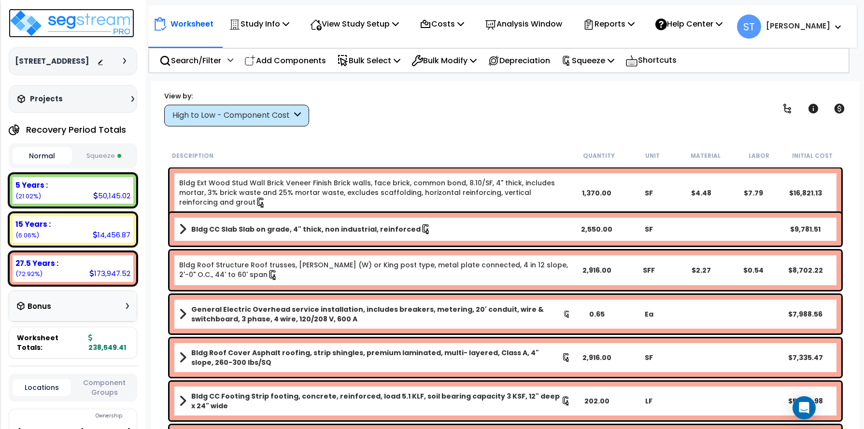
click at [93, 20] on img at bounding box center [72, 23] width 126 height 29
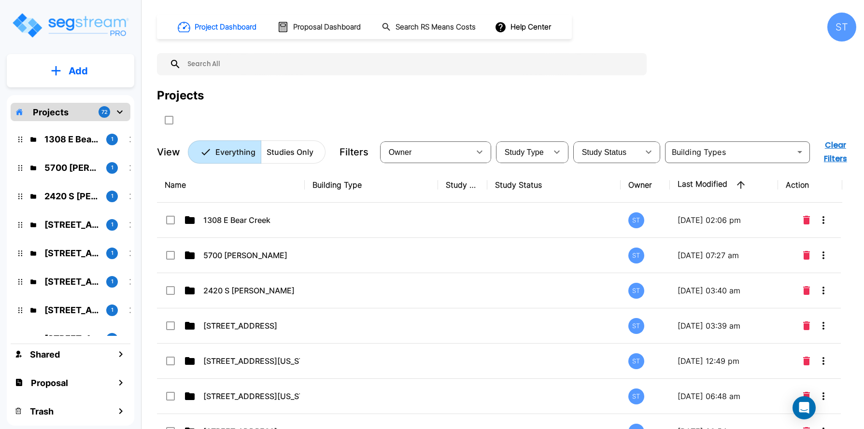
click at [93, 70] on button "Add" at bounding box center [70, 71] width 127 height 28
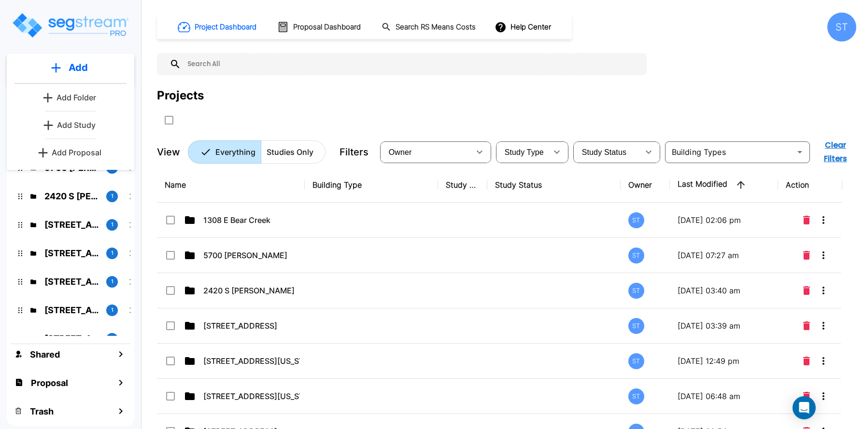
click at [85, 125] on p "Add Study" at bounding box center [76, 125] width 39 height 12
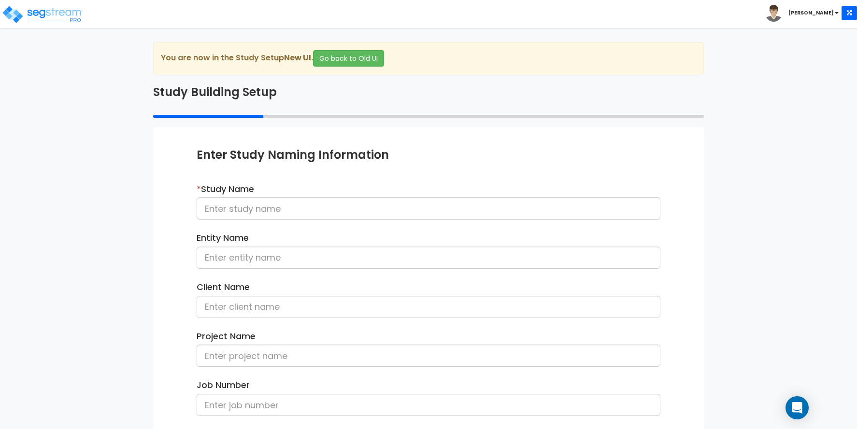
click at [111, 98] on div "We are Building your Study. So please grab a coffee and let us do the heavy lif…" at bounding box center [428, 309] width 857 height 535
click at [213, 207] on input at bounding box center [429, 209] width 464 height 22
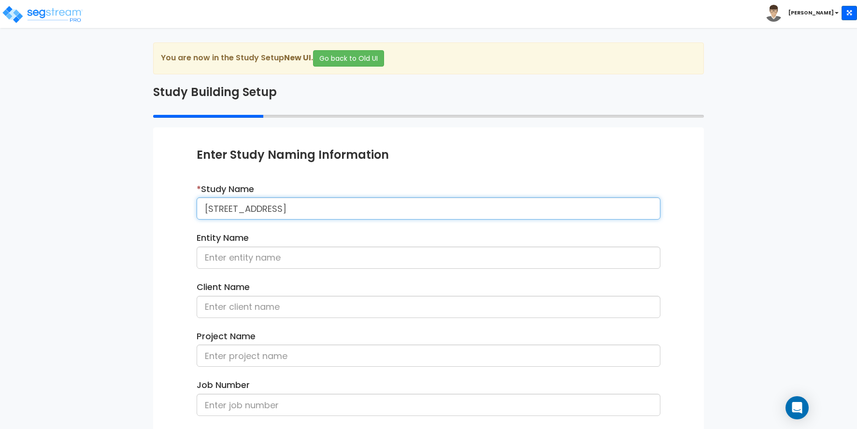
type input "100 Flintlock Way"
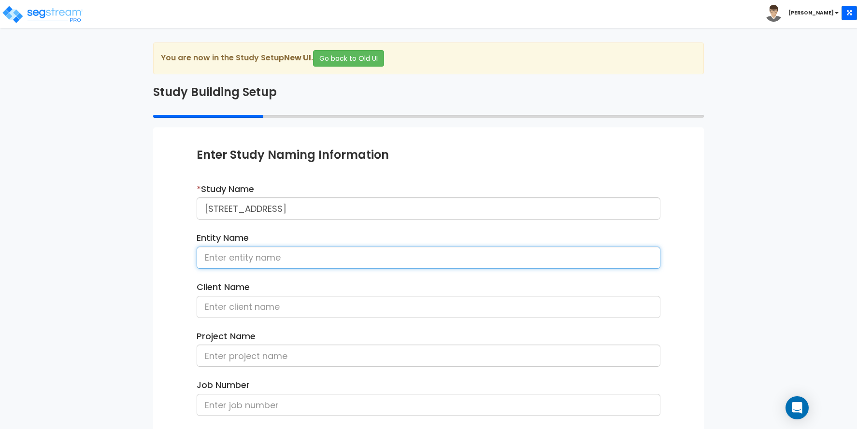
click at [211, 255] on input at bounding box center [429, 258] width 464 height 22
type input "Jared & Kayla Cohen"
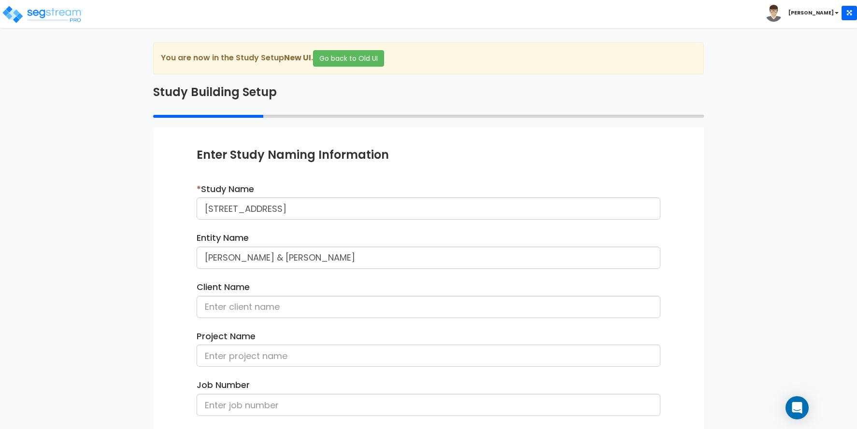
click at [38, 226] on div "We are Building your Study. So please grab a coffee and let us do the heavy lif…" at bounding box center [428, 309] width 857 height 535
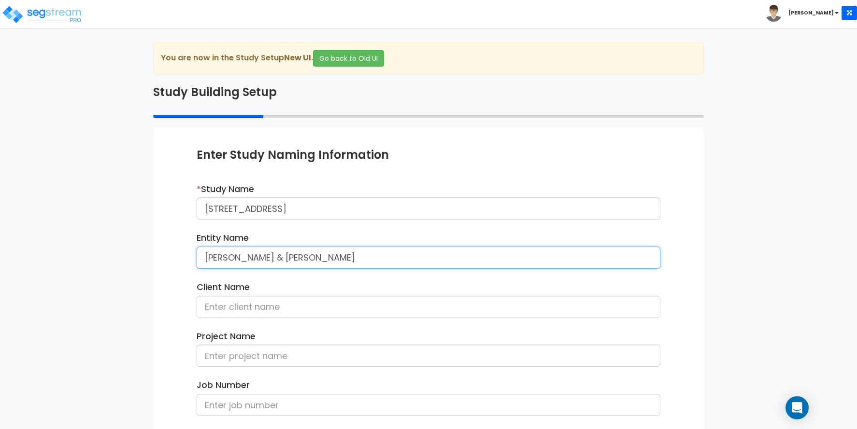
drag, startPoint x: 206, startPoint y: 257, endPoint x: 297, endPoint y: 257, distance: 90.8
click at [310, 257] on input "Jared & Kayla Cohen" at bounding box center [429, 258] width 464 height 22
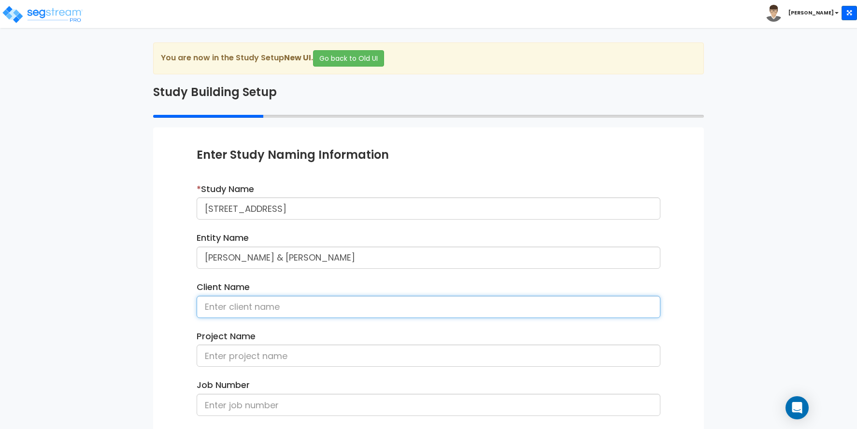
click at [255, 303] on input at bounding box center [429, 307] width 464 height 22
paste input "Jared & Kayla Cohen"
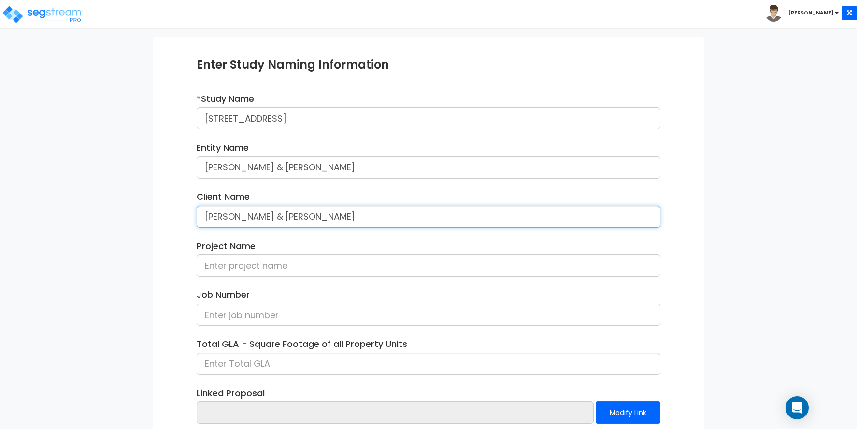
scroll to position [97, 0]
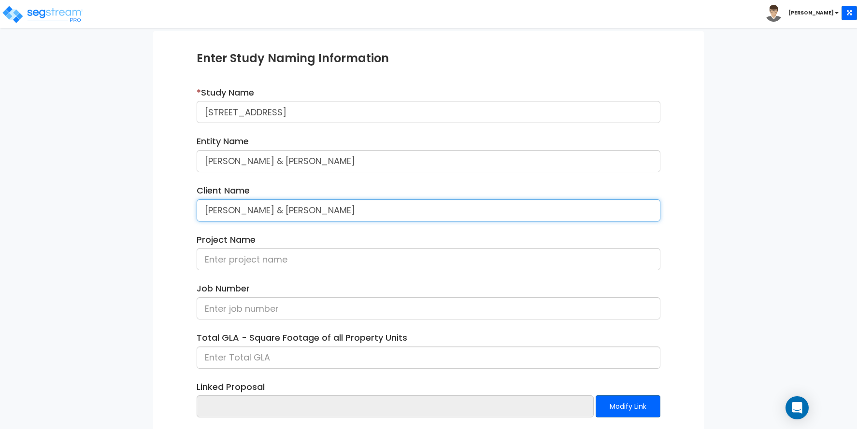
type input "[PERSON_NAME] & [PERSON_NAME]"
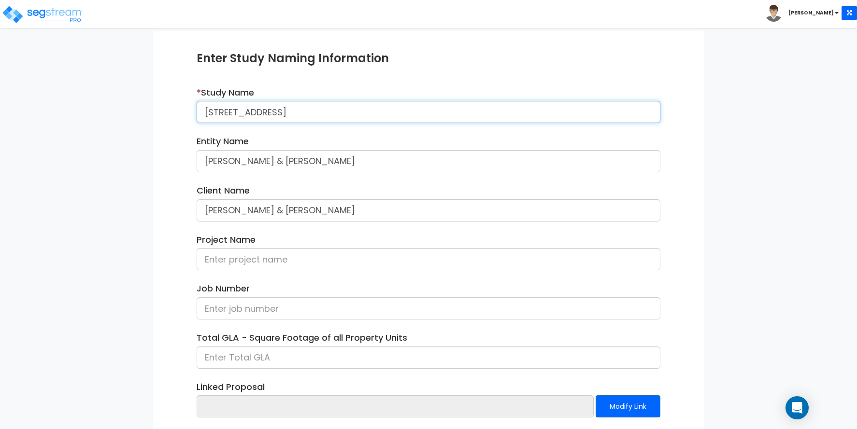
drag, startPoint x: 201, startPoint y: 110, endPoint x: 283, endPoint y: 110, distance: 81.6
click at [283, 110] on input "[STREET_ADDRESS]" at bounding box center [429, 112] width 464 height 22
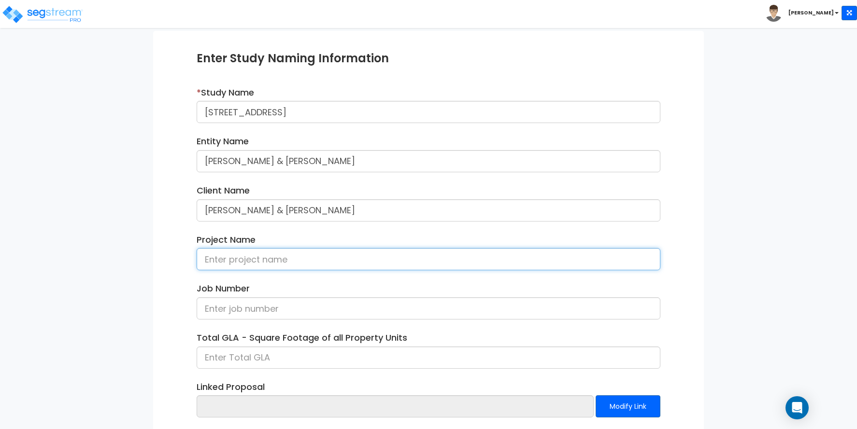
click at [242, 255] on input at bounding box center [429, 259] width 464 height 22
paste input "[STREET_ADDRESS]"
type input "[STREET_ADDRESS]"
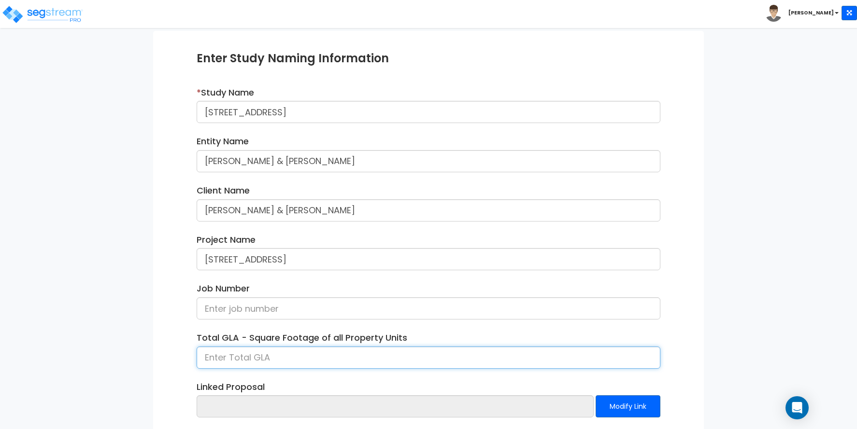
click at [216, 353] on input at bounding box center [429, 358] width 464 height 22
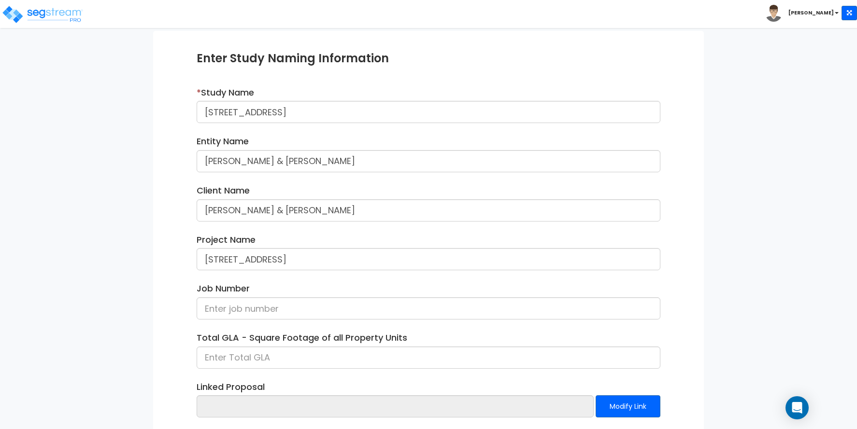
click at [37, 210] on div "We are Building your Study. So please grab a coffee and let us do the heavy lif…" at bounding box center [428, 213] width 857 height 535
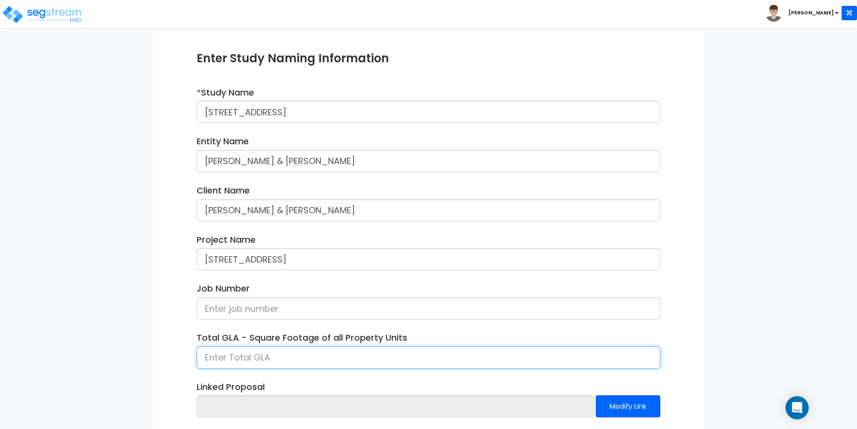
click at [317, 361] on input at bounding box center [429, 358] width 464 height 22
type input "2,397"
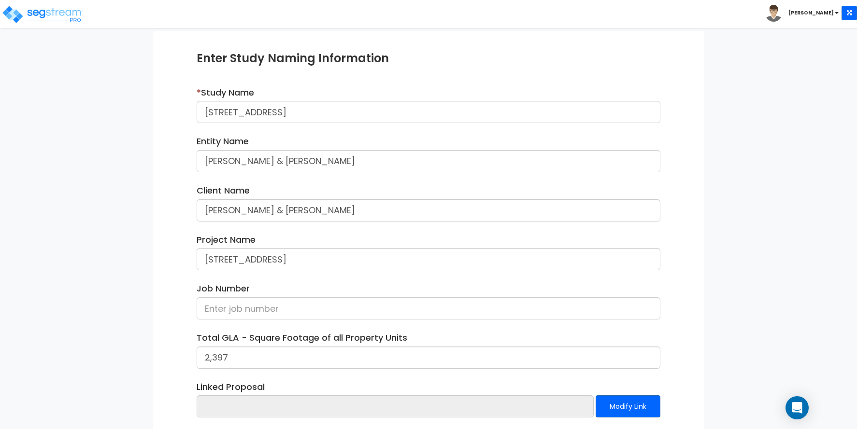
click at [31, 174] on div "We are Building your Study. So please grab a coffee and let us do the heavy lif…" at bounding box center [428, 213] width 857 height 535
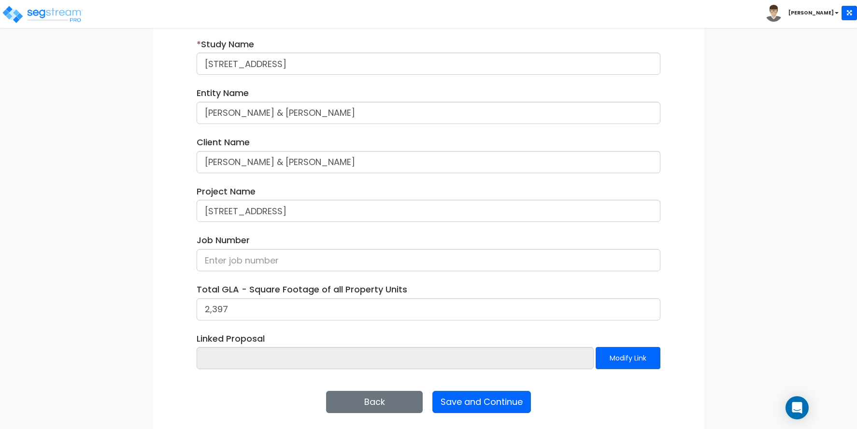
scroll to position [148, 0]
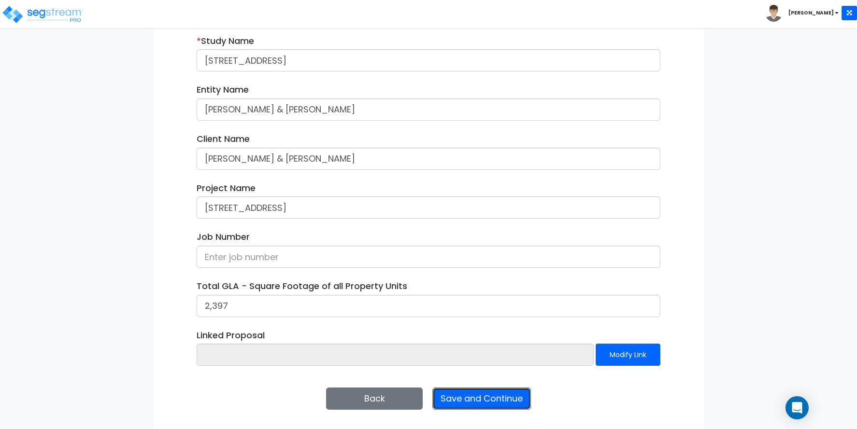
click at [504, 400] on button "Save and Continue" at bounding box center [481, 399] width 99 height 22
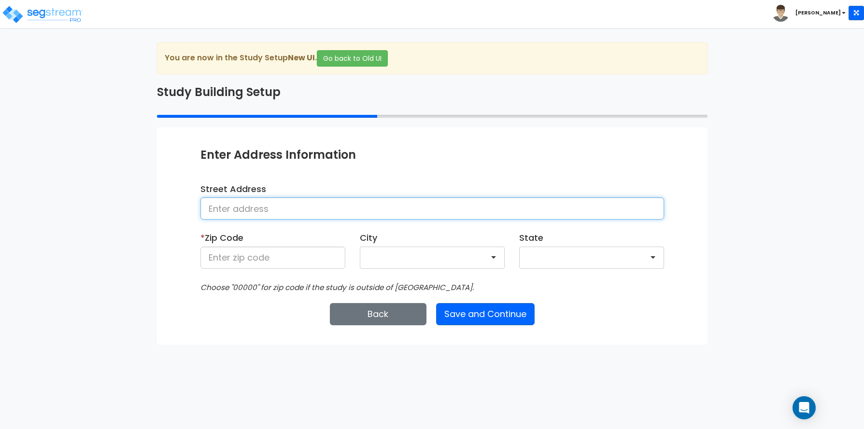
paste input "[STREET_ADDRESS]"
type input "[STREET_ADDRESS]"
click at [91, 256] on div "We are Building your Study. So please grab a coffee and let us do the heavy lif…" at bounding box center [432, 193] width 864 height 302
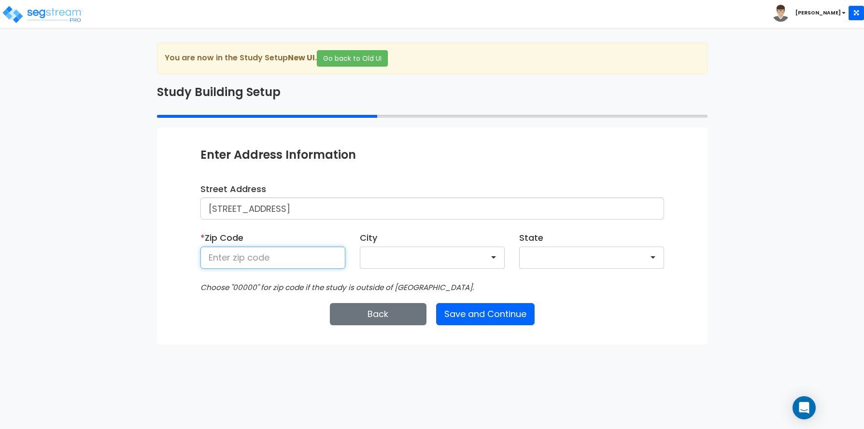
click at [244, 257] on input at bounding box center [272, 258] width 145 height 22
type input "35761"
click at [85, 227] on div "We are Building your Study. So please grab a coffee and let us do the heavy lif…" at bounding box center [432, 193] width 864 height 302
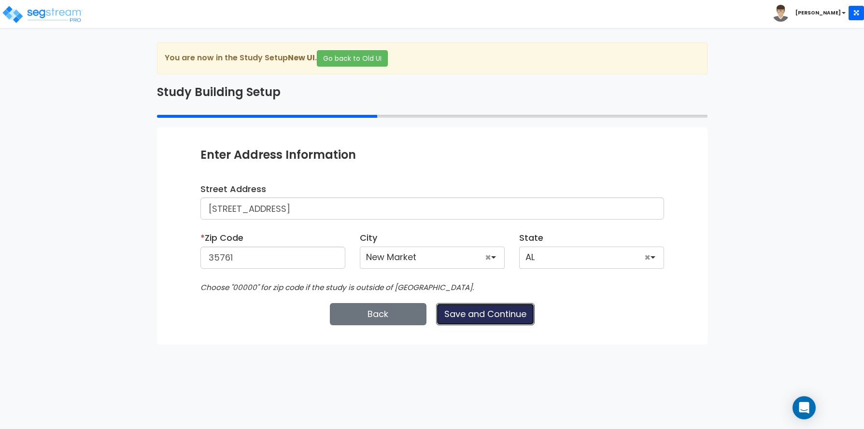
click at [469, 315] on button "Save and Continue" at bounding box center [485, 314] width 99 height 22
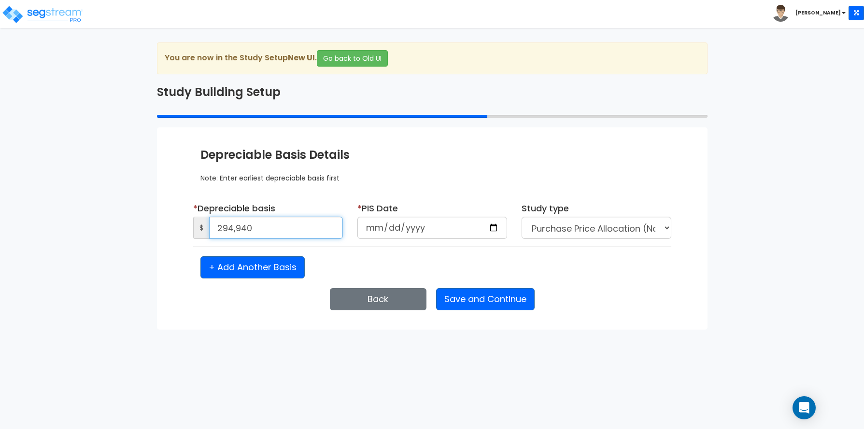
type input "294,940"
click at [82, 199] on div "We are Building your Study. So please grab a coffee and let us do the heavy lif…" at bounding box center [432, 185] width 864 height 287
click at [375, 230] on input "date" at bounding box center [432, 228] width 150 height 22
type input "[DATE]"
click at [556, 252] on div "* Depreciable basis $ 294,940 * PIS Date 2023-08-17 * Purchase Date Study type" at bounding box center [432, 240] width 464 height 77
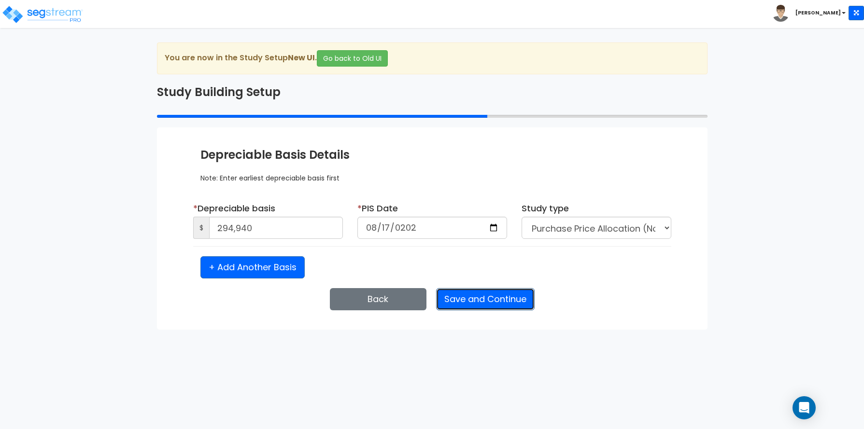
click at [487, 301] on button "Save and Continue" at bounding box center [485, 299] width 99 height 22
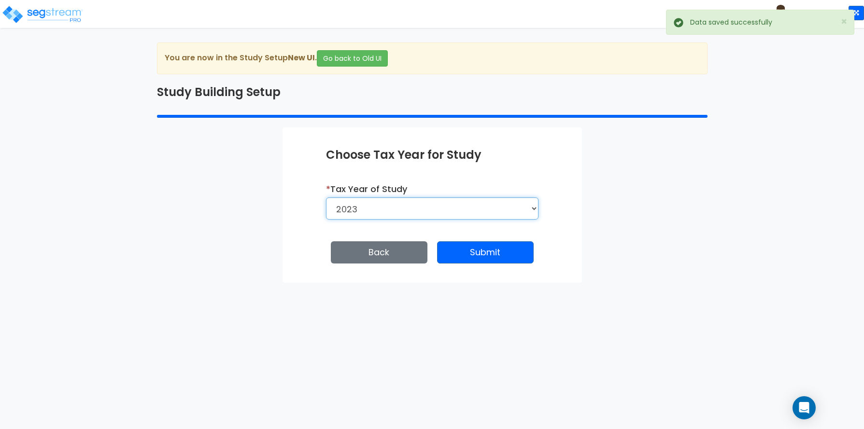
click at [420, 206] on select "2026 2025 2024 2023" at bounding box center [432, 209] width 212 height 22
select select "2025"
click at [326, 198] on select "2026 2025 2024 2023" at bounding box center [432, 209] width 212 height 22
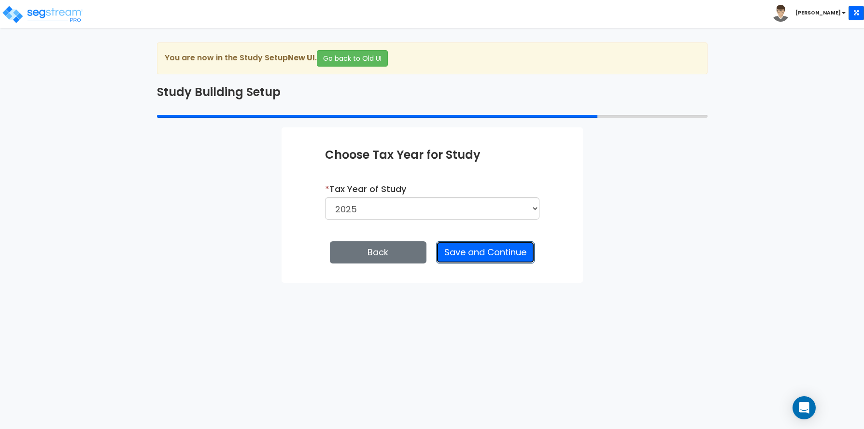
click at [467, 251] on button "Save and Continue" at bounding box center [485, 252] width 99 height 22
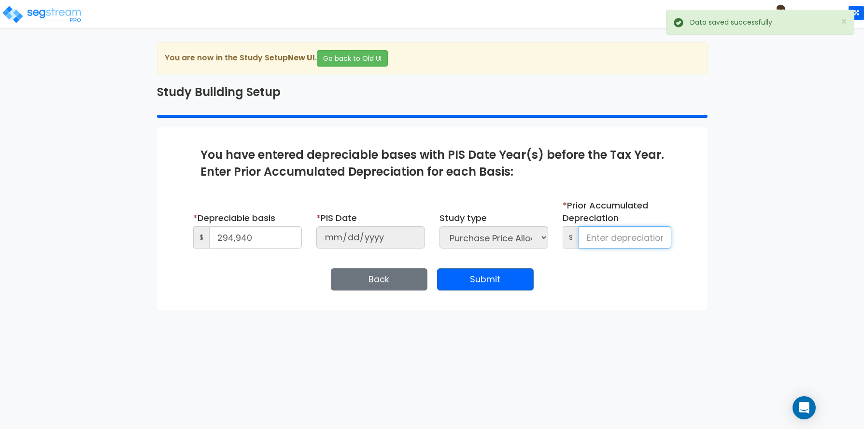
click at [614, 237] on input at bounding box center [625, 237] width 93 height 22
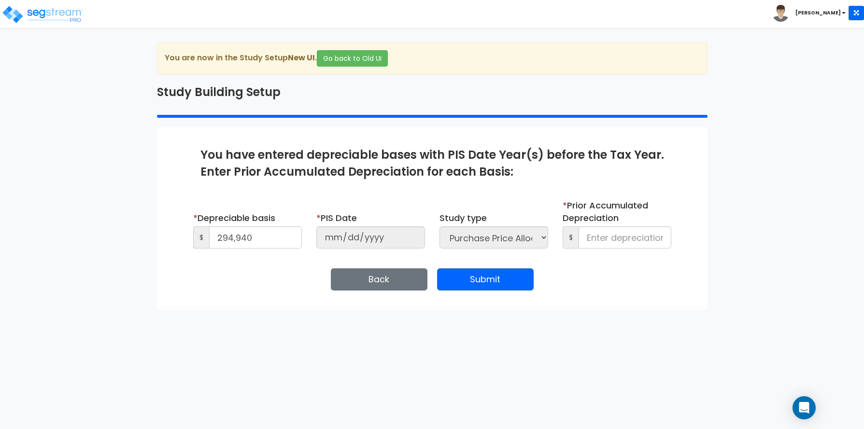
click at [35, 214] on div "We are Building your Study. So please grab a coffee and let us do the heavy lif…" at bounding box center [432, 176] width 864 height 268
click at [597, 238] on input at bounding box center [625, 237] width 93 height 22
type input "14,747"
click at [479, 278] on button "Submit" at bounding box center [485, 279] width 97 height 22
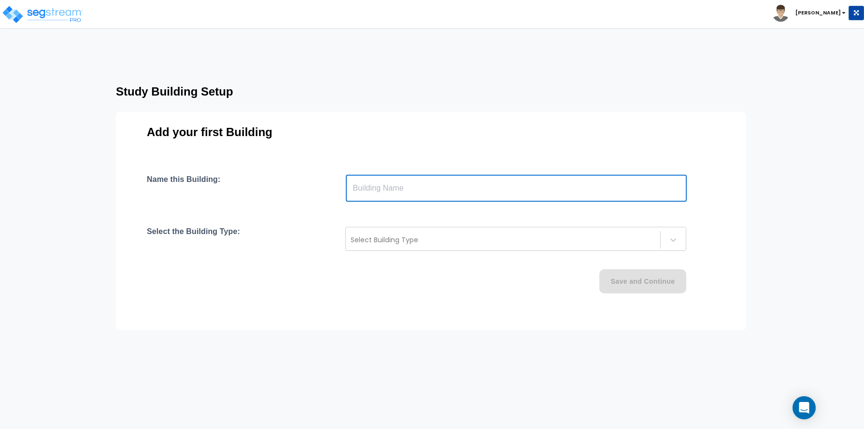
paste input "text"
type input "[STREET_ADDRESS]"
click at [387, 242] on div at bounding box center [503, 240] width 305 height 12
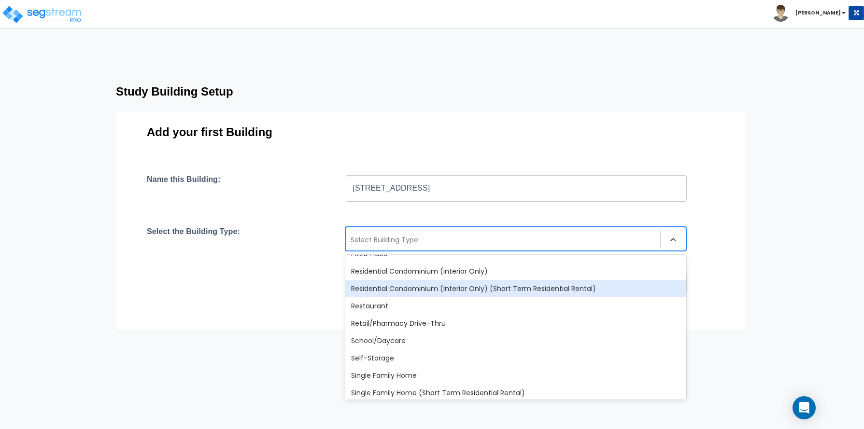
scroll to position [773, 0]
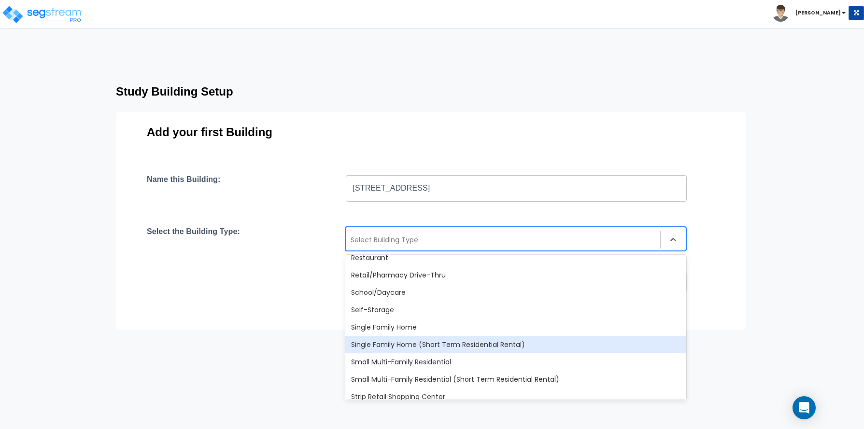
click at [413, 346] on div "Single Family Home (Short Term Residential Rental)" at bounding box center [515, 344] width 341 height 17
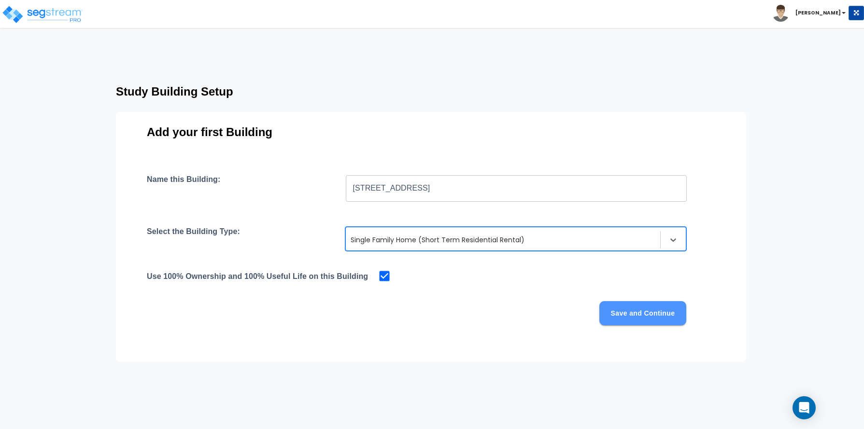
click at [636, 311] on button "Save and Continue" at bounding box center [642, 313] width 87 height 24
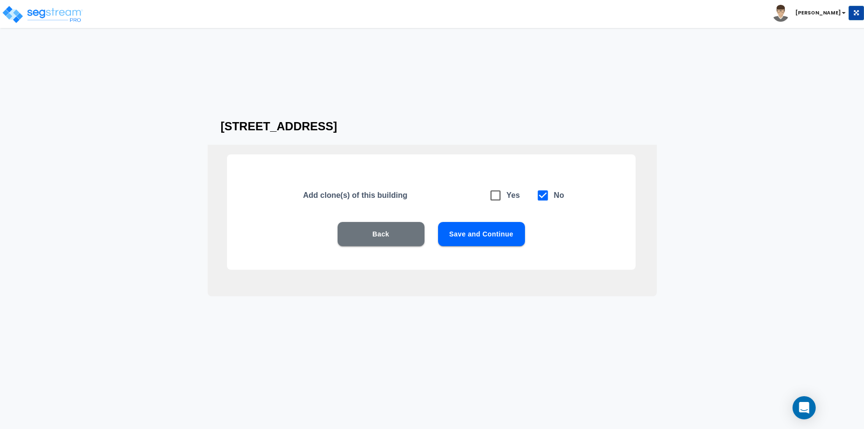
click at [508, 234] on button "Save and Continue" at bounding box center [481, 234] width 87 height 24
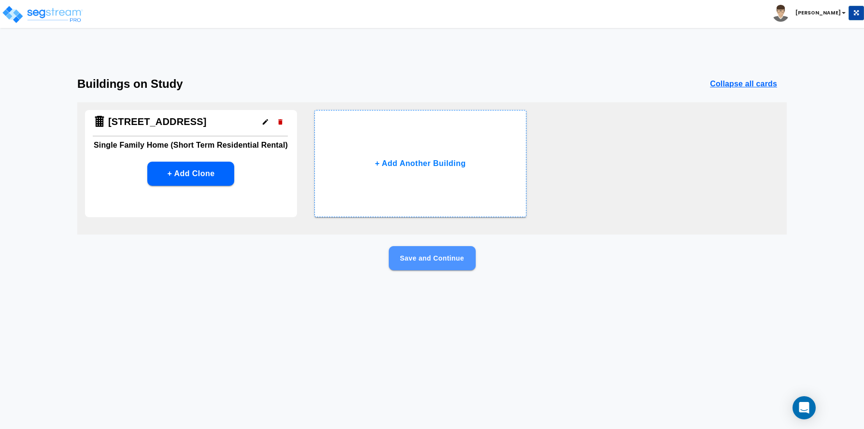
click at [453, 259] on button "Save and Continue" at bounding box center [432, 258] width 87 height 24
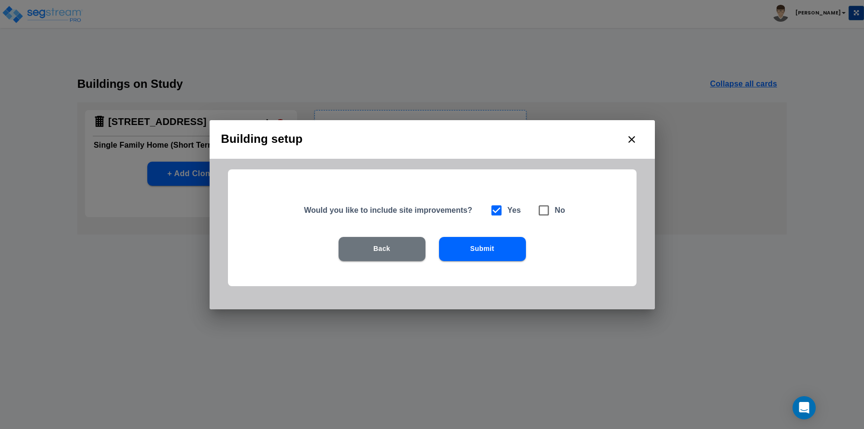
click at [472, 253] on button "Submit" at bounding box center [482, 249] width 87 height 24
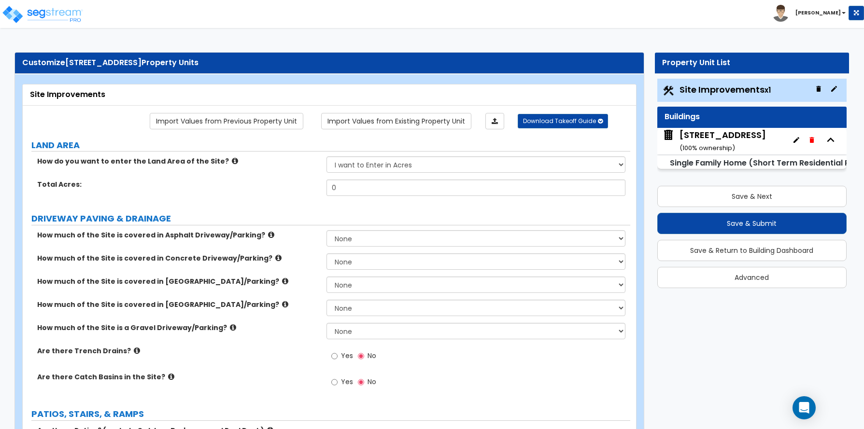
click at [253, 174] on div "How do you want to enter the Land Area of the Site? I want to Enter in Acres I …" at bounding box center [327, 167] width 608 height 23
click at [364, 166] on select "I want to Enter in Acres I want to Enter in Square Feet" at bounding box center [475, 164] width 299 height 16
select select "2"
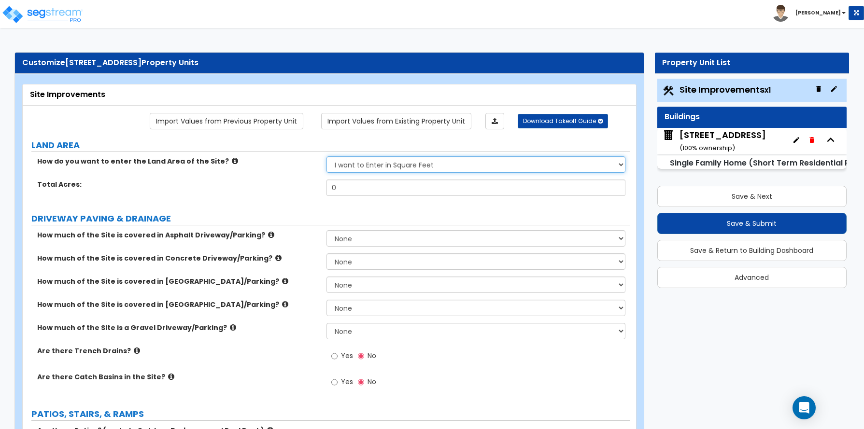
click at [326, 156] on select "I want to Enter in Acres I want to Enter in Square Feet" at bounding box center [475, 164] width 299 height 16
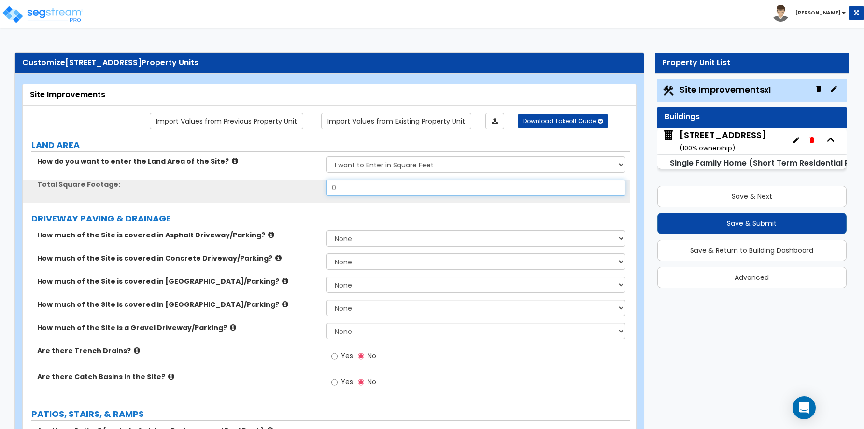
drag, startPoint x: 357, startPoint y: 188, endPoint x: 303, endPoint y: 186, distance: 54.1
click at [303, 186] on div "Total Square Footage: 0" at bounding box center [327, 191] width 608 height 23
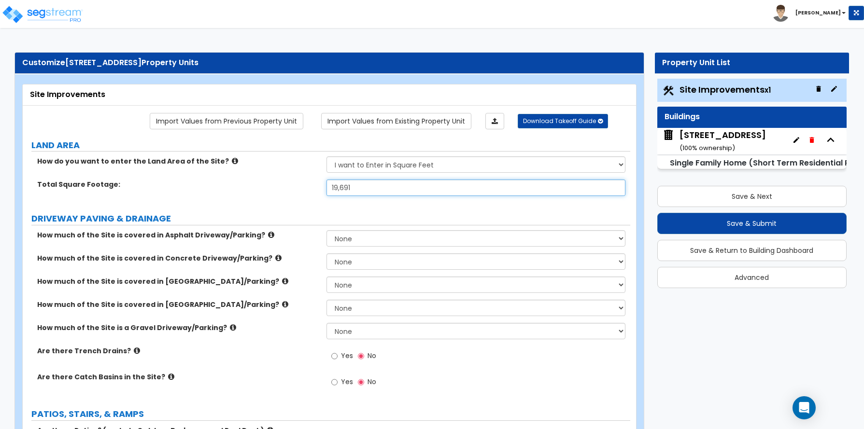
type input "19,691"
click at [88, 194] on div "Total Square Footage: 19,691" at bounding box center [327, 191] width 608 height 23
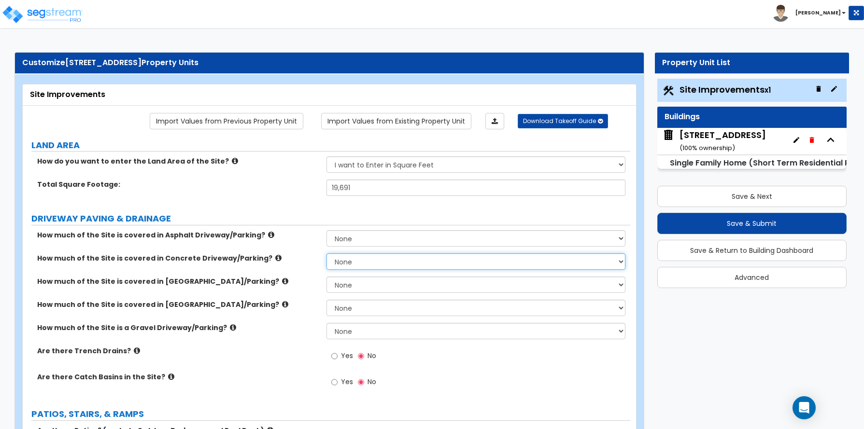
click at [338, 263] on select "None I want to Enter an Approximate Percentage I want to Enter the Square Foota…" at bounding box center [475, 262] width 299 height 16
select select "2"
click at [326, 254] on select "None I want to Enter an Approximate Percentage I want to Enter the Square Foota…" at bounding box center [475, 262] width 299 height 16
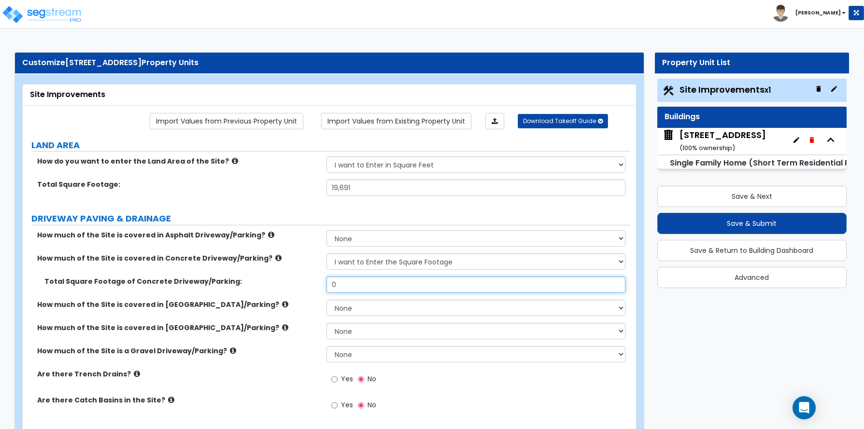
drag, startPoint x: 342, startPoint y: 286, endPoint x: 296, endPoint y: 283, distance: 46.4
click at [290, 284] on div "Total Square Footage of Concrete Driveway/Parking: 0" at bounding box center [327, 288] width 608 height 23
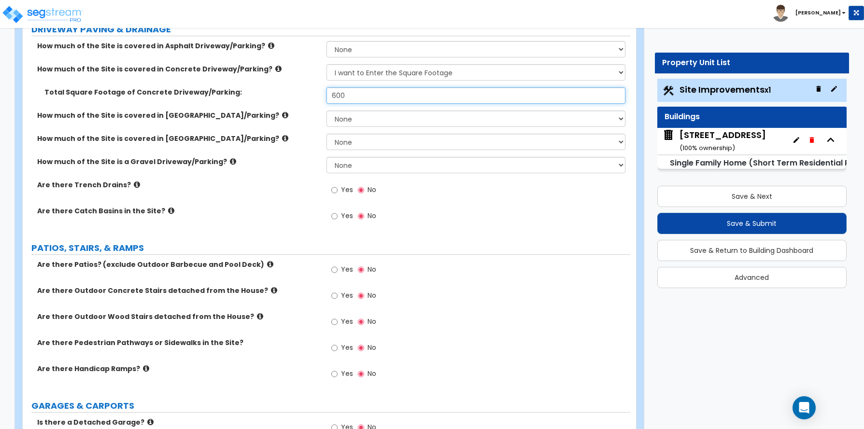
scroll to position [193, 0]
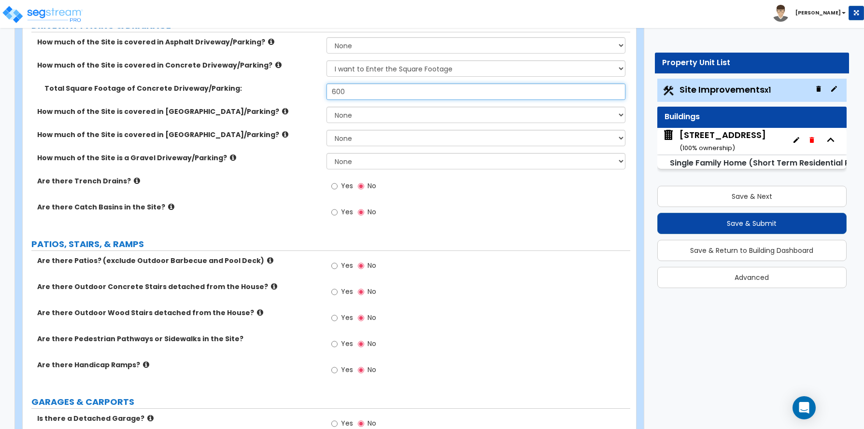
type input "600"
click at [23, 116] on div "How much of the Site is covered in Brick Driveway/Parking?" at bounding box center [175, 112] width 304 height 10
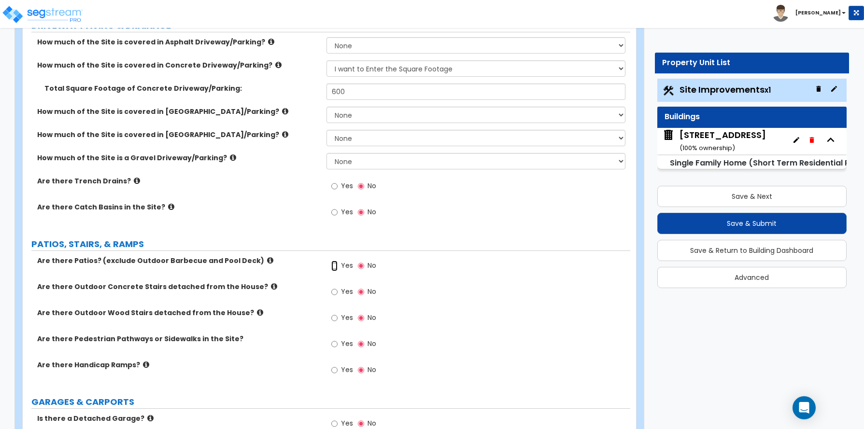
click at [334, 267] on input "Yes" at bounding box center [334, 266] width 6 height 11
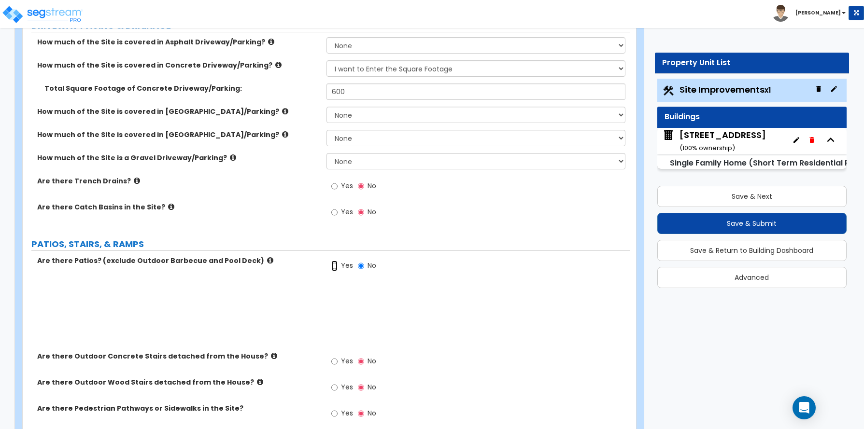
radio input "true"
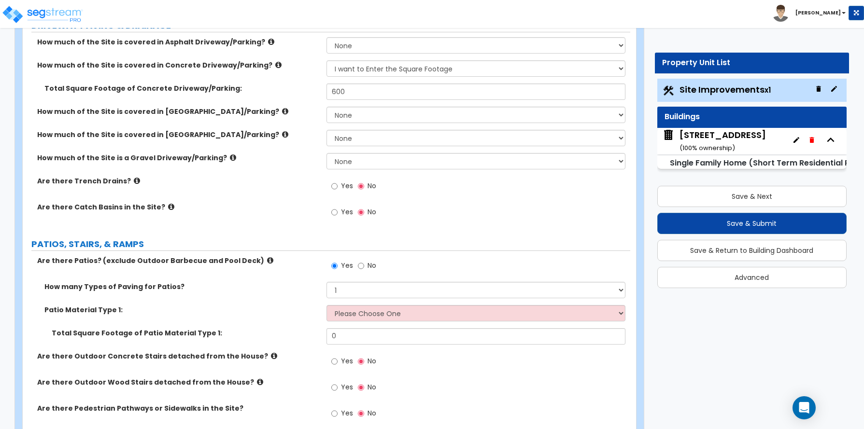
click at [354, 312] on select "Please Choose One Bare Concrete Stamped Concrete Brick Pavers Stone Pavers Tile…" at bounding box center [475, 313] width 299 height 16
select select "1"
click at [326, 305] on select "Please Choose One Bare Concrete Stamped Concrete Brick Pavers Stone Pavers Tile…" at bounding box center [475, 313] width 299 height 16
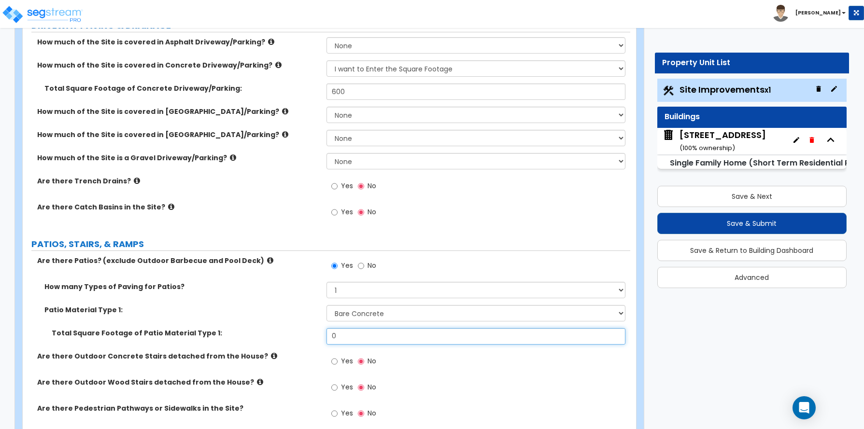
drag, startPoint x: 348, startPoint y: 337, endPoint x: 311, endPoint y: 326, distance: 38.7
click at [311, 337] on div "Total Square Footage of Patio Material Type 1: 0" at bounding box center [327, 339] width 608 height 23
type input "7"
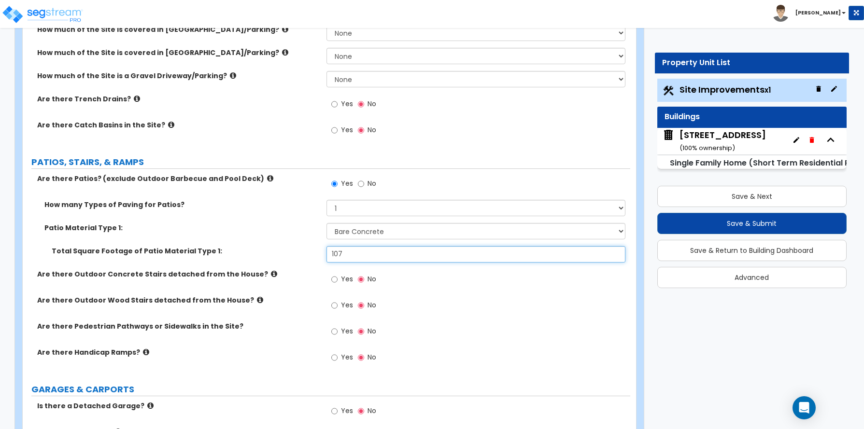
scroll to position [290, 0]
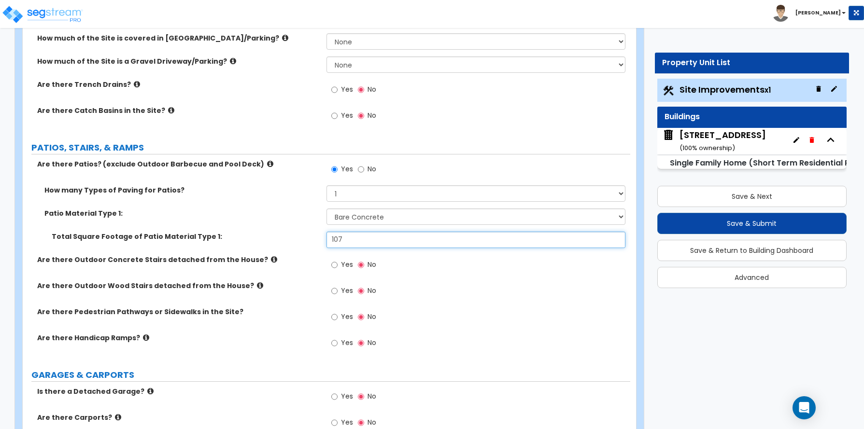
type input "107"
click at [335, 319] on input "Yes" at bounding box center [334, 317] width 6 height 11
radio input "true"
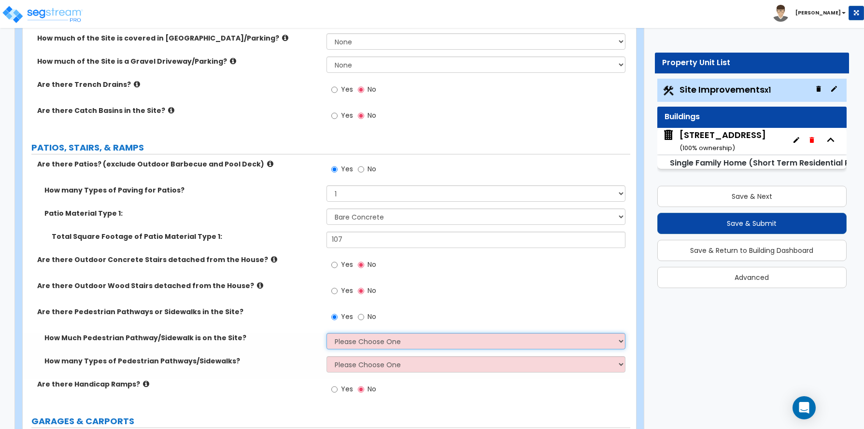
click at [346, 340] on select "Please Choose One I Don't Know, Please Estimate For Me Enter Linear Footage" at bounding box center [475, 341] width 299 height 16
select select "1"
click at [326, 333] on select "Please Choose One I Don't Know, Please Estimate For Me Enter Linear Footage" at bounding box center [475, 341] width 299 height 16
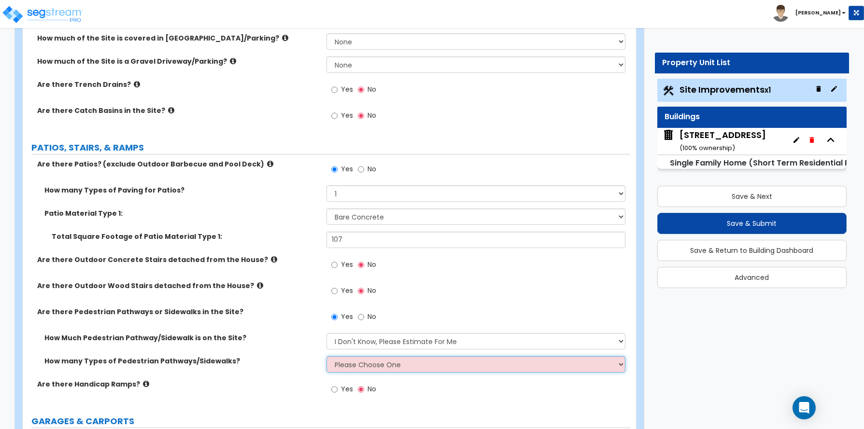
click at [343, 362] on select "Please Choose One 1 2 3" at bounding box center [475, 364] width 299 height 16
select select "1"
click at [326, 356] on select "Please Choose One 1 2 3" at bounding box center [475, 364] width 299 height 16
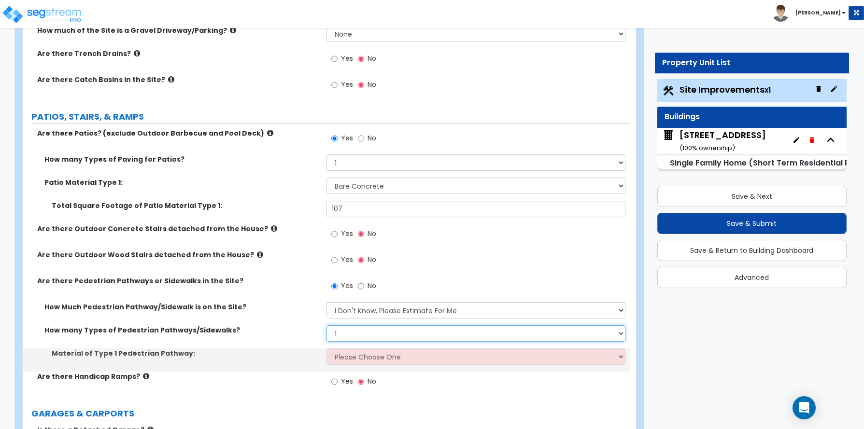
scroll to position [338, 0]
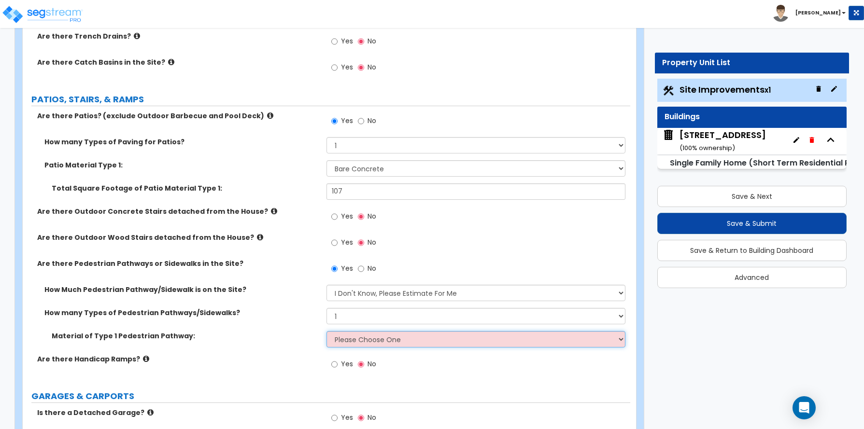
click at [360, 341] on select "Please Choose One Bare Concrete Stamped Concrete Brick Pavers Stone Pavers Wood…" at bounding box center [475, 339] width 299 height 16
select select "1"
click at [326, 331] on select "Please Choose One Bare Concrete Stamped Concrete Brick Pavers Stone Pavers Wood…" at bounding box center [475, 339] width 299 height 16
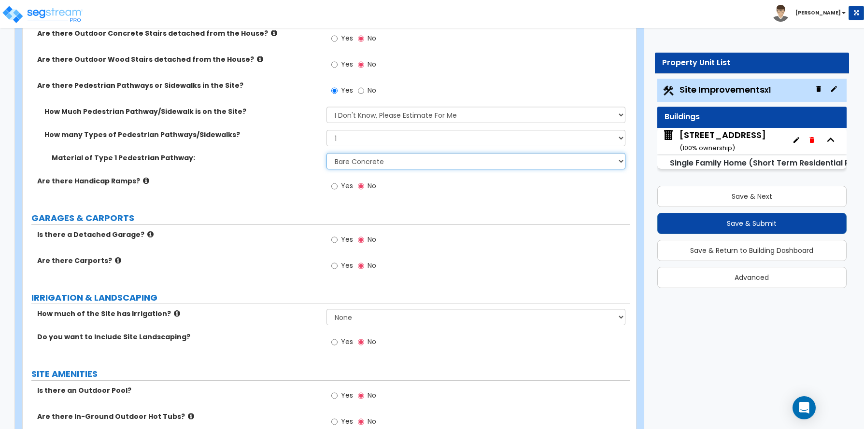
scroll to position [531, 0]
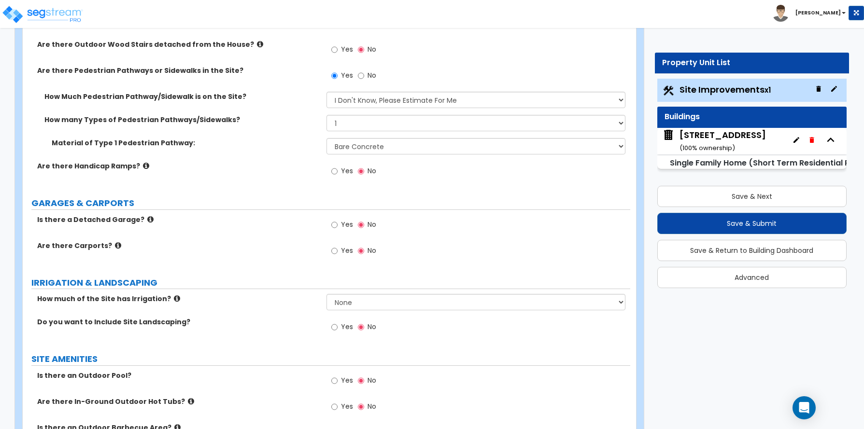
click at [7, 263] on div "Customize 100 Flintlock Way Property Units Site Improvements Import Values from…" at bounding box center [325, 349] width 637 height 1657
click at [334, 328] on input "Yes" at bounding box center [334, 327] width 6 height 11
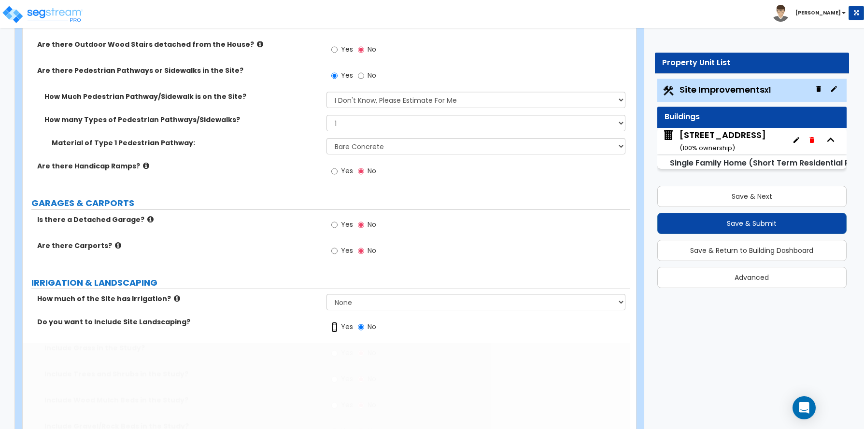
radio input "true"
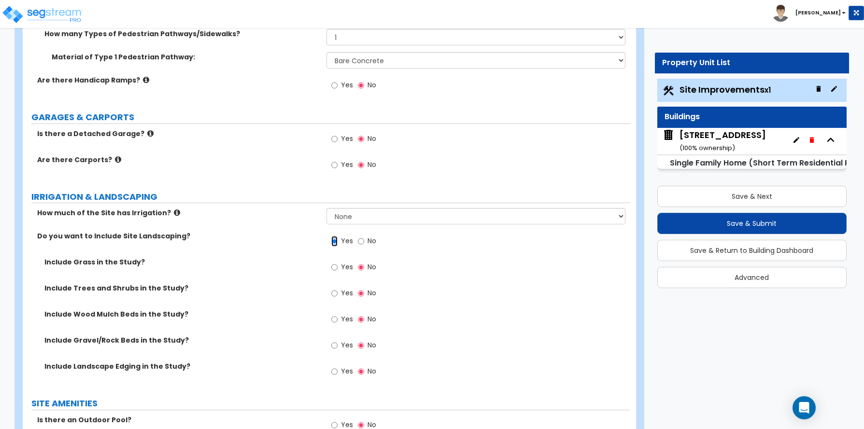
scroll to position [628, 0]
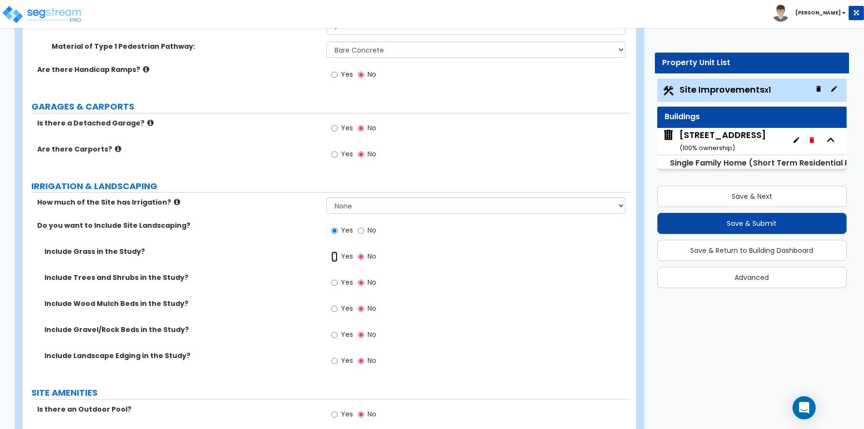
click at [335, 257] on input "Yes" at bounding box center [334, 257] width 6 height 11
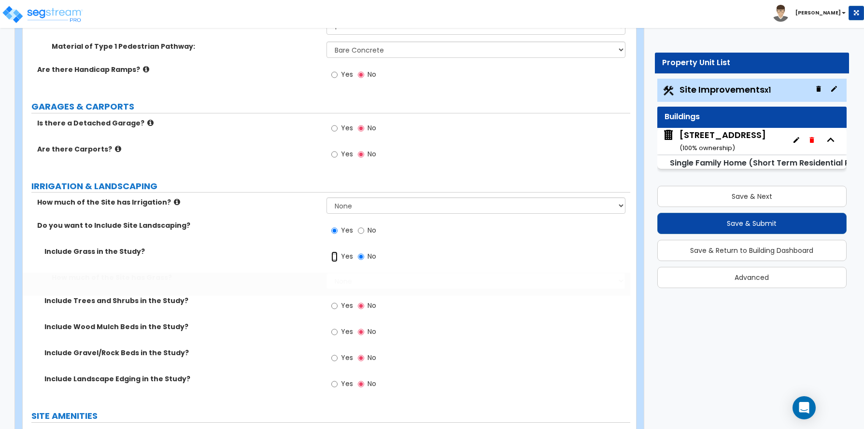
radio input "true"
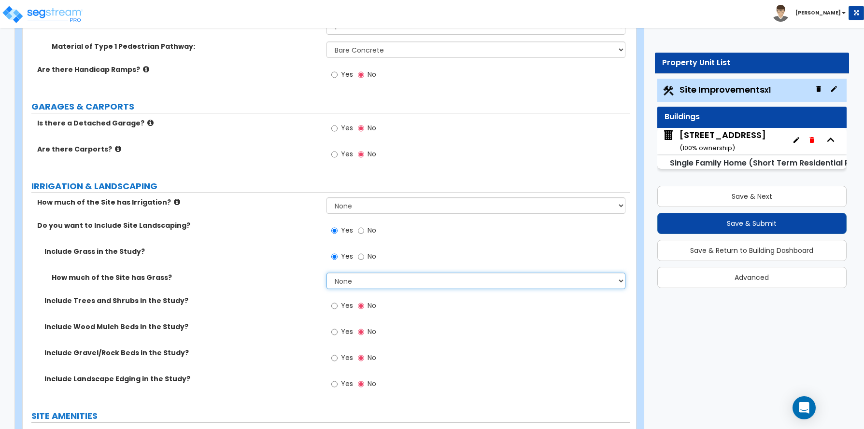
click at [353, 280] on select "None I want to Enter an Approximate Percentage I want to Enter the Square Foota…" at bounding box center [475, 281] width 299 height 16
select select "2"
click at [326, 273] on select "None I want to Enter an Approximate Percentage I want to Enter the Square Foota…" at bounding box center [475, 281] width 299 height 16
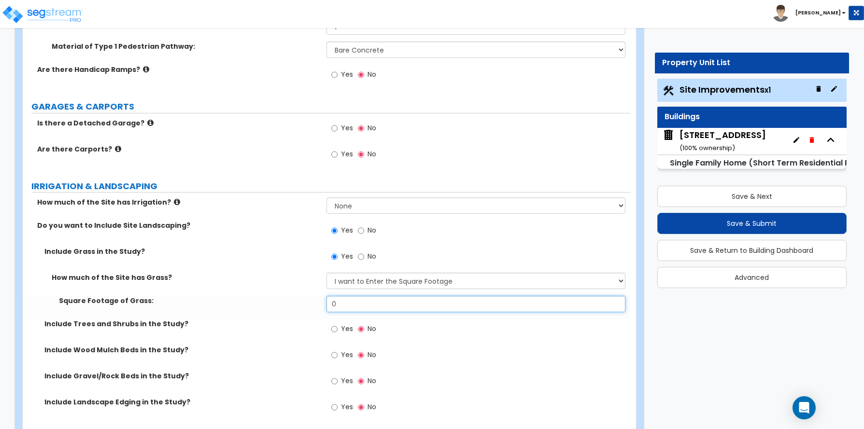
drag, startPoint x: 345, startPoint y: 301, endPoint x: 297, endPoint y: 299, distance: 48.3
click at [298, 304] on div "Square Footage of Grass: 0" at bounding box center [327, 307] width 608 height 23
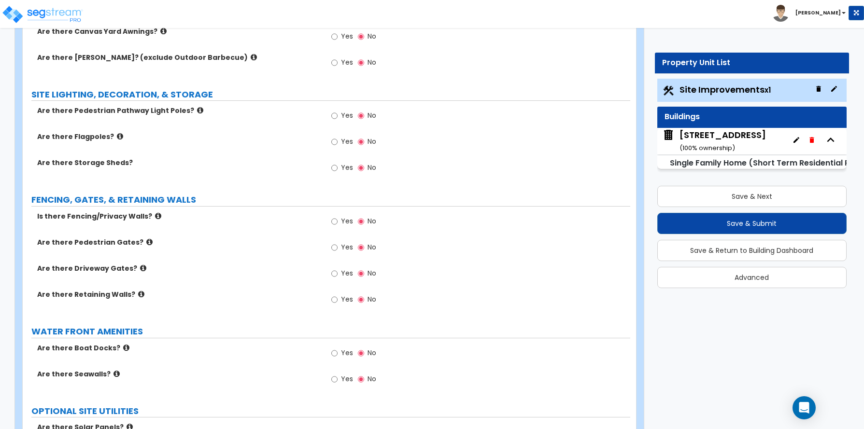
scroll to position [1256, 0]
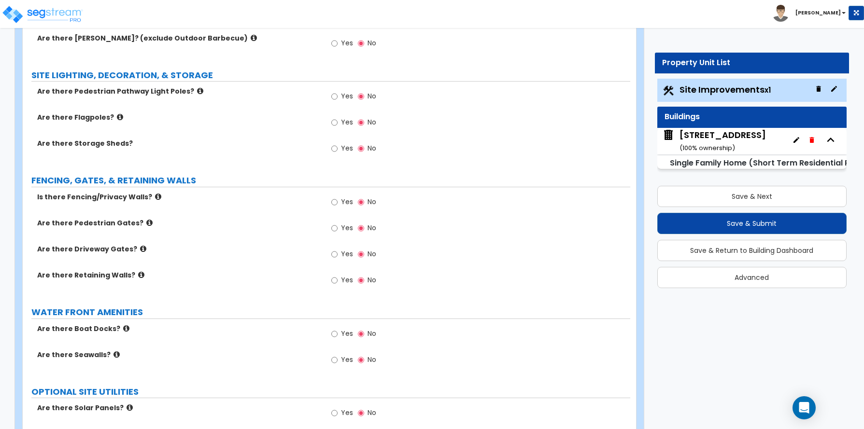
type input "5,000"
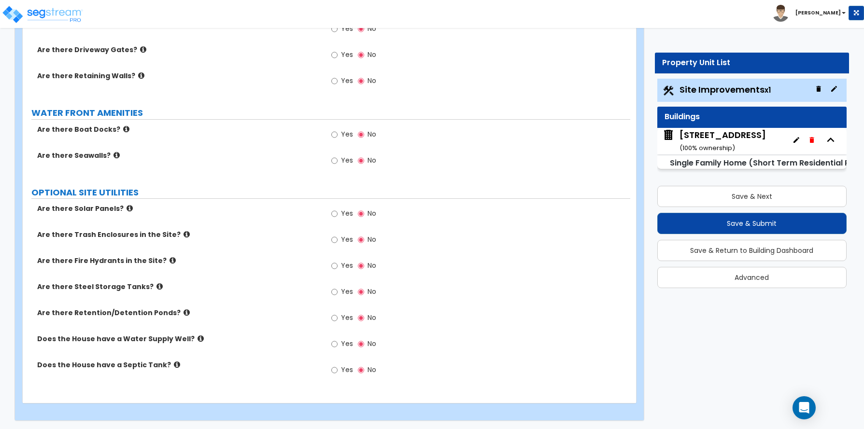
scroll to position [1456, 0]
click at [334, 370] on input "Yes" at bounding box center [334, 369] width 6 height 11
radio input "true"
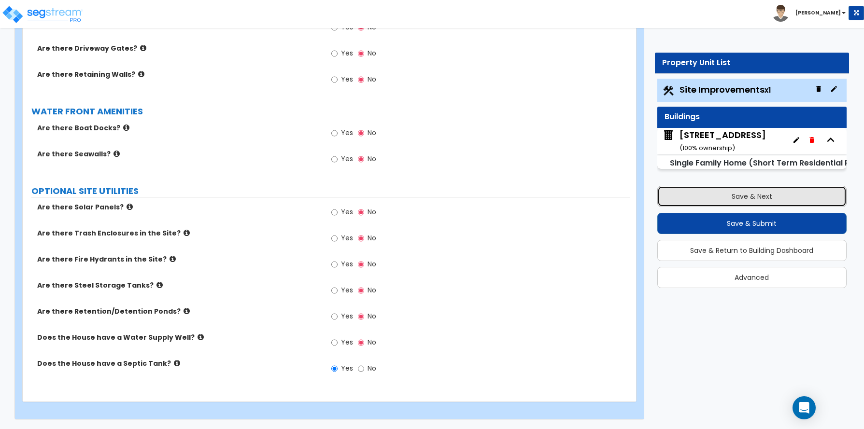
click at [745, 199] on button "Save & Next" at bounding box center [751, 196] width 189 height 21
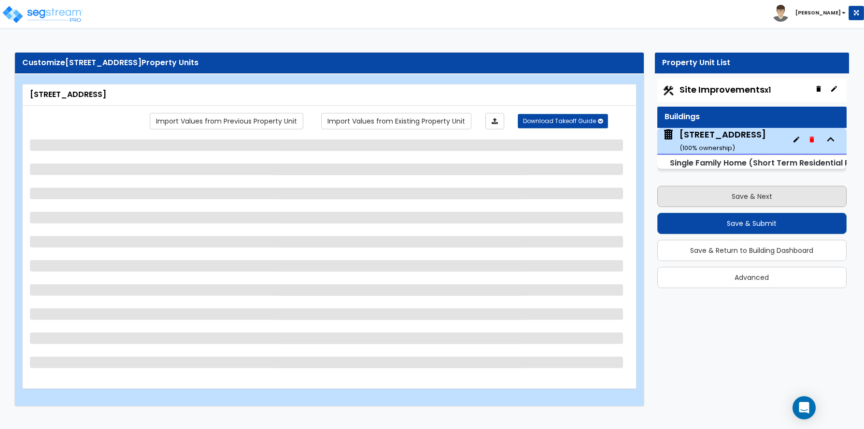
scroll to position [0, 0]
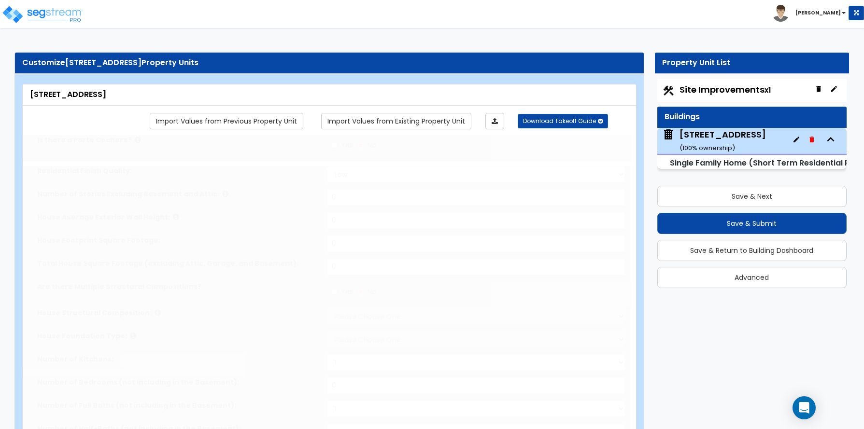
type input "1"
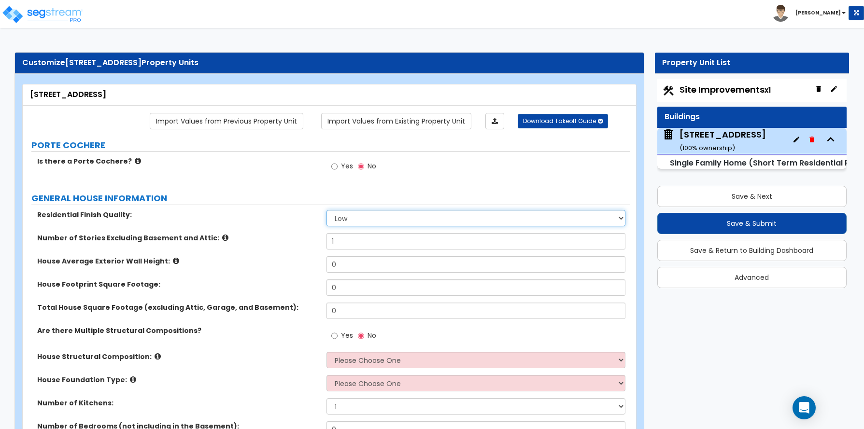
click at [351, 222] on select "Low Average High" at bounding box center [475, 218] width 299 height 16
select select "1"
click at [326, 210] on select "Low Average High" at bounding box center [475, 218] width 299 height 16
drag, startPoint x: 346, startPoint y: 242, endPoint x: 302, endPoint y: 243, distance: 43.5
click at [302, 243] on div "Number of Stories Excluding Basement and Attic: 1" at bounding box center [327, 244] width 608 height 23
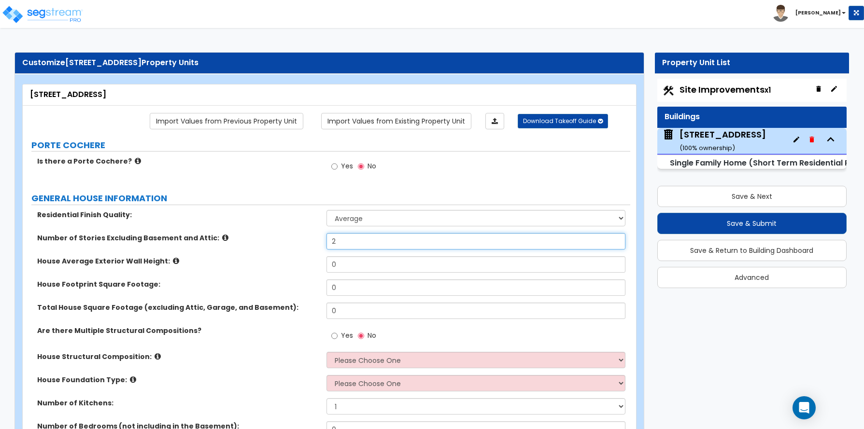
type input "2"
drag, startPoint x: 359, startPoint y: 267, endPoint x: 306, endPoint y: 267, distance: 52.6
click at [306, 267] on div "House Average Exterior Wall Height: 0" at bounding box center [327, 267] width 608 height 23
type input "9"
click at [28, 179] on div "Is there a Porte Cochere? Yes No" at bounding box center [327, 169] width 608 height 26
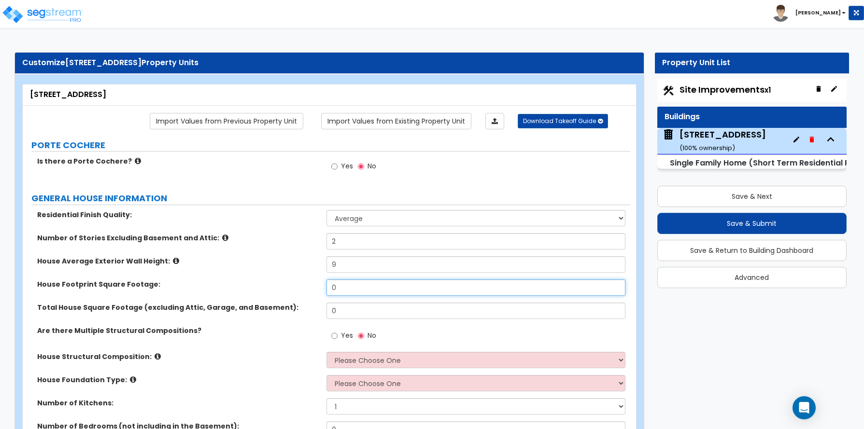
drag, startPoint x: 337, startPoint y: 287, endPoint x: 294, endPoint y: 287, distance: 42.5
click at [295, 287] on div "House Footprint Square Footage: 0" at bounding box center [327, 291] width 608 height 23
type input "1,635"
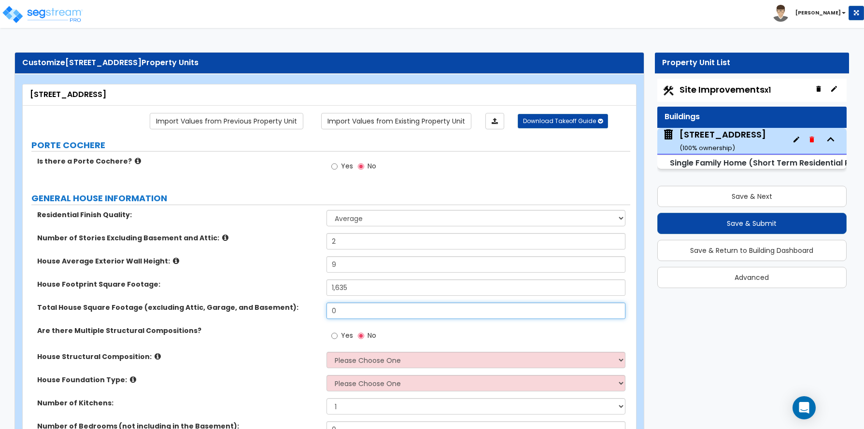
drag, startPoint x: 351, startPoint y: 311, endPoint x: 311, endPoint y: 311, distance: 40.1
click at [311, 311] on div "Total House Square Footage (excluding Attic, Garage, and Basement): 0" at bounding box center [327, 314] width 608 height 23
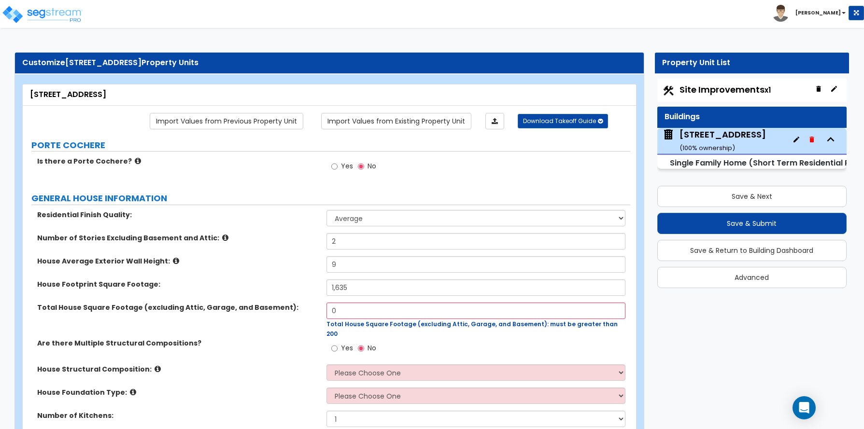
click at [311, 306] on div "Total House Square Footage (excluding Attic, Garage, and Basement): 0 Total Hou…" at bounding box center [327, 321] width 608 height 36
type input "2,397"
click at [277, 327] on div "Residential Finish Quality: Low Average High Number of Stories Excluding Baseme…" at bounding box center [326, 370] width 593 height 320
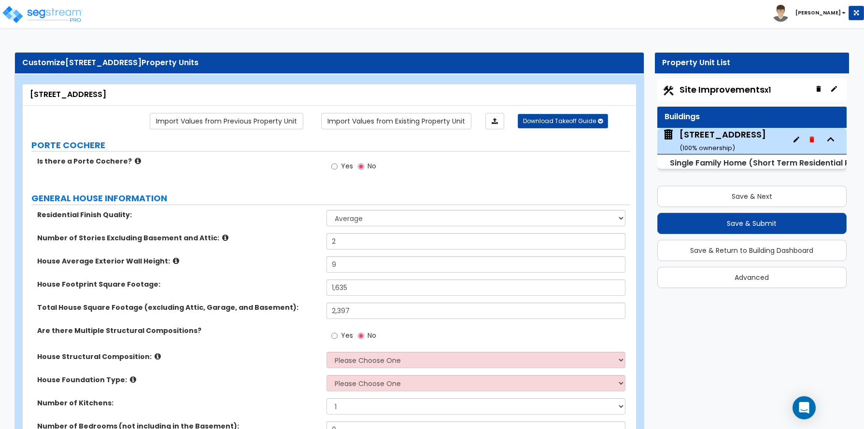
click at [357, 356] on select "Please Choose One Reinforced Concrete Structural Steel Brick Masonry CMU Masonr…" at bounding box center [475, 360] width 299 height 16
select select "7"
click at [326, 352] on select "Please Choose One Reinforced Concrete Structural Steel Brick Masonry CMU Masonr…" at bounding box center [475, 360] width 299 height 16
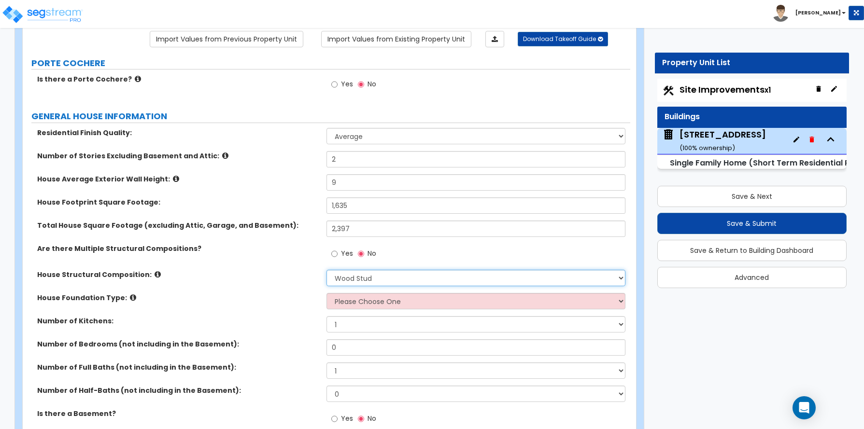
scroll to position [97, 0]
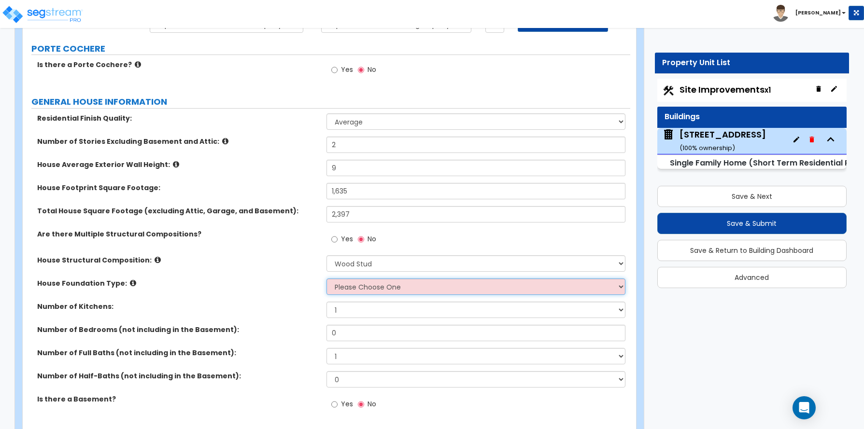
click at [367, 289] on select "Please Choose One Crawl Space Pier-Elevated First floor Slab on Grade" at bounding box center [475, 287] width 299 height 16
select select "3"
click at [326, 279] on select "Please Choose One Crawl Space Pier-Elevated First floor Slab on Grade" at bounding box center [475, 287] width 299 height 16
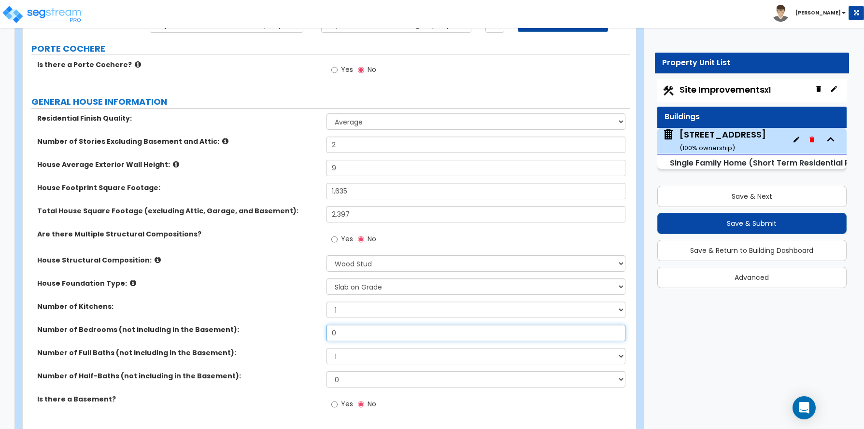
drag, startPoint x: 341, startPoint y: 331, endPoint x: 299, endPoint y: 339, distance: 42.9
click at [299, 339] on div "Number of Bedrooms (not including in the Basement): 0" at bounding box center [327, 336] width 608 height 23
type input "4"
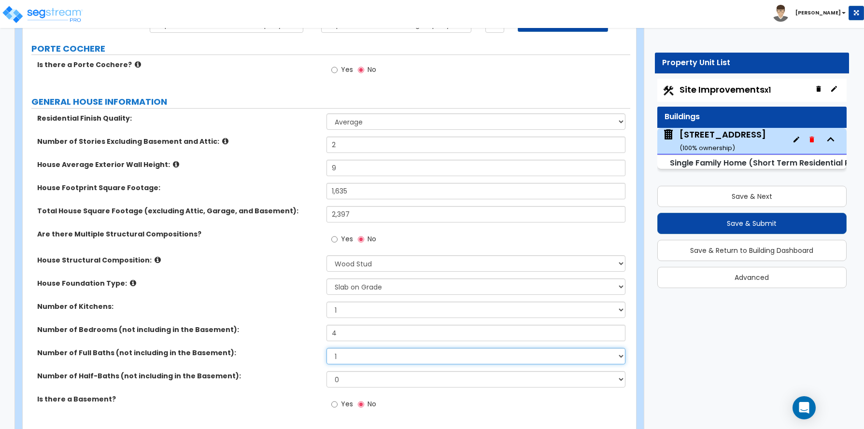
click at [347, 359] on select "1 2 3 4 5 6 7 8 9 10" at bounding box center [475, 356] width 299 height 16
click at [326, 348] on select "1 2 3 4 5 6 7 8 9 10" at bounding box center [475, 356] width 299 height 16
click at [358, 357] on select "1 2 3 4 5 6 7 8 9 10" at bounding box center [475, 356] width 299 height 16
select select "1"
click at [326, 348] on select "1 2 3 4 5 6 7 8 9 10" at bounding box center [475, 356] width 299 height 16
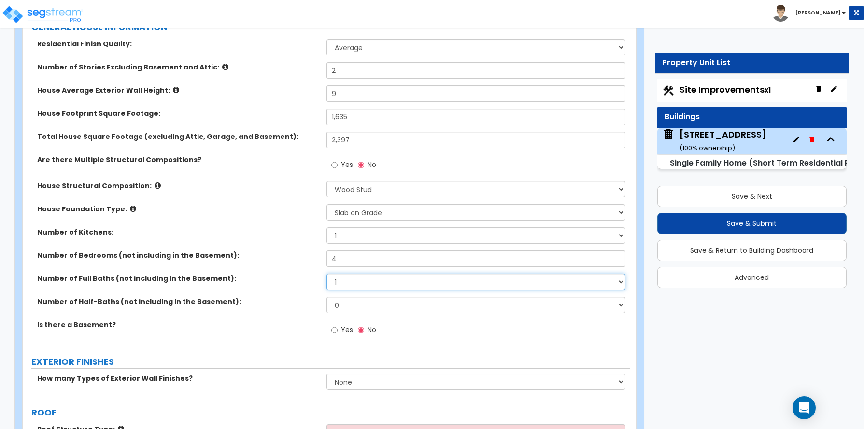
scroll to position [193, 0]
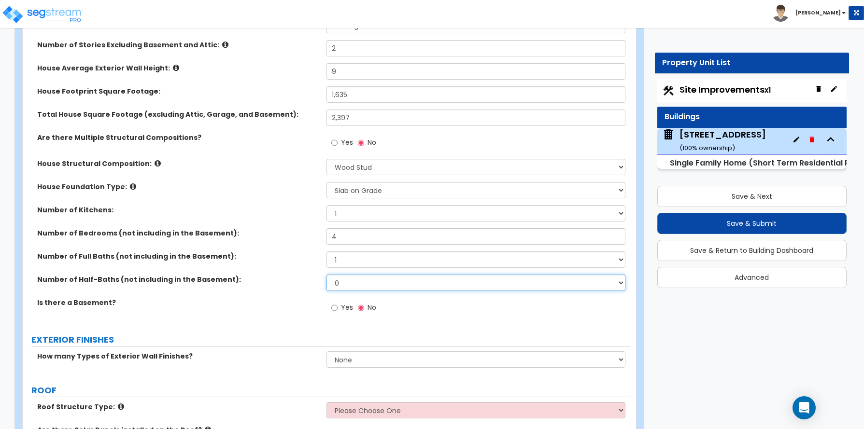
click at [343, 285] on select "0 1 2 3 4 5" at bounding box center [475, 283] width 299 height 16
select select "1"
click at [326, 275] on select "0 1 2 3 4 5" at bounding box center [475, 283] width 299 height 16
click at [345, 259] on select "1 2 3 4 5 6 7 8 9 10" at bounding box center [475, 260] width 299 height 16
select select "2"
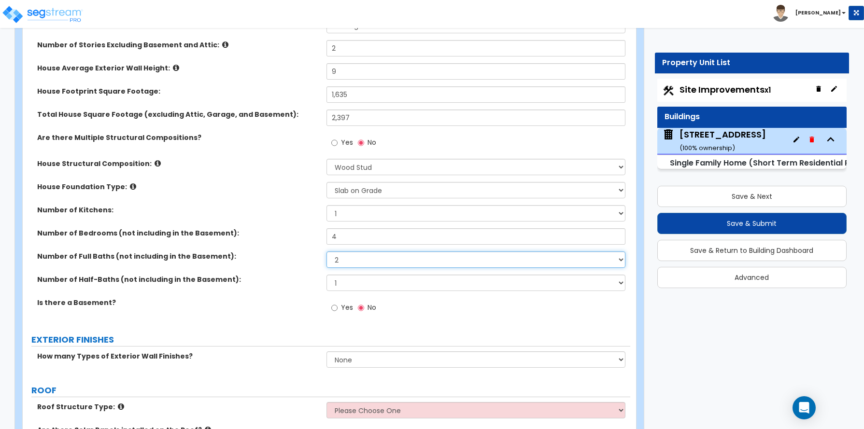
click at [326, 252] on select "1 2 3 4 5 6 7 8 9 10" at bounding box center [475, 260] width 299 height 16
click at [342, 285] on select "0 1 2 3 4 5" at bounding box center [475, 283] width 299 height 16
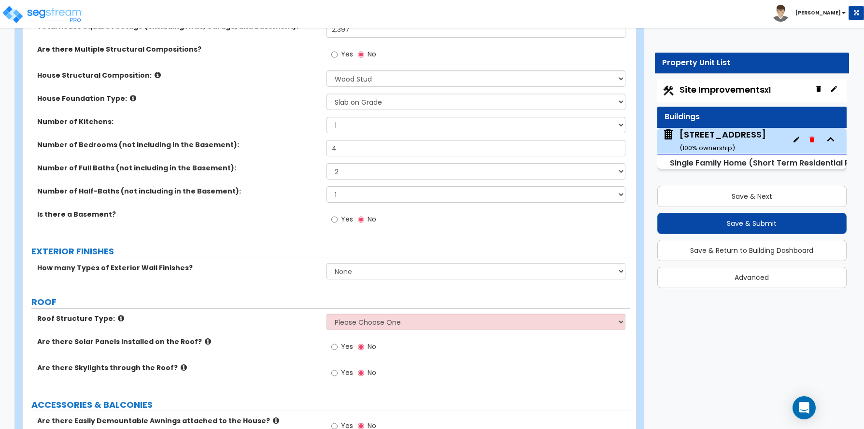
scroll to position [290, 0]
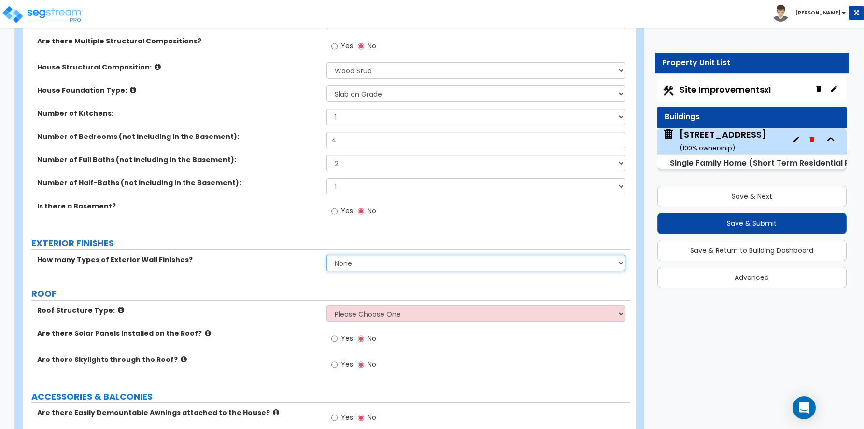
click at [337, 262] on select "None 1 2 3" at bounding box center [475, 263] width 299 height 16
select select "2"
click at [326, 255] on select "None 1 2 3" at bounding box center [475, 263] width 299 height 16
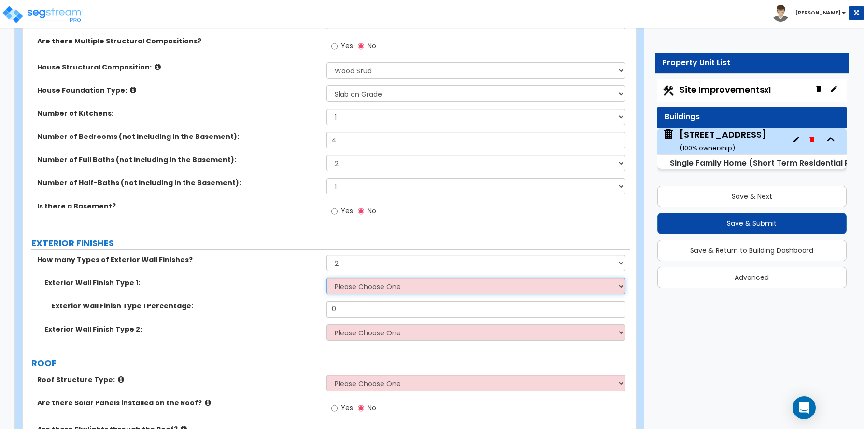
click at [360, 292] on select "Please Choose One No Finish/Shared Wall No Wall Brick Finish Stone Finish Wood …" at bounding box center [475, 286] width 299 height 16
select select "2"
click at [326, 278] on select "Please Choose One No Finish/Shared Wall No Wall Brick Finish Stone Finish Wood …" at bounding box center [475, 286] width 299 height 16
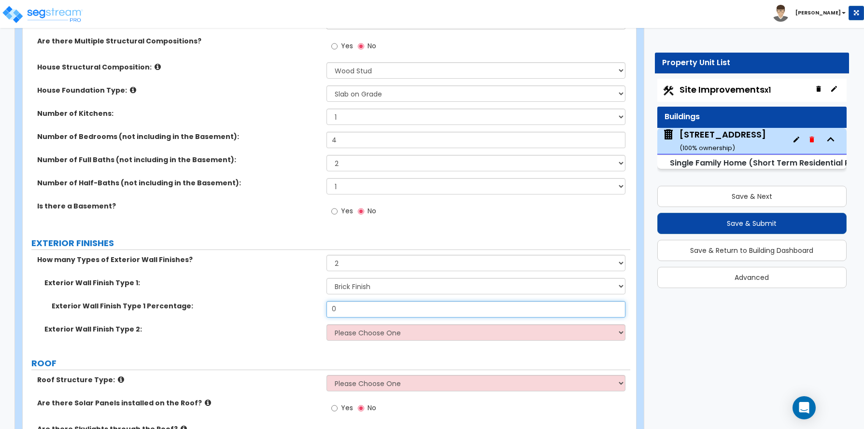
drag, startPoint x: 344, startPoint y: 314, endPoint x: 323, endPoint y: 315, distance: 21.3
click at [323, 315] on div "Exterior Wall Finish Type 1 Percentage: 0" at bounding box center [327, 312] width 608 height 23
type input "80"
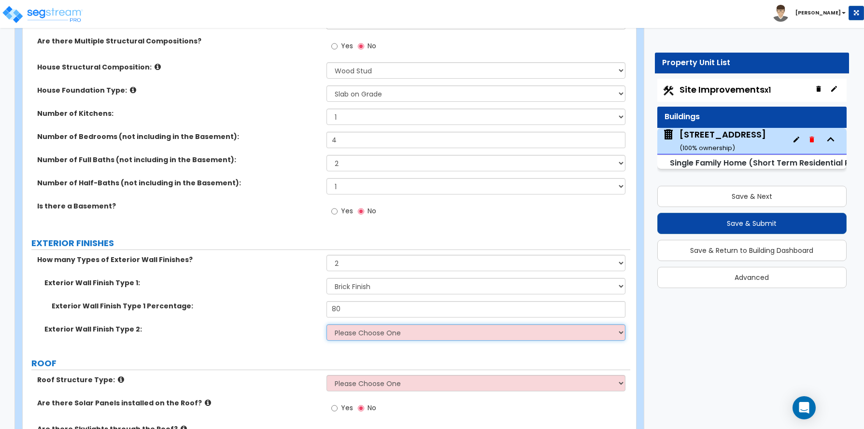
click at [347, 334] on select "Please Choose One No Finish/Shared Wall No Wall Brick Finish Stone Finish Wood …" at bounding box center [475, 333] width 299 height 16
click at [23, 297] on div "Exterior Wall Finish Type 1: Please Choose One No Finish/Shared Wall No Wall Br…" at bounding box center [327, 289] width 608 height 23
click at [340, 332] on select "Please Choose One No Finish/Shared Wall No Wall Brick Finish Stone Finish Wood …" at bounding box center [475, 333] width 299 height 16
select select "9"
click at [326, 325] on select "Please Choose One No Finish/Shared Wall No Wall Brick Finish Stone Finish Wood …" at bounding box center [475, 333] width 299 height 16
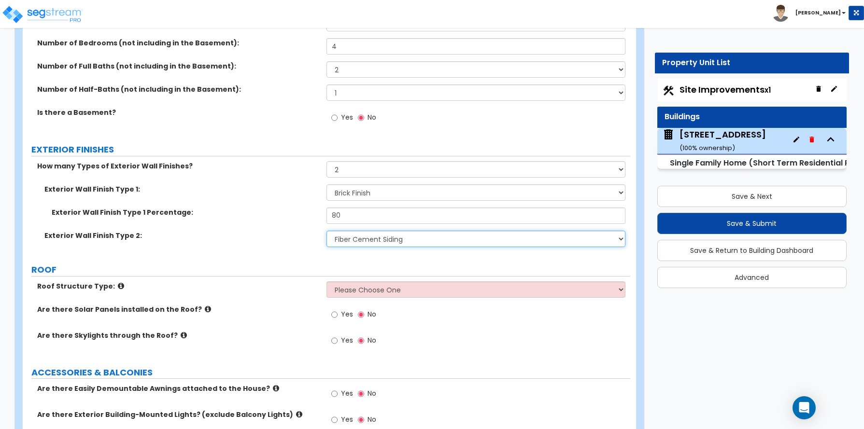
scroll to position [386, 0]
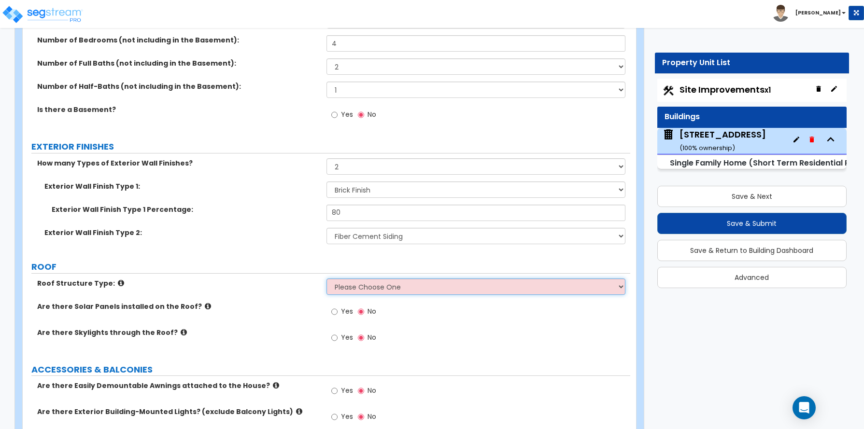
click at [354, 288] on select "Please Choose One Gable Roof Flat Roof Hybrid Gable & Flat Roof" at bounding box center [475, 287] width 299 height 16
select select "1"
click at [326, 279] on select "Please Choose One Gable Roof Flat Roof Hybrid Gable & Flat Roof" at bounding box center [475, 287] width 299 height 16
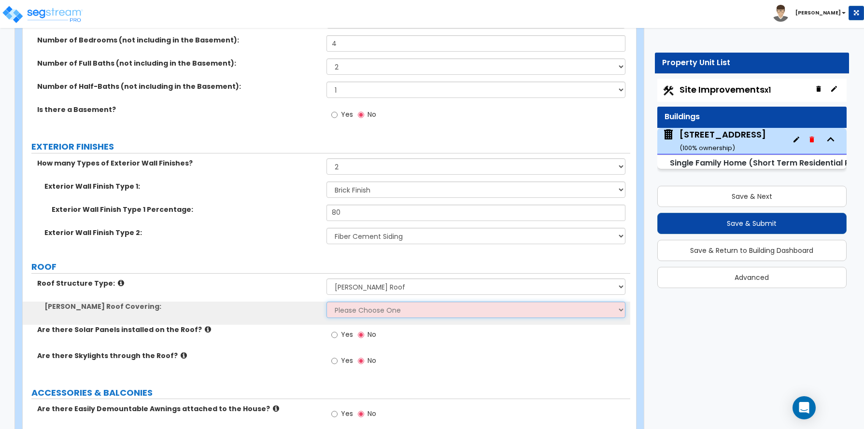
click at [353, 311] on select "Please Choose One Asphalt Shingle Clay Tile Wood Shingle Metal Shingle Standing…" at bounding box center [475, 310] width 299 height 16
select select "1"
click at [326, 302] on select "Please Choose One Asphalt Shingle Clay Tile Wood Shingle Metal Shingle Standing…" at bounding box center [475, 310] width 299 height 16
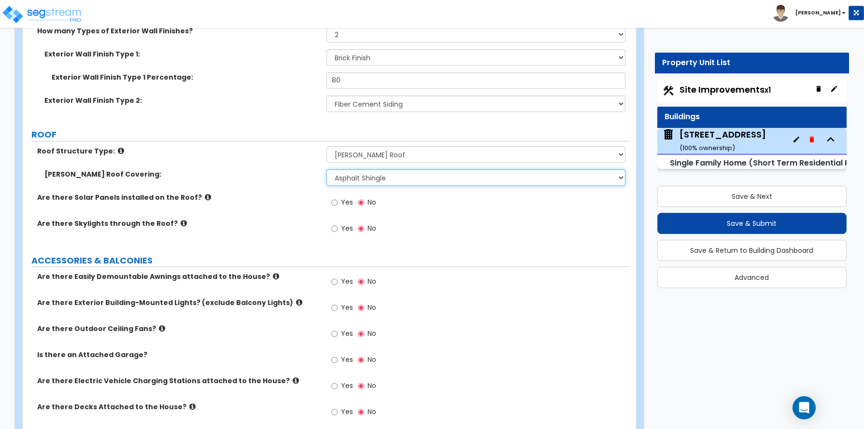
scroll to position [579, 0]
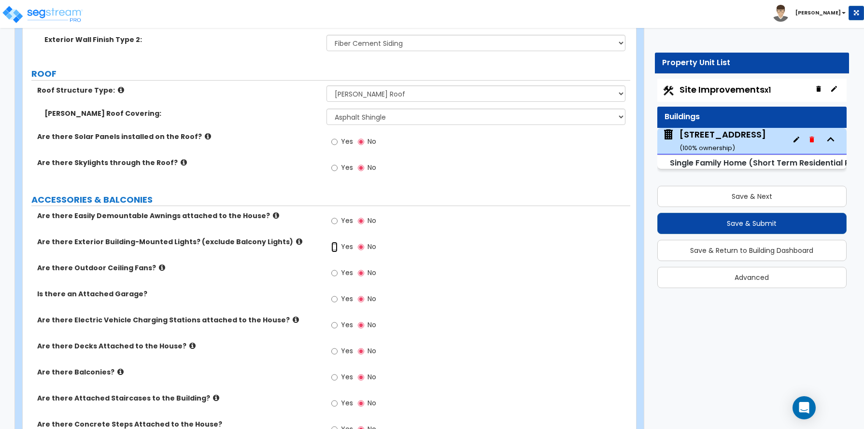
click at [336, 247] on input "Yes" at bounding box center [334, 247] width 6 height 11
radio input "true"
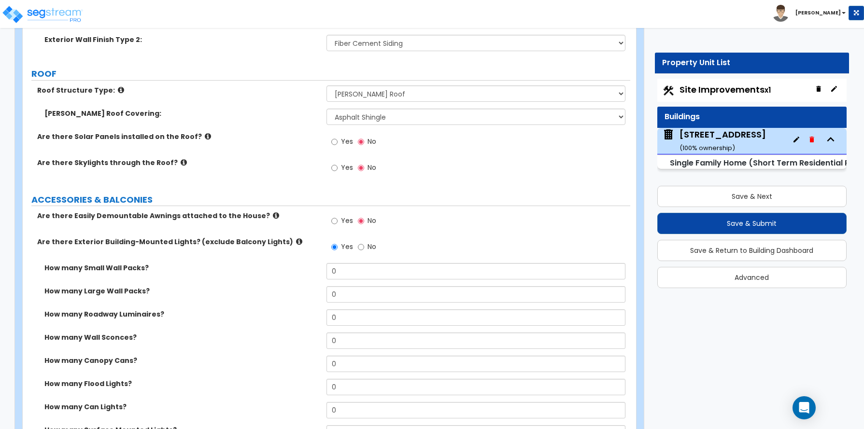
drag, startPoint x: 338, startPoint y: 342, endPoint x: 306, endPoint y: 342, distance: 31.4
click at [306, 342] on div "How many Wall Sconces? 0" at bounding box center [327, 344] width 608 height 23
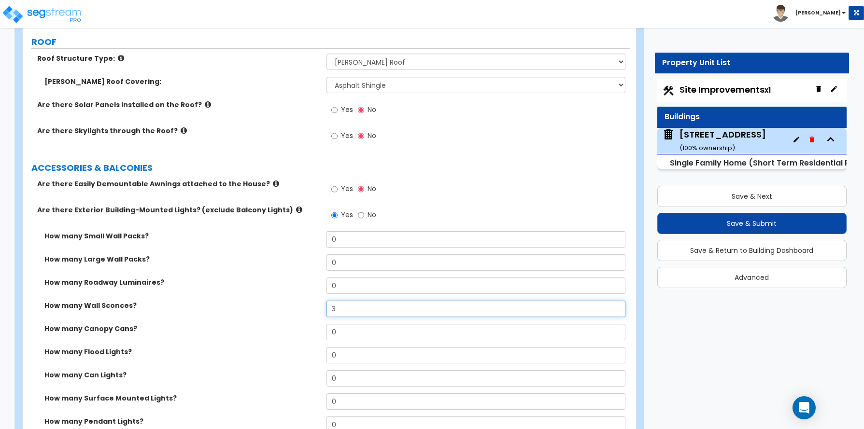
scroll to position [628, 0]
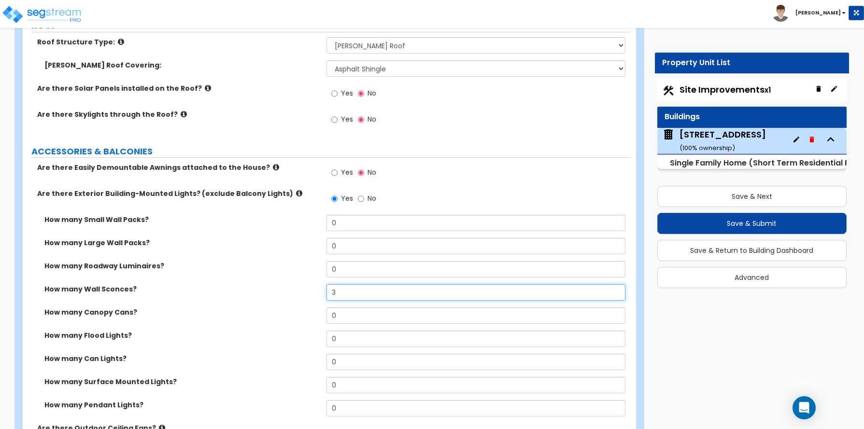
type input "3"
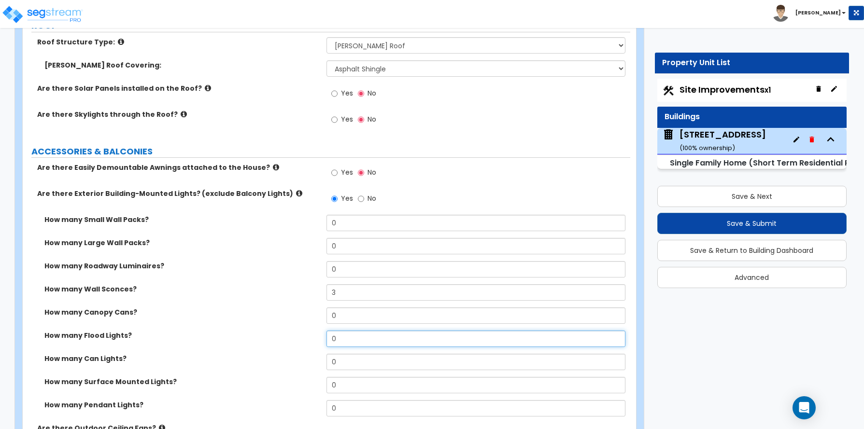
drag, startPoint x: 331, startPoint y: 340, endPoint x: 297, endPoint y: 340, distance: 33.3
click at [297, 340] on div "How many Flood Lights? 0" at bounding box center [327, 342] width 608 height 23
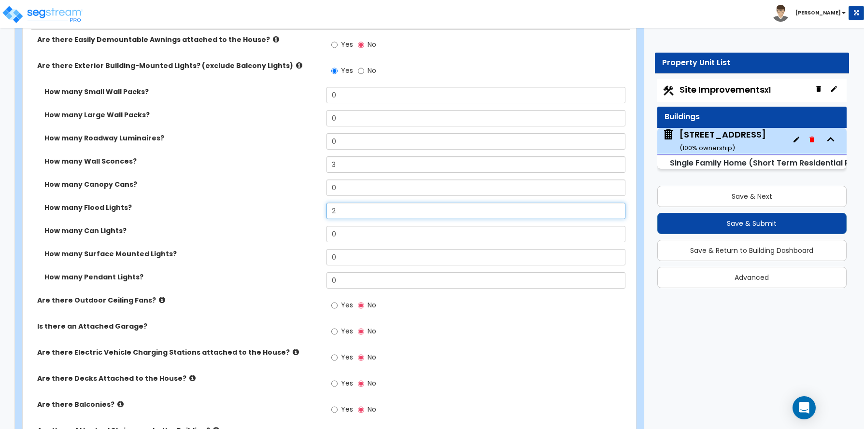
scroll to position [773, 0]
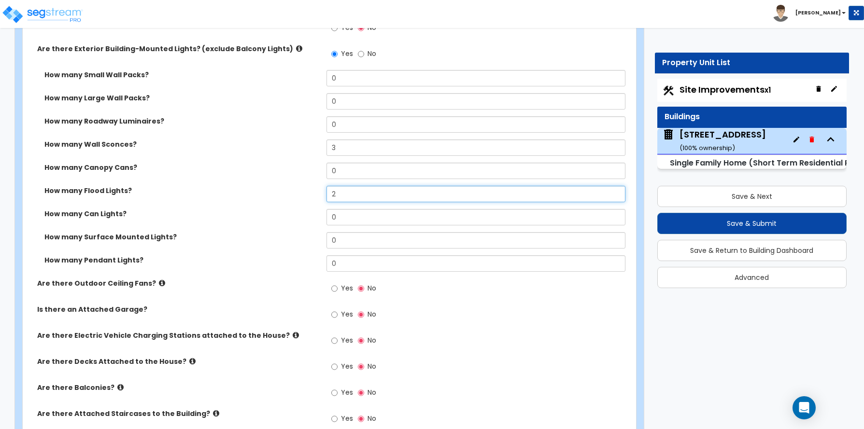
type input "2"
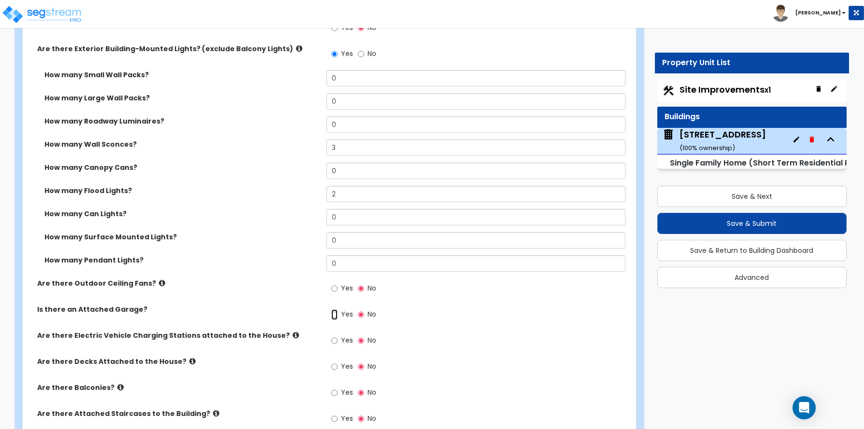
click at [333, 314] on input "Yes" at bounding box center [334, 315] width 6 height 11
radio input "true"
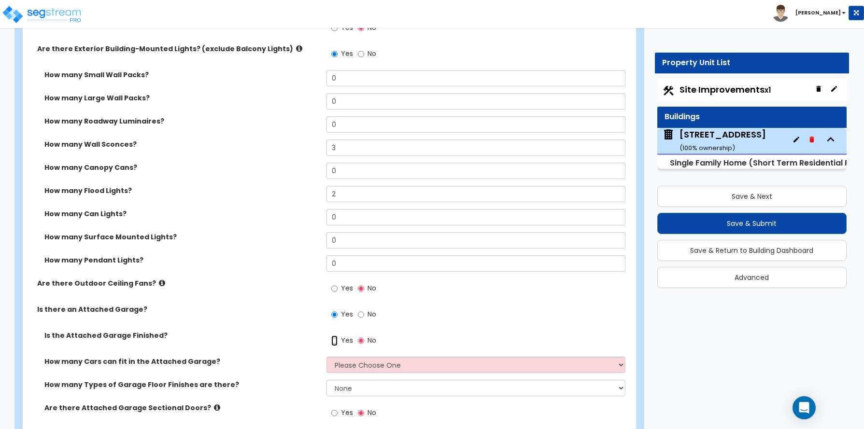
click at [335, 340] on input "Yes" at bounding box center [334, 341] width 6 height 11
radio input "true"
click at [341, 362] on select "Please Choose One 1 2 3 4 5" at bounding box center [475, 365] width 299 height 16
select select "2"
click at [326, 357] on select "Please Choose One 1 2 3 4 5" at bounding box center [475, 365] width 299 height 16
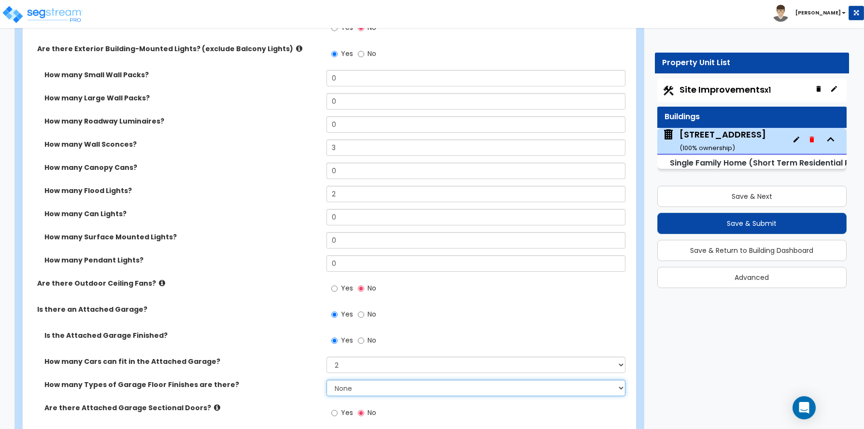
click at [354, 383] on select "None 1 2 3 4" at bounding box center [475, 388] width 299 height 16
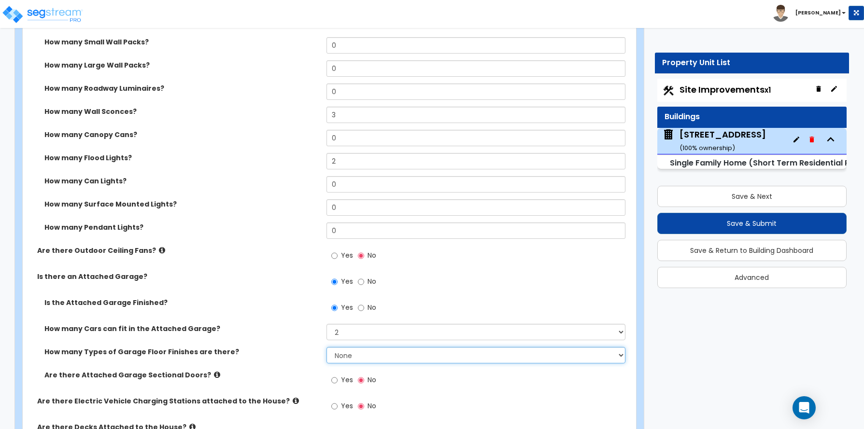
scroll to position [869, 0]
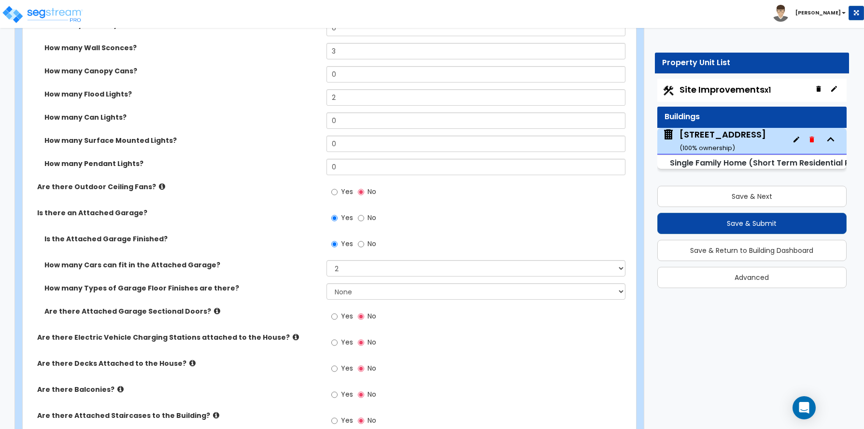
click at [330, 317] on div "Yes No" at bounding box center [353, 318] width 55 height 22
click at [334, 317] on input "Yes" at bounding box center [334, 316] width 6 height 11
radio input "true"
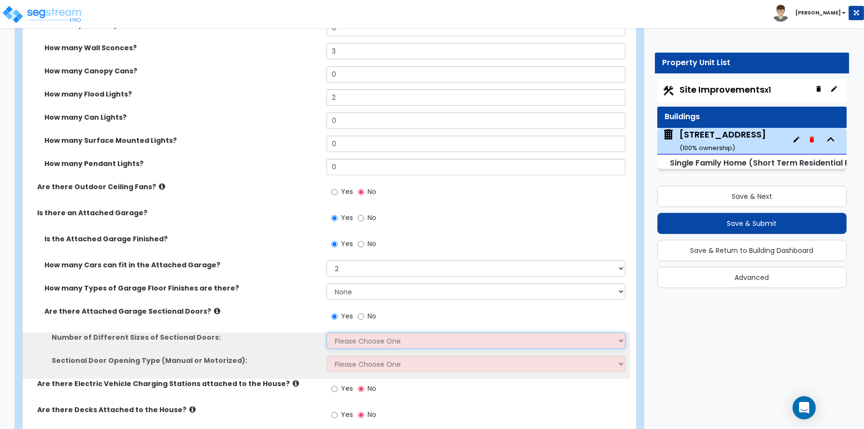
click at [341, 339] on select "Please Choose One 1 2" at bounding box center [475, 341] width 299 height 16
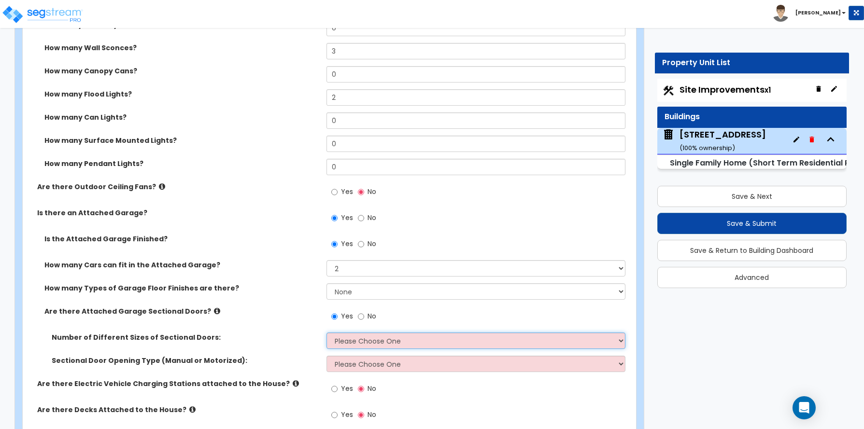
select select "1"
click at [326, 333] on select "Please Choose One 1 2" at bounding box center [475, 341] width 299 height 16
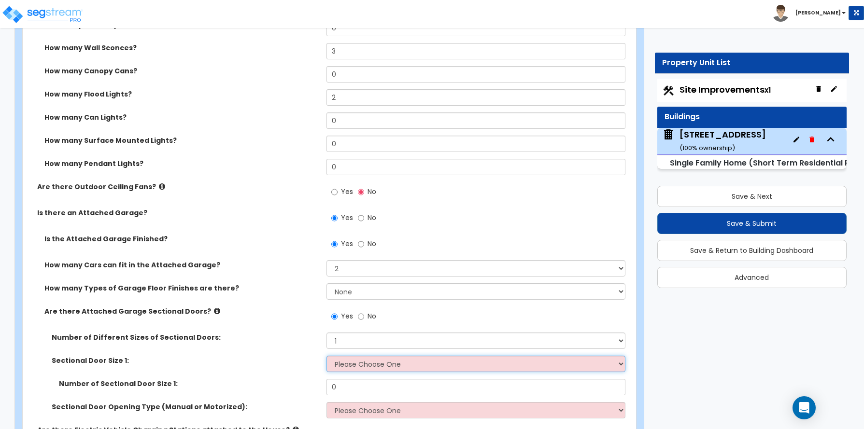
click at [345, 366] on select "Please Choose One 9' x 7' 16' x 7'" at bounding box center [475, 364] width 299 height 16
select select "2"
click at [326, 356] on select "Please Choose One 9' x 7' 16' x 7'" at bounding box center [475, 364] width 299 height 16
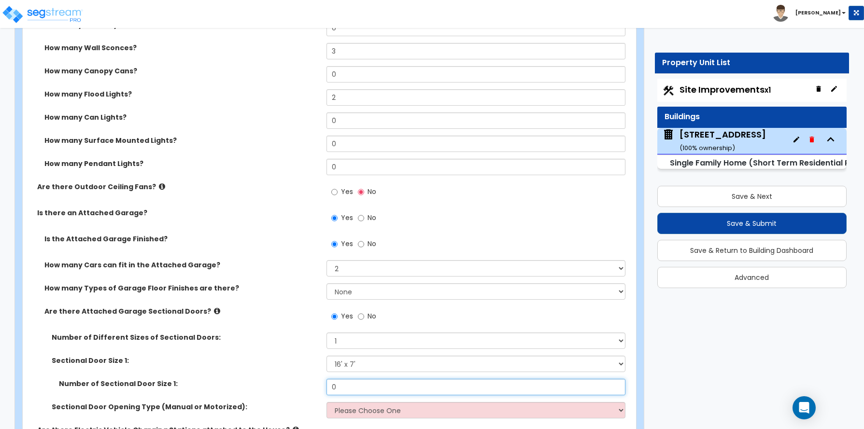
drag, startPoint x: 348, startPoint y: 390, endPoint x: 309, endPoint y: 390, distance: 39.1
click at [309, 390] on div "Number of Sectional Door Size 1: 0" at bounding box center [327, 390] width 608 height 23
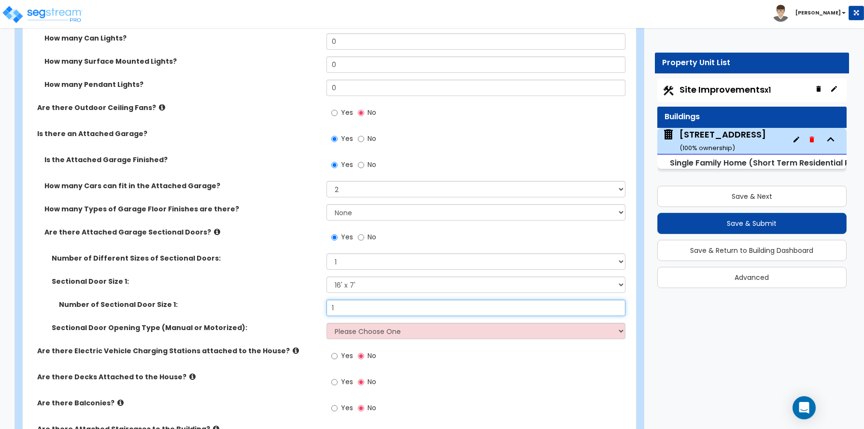
scroll to position [966, 0]
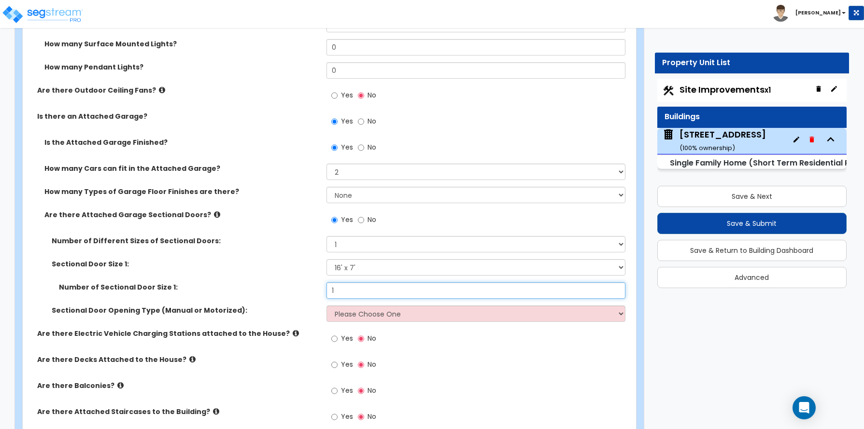
type input "1"
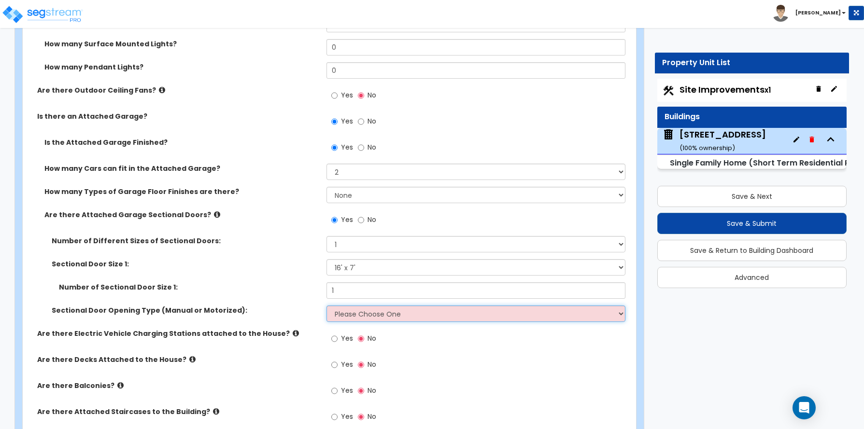
click at [356, 312] on select "Please Choose One All Manual All Motorized Some are Motorized" at bounding box center [475, 314] width 299 height 16
select select "2"
click at [326, 306] on select "Please Choose One All Manual All Motorized Some are Motorized" at bounding box center [475, 314] width 299 height 16
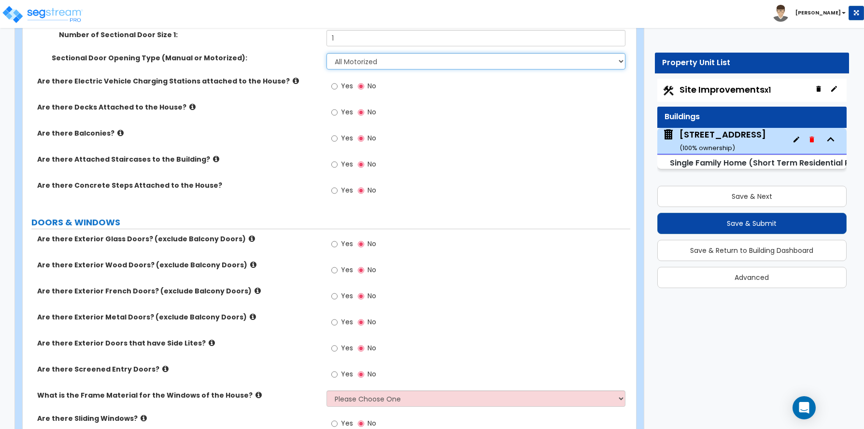
scroll to position [1256, 0]
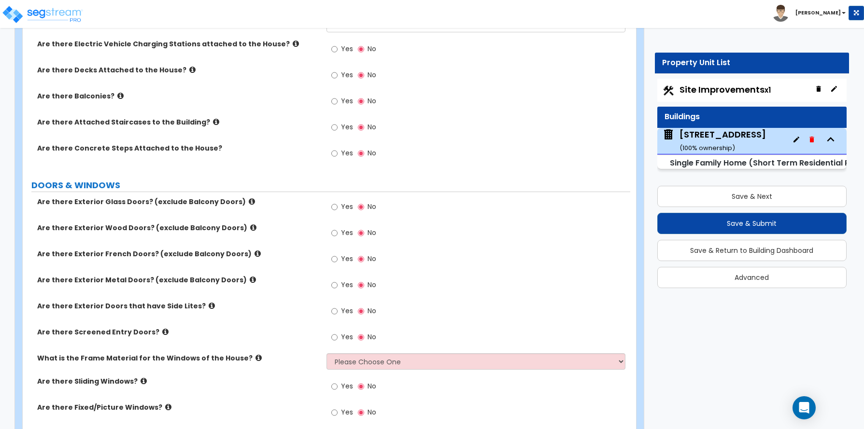
click at [68, 317] on div "Are there Exterior Doors that have Side Lites? Yes No" at bounding box center [327, 314] width 608 height 26
click at [333, 233] on input "Yes" at bounding box center [334, 233] width 6 height 11
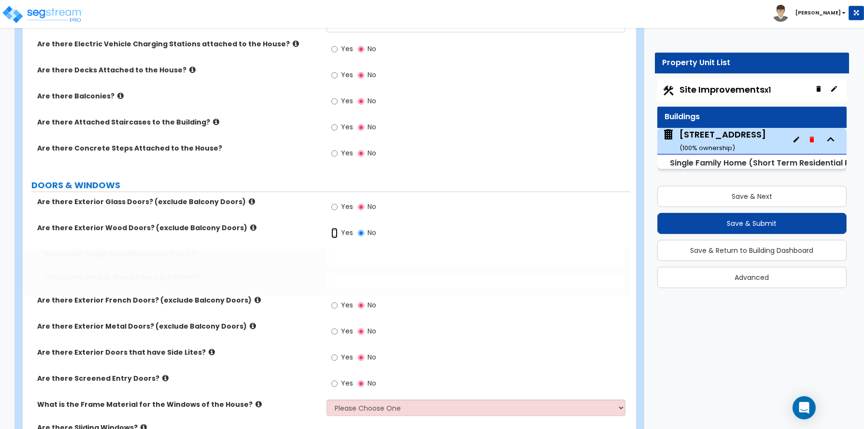
radio input "true"
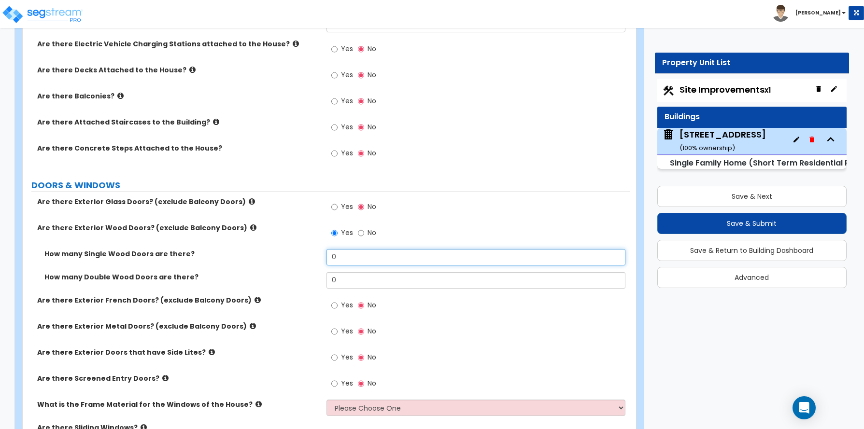
drag, startPoint x: 340, startPoint y: 259, endPoint x: 323, endPoint y: 264, distance: 17.7
click at [323, 264] on div "How many Single Wood Doors are there? 0" at bounding box center [327, 260] width 608 height 23
type input "2"
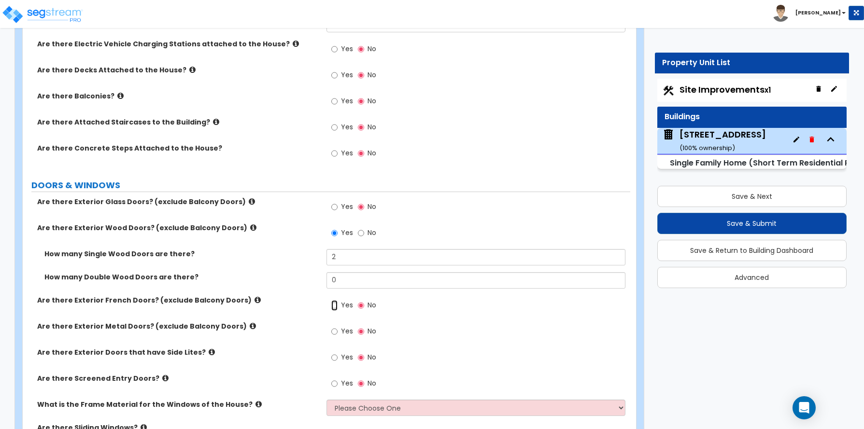
click at [336, 307] on input "Yes" at bounding box center [334, 305] width 6 height 11
radio input "true"
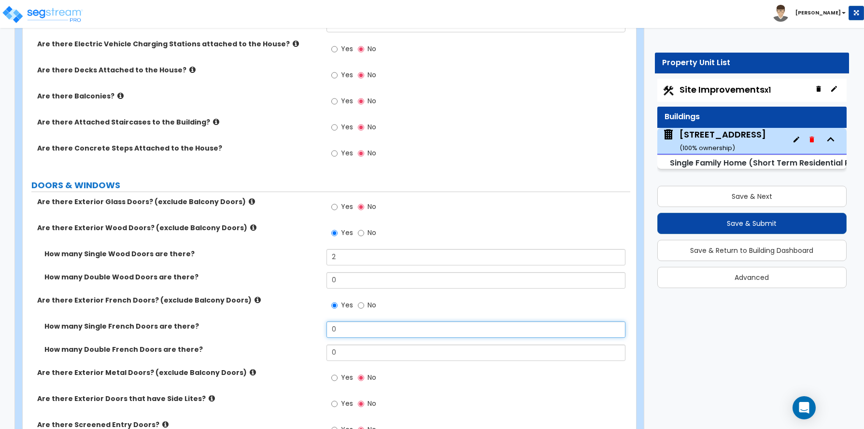
drag, startPoint x: 344, startPoint y: 329, endPoint x: 297, endPoint y: 330, distance: 46.8
click at [297, 329] on div "How many Single French Doors are there? 0" at bounding box center [327, 333] width 608 height 23
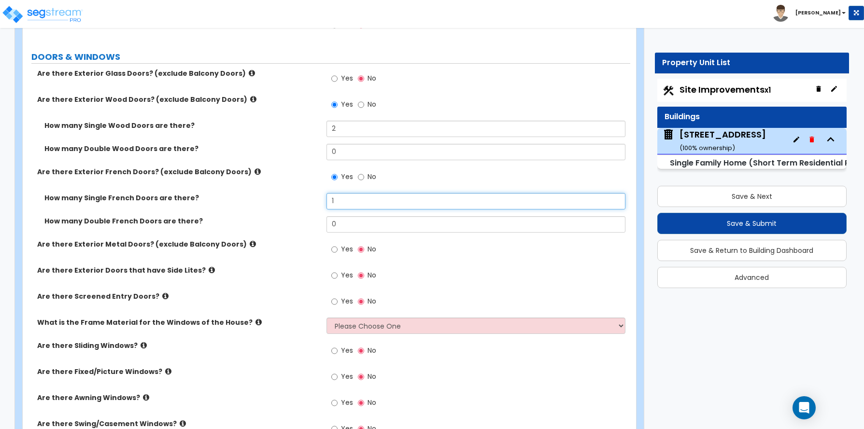
scroll to position [1400, 0]
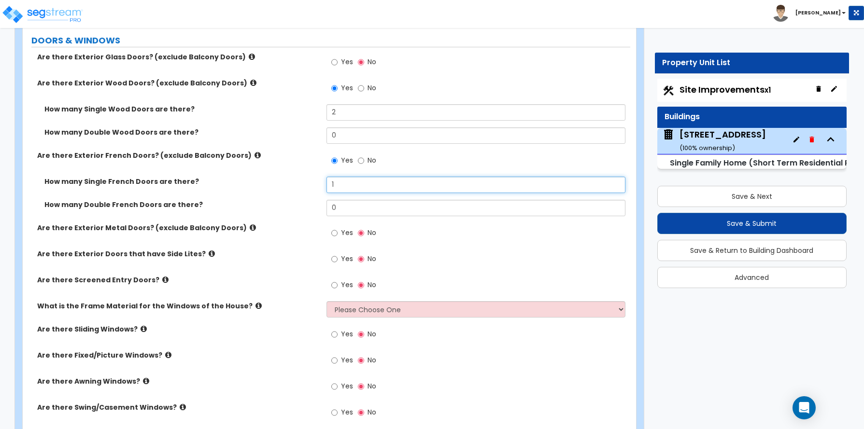
type input "1"
click at [14, 334] on div "Customize 100 Flintlock Way Property Units 100 Flintlock Way Import Values from…" at bounding box center [325, 324] width 637 height 3344
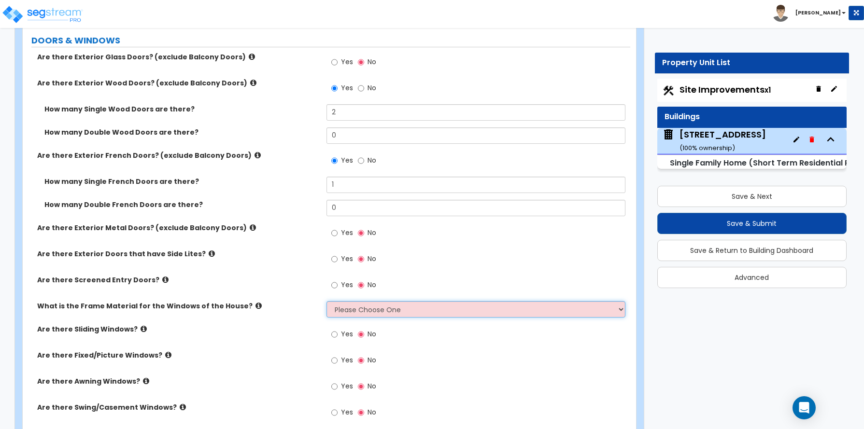
click at [350, 305] on select "Please Choose One Vinyl Aluminum Wood" at bounding box center [475, 309] width 299 height 16
select select "1"
click at [326, 301] on select "Please Choose One Vinyl Aluminum Wood" at bounding box center [475, 309] width 299 height 16
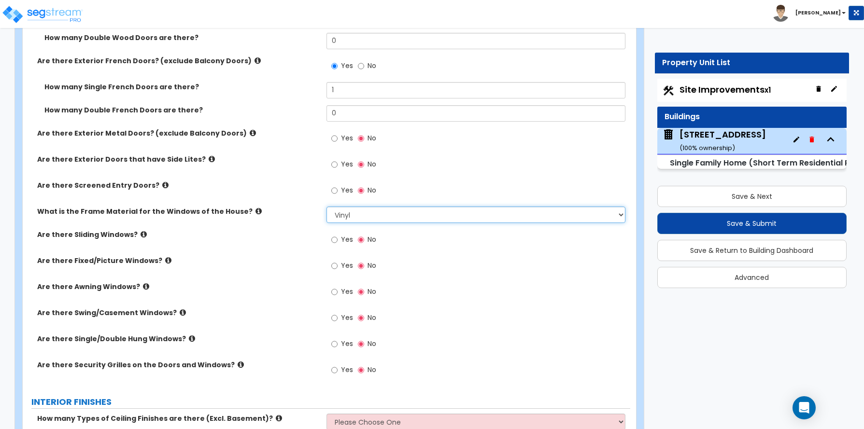
scroll to position [1497, 0]
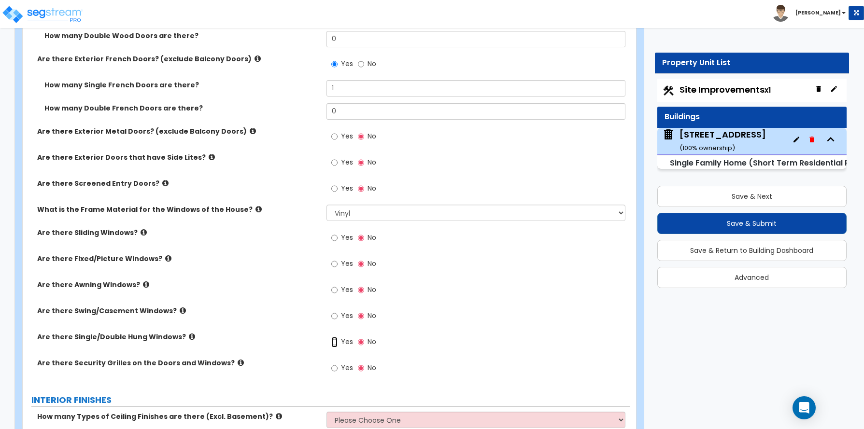
click at [332, 343] on input "Yes" at bounding box center [334, 342] width 6 height 11
radio input "true"
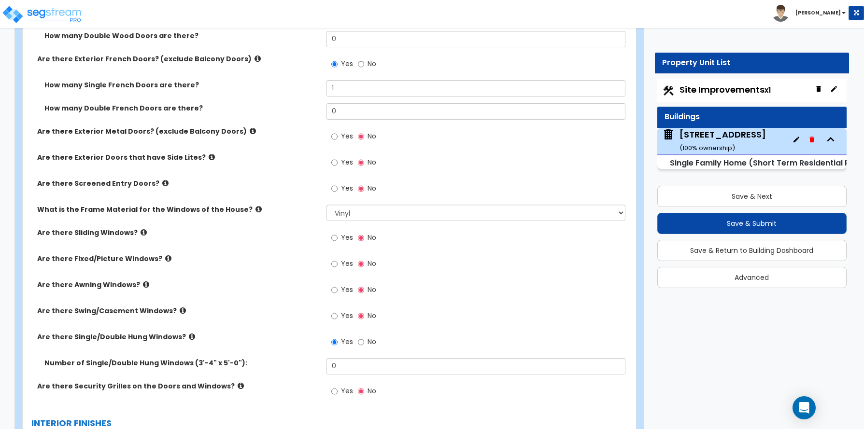
click at [14, 285] on div "Customize 100 Flintlock Way Property Units 100 Flintlock Way Import Values from…" at bounding box center [325, 238] width 637 height 3367
drag, startPoint x: 334, startPoint y: 361, endPoint x: 317, endPoint y: 366, distance: 17.5
click at [317, 366] on div "Number of Single/Double Hung Windows (3'-4" x 5'-0"): 0" at bounding box center [327, 369] width 608 height 23
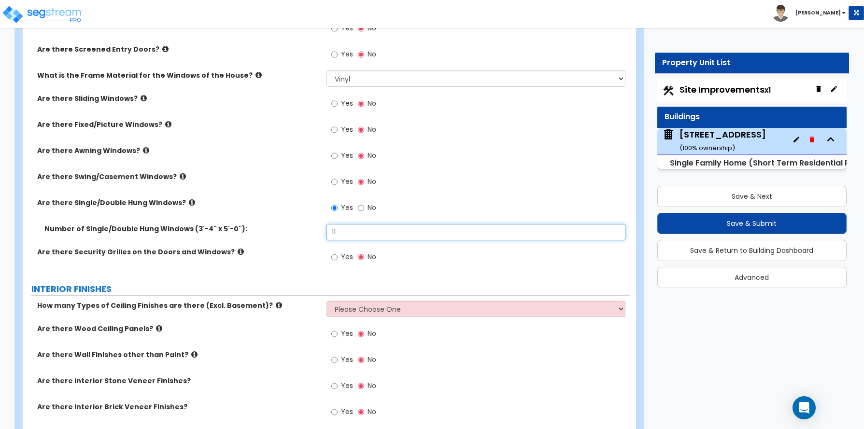
scroll to position [1642, 0]
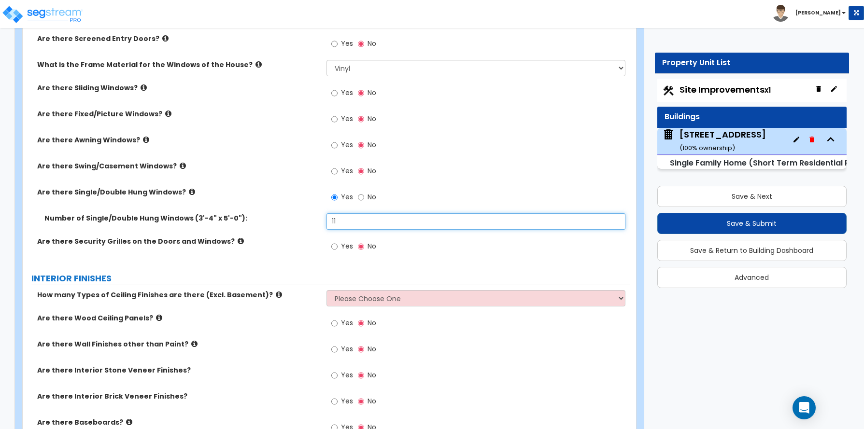
type input "11"
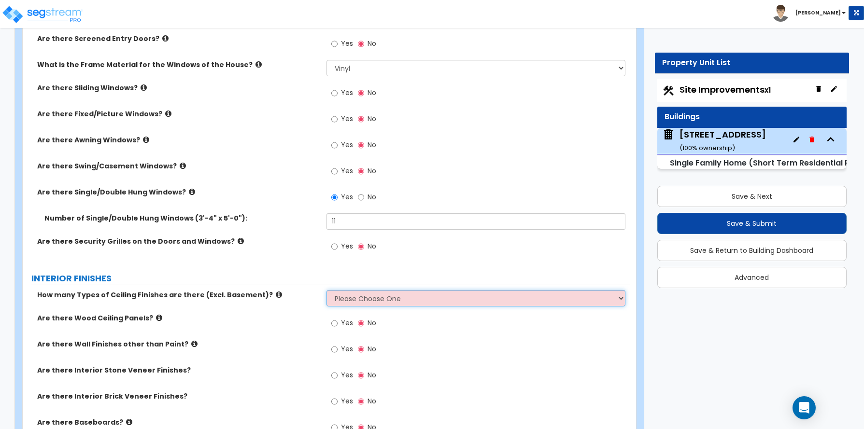
click at [369, 293] on select "Please Choose One 1 2 3" at bounding box center [475, 298] width 299 height 16
select select "1"
click at [326, 290] on select "Please Choose One 1 2 3" at bounding box center [475, 298] width 299 height 16
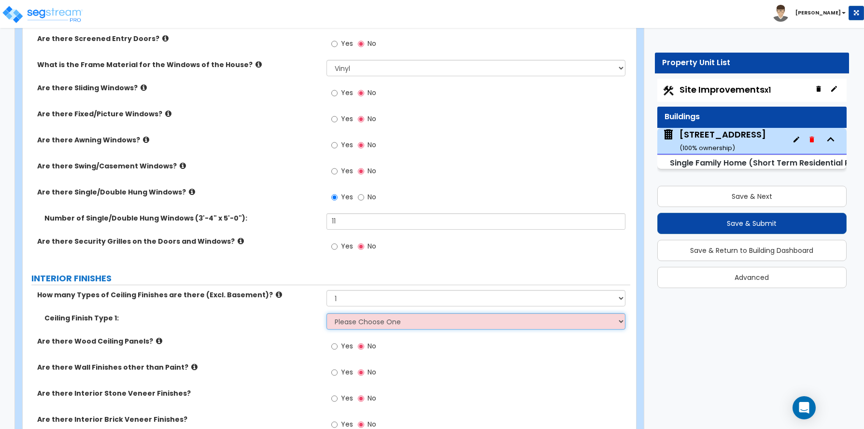
click at [366, 324] on select "Please Choose One Drop Ceiling Drywall Ceiling Open Ceiling" at bounding box center [475, 321] width 299 height 16
select select "2"
click at [326, 313] on select "Please Choose One Drop Ceiling Drywall Ceiling Open Ceiling" at bounding box center [475, 321] width 299 height 16
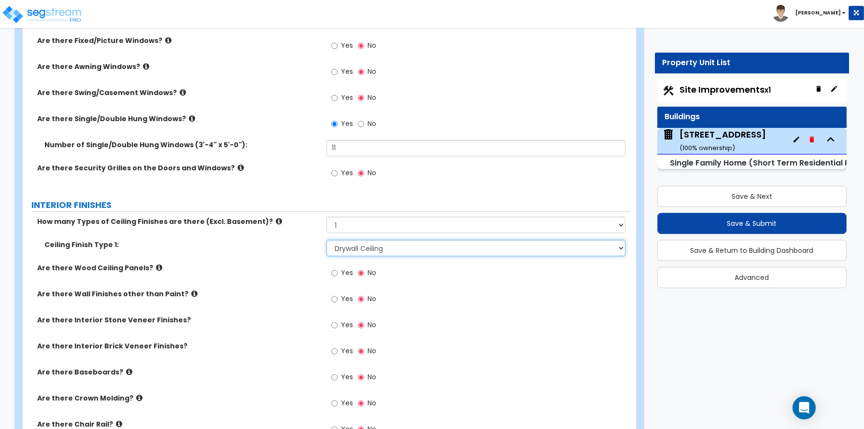
scroll to position [1738, 0]
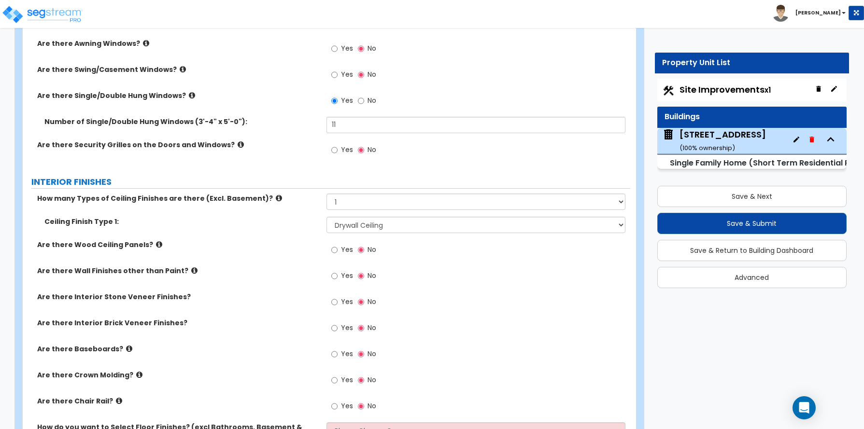
click at [338, 356] on label "Yes" at bounding box center [342, 355] width 22 height 16
click at [338, 356] on input "Yes" at bounding box center [334, 354] width 6 height 11
radio input "true"
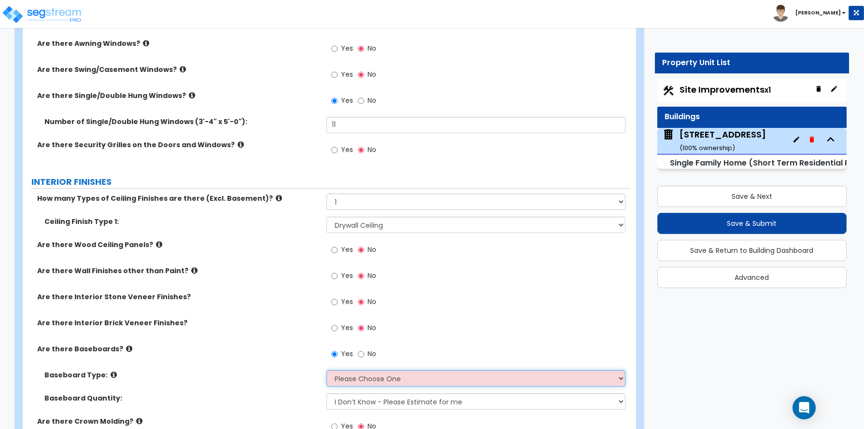
click at [342, 380] on select "Please Choose One Wood Vinyl Carpet Tile" at bounding box center [475, 378] width 299 height 16
select select "1"
click at [326, 370] on select "Please Choose One Wood Vinyl Carpet Tile" at bounding box center [475, 378] width 299 height 16
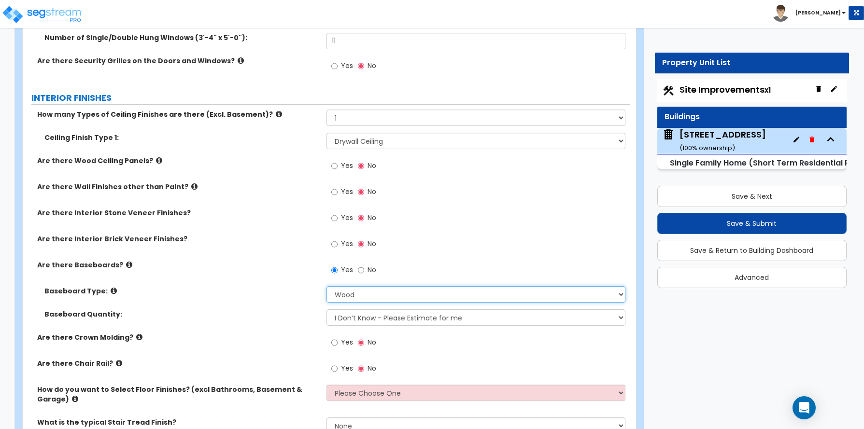
scroll to position [1835, 0]
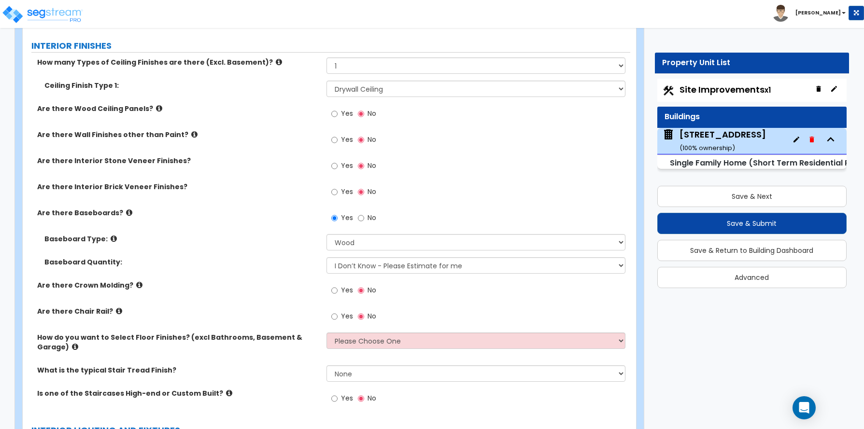
scroll to position [1932, 0]
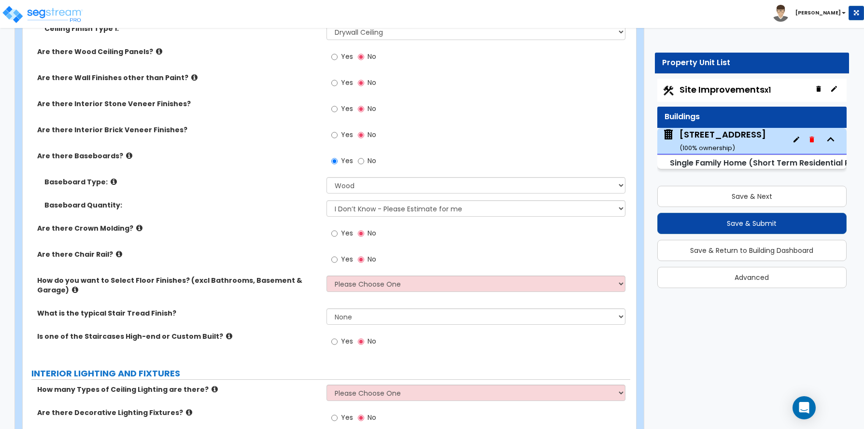
click at [23, 319] on div "What is the typical Stair Tread Finish? None Tile Wood Laminate VCT Sheet Carpe…" at bounding box center [327, 320] width 608 height 23
click at [363, 281] on select "Please Choose One I want to Select Floor Finishes for the Areas of the House I …" at bounding box center [475, 284] width 299 height 16
select select "2"
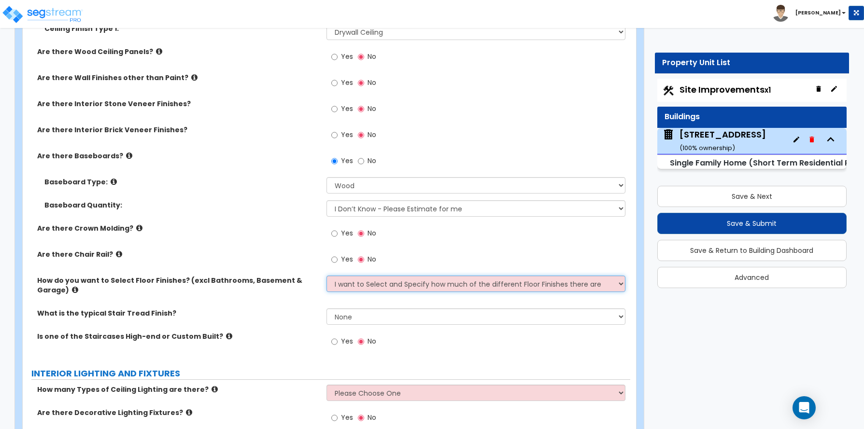
click at [326, 276] on select "Please Choose One I want to Select Floor Finishes for the Areas of the House I …" at bounding box center [475, 284] width 299 height 16
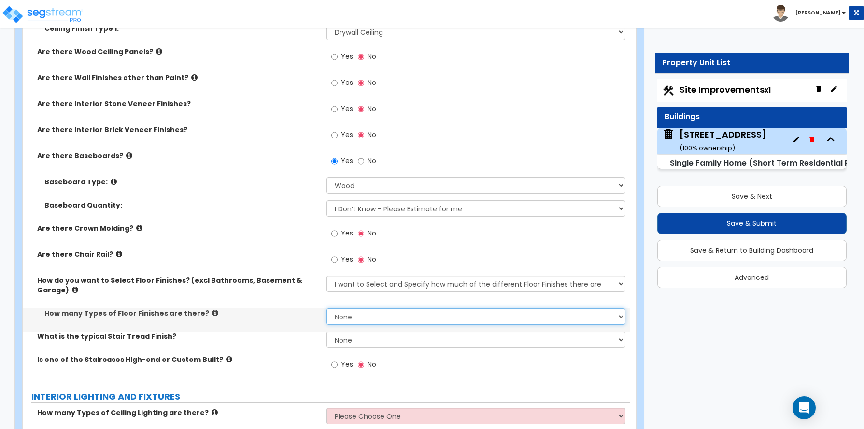
click at [351, 316] on select "None 1 2 3 4" at bounding box center [475, 317] width 299 height 16
select select "2"
click at [326, 309] on select "None 1 2 3 4" at bounding box center [475, 317] width 299 height 16
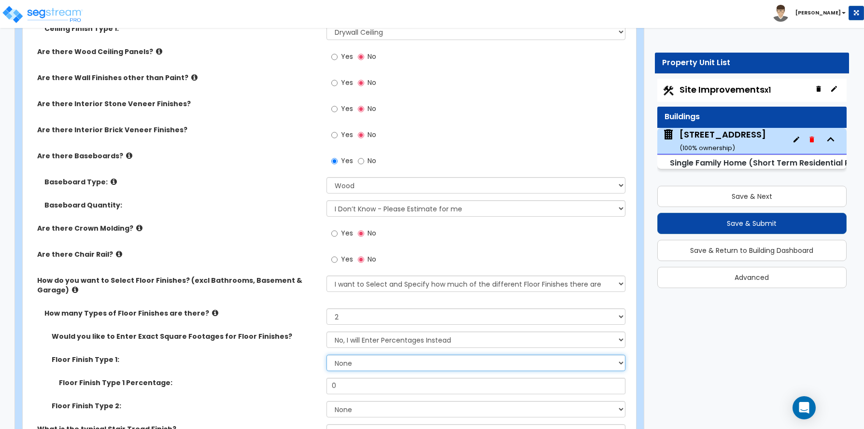
click at [351, 361] on select "None Tile Flooring Hardwood Flooring Resilient Laminate Flooring VCT Flooring S…" at bounding box center [475, 363] width 299 height 16
select select "3"
click at [326, 355] on select "None Tile Flooring Hardwood Flooring Resilient Laminate Flooring VCT Flooring S…" at bounding box center [475, 363] width 299 height 16
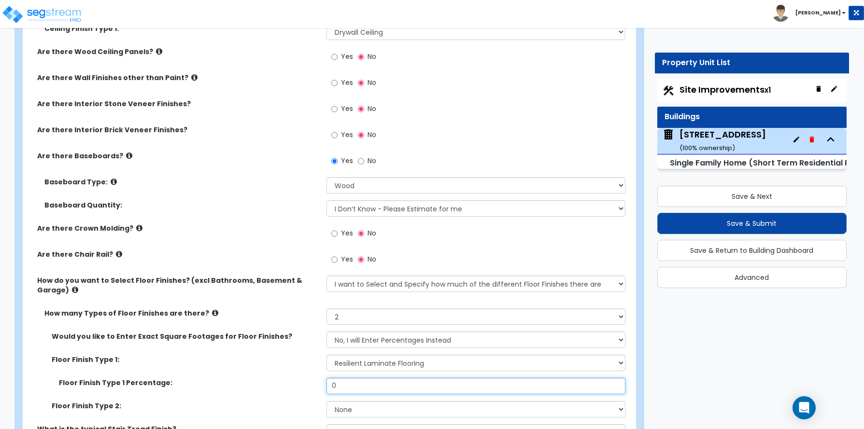
drag, startPoint x: 334, startPoint y: 380, endPoint x: 320, endPoint y: 382, distance: 13.7
click at [320, 382] on div "Floor Finish Type 1 Percentage: 0" at bounding box center [327, 389] width 608 height 23
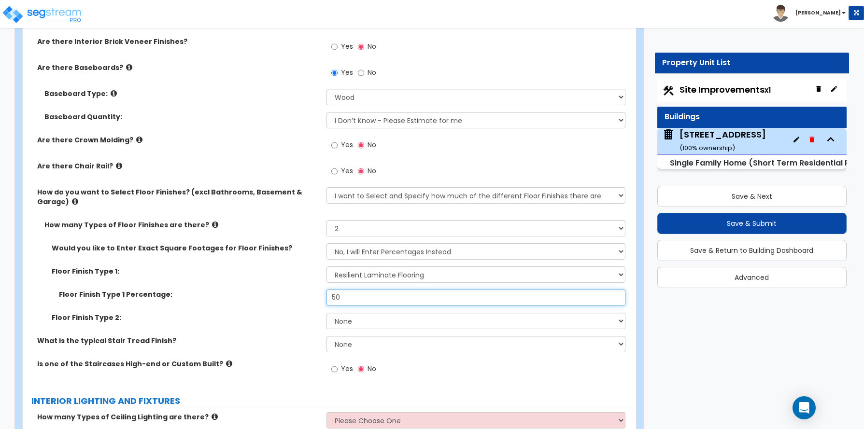
scroll to position [2028, 0]
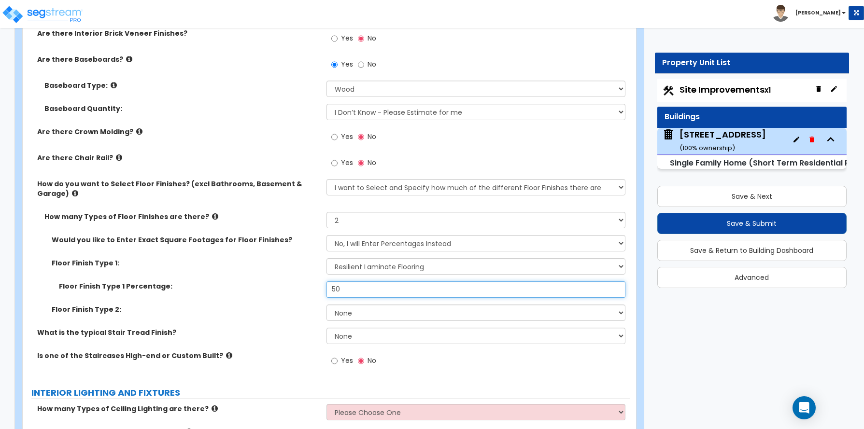
type input "50"
click at [355, 312] on select "None Tile Flooring Hardwood Flooring Resilient Laminate Flooring VCT Flooring S…" at bounding box center [475, 313] width 299 height 16
select select "5"
click at [326, 305] on select "None Tile Flooring Hardwood Flooring Resilient Laminate Flooring VCT Flooring S…" at bounding box center [475, 313] width 299 height 16
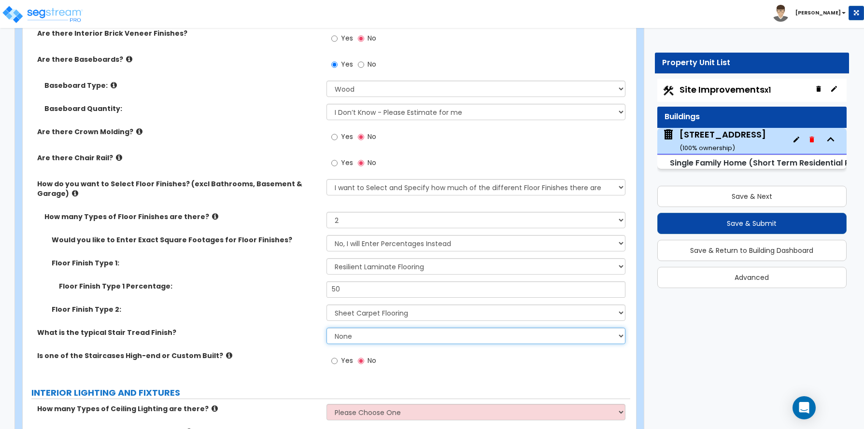
click at [363, 335] on select "None Tile Wood Laminate VCT Sheet Carpet Sheet Vinyl Carpet Tile" at bounding box center [475, 336] width 299 height 16
select select "5"
click at [326, 328] on select "None Tile Wood Laminate VCT Sheet Carpet Sheet Vinyl Carpet Tile" at bounding box center [475, 336] width 299 height 16
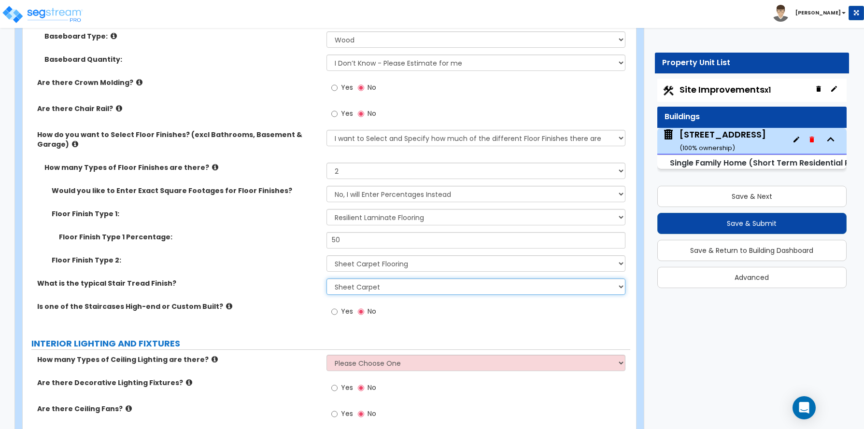
scroll to position [2221, 0]
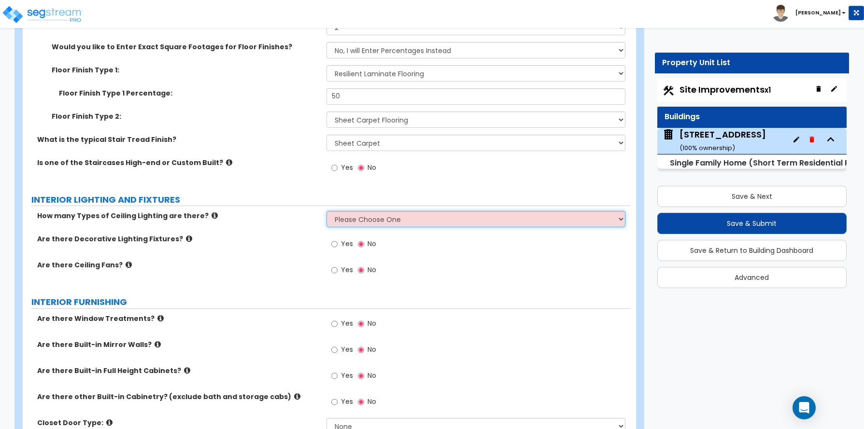
click at [383, 222] on select "Please Choose One 1 2 3" at bounding box center [475, 219] width 299 height 16
select select "1"
click at [326, 211] on select "Please Choose One 1 2 3" at bounding box center [475, 219] width 299 height 16
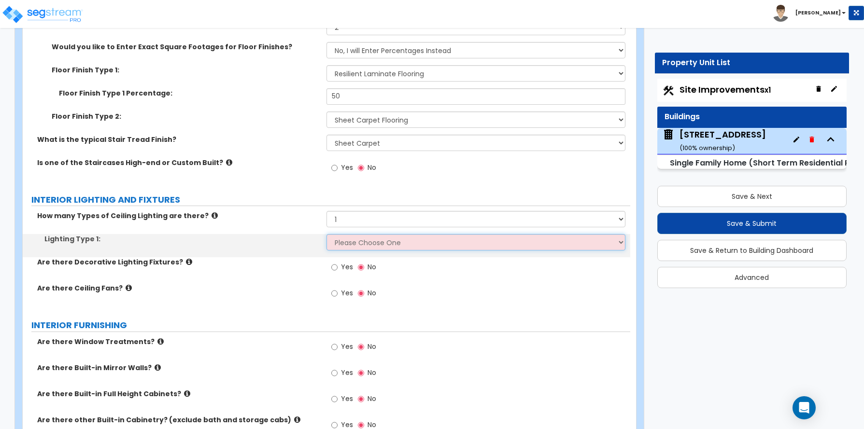
click at [371, 245] on select "Please Choose One LED Surface-Mounted LED Recessed Fluorescent Surface-Mounted …" at bounding box center [475, 242] width 299 height 16
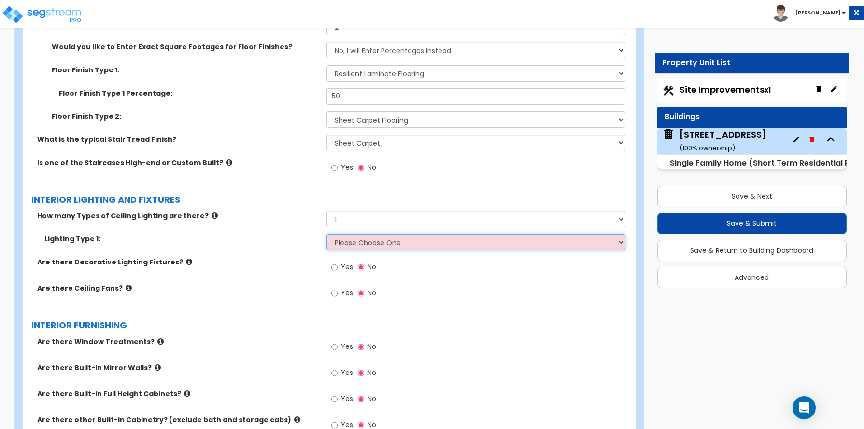
select select "2"
click at [326, 234] on select "Please Choose One LED Surface-Mounted LED Recessed Fluorescent Surface-Mounted …" at bounding box center [475, 242] width 299 height 16
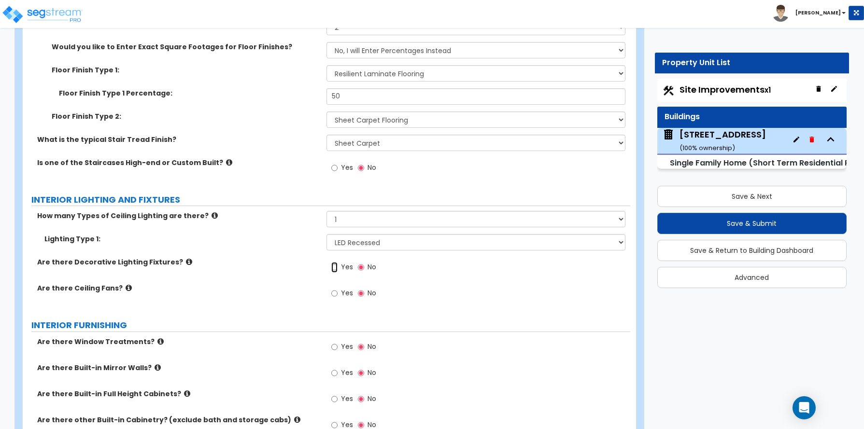
click at [333, 270] on input "Yes" at bounding box center [334, 267] width 6 height 11
radio input "true"
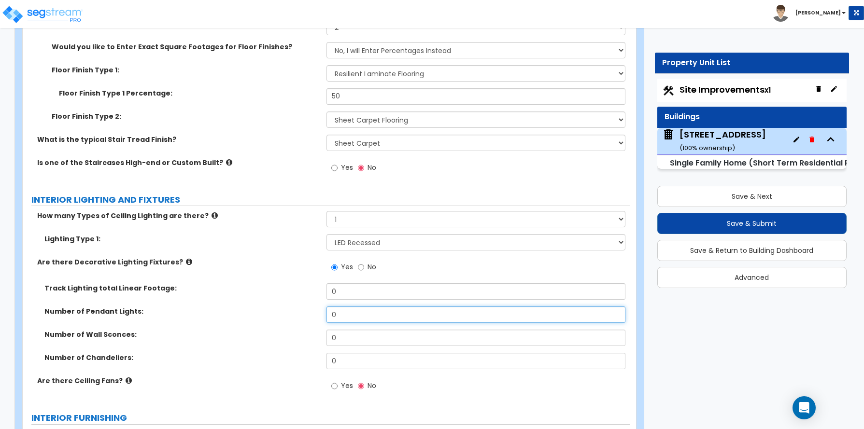
drag, startPoint x: 344, startPoint y: 315, endPoint x: 303, endPoint y: 315, distance: 41.1
click at [303, 315] on div "Number of Pendant Lights: 0" at bounding box center [327, 318] width 608 height 23
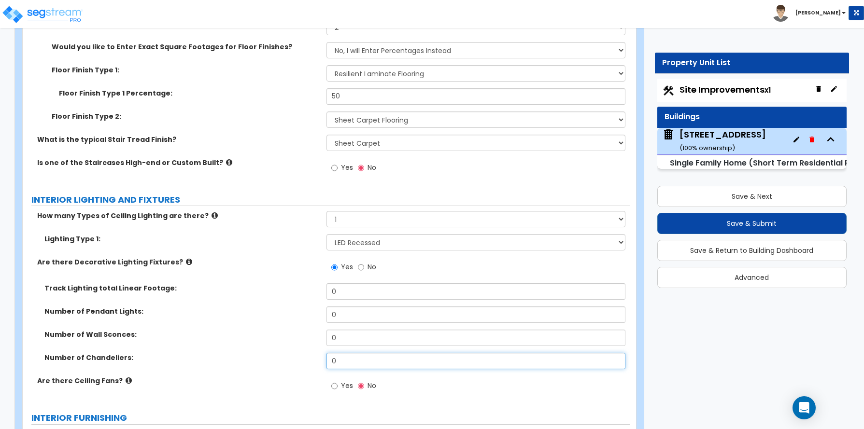
click at [314, 363] on div "Number of Chandeliers: 0" at bounding box center [327, 364] width 608 height 23
type input "4"
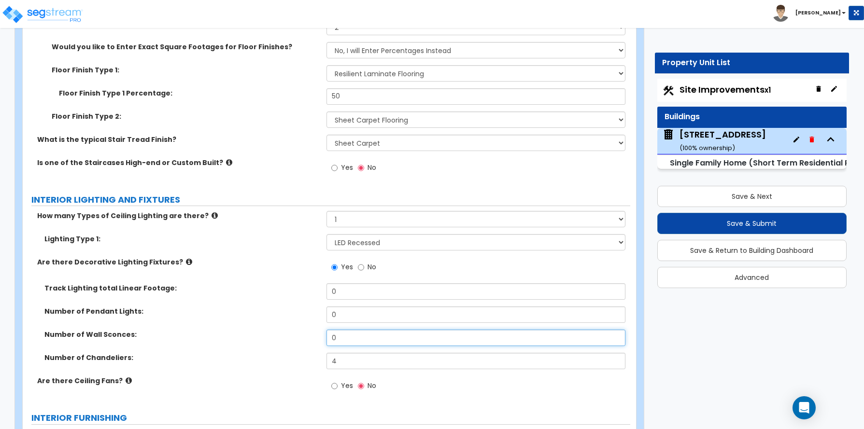
drag, startPoint x: 337, startPoint y: 338, endPoint x: 311, endPoint y: 338, distance: 26.6
click at [311, 338] on div "Number of Wall Sconces: 0" at bounding box center [327, 341] width 608 height 23
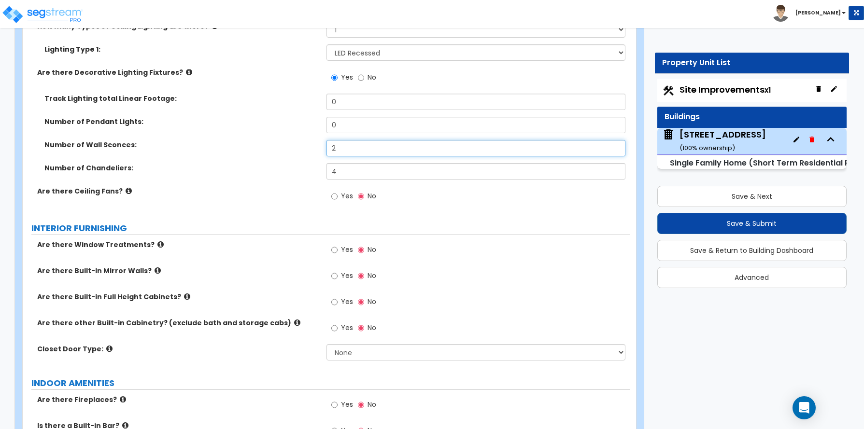
scroll to position [2415, 0]
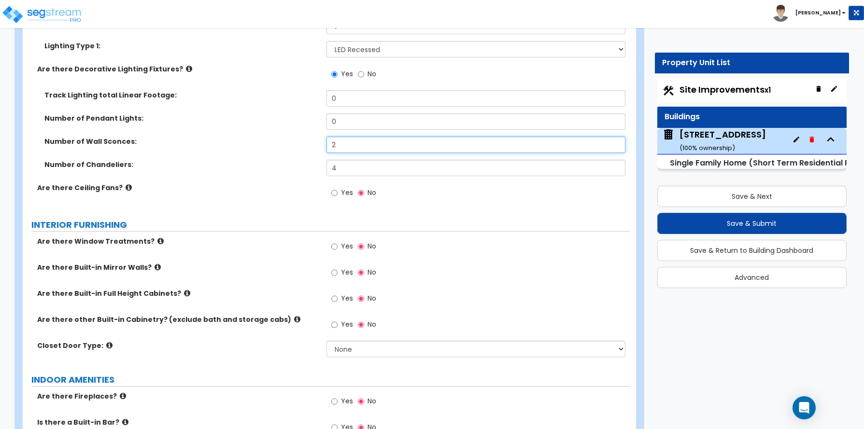
type input "2"
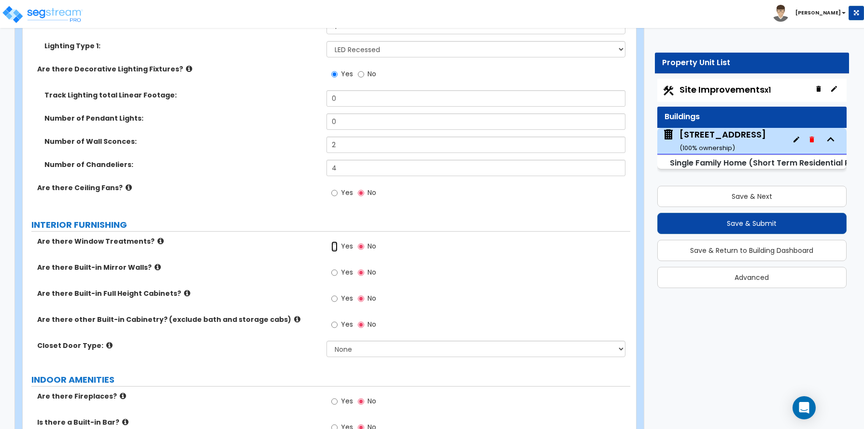
click at [332, 248] on input "Yes" at bounding box center [334, 246] width 6 height 11
radio input "true"
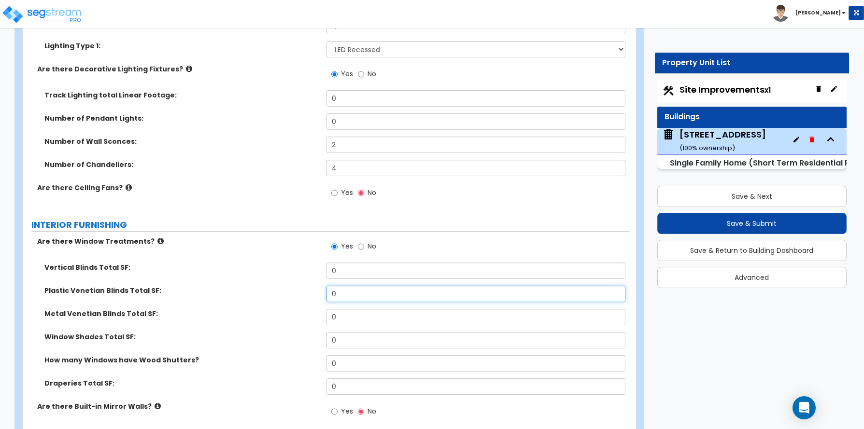
drag, startPoint x: 346, startPoint y: 291, endPoint x: 296, endPoint y: 296, distance: 50.4
click at [296, 296] on div "Plastic Venetian Blinds Total SF: 0" at bounding box center [327, 297] width 608 height 23
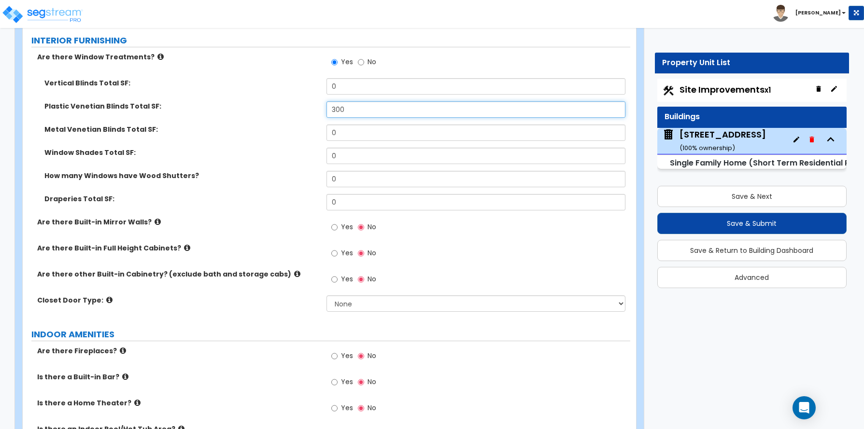
scroll to position [2608, 0]
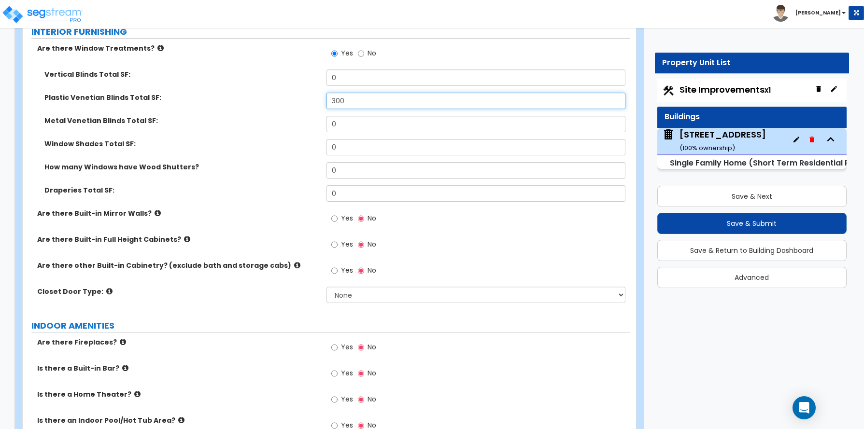
type input "300"
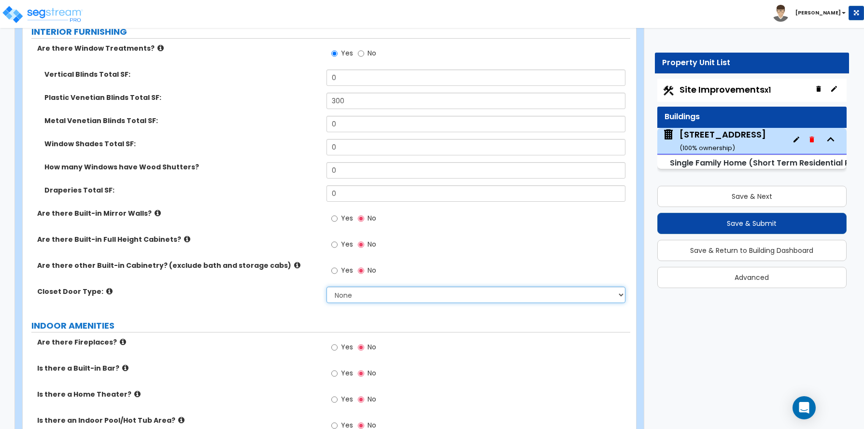
click at [348, 295] on select "None Bi-fold Louvered Doors Bi-fold Panel Doors Sliding Doors Hinged Wood Door" at bounding box center [475, 295] width 299 height 16
select select "3"
click at [326, 287] on select "None Bi-fold Louvered Doors Bi-fold Panel Doors Sliding Doors Hinged Wood Door" at bounding box center [475, 295] width 299 height 16
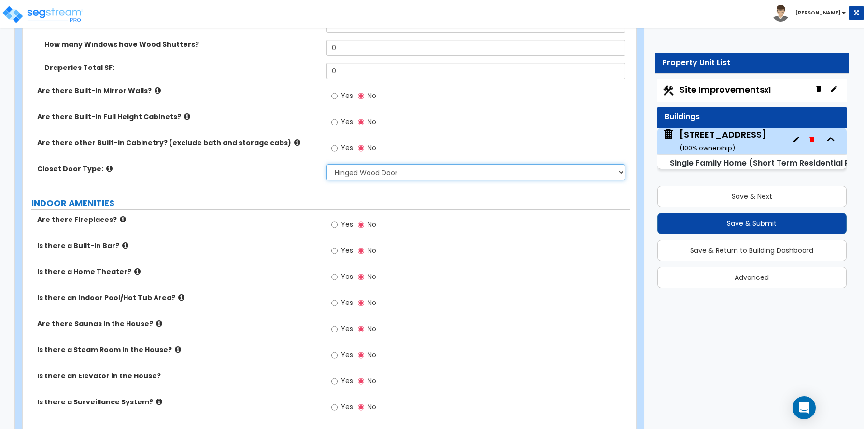
scroll to position [2753, 0]
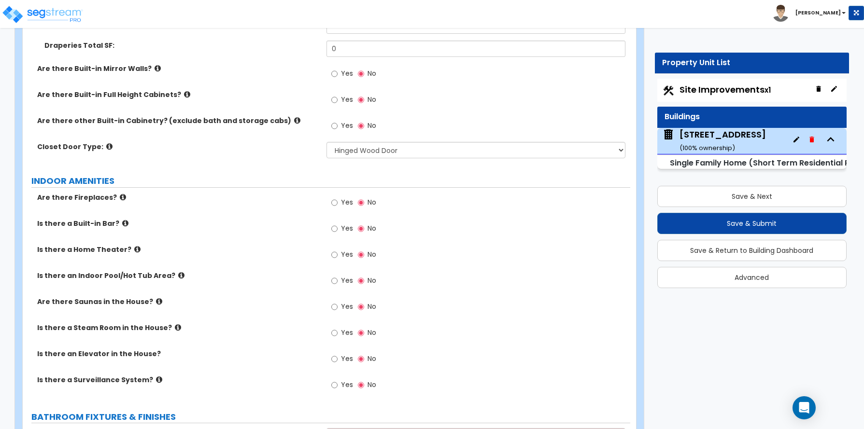
click at [91, 254] on label "Is there a Home Theater?" at bounding box center [178, 250] width 282 height 10
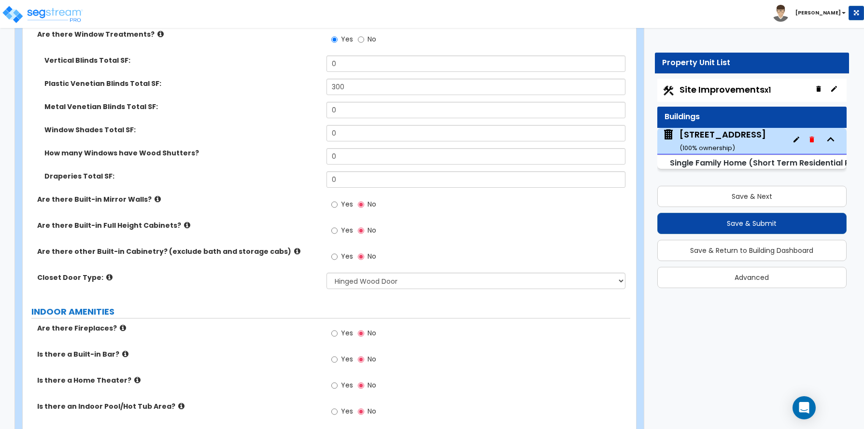
scroll to position [2608, 0]
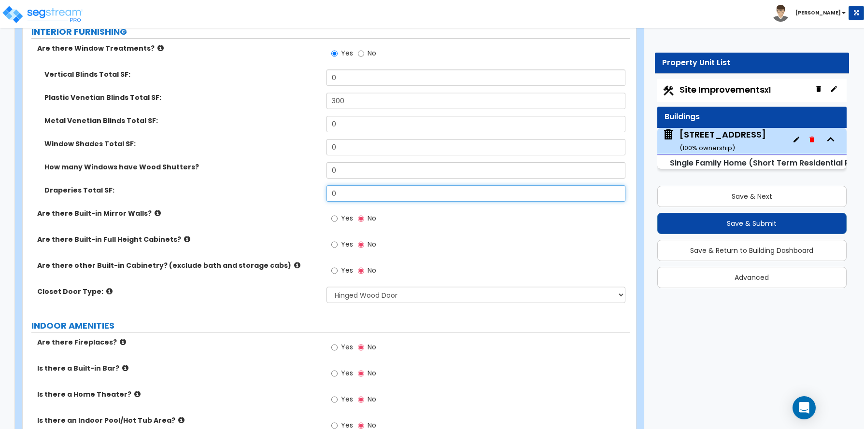
drag, startPoint x: 341, startPoint y: 191, endPoint x: 294, endPoint y: 193, distance: 47.4
click at [291, 193] on div "Draperies Total SF: 0" at bounding box center [327, 196] width 608 height 23
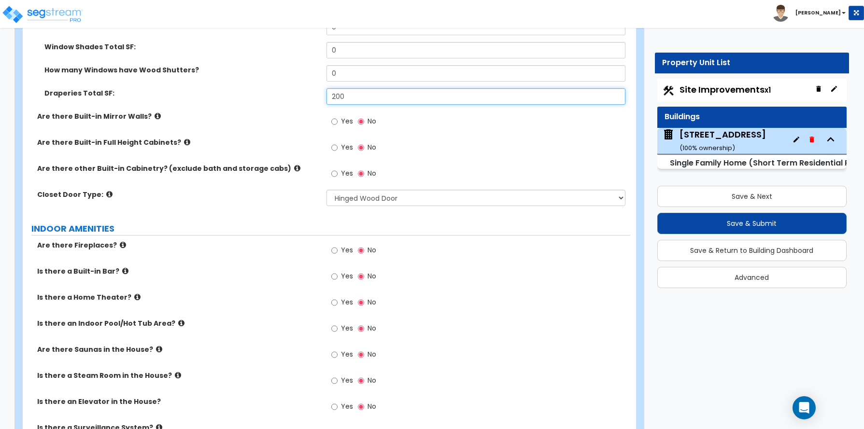
scroll to position [2753, 0]
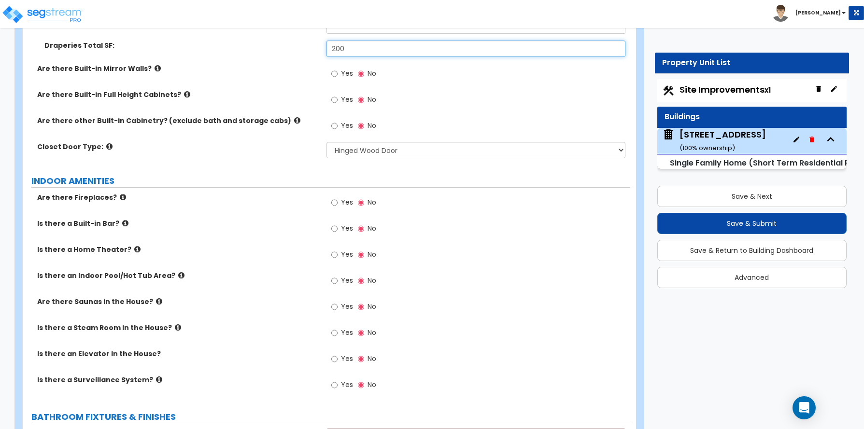
type input "200"
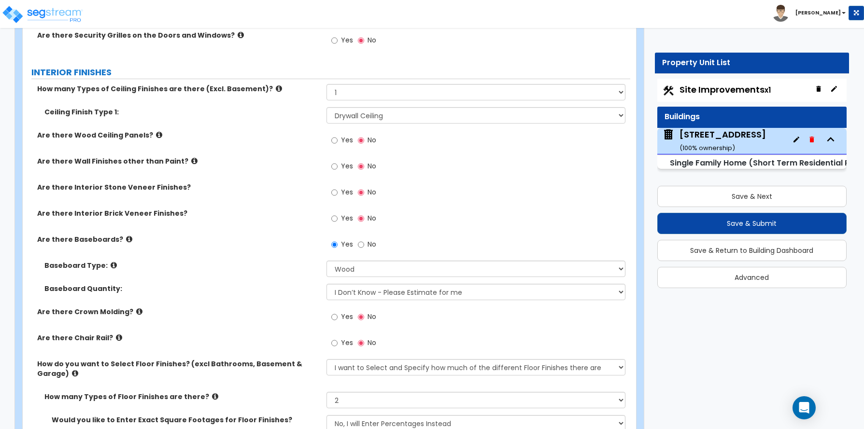
scroll to position [1835, 0]
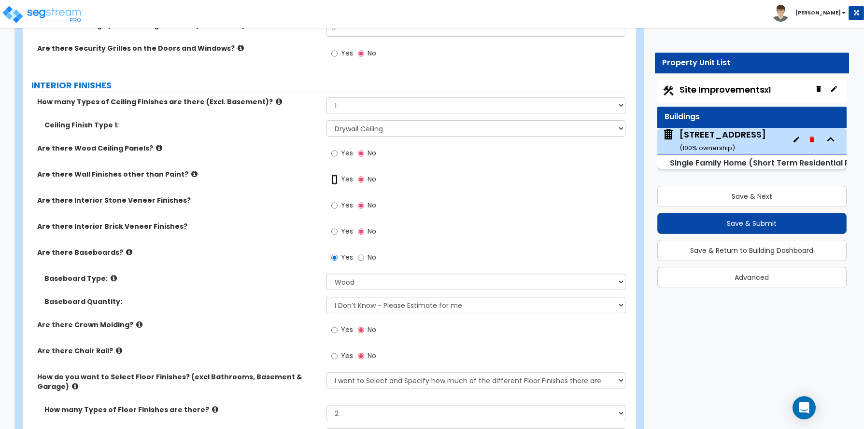
click at [334, 180] on input "Yes" at bounding box center [334, 179] width 6 height 11
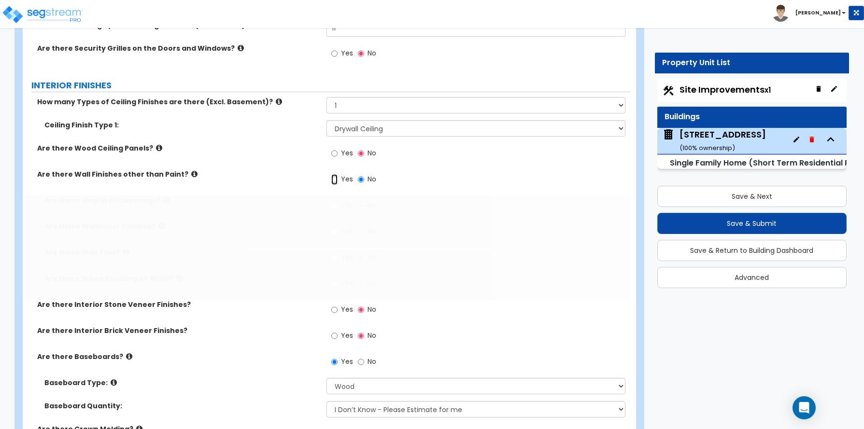
radio input "true"
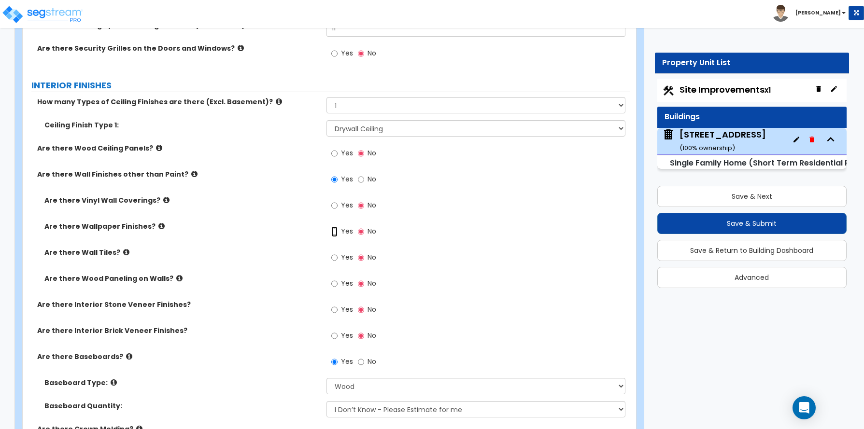
click at [334, 233] on input "Yes" at bounding box center [334, 231] width 6 height 11
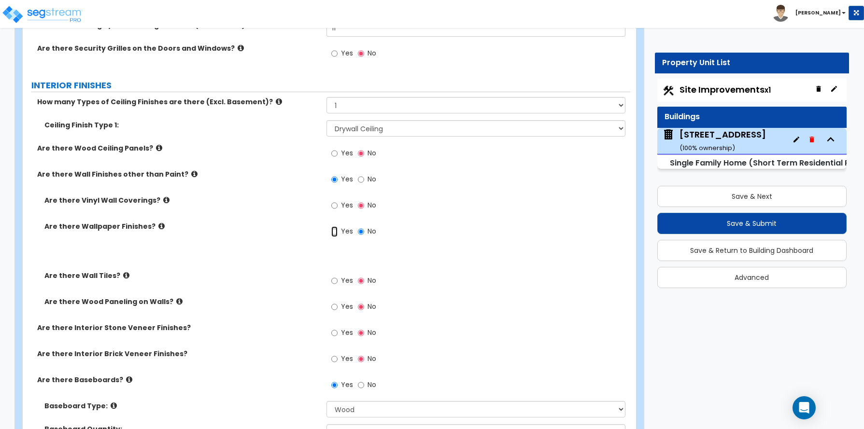
radio input "true"
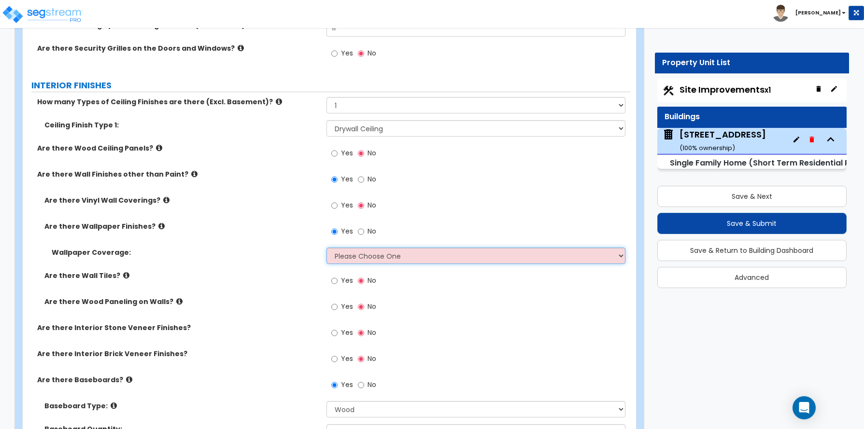
click at [340, 257] on select "Please Choose One Only a Small Portion of Walls are Covered Several Walls are C…" at bounding box center [475, 256] width 299 height 16
select select "1"
click at [326, 248] on select "Please Choose One Only a Small Portion of Walls are Covered Several Walls are C…" at bounding box center [475, 256] width 299 height 16
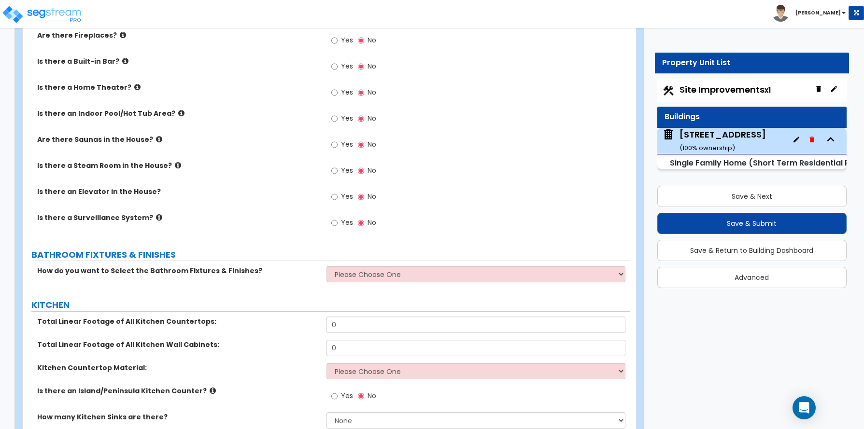
scroll to position [3091, 0]
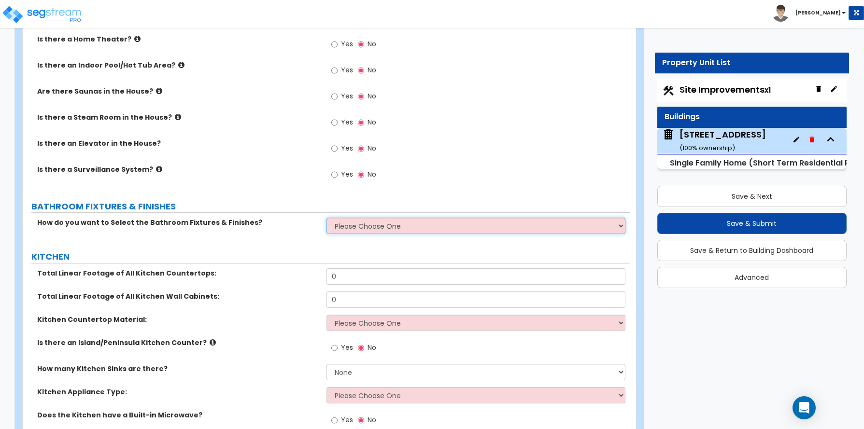
click at [359, 228] on select "Please Choose One I want to Select Fixtures and Finishes only for one Bath and …" at bounding box center [475, 226] width 299 height 16
select select "2"
click at [326, 218] on select "Please Choose One I want to Select Fixtures and Finishes only for one Bath and …" at bounding box center [475, 226] width 299 height 16
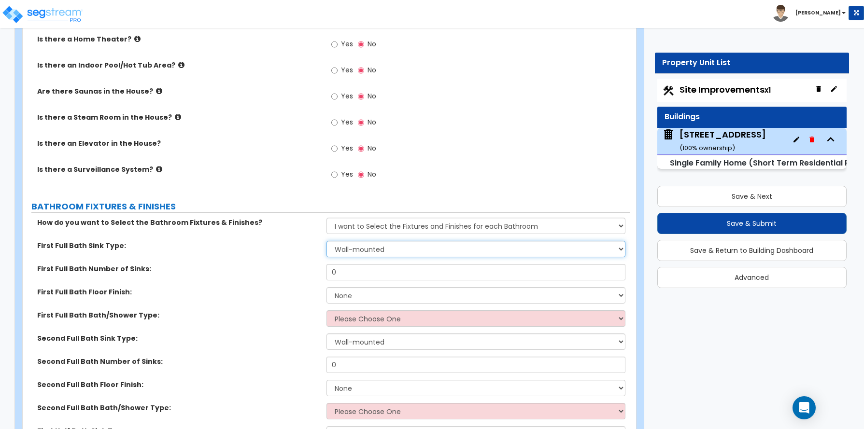
click at [390, 250] on select "Wall-mounted Pedestal-mounted Vanity-mounted" at bounding box center [475, 249] width 299 height 16
select select "3"
click at [326, 241] on select "Wall-mounted Pedestal-mounted Vanity-mounted" at bounding box center [475, 249] width 299 height 16
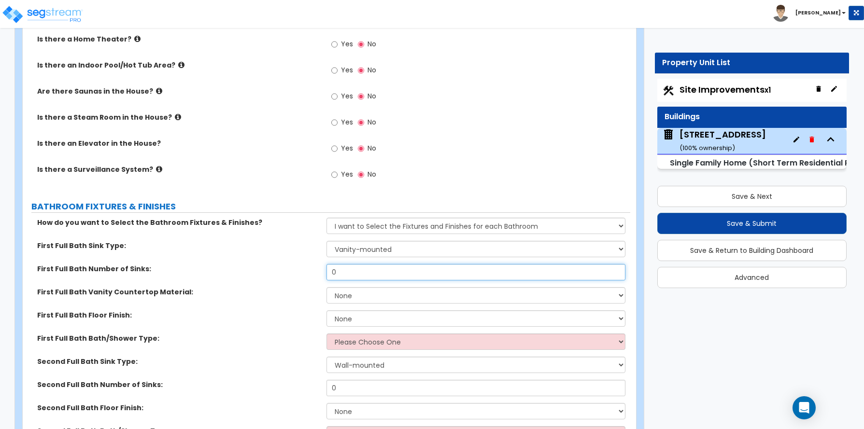
drag, startPoint x: 342, startPoint y: 270, endPoint x: 306, endPoint y: 271, distance: 35.8
click at [306, 271] on div "First Full Bath Number of Sinks: 0" at bounding box center [327, 275] width 608 height 23
type input "2"
click at [360, 296] on select "None Plastic Laminate Solid Surface Stone Quartz Marble Tile Wood Stainless Ste…" at bounding box center [475, 295] width 299 height 16
select select "4"
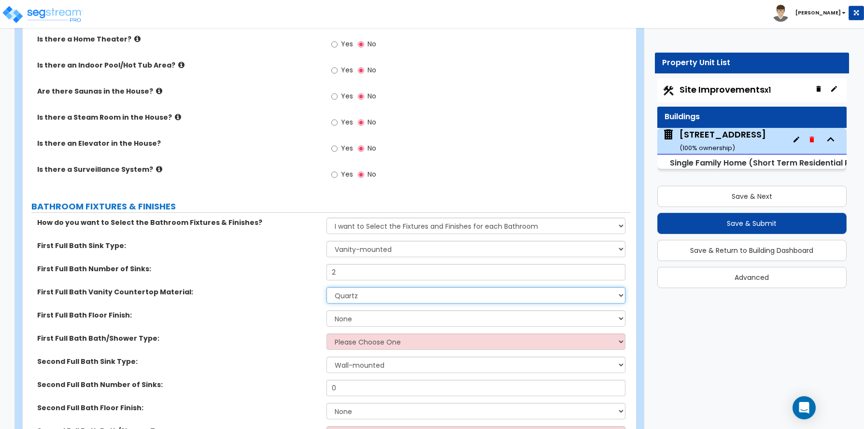
click at [326, 287] on select "None Plastic Laminate Solid Surface Stone Quartz Marble Tile Wood Stainless Ste…" at bounding box center [475, 295] width 299 height 16
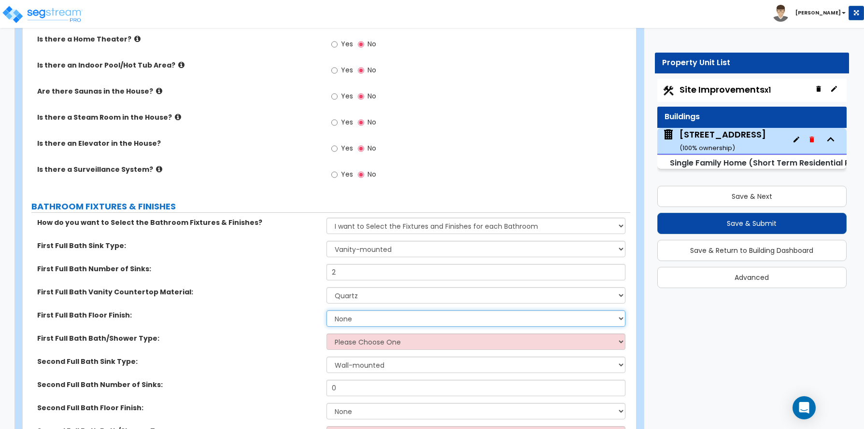
click at [352, 318] on select "None Tile Flooring Hardwood Flooring Resilient Laminate Flooring VCT Flooring S…" at bounding box center [475, 319] width 299 height 16
select select "3"
click at [326, 311] on select "None Tile Flooring Hardwood Flooring Resilient Laminate Flooring VCT Flooring S…" at bounding box center [475, 319] width 299 height 16
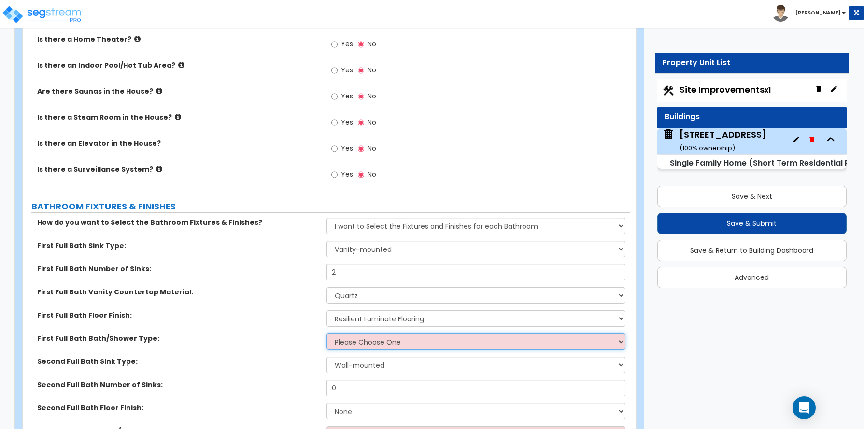
click at [350, 344] on select "Please Choose One Standalone Shower Bathtub - Shower Combo" at bounding box center [475, 342] width 299 height 16
select select "2"
click at [326, 334] on select "Please Choose One Standalone Shower Bathtub - Shower Combo" at bounding box center [475, 342] width 299 height 16
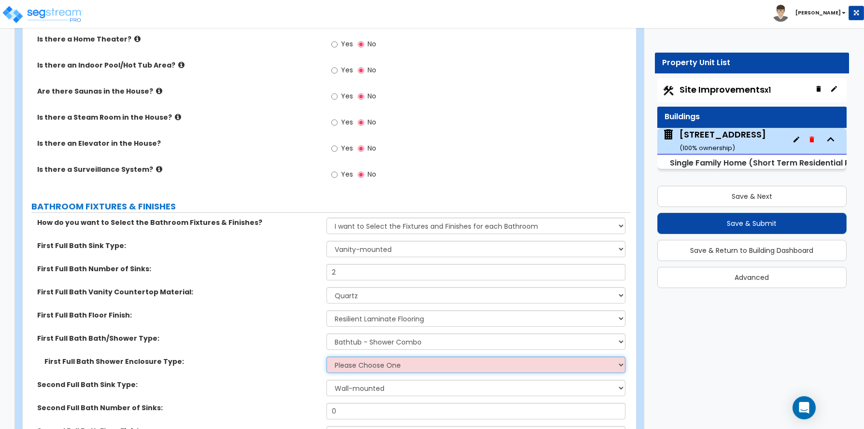
click at [356, 363] on select "Please Choose One Curtain & Rod Glass Sliding Doors Glass Hinged Doors" at bounding box center [475, 365] width 299 height 16
select select "1"
click at [326, 357] on select "Please Choose One Curtain & Rod Glass Sliding Doors Glass Hinged Doors" at bounding box center [475, 365] width 299 height 16
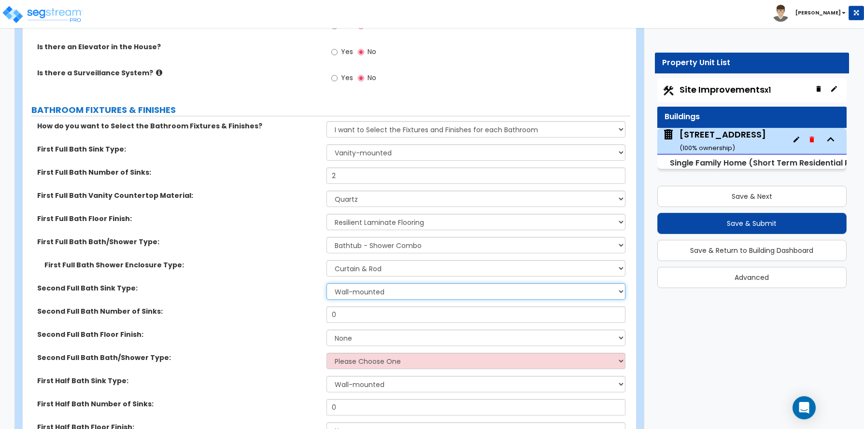
click at [370, 290] on select "Wall-mounted Pedestal-mounted Vanity-mounted" at bounding box center [475, 291] width 299 height 16
select select "3"
click at [326, 283] on select "Wall-mounted Pedestal-mounted Vanity-mounted" at bounding box center [475, 291] width 299 height 16
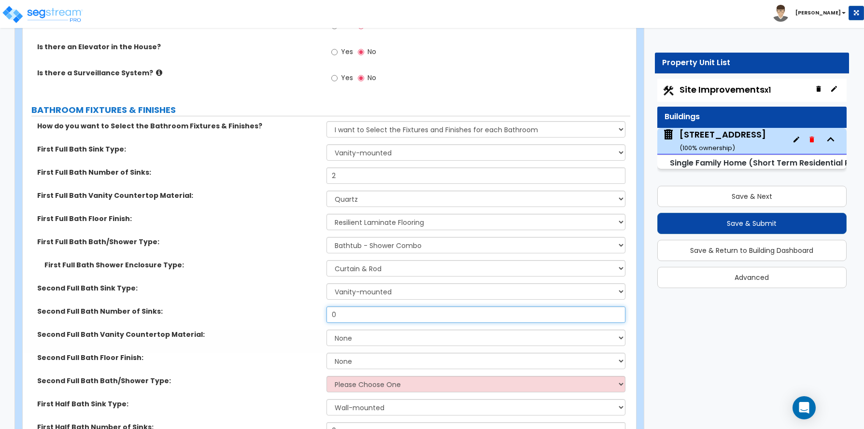
drag, startPoint x: 355, startPoint y: 312, endPoint x: 302, endPoint y: 312, distance: 52.6
click at [302, 312] on div "Second Full Bath Number of Sinks: 0" at bounding box center [327, 318] width 608 height 23
type input "1"
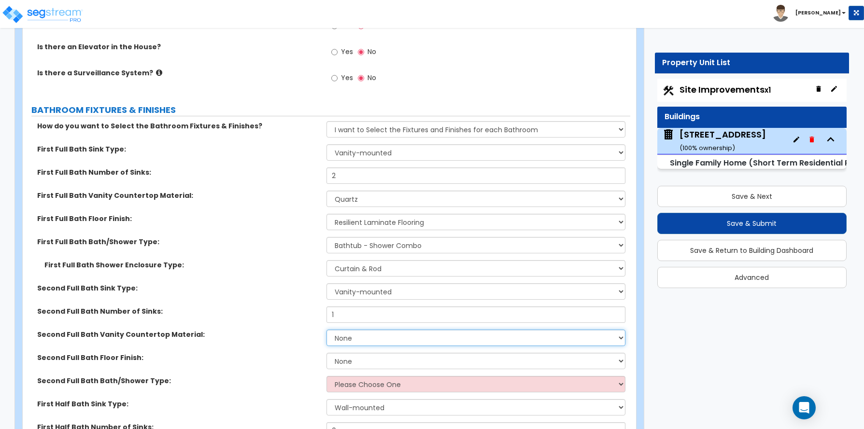
click at [366, 336] on select "None Plastic Laminate Solid Surface Stone Quartz Marble Tile Wood Stainless Ste…" at bounding box center [475, 338] width 299 height 16
select select "4"
click at [326, 330] on select "None Plastic Laminate Solid Surface Stone Quartz Marble Tile Wood Stainless Ste…" at bounding box center [475, 338] width 299 height 16
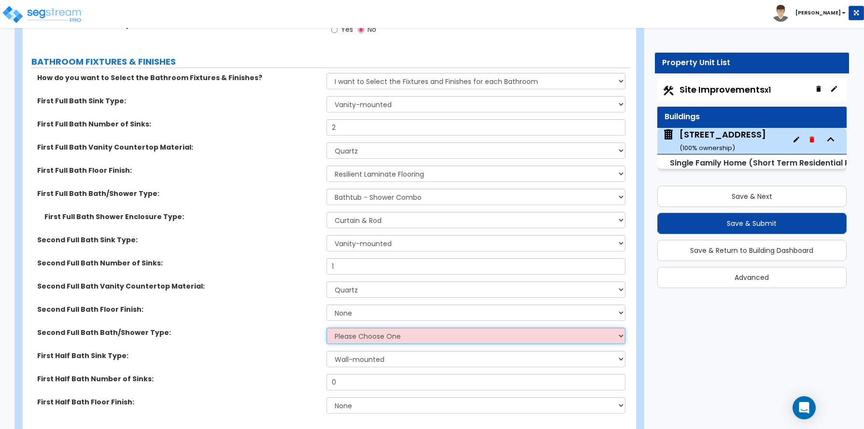
click at [338, 337] on select "Please Choose One Standalone Shower Bathtub - Shower Combo" at bounding box center [475, 336] width 299 height 16
select select "2"
click at [326, 328] on select "Please Choose One Standalone Shower Bathtub - Shower Combo" at bounding box center [475, 336] width 299 height 16
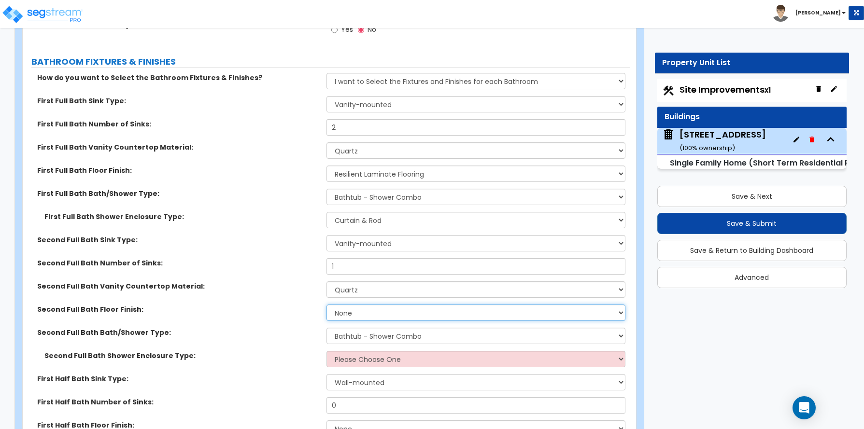
click at [362, 309] on select "None Tile Flooring Hardwood Flooring Resilient Laminate Flooring VCT Flooring S…" at bounding box center [475, 313] width 299 height 16
select select "3"
click at [326, 305] on select "None Tile Flooring Hardwood Flooring Resilient Laminate Flooring VCT Flooring S…" at bounding box center [475, 313] width 299 height 16
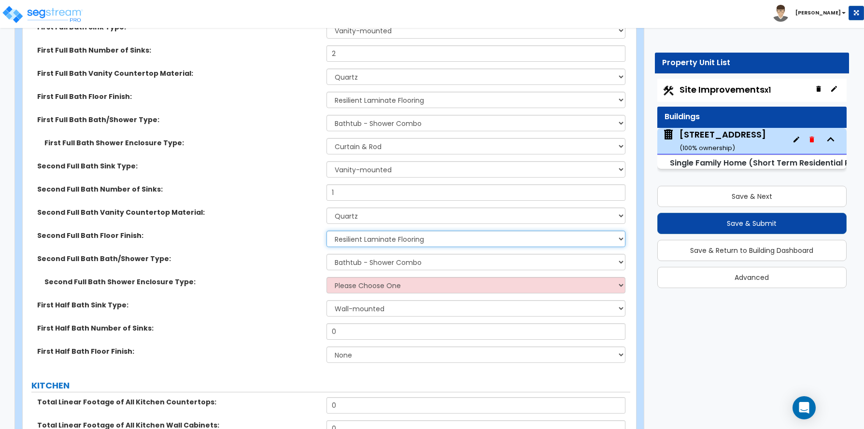
scroll to position [3332, 0]
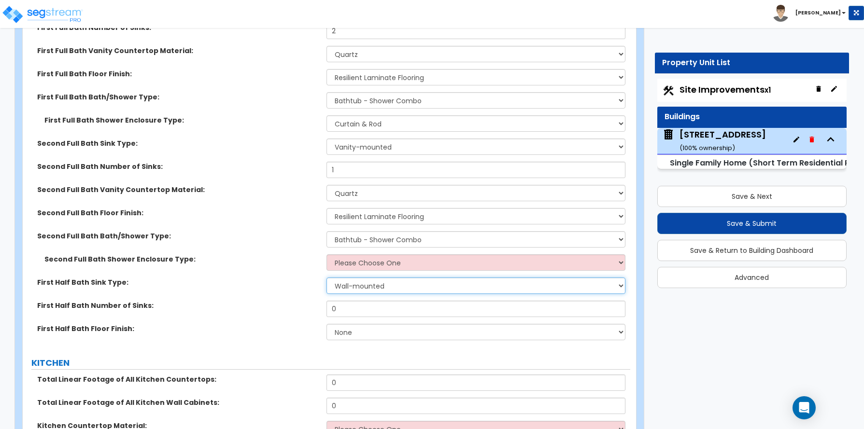
click at [383, 285] on select "Wall-mounted Pedestal-mounted Vanity-mounted" at bounding box center [475, 286] width 299 height 16
select select "2"
click at [326, 278] on select "Wall-mounted Pedestal-mounted Vanity-mounted" at bounding box center [475, 286] width 299 height 16
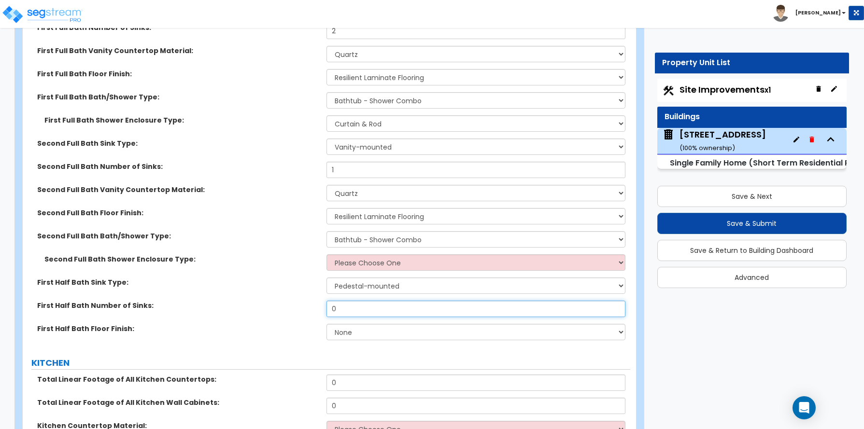
drag, startPoint x: 359, startPoint y: 309, endPoint x: 296, endPoint y: 307, distance: 63.3
click at [296, 307] on div "First Half Bath Number of Sinks: 0" at bounding box center [327, 312] width 608 height 23
type input "1"
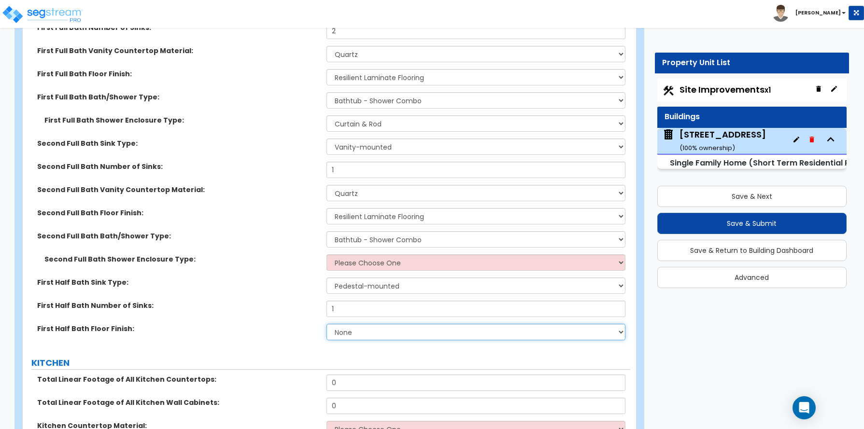
click at [362, 328] on select "None Tile Flooring Hardwood Flooring Resilient Laminate Flooring VCT Flooring S…" at bounding box center [475, 332] width 299 height 16
select select "3"
click at [326, 324] on select "None Tile Flooring Hardwood Flooring Resilient Laminate Flooring VCT Flooring S…" at bounding box center [475, 332] width 299 height 16
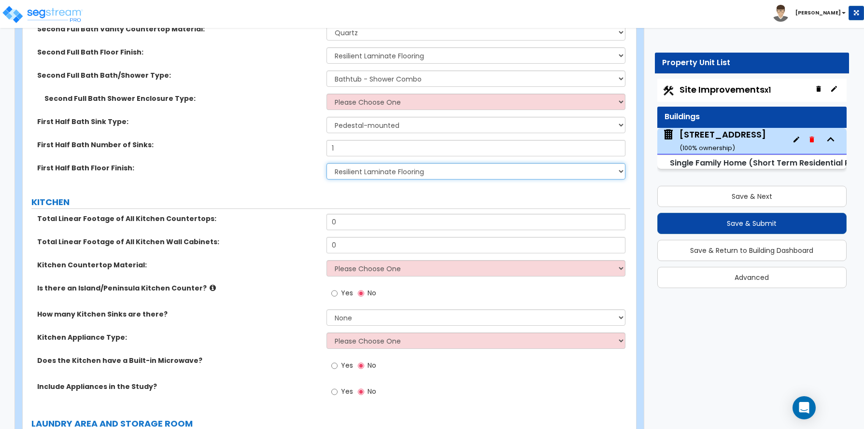
scroll to position [3525, 0]
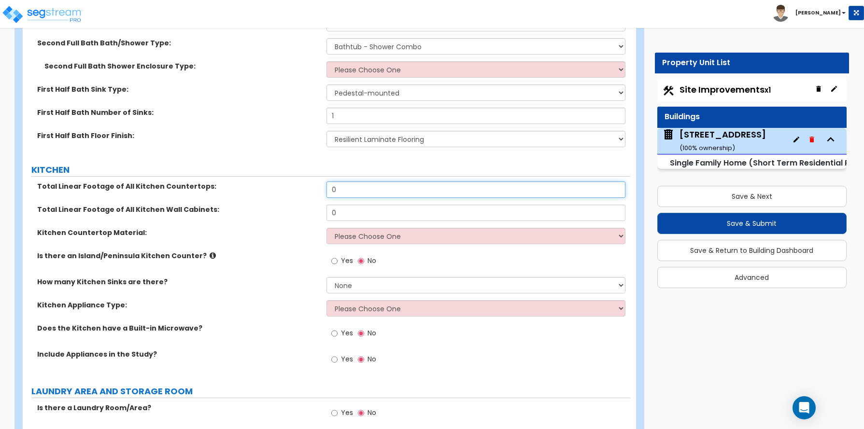
drag, startPoint x: 339, startPoint y: 192, endPoint x: 297, endPoint y: 199, distance: 42.2
click at [297, 199] on div "Total Linear Footage of All Kitchen Countertops: 0" at bounding box center [327, 193] width 608 height 23
type input "7"
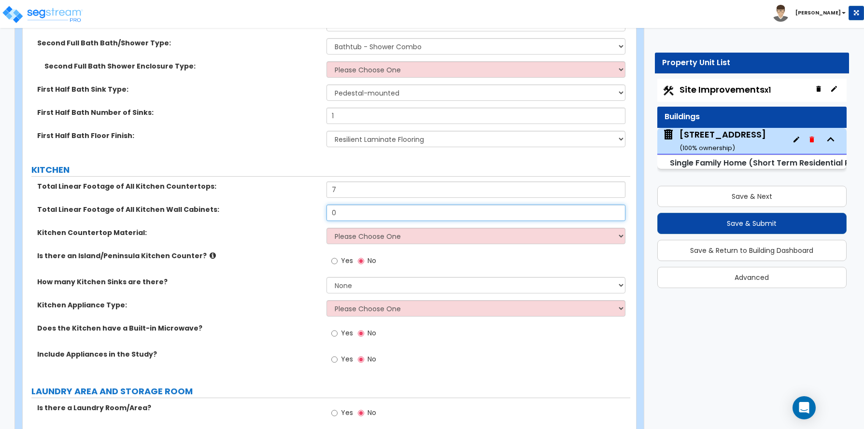
drag, startPoint x: 338, startPoint y: 212, endPoint x: 309, endPoint y: 216, distance: 28.8
click at [309, 216] on div "Total Linear Footage of All Kitchen Wall Cabinets: 0" at bounding box center [327, 216] width 608 height 23
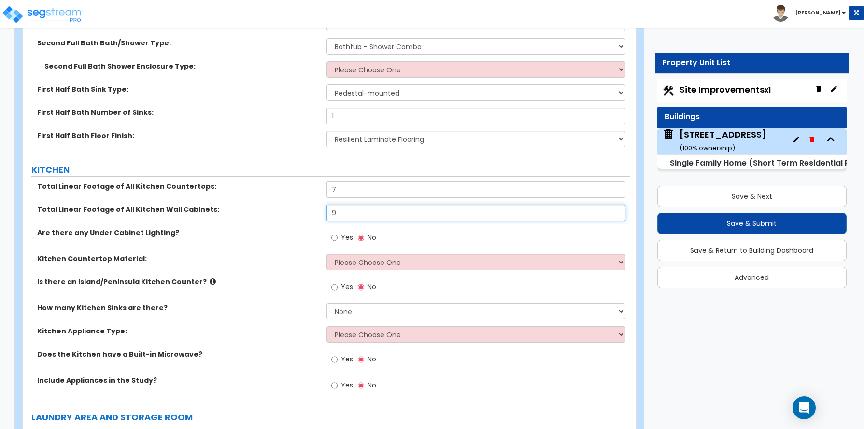
type input "9"
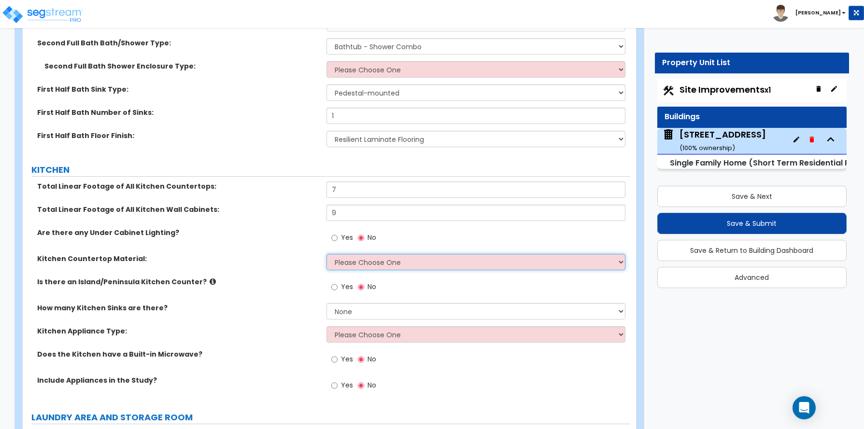
click at [366, 266] on select "Please Choose One Plastic Laminate Solid Surface Stone Quartz Marble Tile Wood …" at bounding box center [475, 262] width 299 height 16
select select "4"
click at [326, 254] on select "Please Choose One Plastic Laminate Solid Surface Stone Quartz Marble Tile Wood …" at bounding box center [475, 262] width 299 height 16
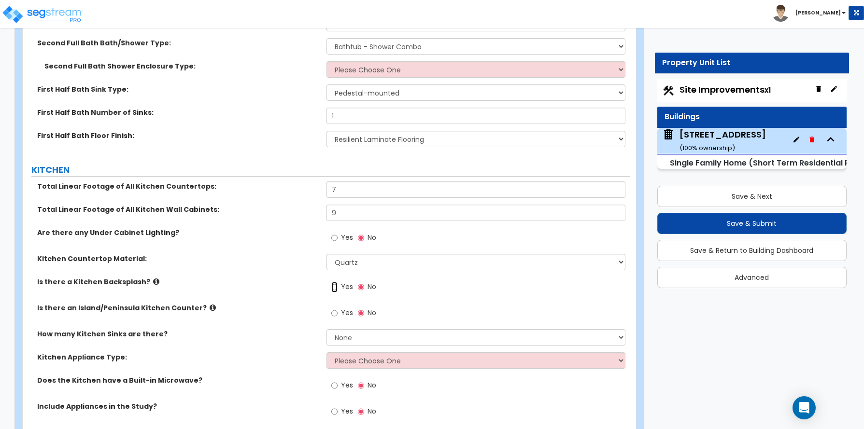
click at [332, 287] on input "Yes" at bounding box center [334, 287] width 6 height 11
radio input "true"
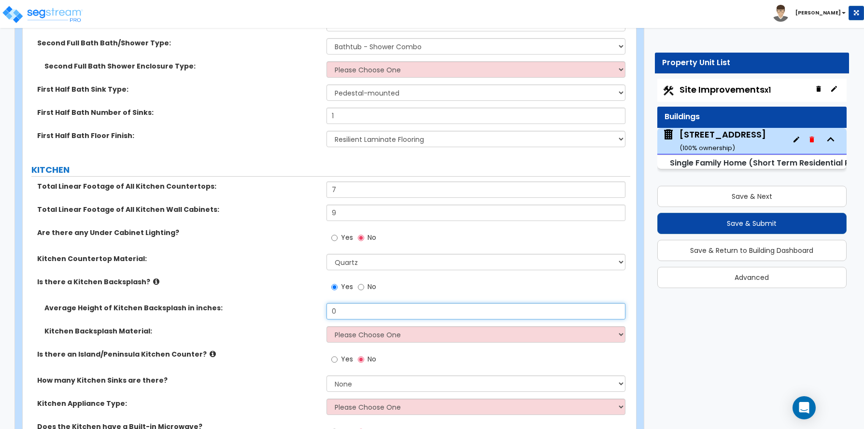
drag, startPoint x: 351, startPoint y: 309, endPoint x: 320, endPoint y: 312, distance: 30.6
click at [320, 312] on div "Average Height of Kitchen Backsplash in inches: 0" at bounding box center [327, 314] width 608 height 23
type input "16"
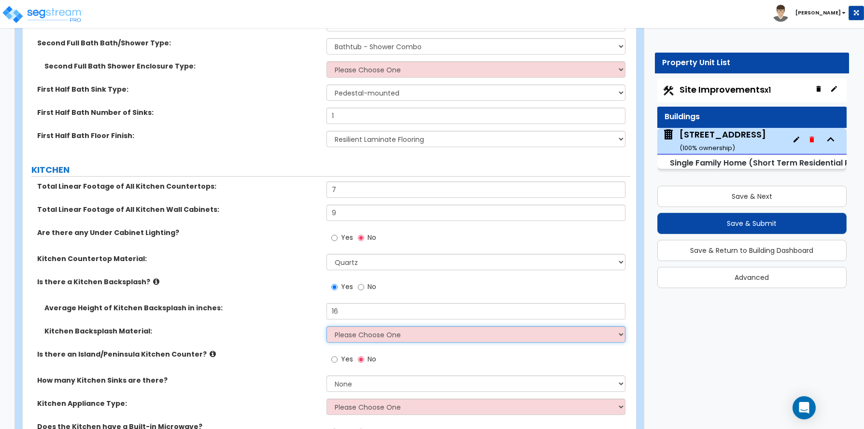
click at [344, 337] on select "Please Choose One Plastic Laminate Solid Surface Stone Quartz Tile Stainless St…" at bounding box center [475, 334] width 299 height 16
select select "6"
click at [326, 326] on select "Please Choose One Plastic Laminate Solid Surface Stone Quartz Tile Stainless St…" at bounding box center [475, 334] width 299 height 16
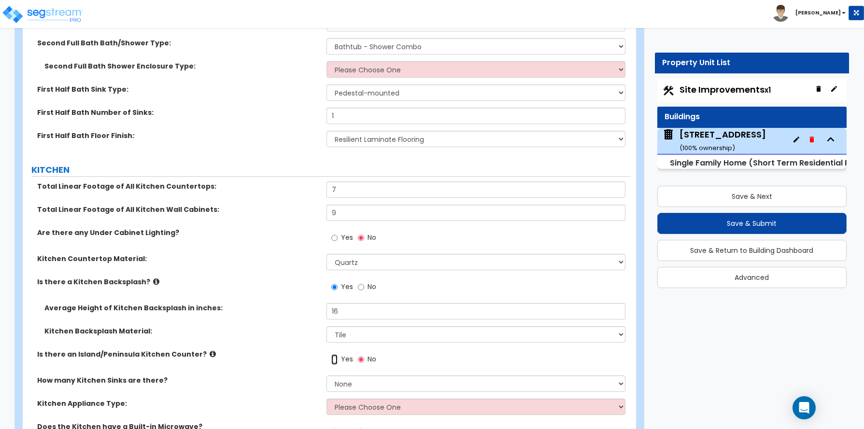
click at [338, 359] on input "Yes" at bounding box center [334, 359] width 6 height 11
radio input "true"
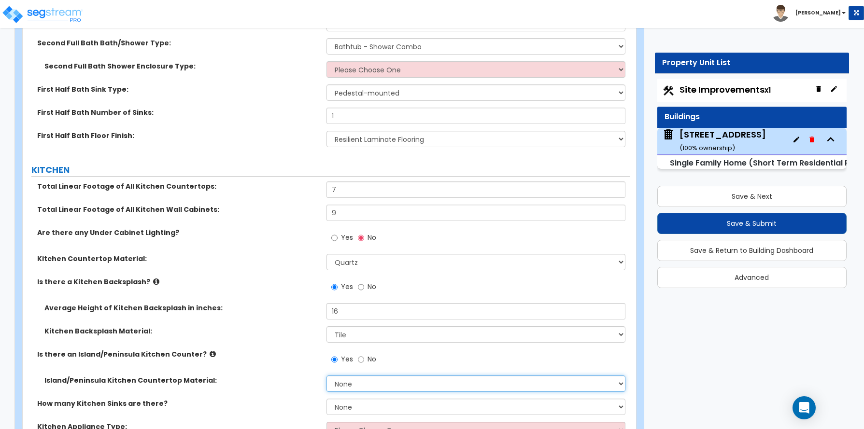
click at [339, 387] on select "None Plastic Laminate Solid Surface Stone Quartz Marble Tile Wood Stainless Ste…" at bounding box center [475, 384] width 299 height 16
select select "4"
click at [326, 376] on select "None Plastic Laminate Solid Surface Stone Quartz Marble Tile Wood Stainless Ste…" at bounding box center [475, 384] width 299 height 16
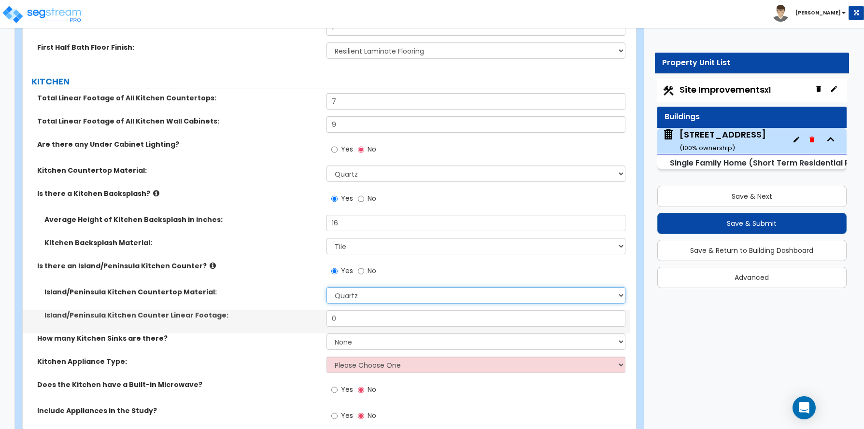
scroll to position [3622, 0]
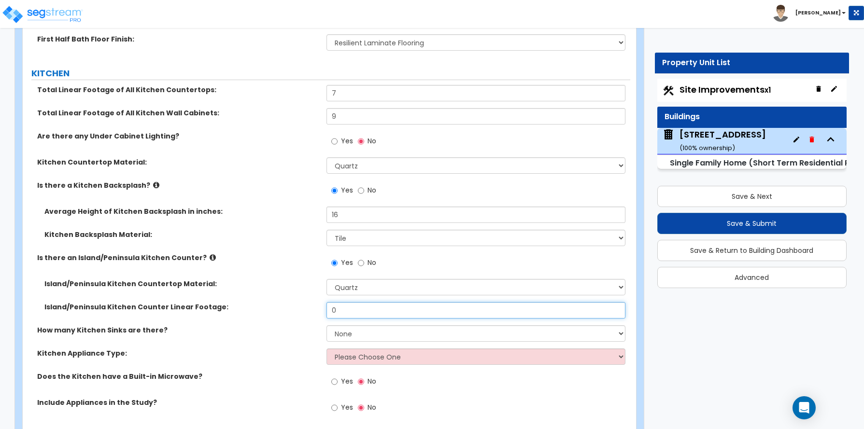
drag, startPoint x: 354, startPoint y: 311, endPoint x: 306, endPoint y: 311, distance: 47.8
click at [306, 311] on div "Island/Peninsula Kitchen Counter Linear Footage: 0" at bounding box center [327, 313] width 608 height 23
type input "9"
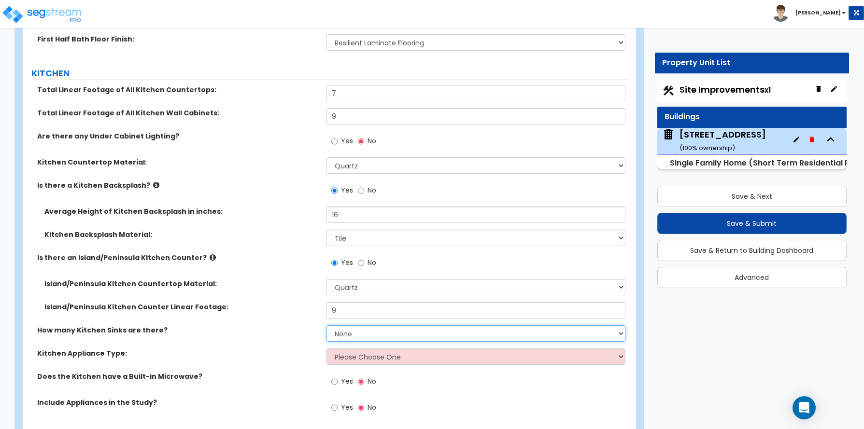
click at [358, 334] on select "None 1 2 3" at bounding box center [475, 333] width 299 height 16
select select "1"
click at [326, 325] on select "None 1 2 3" at bounding box center [475, 333] width 299 height 16
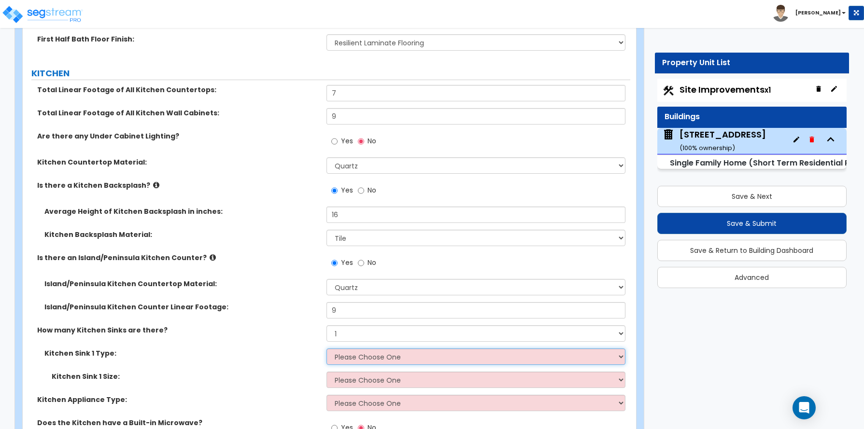
click at [355, 364] on select "Please Choose One Stainless Steel Porcelain Enamel Cast Iron Granite Composite" at bounding box center [475, 357] width 299 height 16
select select "1"
click at [326, 349] on select "Please Choose One Stainless Steel Porcelain Enamel Cast Iron Granite Composite" at bounding box center [475, 357] width 299 height 16
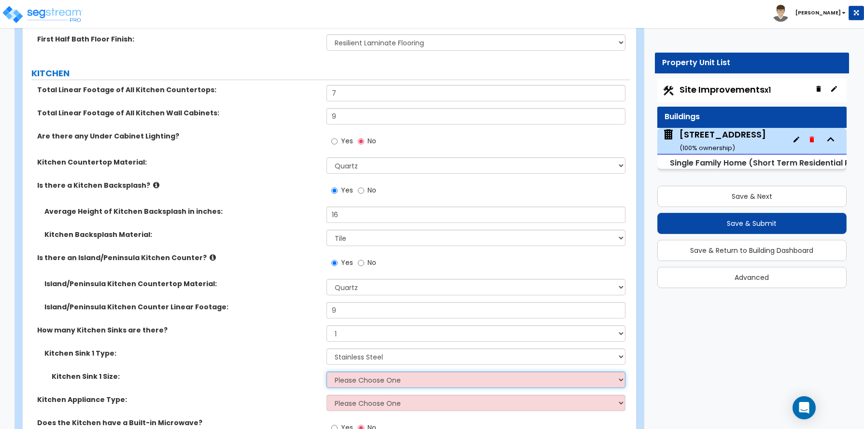
click at [356, 378] on select "Please Choose One Single Sink Double Sink" at bounding box center [475, 380] width 299 height 16
select select "2"
click at [326, 372] on select "Please Choose One Single Sink Double Sink" at bounding box center [475, 380] width 299 height 16
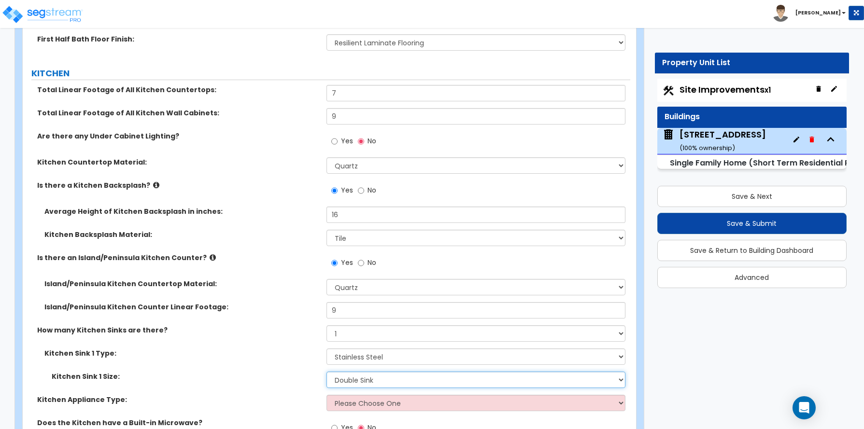
scroll to position [3670, 0]
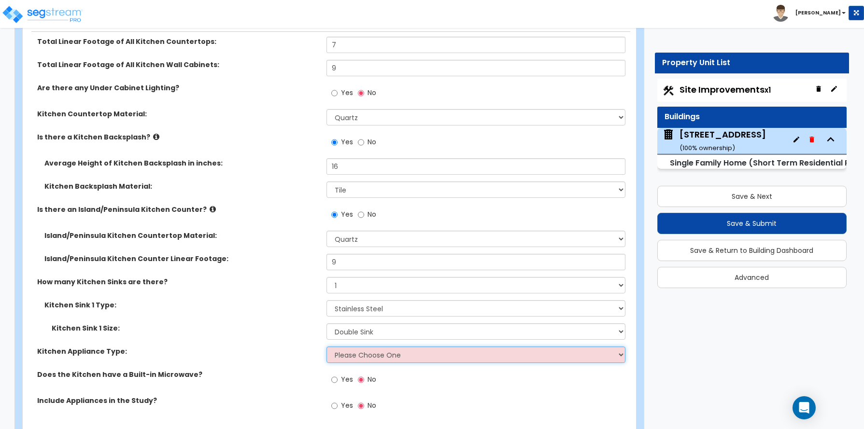
click at [345, 354] on select "Please Choose One Gas Electric" at bounding box center [475, 355] width 299 height 16
select select "2"
click at [326, 347] on select "Please Choose One Gas Electric" at bounding box center [475, 355] width 299 height 16
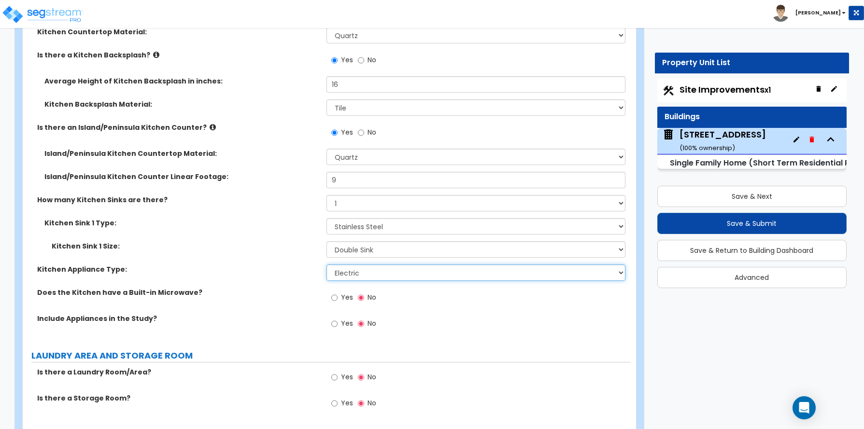
scroll to position [3767, 0]
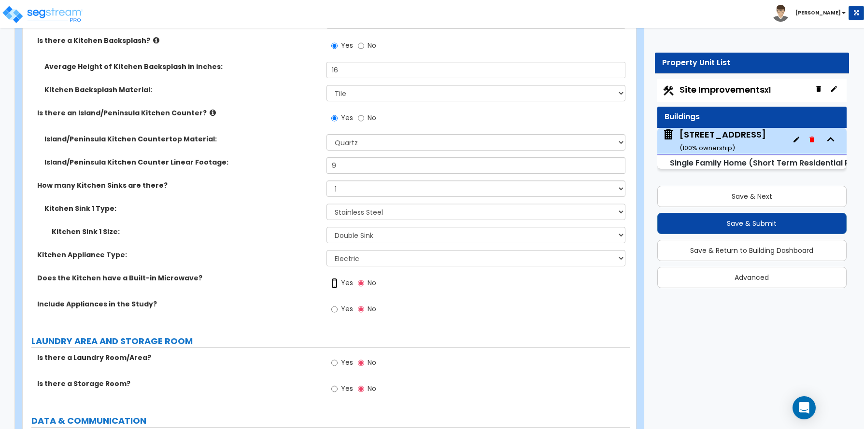
click at [331, 284] on input "Yes" at bounding box center [334, 283] width 6 height 11
radio input "true"
click at [336, 310] on input "Yes" at bounding box center [334, 309] width 6 height 11
radio input "true"
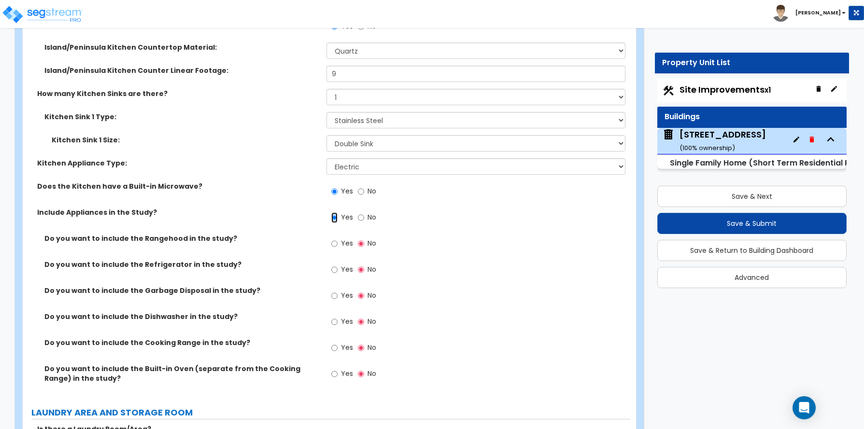
scroll to position [3863, 0]
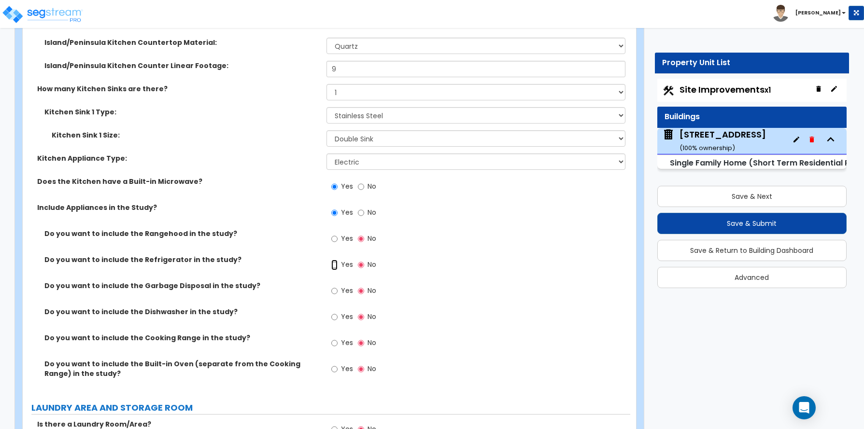
click at [337, 265] on input "Yes" at bounding box center [334, 265] width 6 height 11
radio input "true"
click at [334, 315] on input "Yes" at bounding box center [334, 317] width 6 height 11
radio input "true"
click at [335, 342] on input "Yes" at bounding box center [334, 343] width 6 height 11
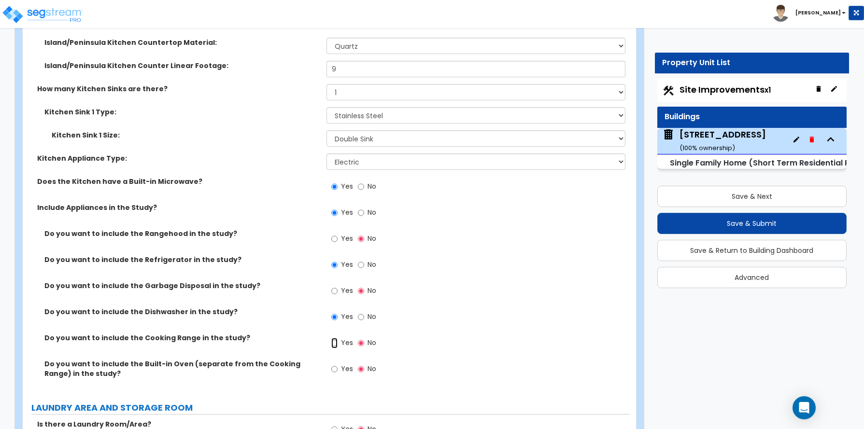
radio input "true"
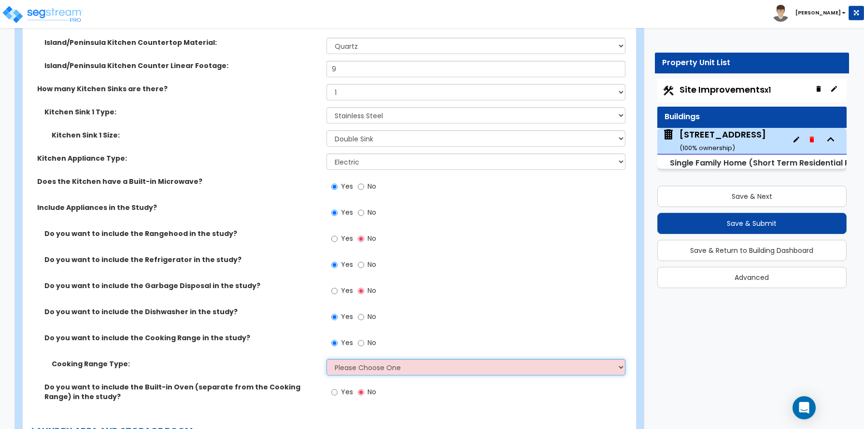
click at [337, 366] on select "Please Choose One Cook Top Only Range with Oven" at bounding box center [475, 367] width 299 height 16
select select "2"
click at [326, 359] on select "Please Choose One Cook Top Only Range with Oven" at bounding box center [475, 367] width 299 height 16
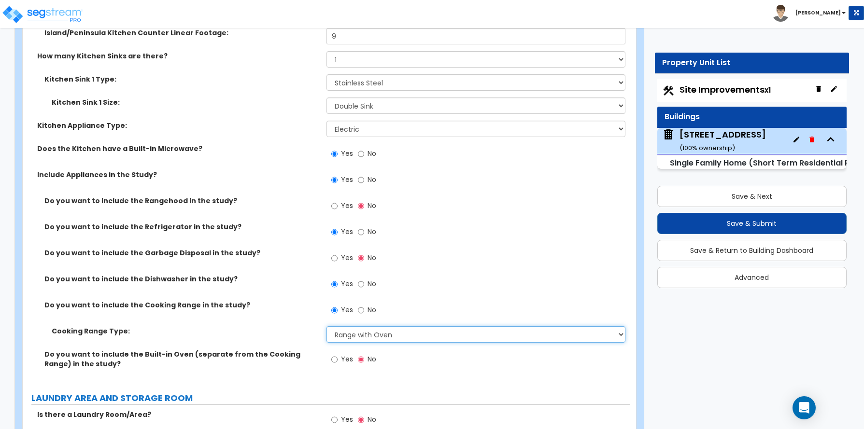
scroll to position [3912, 0]
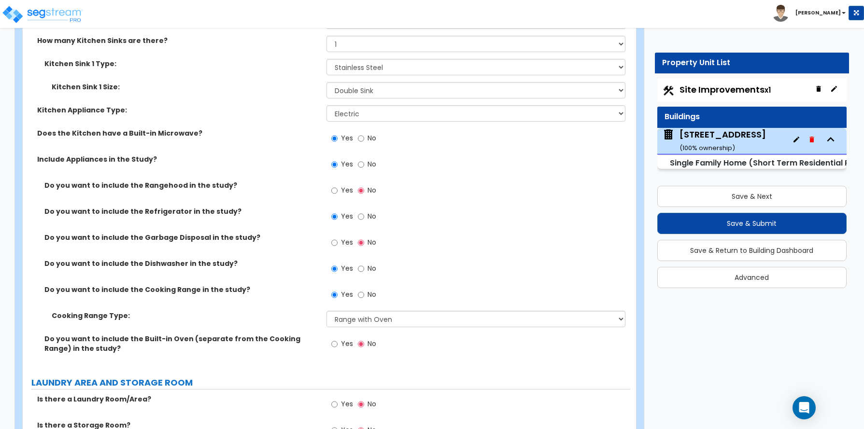
click at [159, 207] on label "Do you want to include the Refrigerator in the study?" at bounding box center [181, 212] width 275 height 10
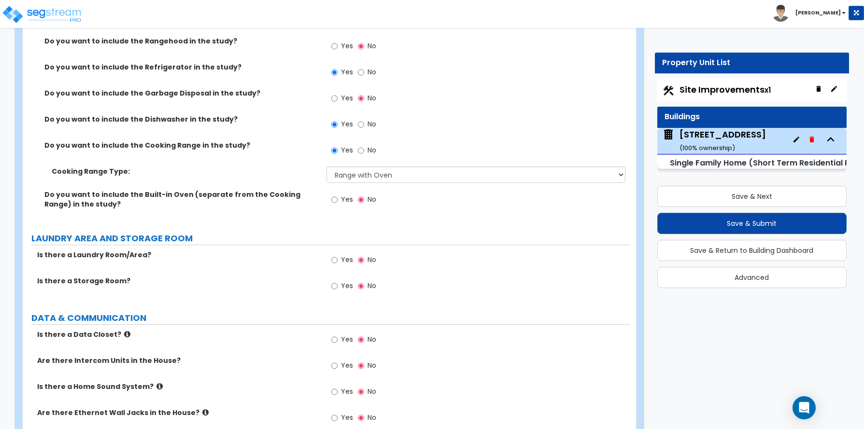
scroll to position [4056, 0]
click at [336, 259] on input "Yes" at bounding box center [334, 259] width 6 height 11
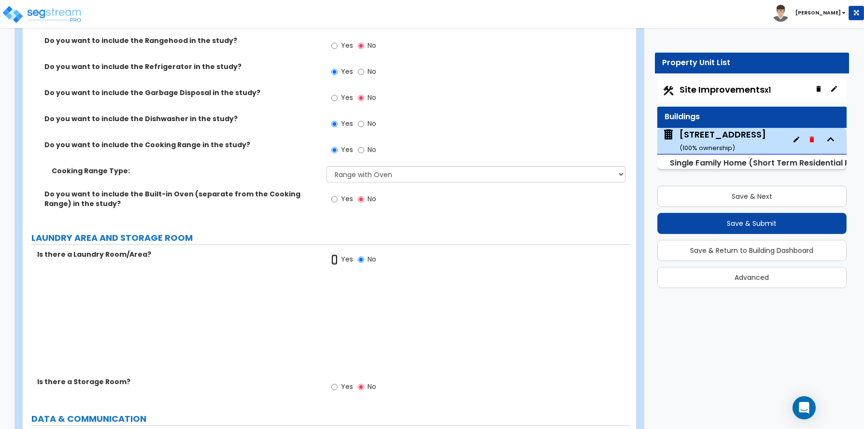
radio input "true"
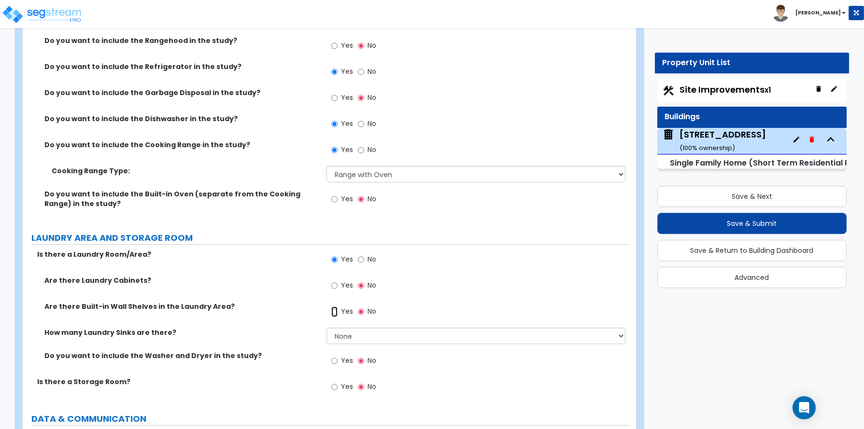
click at [334, 313] on input "Yes" at bounding box center [334, 312] width 6 height 11
radio input "true"
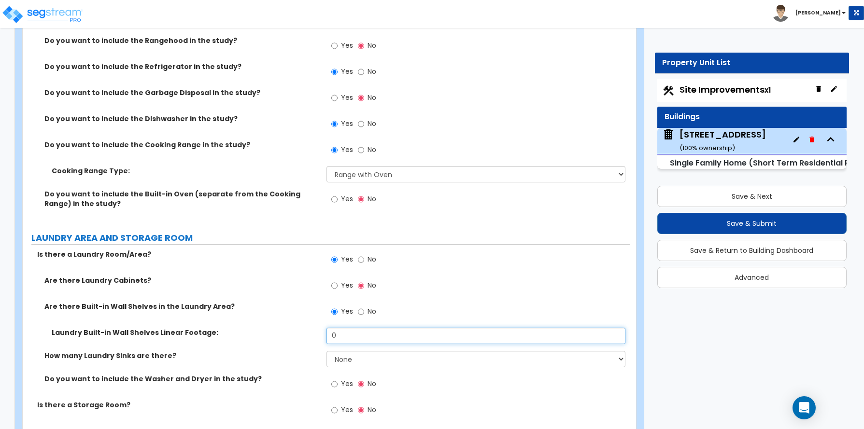
drag, startPoint x: 353, startPoint y: 334, endPoint x: 309, endPoint y: 335, distance: 44.5
click at [313, 338] on div "Laundry Built-in Wall Shelves Linear Footage: 0" at bounding box center [327, 339] width 608 height 23
type input "8"
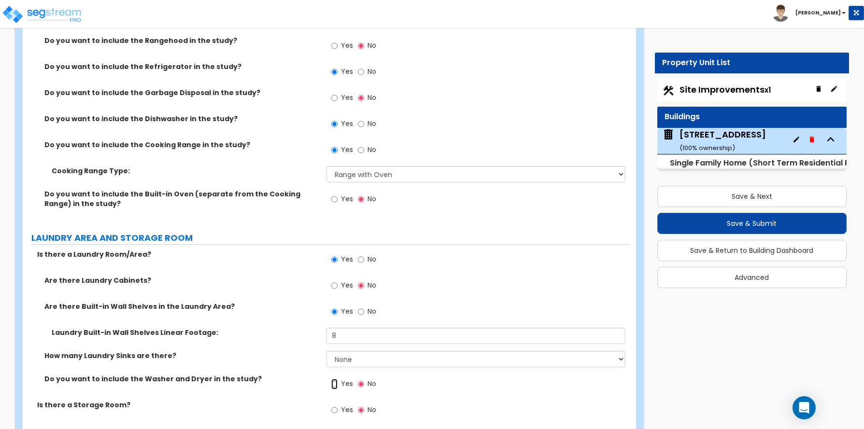
click at [335, 386] on input "Yes" at bounding box center [334, 384] width 6 height 11
radio input "true"
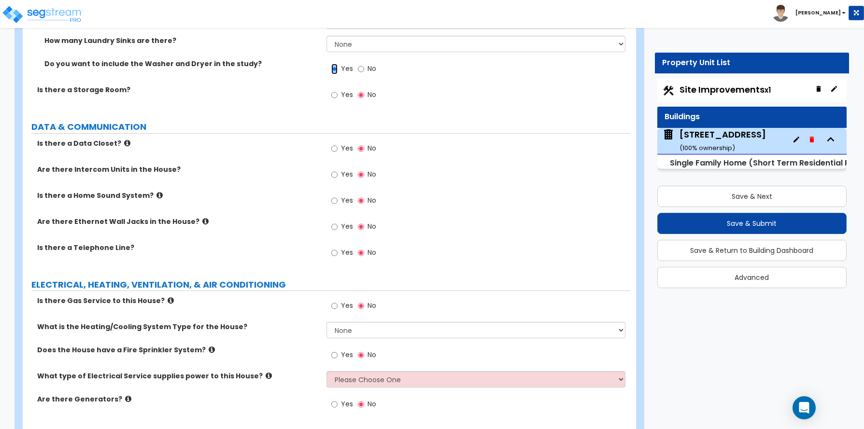
scroll to position [4395, 0]
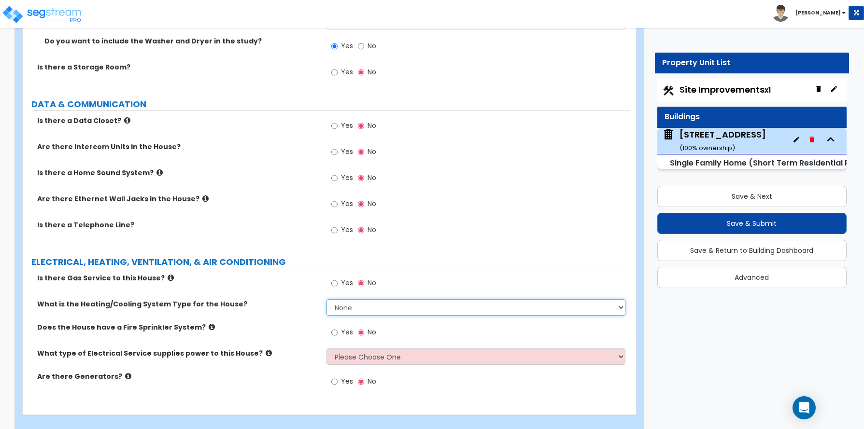
click at [344, 309] on select "None Heat Only Centralized Heating & Cooling Thru Wall Air Conditioners Mini Sp…" at bounding box center [475, 307] width 299 height 16
select select "2"
click at [326, 299] on select "None Heat Only Centralized Heating & Cooling Thru Wall Air Conditioners Mini Sp…" at bounding box center [475, 307] width 299 height 16
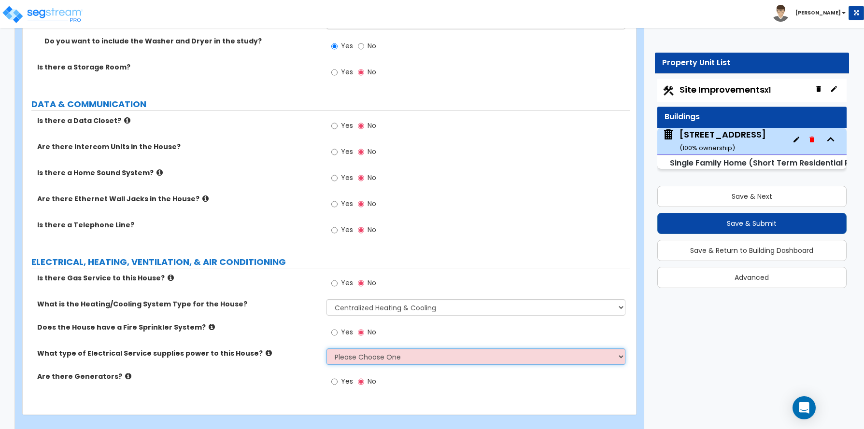
click at [357, 352] on select "Please Choose One Overhead Underground" at bounding box center [475, 357] width 299 height 16
select select "1"
click at [326, 349] on select "Please Choose One Overhead Underground" at bounding box center [475, 357] width 299 height 16
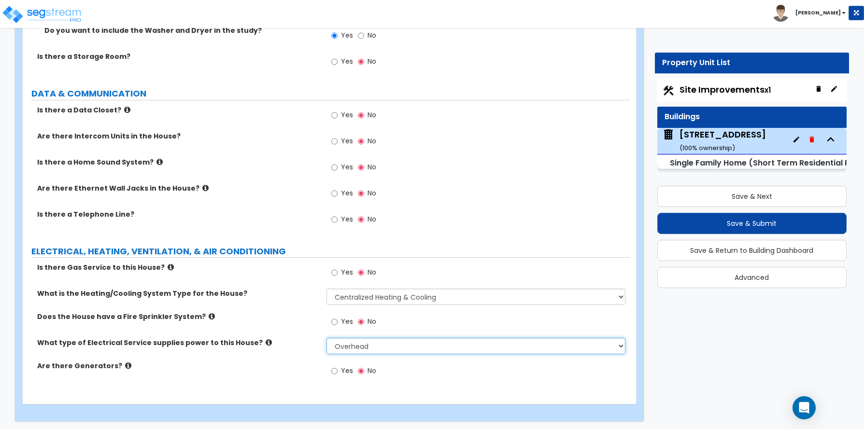
scroll to position [4408, 0]
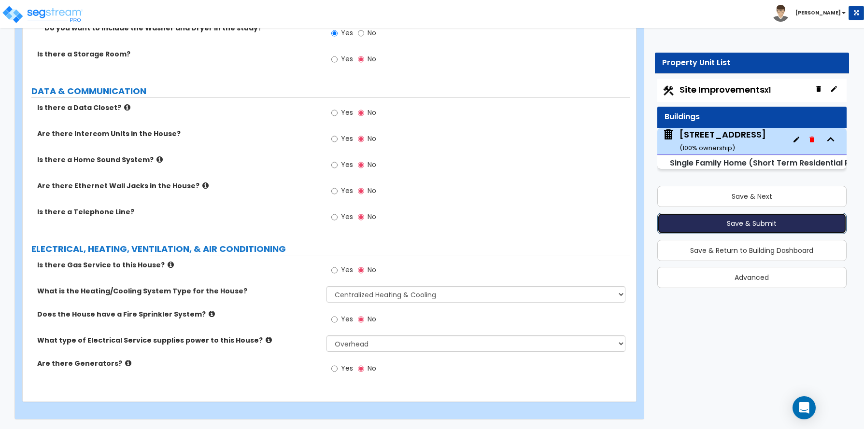
click at [749, 221] on button "Save & Submit" at bounding box center [751, 223] width 189 height 21
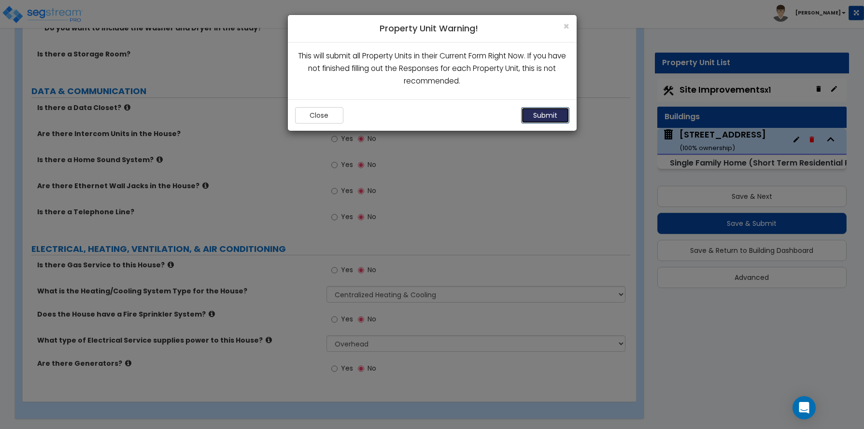
click at [541, 115] on button "Submit" at bounding box center [545, 115] width 48 height 16
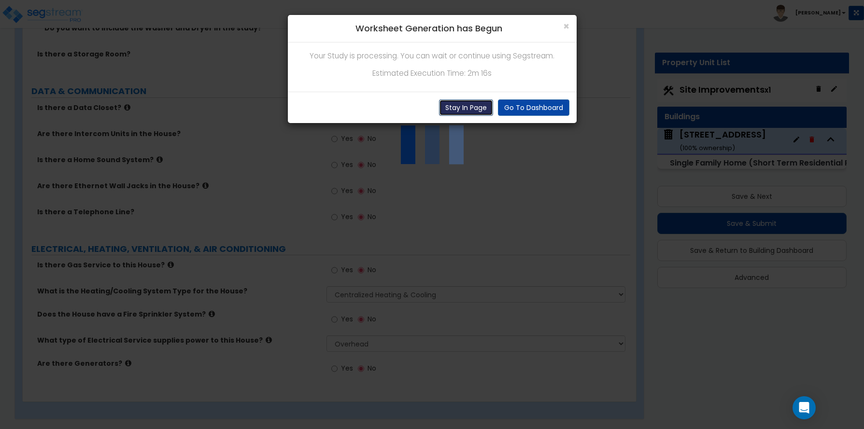
click at [482, 102] on button "Stay In Page" at bounding box center [466, 107] width 54 height 16
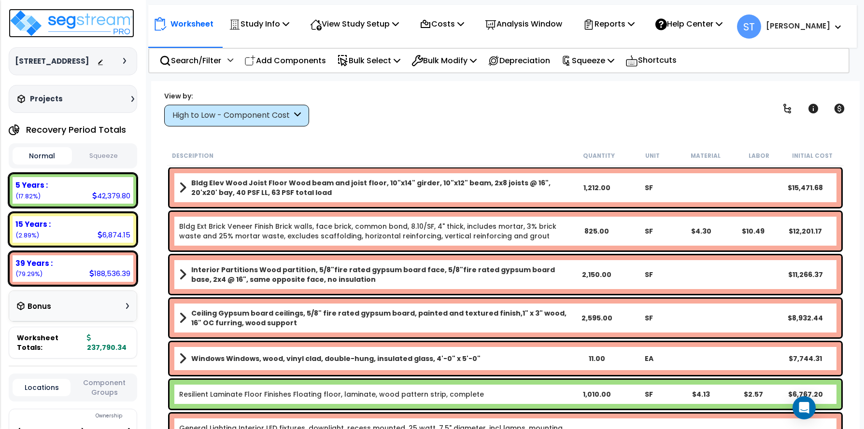
click at [95, 21] on img at bounding box center [72, 23] width 126 height 29
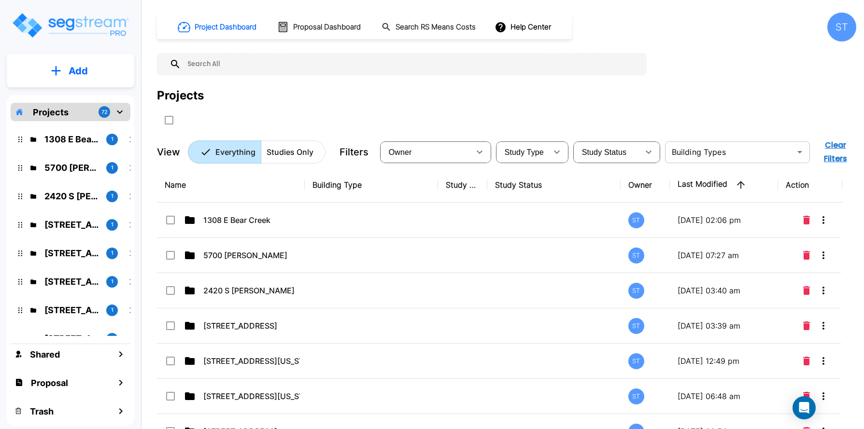
click at [685, 149] on input "text" at bounding box center [729, 152] width 123 height 14
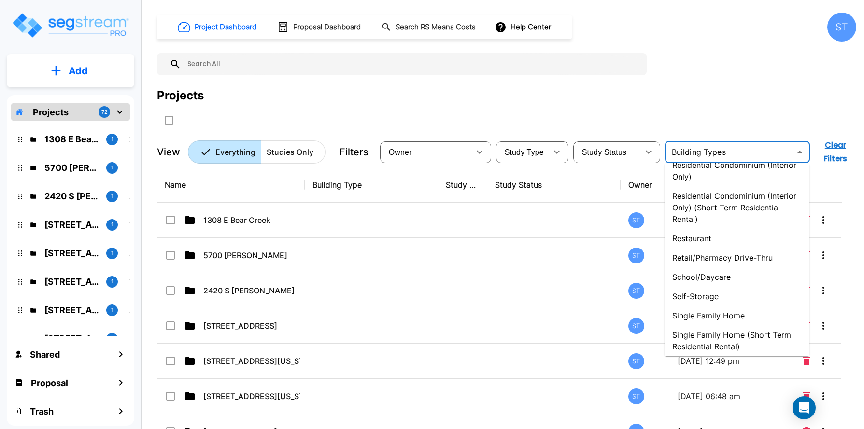
scroll to position [918, 0]
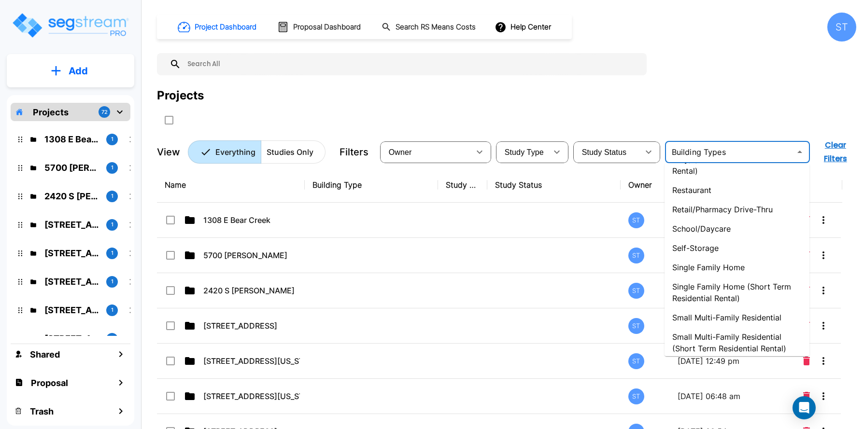
click at [723, 287] on li "Single Family Home (Short Term Residential Rental)" at bounding box center [736, 292] width 145 height 31
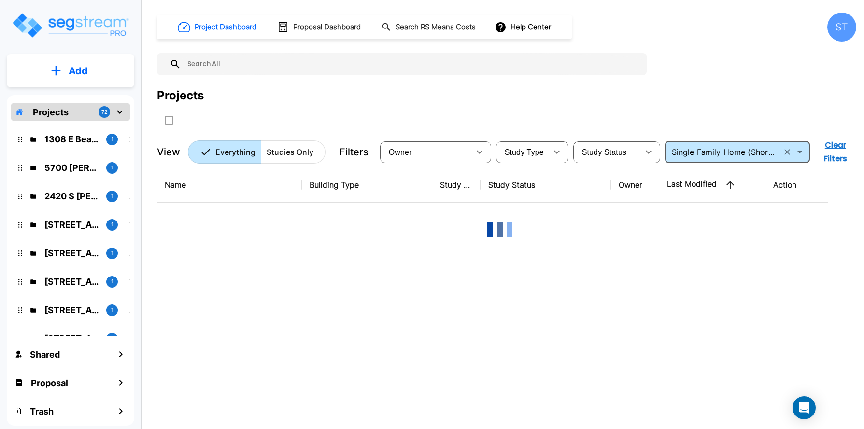
type input "Single Family Home (Short Term Residential Rental)"
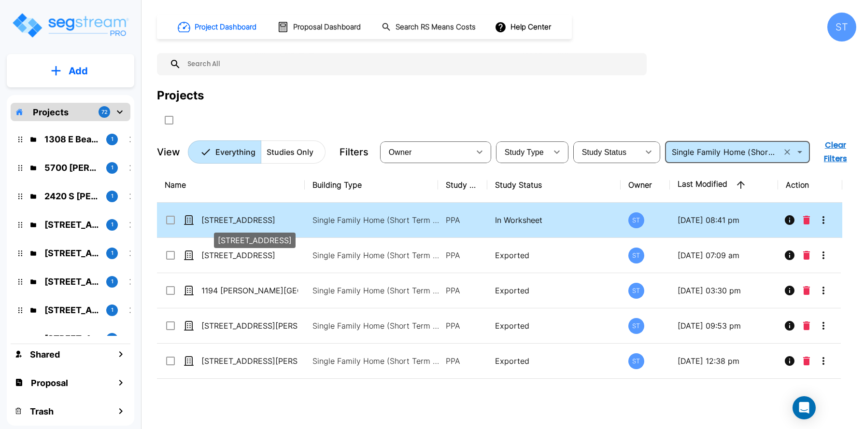
click at [233, 223] on p "[STREET_ADDRESS]" at bounding box center [249, 220] width 97 height 12
checkbox input "true"
click at [233, 223] on p "[STREET_ADDRESS]" at bounding box center [249, 220] width 97 height 12
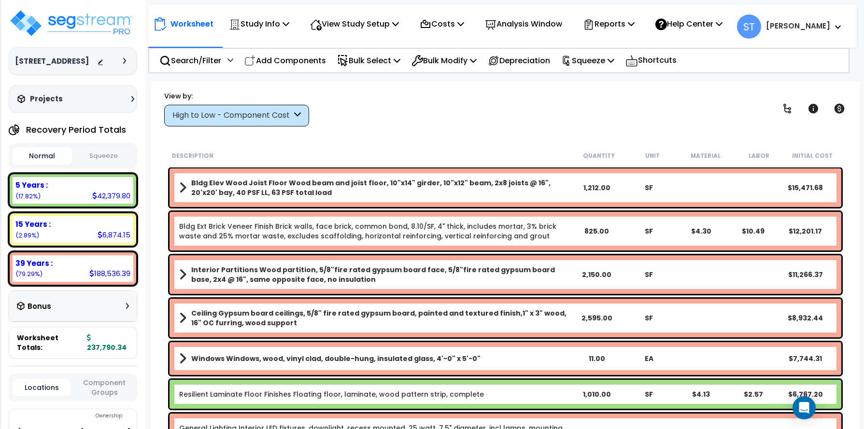
click at [275, 111] on div "High to Low - Component Cost" at bounding box center [231, 115] width 119 height 11
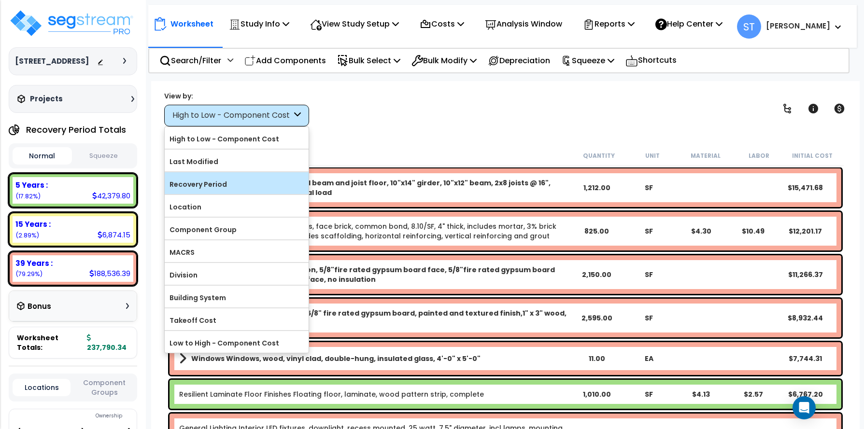
click at [243, 175] on div "Recovery Period" at bounding box center [237, 183] width 144 height 22
click at [231, 178] on label "Recovery Period" at bounding box center [237, 184] width 144 height 14
click at [0, 0] on input "Recovery Period" at bounding box center [0, 0] width 0 height 0
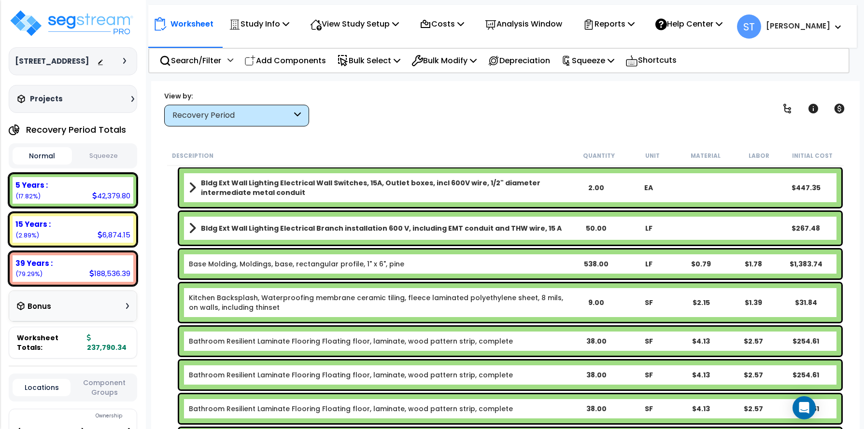
scroll to position [193, 0]
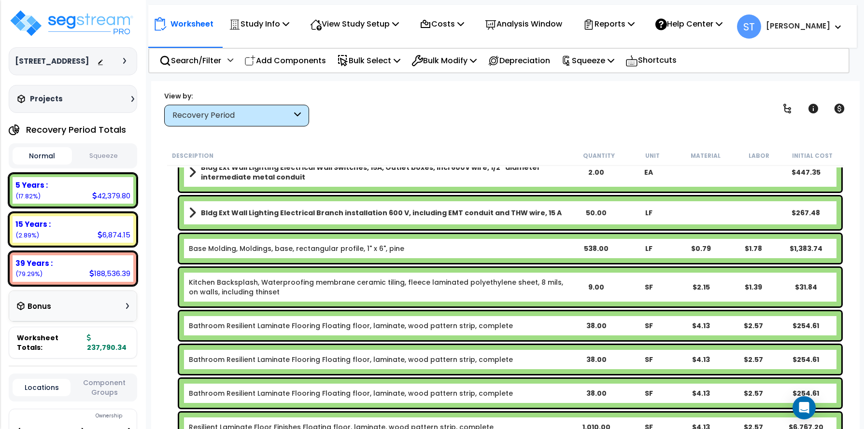
click at [382, 248] on link "Base Molding, Moldings, base, rectangular profile, 1" x 6", pine" at bounding box center [296, 249] width 215 height 10
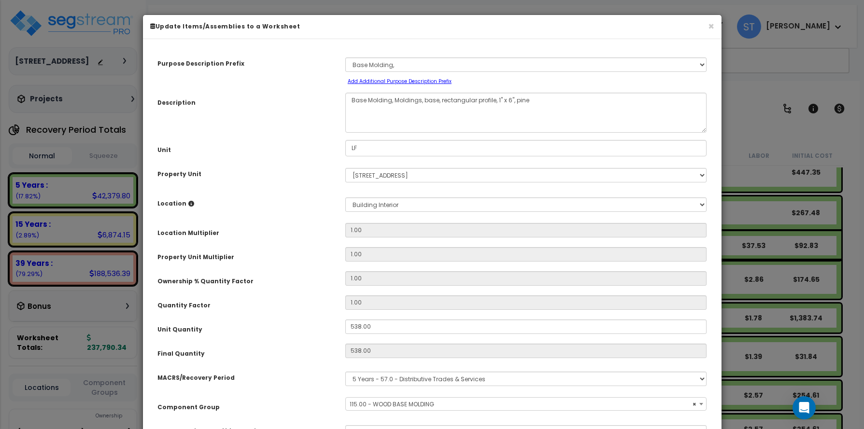
select select "14882"
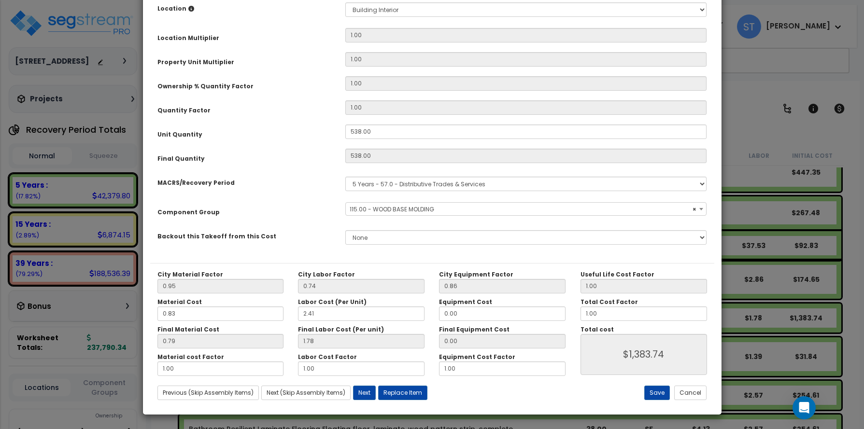
scroll to position [196, 0]
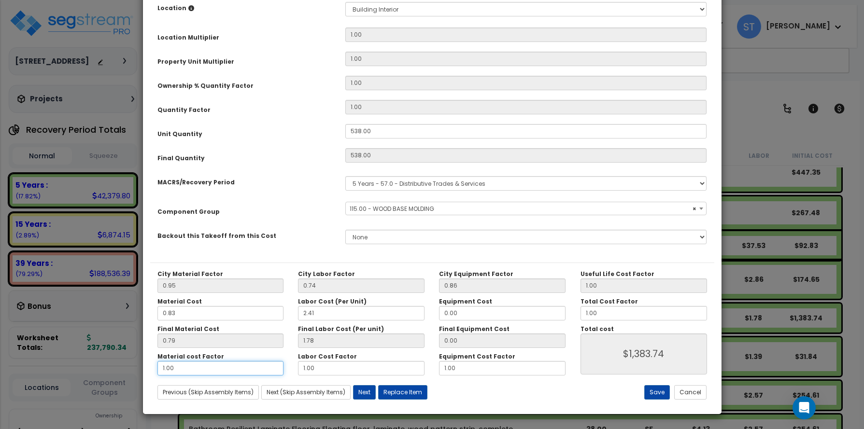
drag, startPoint x: 197, startPoint y: 370, endPoint x: 146, endPoint y: 369, distance: 50.7
click at [146, 369] on div "Purpose Description Prefix Select A/V System A/V System Equipment A/V System Eq…" at bounding box center [432, 129] width 579 height 556
type input "2"
type input "$1,807.68"
type input "2"
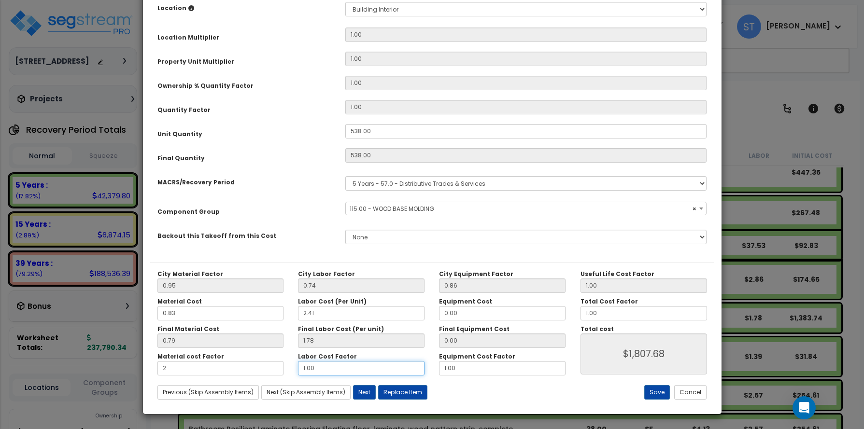
type input "$1,807.68"
drag, startPoint x: 357, startPoint y: 368, endPoint x: 226, endPoint y: 367, distance: 130.4
click at [226, 367] on div "Material cost Factor 2 Labor Cost Factor 1.00 Equipment Cost Factor 1.00" at bounding box center [361, 364] width 423 height 23
type input "2"
type input "$2,765.32"
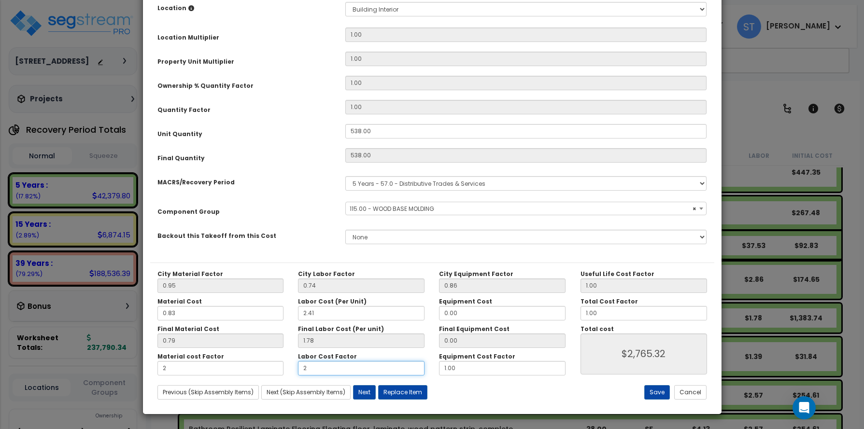
type input "2"
type input "$2,765.32"
click at [360, 371] on div "Material cost Factor 2 Labor Cost Factor 2 Equipment Cost Factor 1.00" at bounding box center [361, 364] width 423 height 23
type input "2"
type input "$2,765.32"
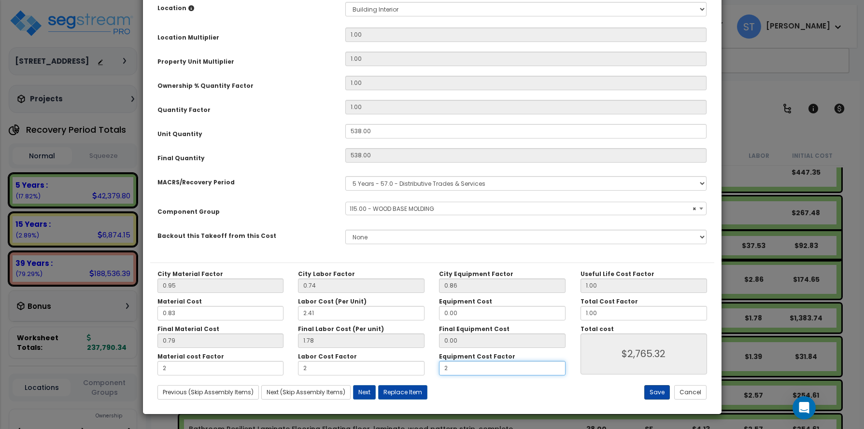
type input "2"
type input "$2,765.32"
click at [654, 390] on button "Save" at bounding box center [657, 392] width 26 height 14
type input "2.00"
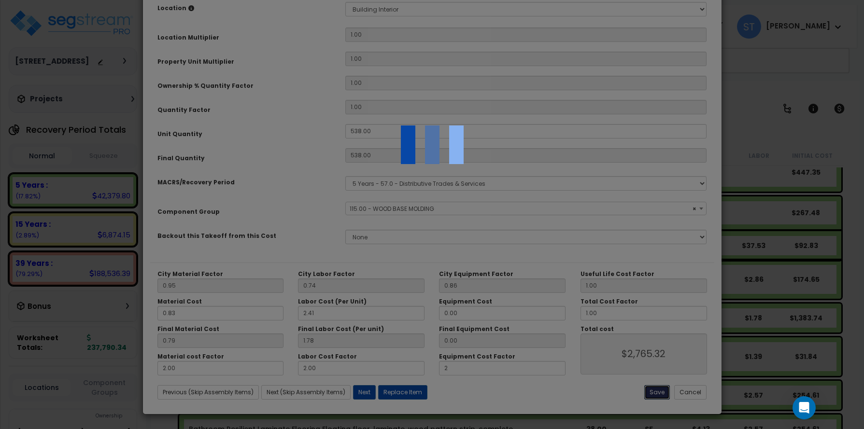
type input "2.00"
type input "2765.32"
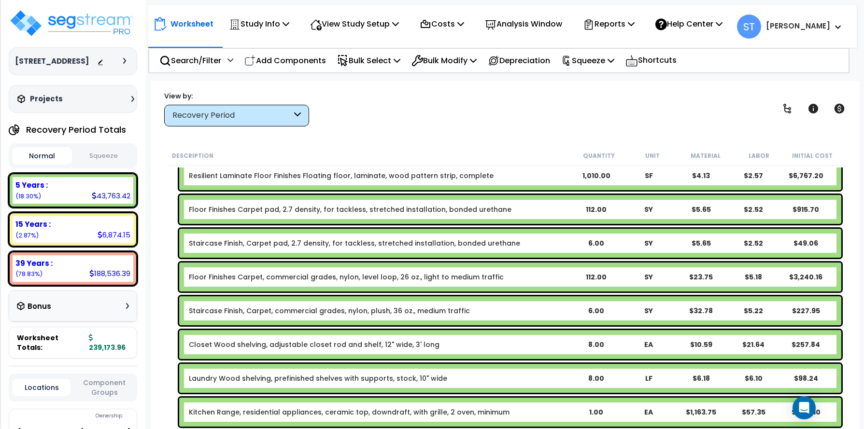
scroll to position [531, 0]
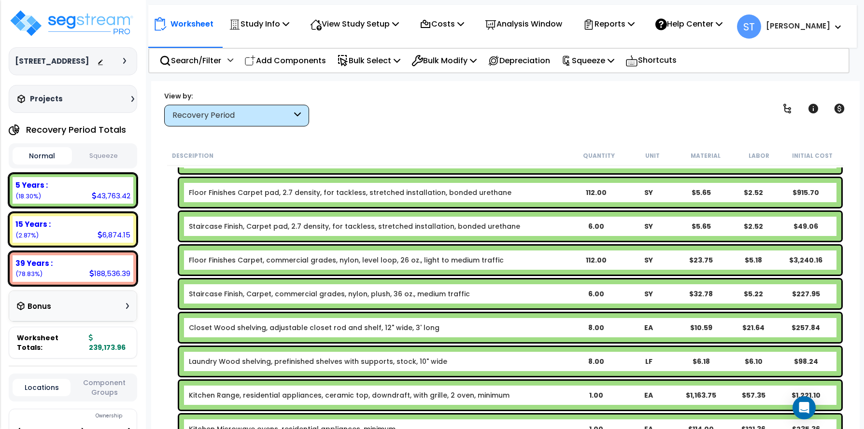
click at [341, 327] on link "Closet Wood shelving, adjustable closet rod and shelf, 12" wide, 3' long" at bounding box center [314, 328] width 251 height 10
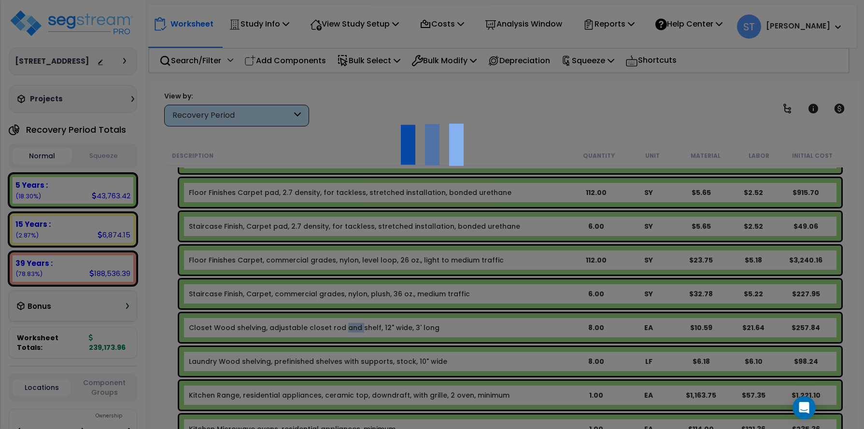
scroll to position [0, 0]
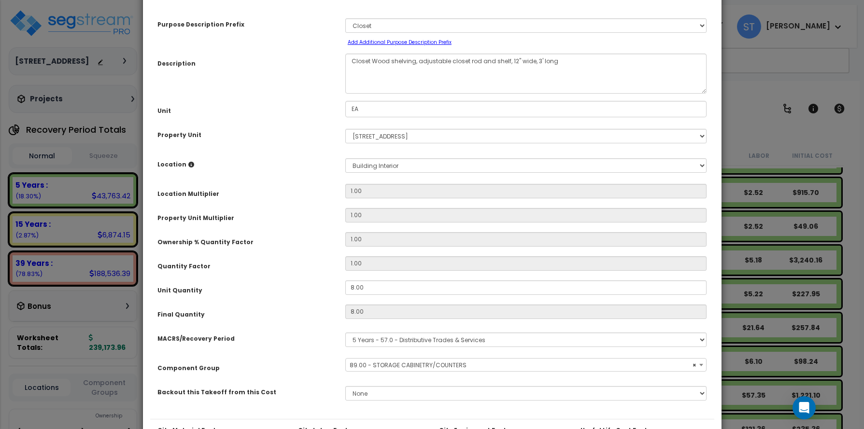
select select "13805"
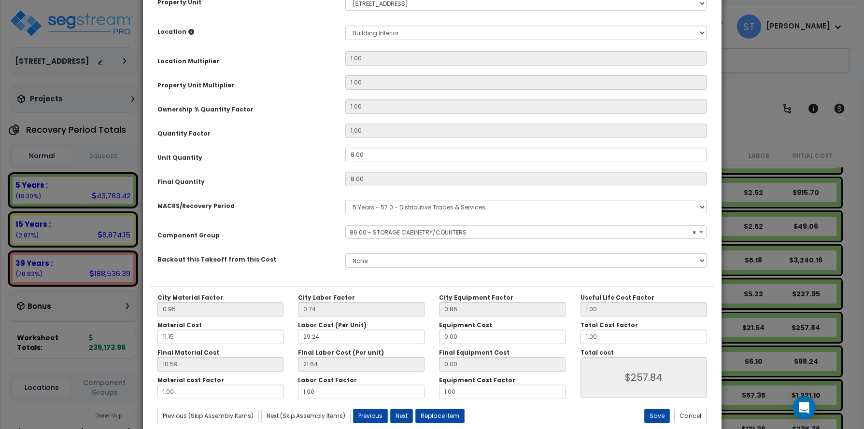
scroll to position [196, 0]
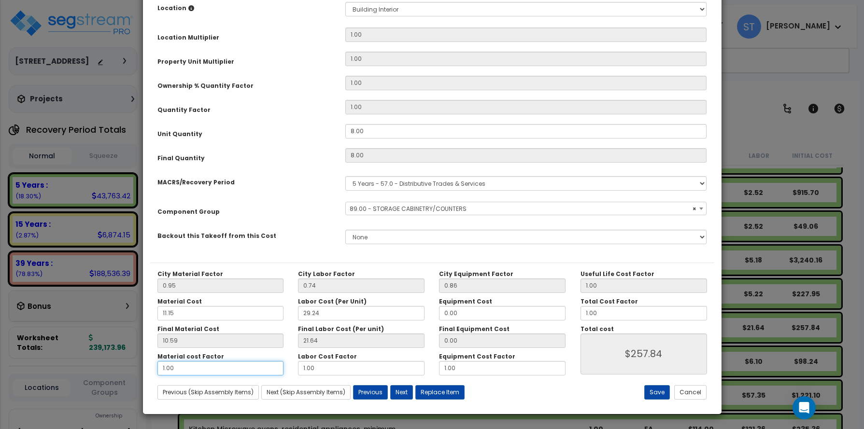
drag, startPoint x: 93, startPoint y: 370, endPoint x: 70, endPoint y: 367, distance: 23.9
click at [70, 367] on div "× Update Items/Assemblies to a Worksheet Purpose Description Prefix Select A/V …" at bounding box center [432, 214] width 864 height 429
type input "5"
type input "$596.72"
type input "5"
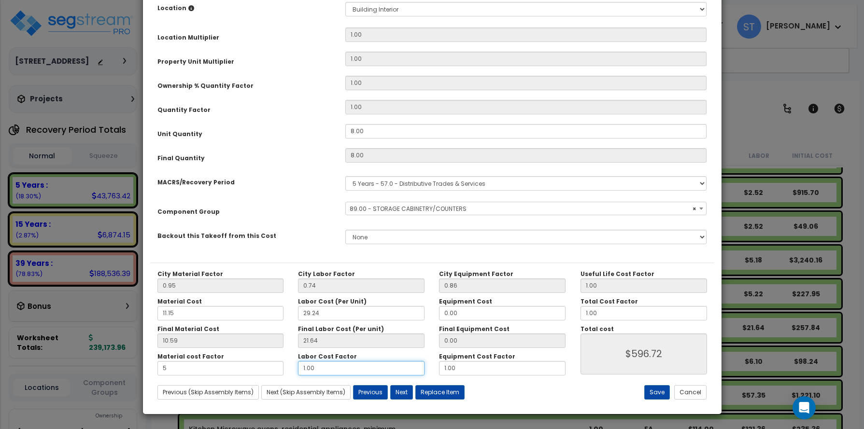
drag, startPoint x: 317, startPoint y: 369, endPoint x: 248, endPoint y: 369, distance: 69.1
click at [248, 369] on div "Material cost Factor 5 Labor Cost Factor 1.00 Equipment Cost Factor 1.00" at bounding box center [361, 364] width 423 height 23
type input "5"
type input "$1,289.20"
type input "5"
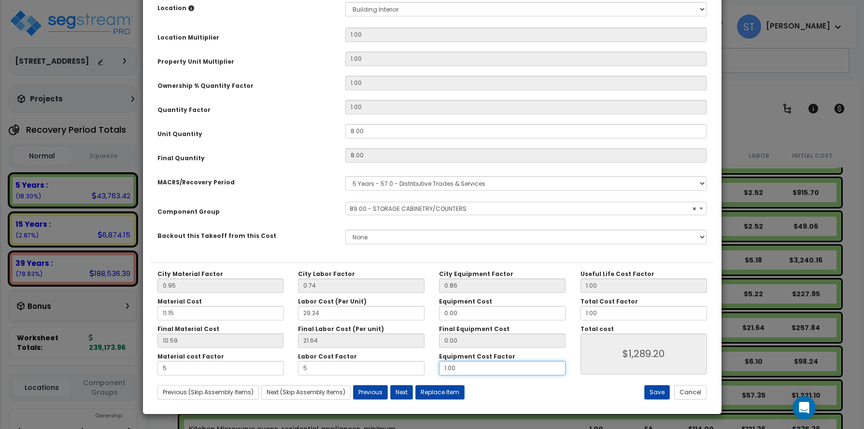
type input "$1,289.20"
click at [401, 369] on div "Material cost Factor 5 Labor Cost Factor 5 Equipment Cost Factor 1.00" at bounding box center [361, 364] width 423 height 23
type input "5"
type input "$1,289.20"
type input "5"
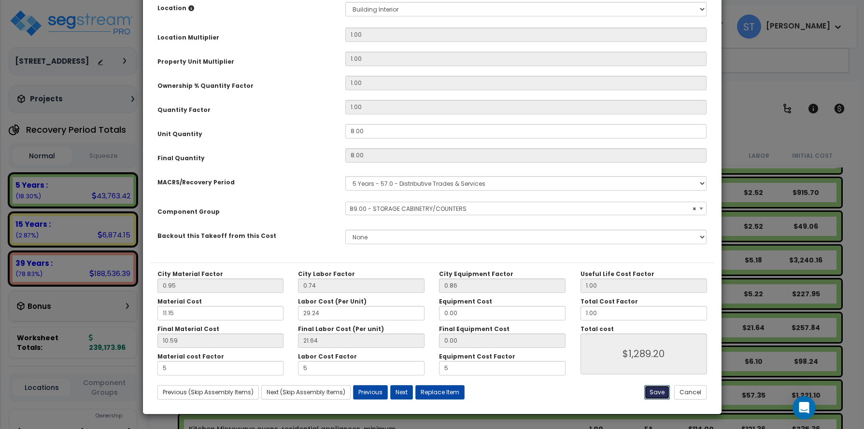
type input "$1,289.20"
click at [663, 390] on button "Save" at bounding box center [657, 392] width 26 height 14
type input "5.00"
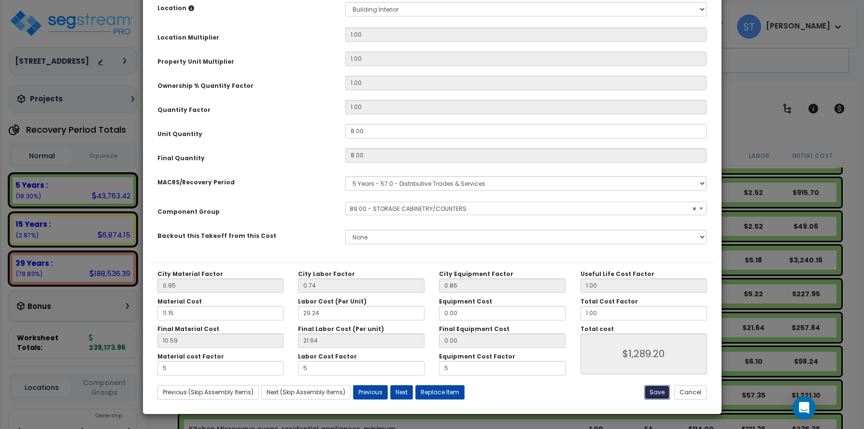
type input "1289.20"
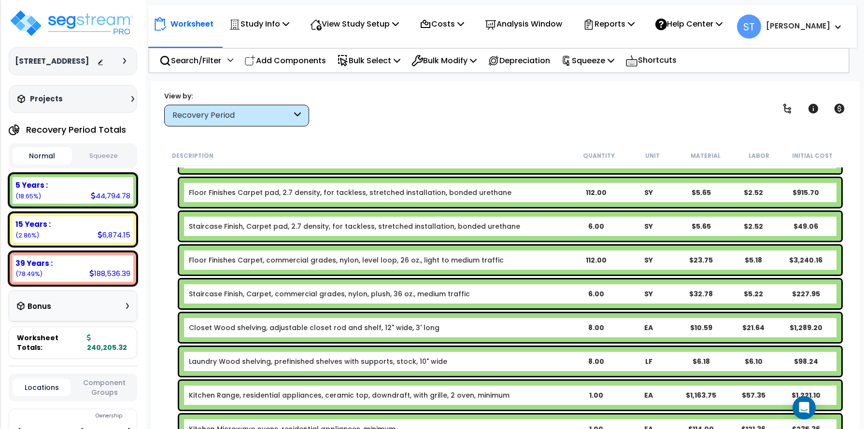
click at [271, 357] on link "Laundry Wood shelving, prefinished shelves with supports, stock, 10" wide" at bounding box center [318, 362] width 258 height 10
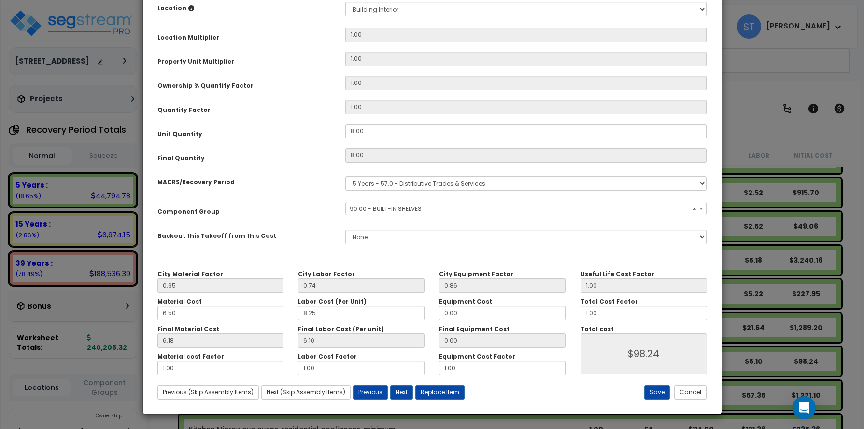
select select "13856"
drag, startPoint x: 186, startPoint y: 367, endPoint x: 109, endPoint y: 362, distance: 77.0
click at [109, 362] on div "× Update Items/Assemblies to a Worksheet Purpose Description Prefix Select A/V …" at bounding box center [432, 214] width 864 height 429
type input "6.17"
type input "2"
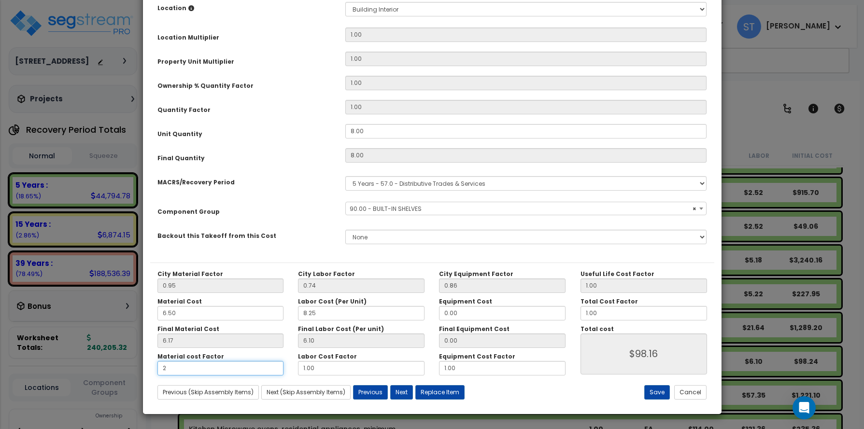
type input "$147.52"
type input "2"
drag, startPoint x: 272, startPoint y: 368, endPoint x: 255, endPoint y: 367, distance: 16.4
click at [255, 367] on div "Material cost Factor 2 Labor Cost Factor 1.00 Equipment Cost Factor 1.00" at bounding box center [361, 364] width 423 height 23
type input "2"
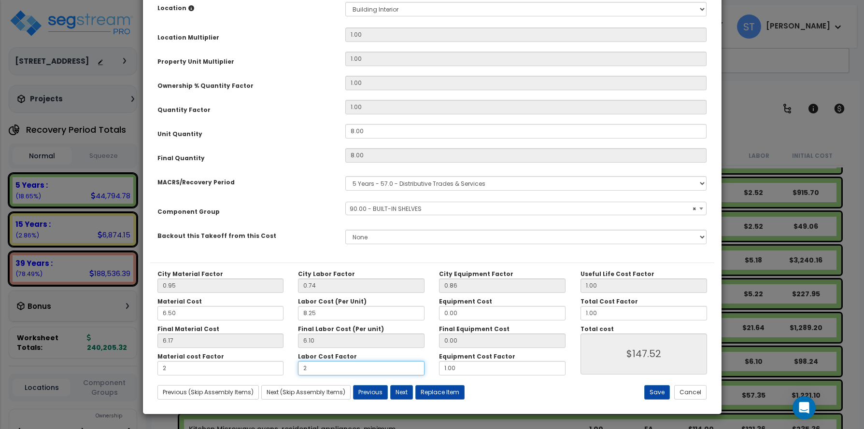
type input "$196.32"
type input "2"
drag, startPoint x: 463, startPoint y: 371, endPoint x: 395, endPoint y: 370, distance: 68.1
click at [395, 370] on div "Material cost Factor 2 Labor Cost Factor 2 Equipment Cost Factor 1.00" at bounding box center [361, 364] width 423 height 23
type input "2"
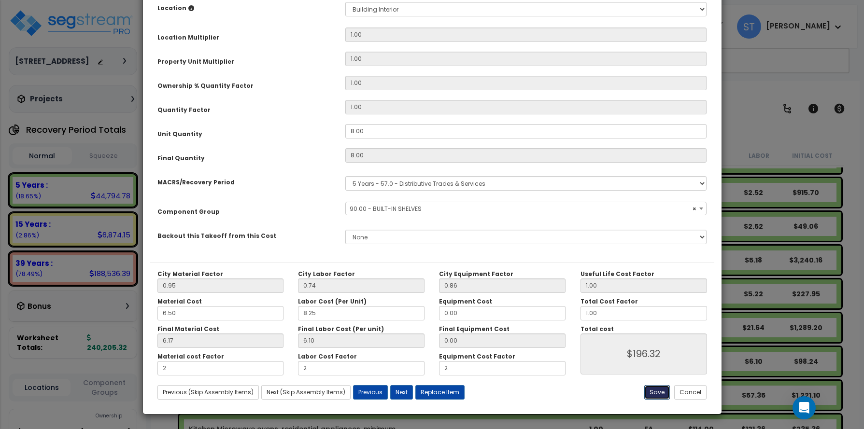
click at [656, 389] on button "Save" at bounding box center [657, 392] width 26 height 14
type input "2.00"
type input "196.32"
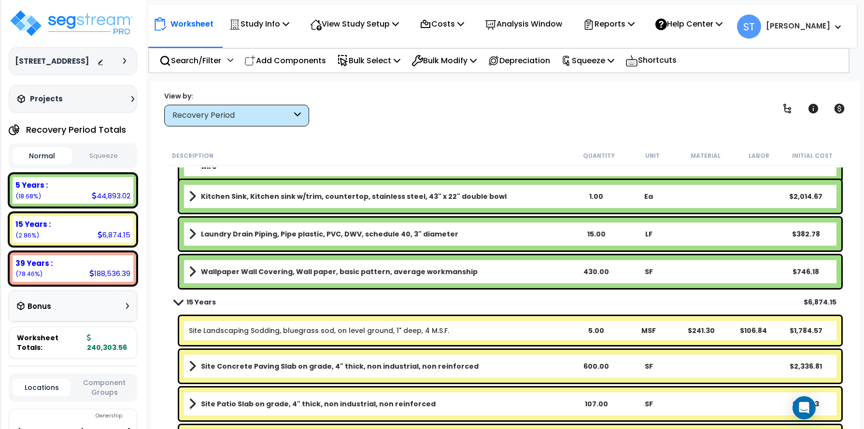
scroll to position [1690, 0]
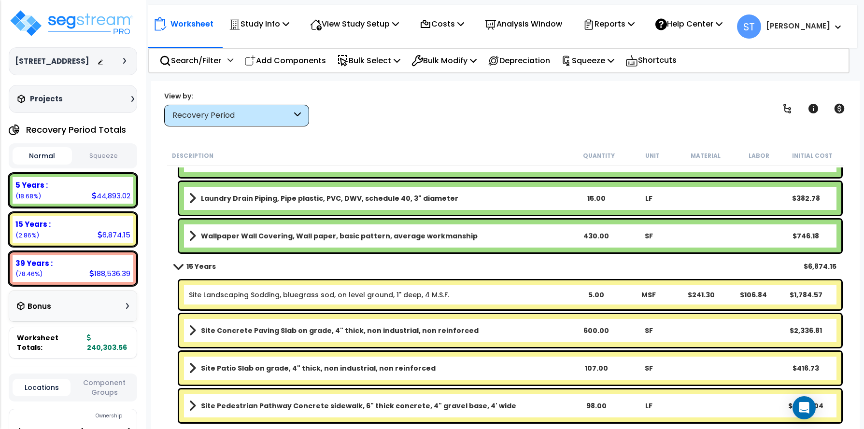
click at [299, 292] on link "Site Landscaping Sodding, bluegrass sod, on level ground, 1" deep, 4 M.S.F." at bounding box center [319, 295] width 260 height 10
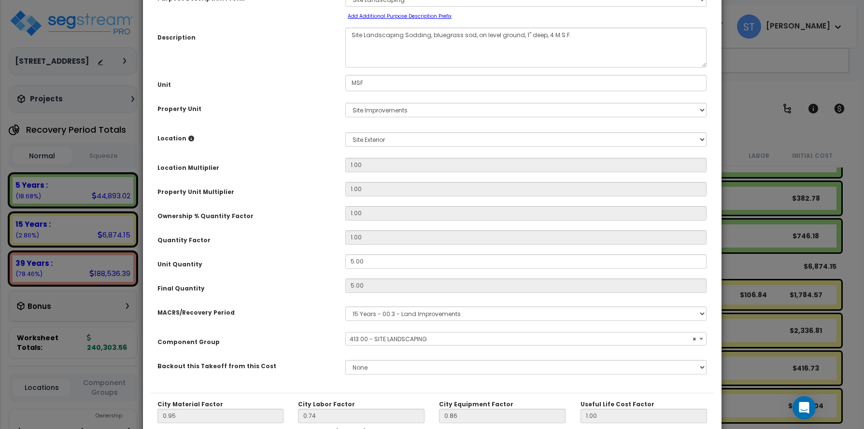
scroll to position [193, 0]
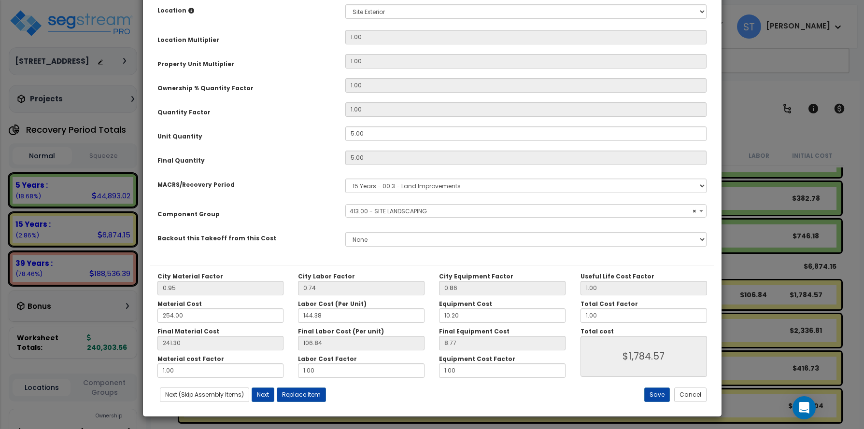
select select "28751"
drag, startPoint x: 158, startPoint y: 373, endPoint x: 98, endPoint y: 374, distance: 60.4
click at [98, 374] on div "× Update Items/Assemblies to a Worksheet Purpose Description Prefix Select A/V …" at bounding box center [432, 214] width 864 height 429
type input "2"
type input "$2,991.05"
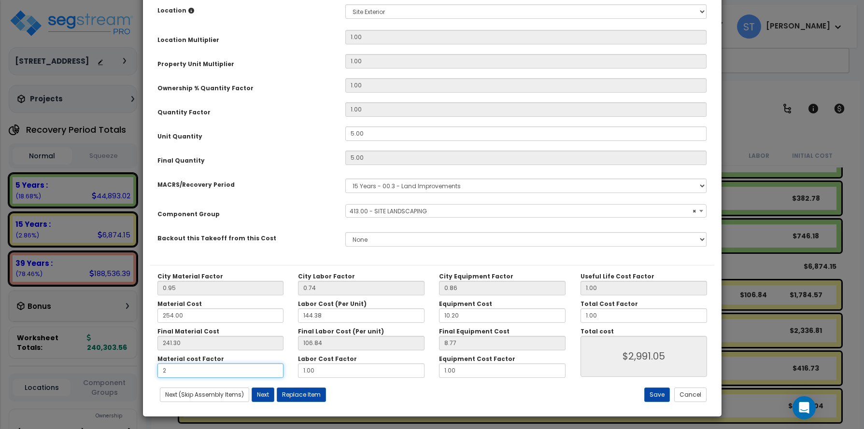
type input "2"
type input "$2,991.05"
drag, startPoint x: 321, startPoint y: 371, endPoint x: 233, endPoint y: 370, distance: 87.9
click at [233, 370] on div "Material cost Factor 2 Labor Cost Factor 1.00 Equipment Cost Factor 1.00" at bounding box center [361, 366] width 423 height 23
type input "2"
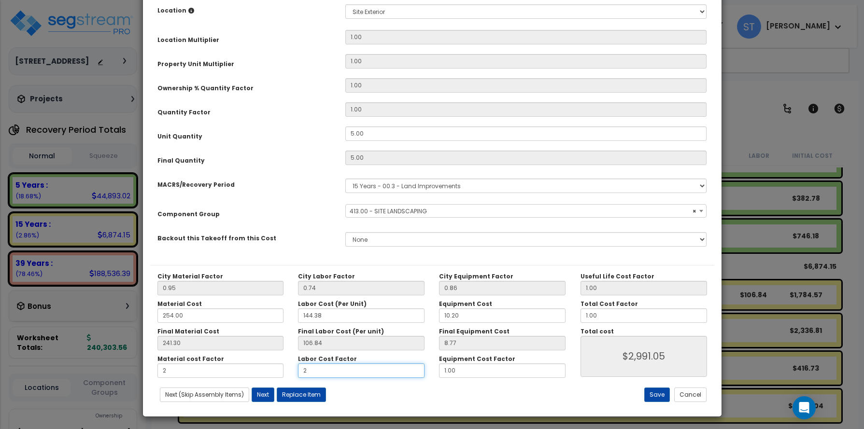
type input "$3,525.25"
type input "2"
type input "$3,525.25"
click at [394, 371] on div "Material cost Factor 2 Labor Cost Factor 2 Equipment Cost Factor 1.00" at bounding box center [361, 366] width 423 height 23
type input "2"
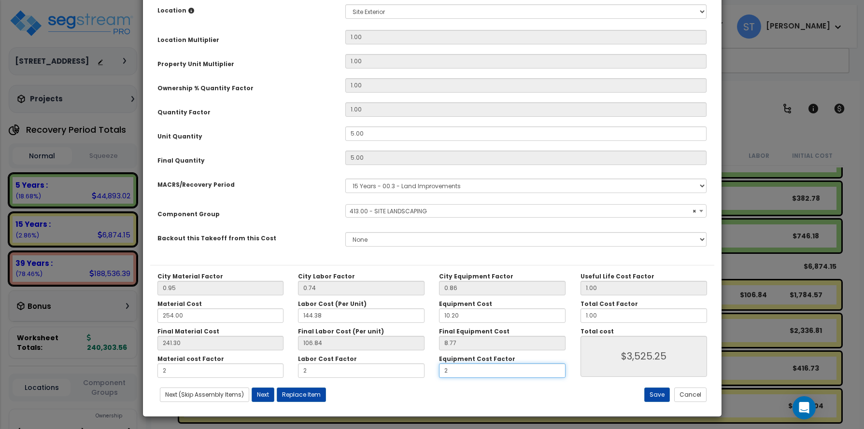
type input "$3,569.10"
type input "2"
type input "$3,569.10"
click at [651, 396] on button "Save" at bounding box center [657, 395] width 26 height 14
type input "2.00"
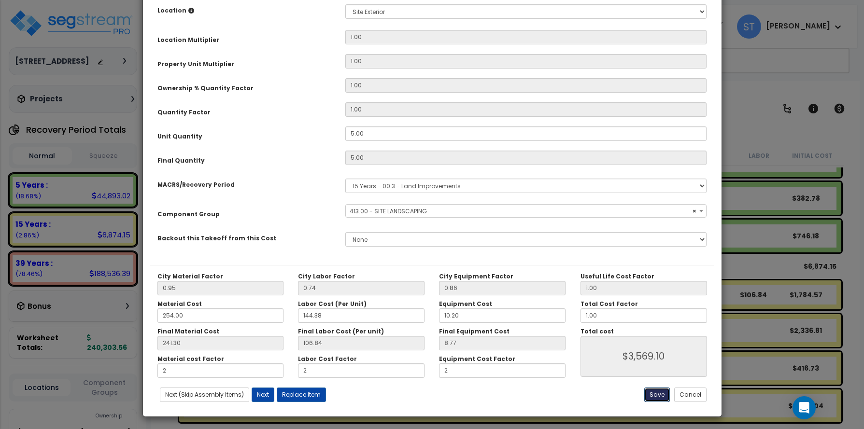
type input "2.00"
type input "3569.10"
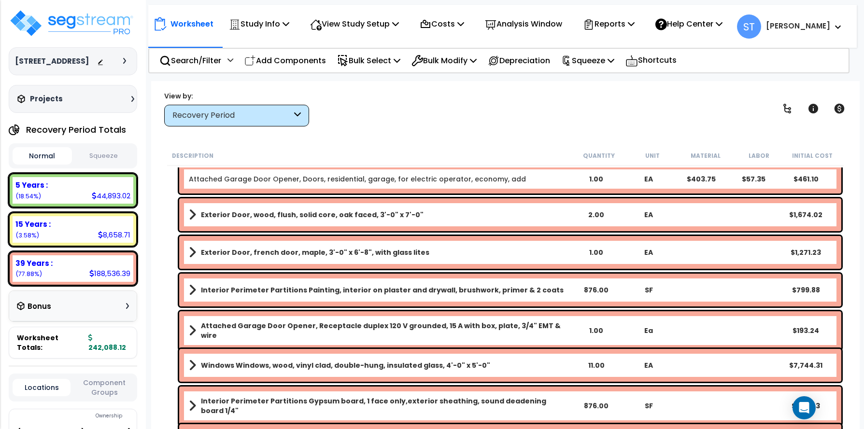
scroll to position [4298, 0]
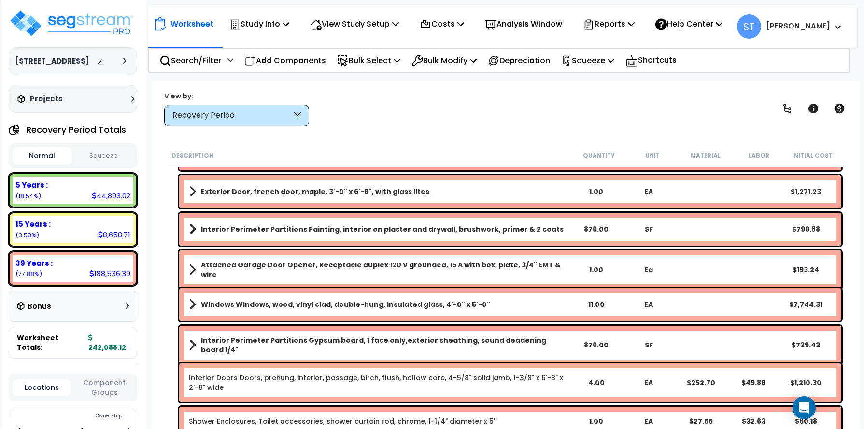
click at [264, 307] on b "Windows Windows, wood, vinyl clad, double-hung, insulated glass, 4'-0" x 5'-0"" at bounding box center [345, 305] width 289 height 10
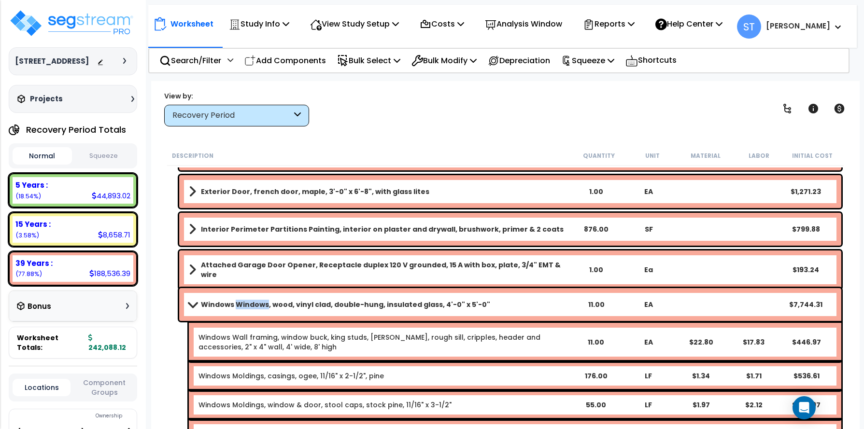
click at [264, 307] on b "Windows Windows, wood, vinyl clad, double-hung, insulated glass, 4'-0" x 5'-0"" at bounding box center [345, 305] width 289 height 10
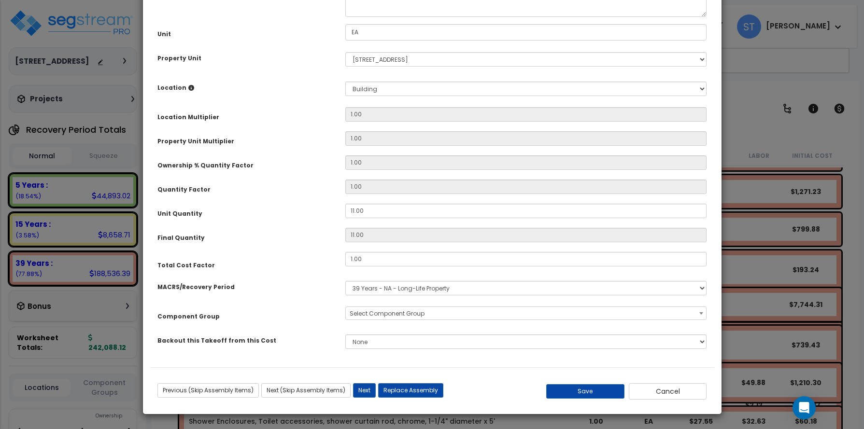
scroll to position [0, 0]
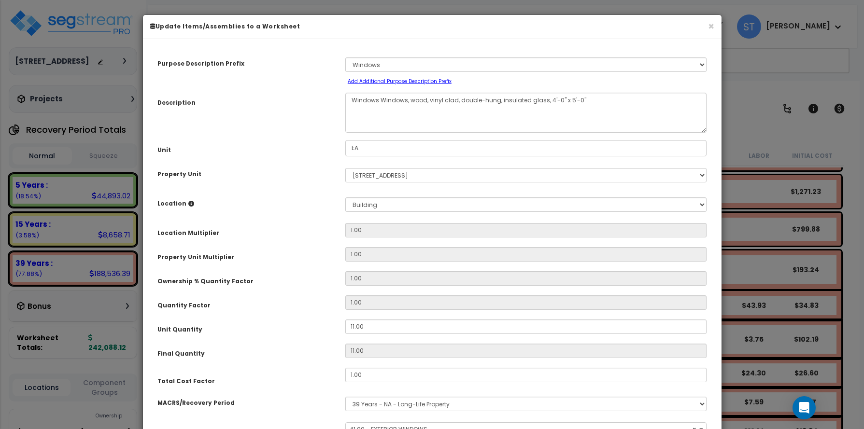
select select "11558"
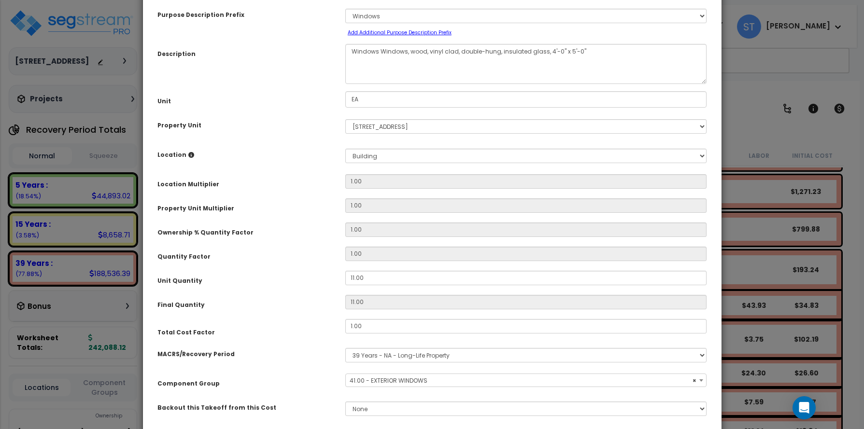
scroll to position [116, 0]
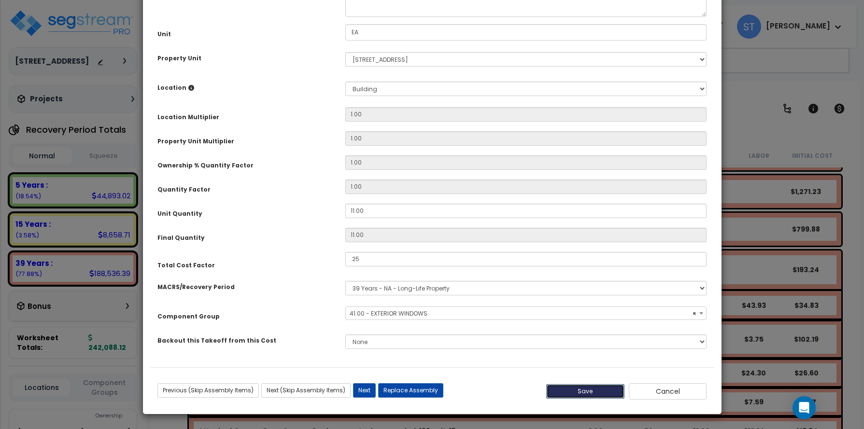
click at [568, 390] on button "Save" at bounding box center [585, 391] width 78 height 14
type input "0.25"
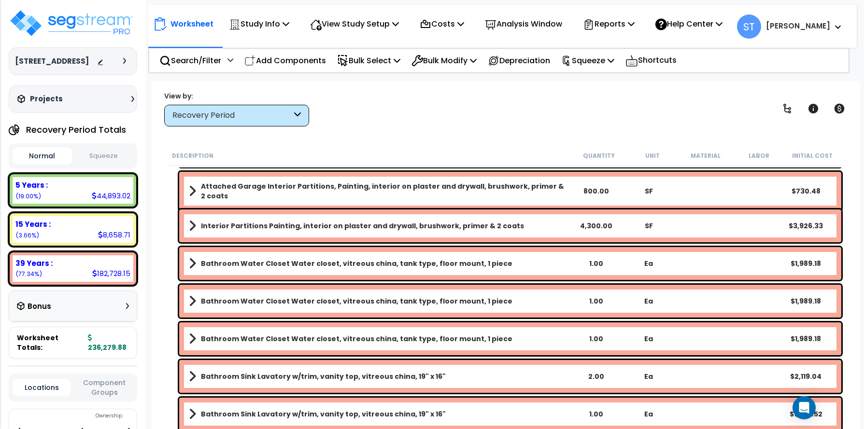
scroll to position [5602, 0]
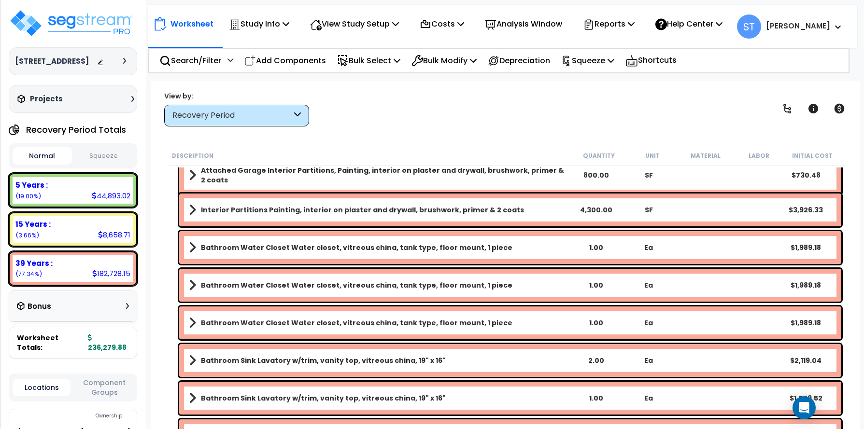
click at [335, 244] on b "Bathroom Water Closet Water closet, vitreous china, tank type, floor mount, 1 p…" at bounding box center [356, 248] width 311 height 10
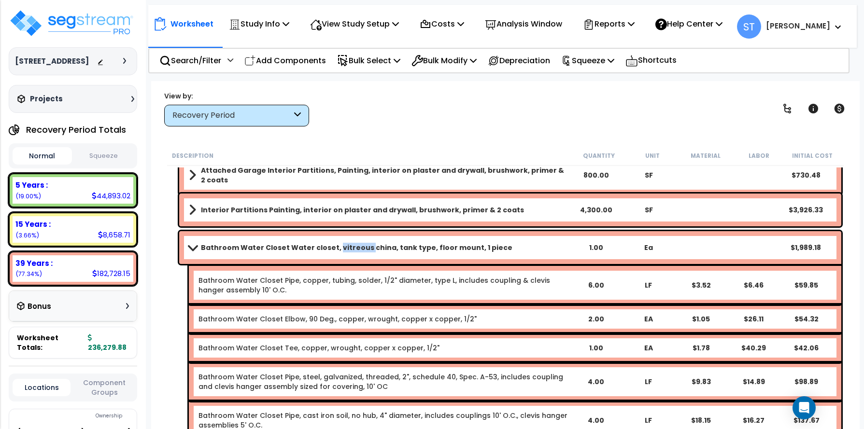
click at [335, 244] on b "Bathroom Water Closet Water closet, vitreous china, tank type, floor mount, 1 p…" at bounding box center [356, 248] width 311 height 10
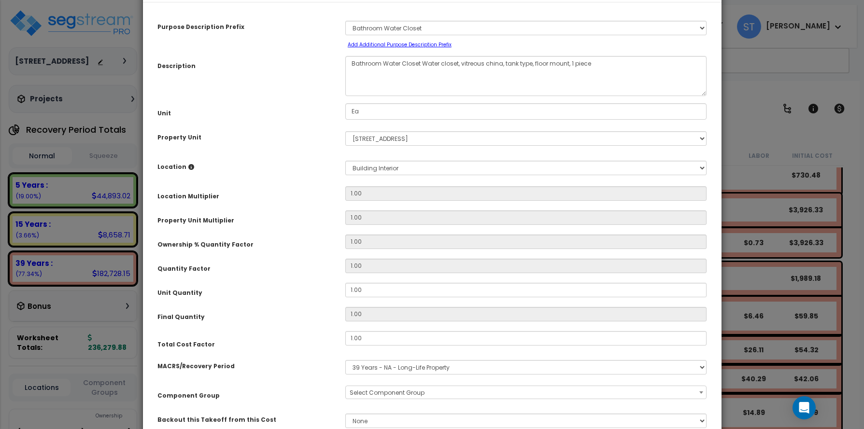
scroll to position [116, 0]
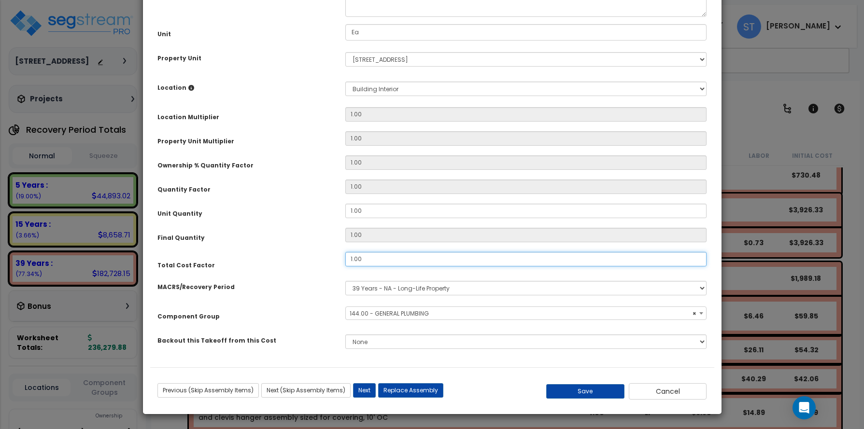
select select "16109"
click at [596, 388] on button "Save" at bounding box center [585, 391] width 78 height 14
type input "0.20"
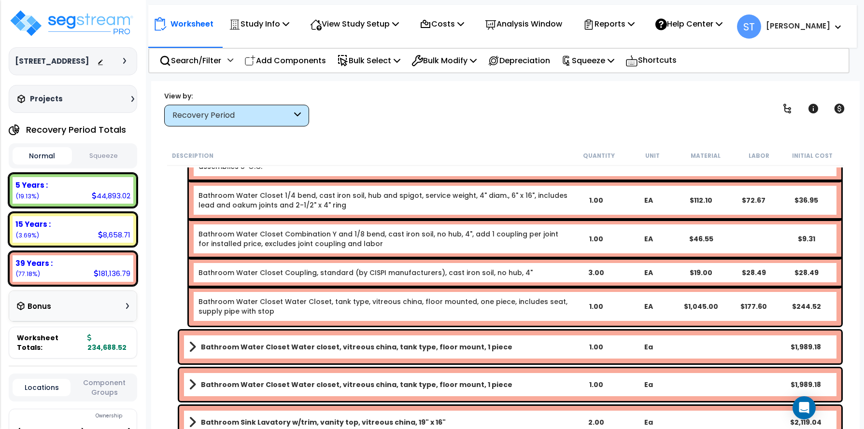
scroll to position [5940, 0]
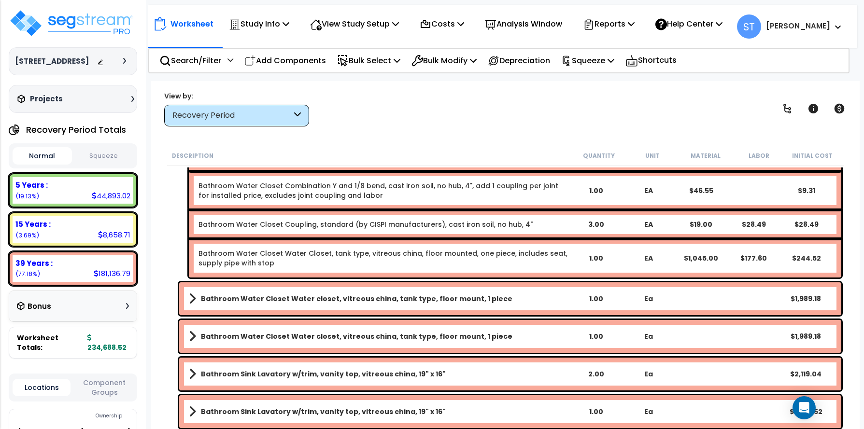
click at [378, 295] on b "Bathroom Water Closet Water closet, vitreous china, tank type, floor mount, 1 p…" at bounding box center [356, 299] width 311 height 10
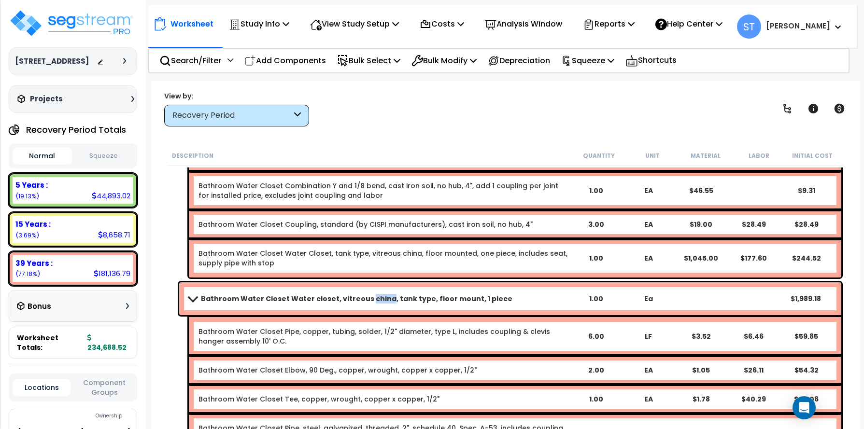
click at [378, 295] on b "Bathroom Water Closet Water closet, vitreous china, tank type, floor mount, 1 p…" at bounding box center [356, 299] width 311 height 10
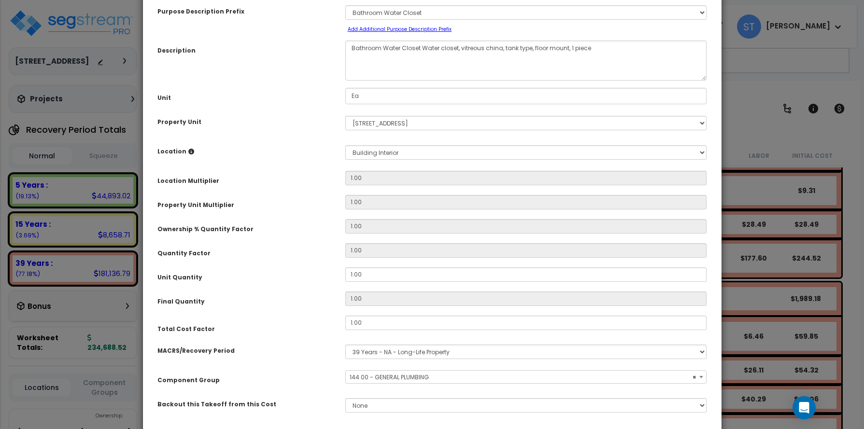
scroll to position [116, 0]
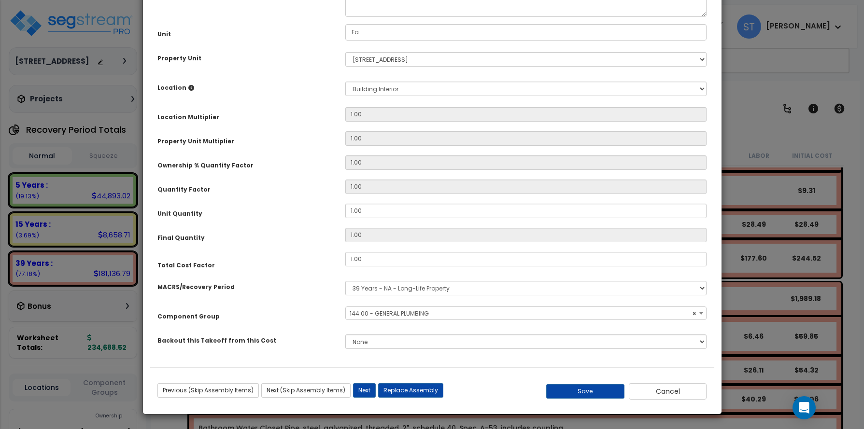
select select "16109"
click at [599, 396] on button "Save" at bounding box center [585, 391] width 78 height 14
type input "0.20"
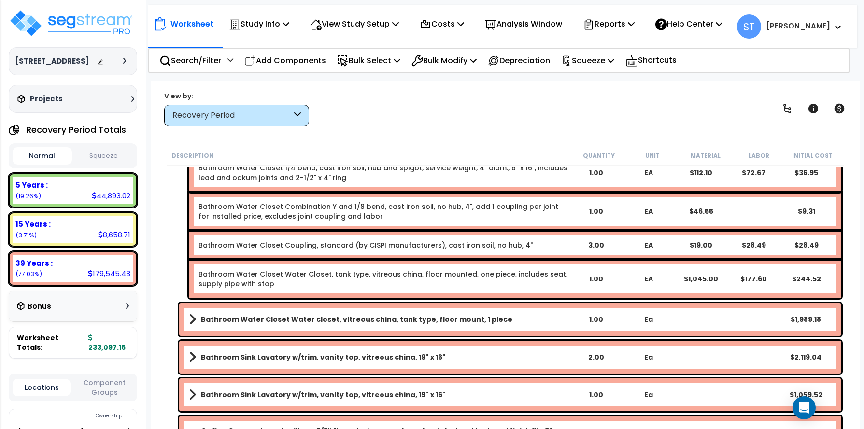
scroll to position [6278, 0]
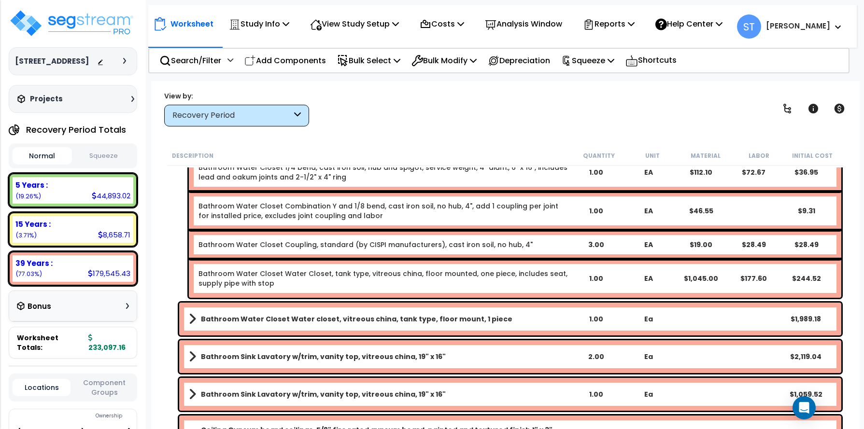
click at [397, 316] on b "Bathroom Water Closet Water closet, vitreous china, tank type, floor mount, 1 p…" at bounding box center [356, 319] width 311 height 10
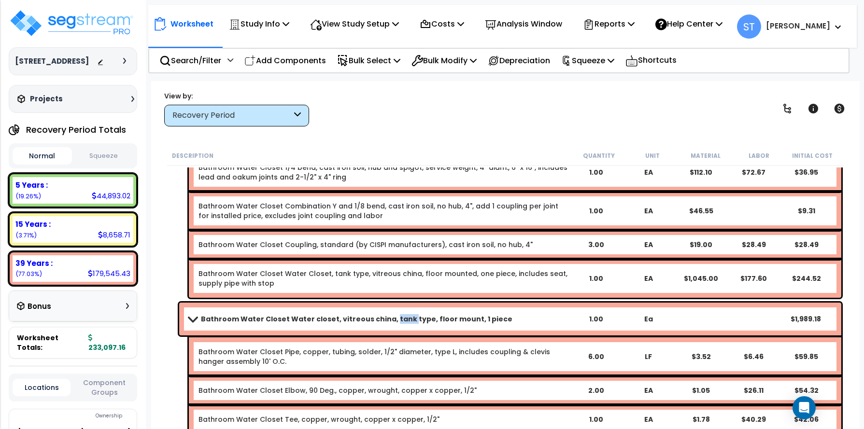
click at [397, 316] on b "Bathroom Water Closet Water closet, vitreous china, tank type, floor mount, 1 p…" at bounding box center [356, 319] width 311 height 10
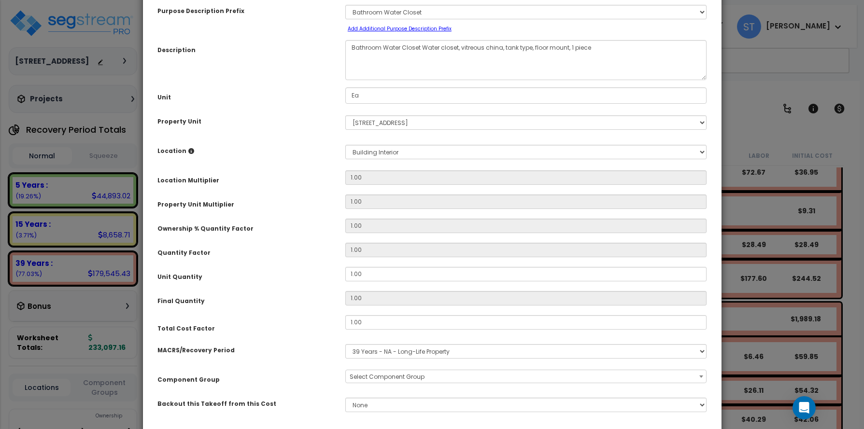
scroll to position [116, 0]
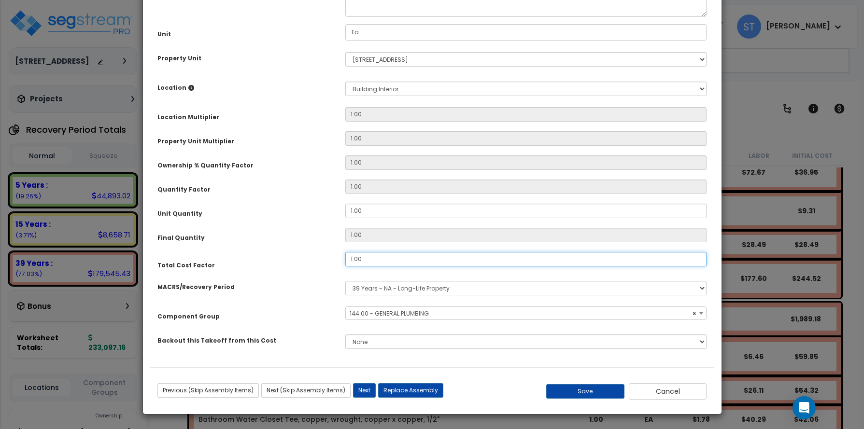
select select "16109"
click at [592, 389] on button "Save" at bounding box center [585, 391] width 78 height 14
type input "0.20"
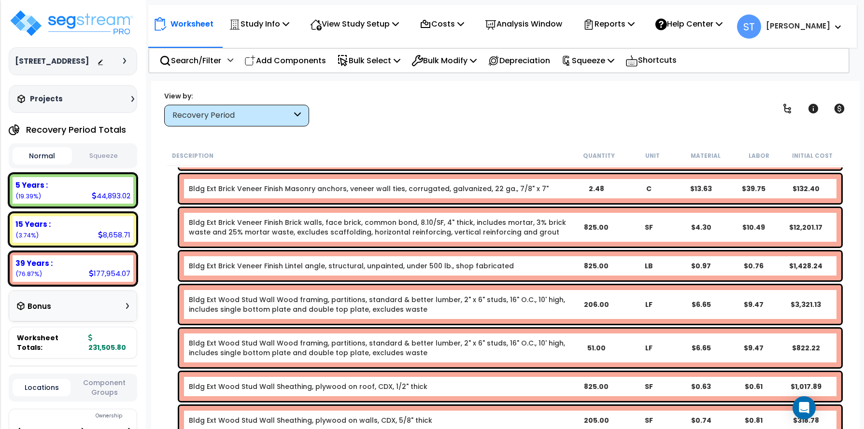
scroll to position [3622, 0]
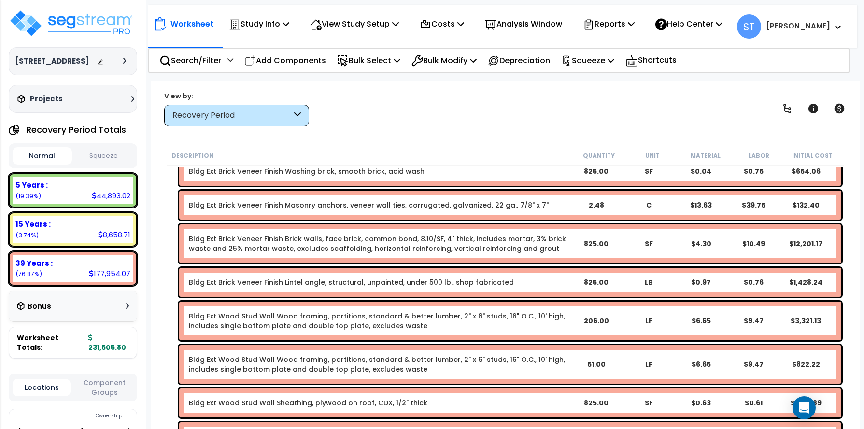
click at [382, 235] on link "Bldg Ext Brick Veneer Finish Brick walls, face brick, common bond, 8.10/SF, 4" …" at bounding box center [379, 243] width 381 height 19
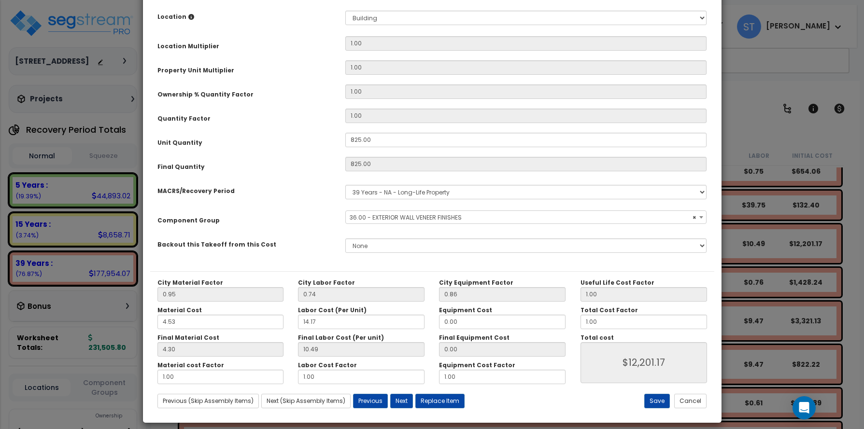
scroll to position [196, 0]
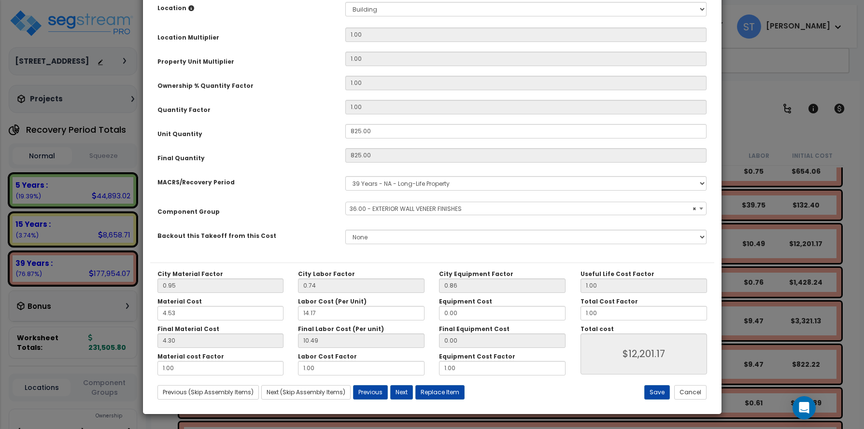
select select "11403"
drag, startPoint x: 201, startPoint y: 362, endPoint x: 163, endPoint y: 362, distance: 38.6
click at [163, 362] on input "1.00" at bounding box center [220, 368] width 127 height 14
type input "."
type input "$8,654.25"
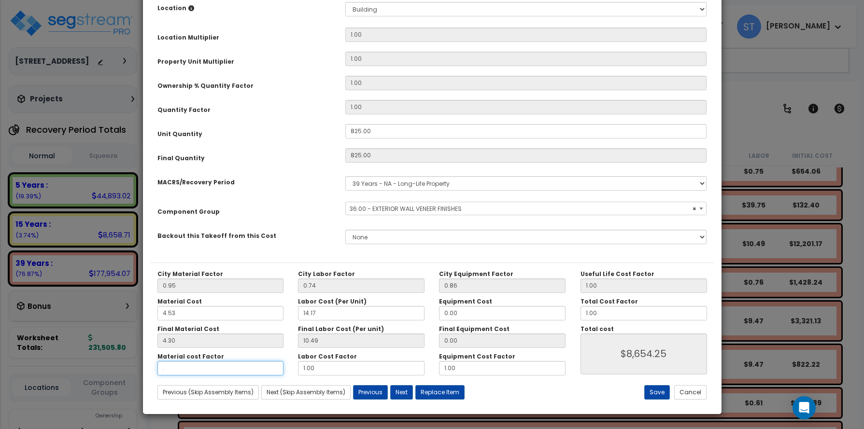
type input ".7"
type input "$11,137.50"
type input ".75"
type input "$11,310.75"
type input ".75"
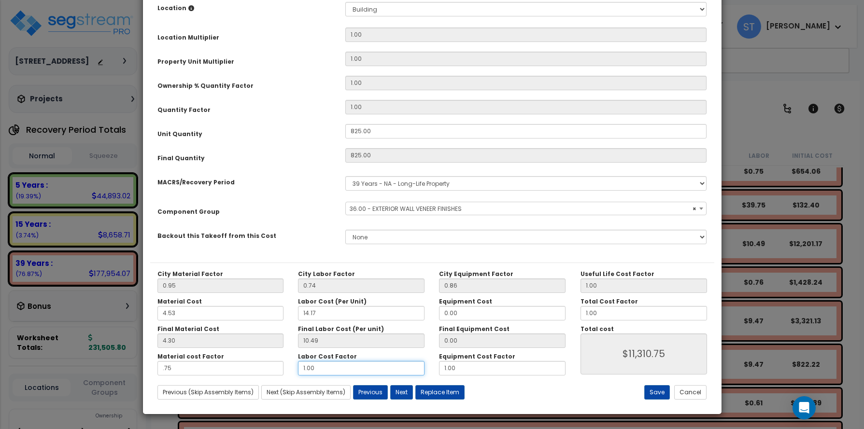
type input "$11,310.75"
drag, startPoint x: 315, startPoint y: 366, endPoint x: 261, endPoint y: 368, distance: 54.1
click at [261, 368] on div "Material cost Factor .75 Labor Cost Factor 1.00 Equipment Cost Factor 1.00" at bounding box center [361, 364] width 423 height 23
type input "."
type input "$2,656.50"
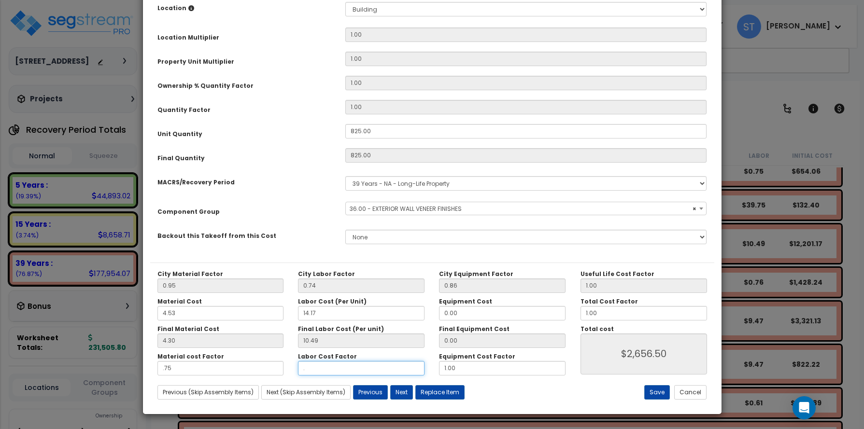
type input ".7"
type input "$8,720.25"
type input ".75"
type input "$9,149.25"
type input ".75"
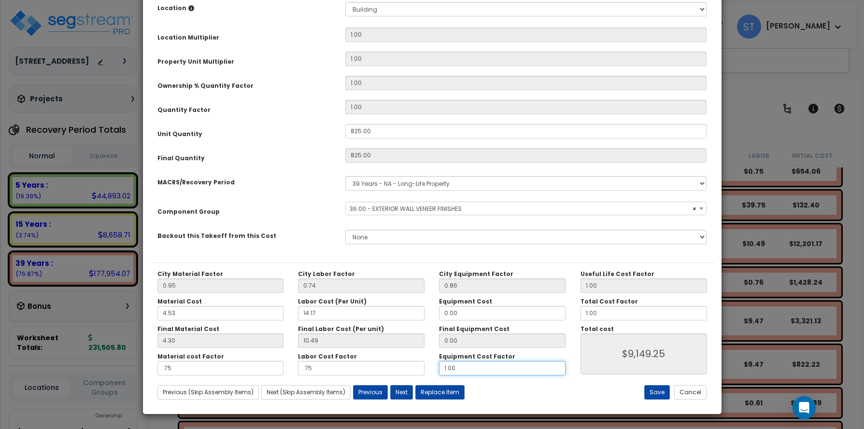
type input "$9,149.25"
drag, startPoint x: 460, startPoint y: 368, endPoint x: 416, endPoint y: 368, distance: 44.4
click at [416, 368] on div "Material cost Factor .75 Labor Cost Factor .75 Equipment Cost Factor 1.00" at bounding box center [361, 364] width 423 height 23
type input "."
type input "$9,149.25"
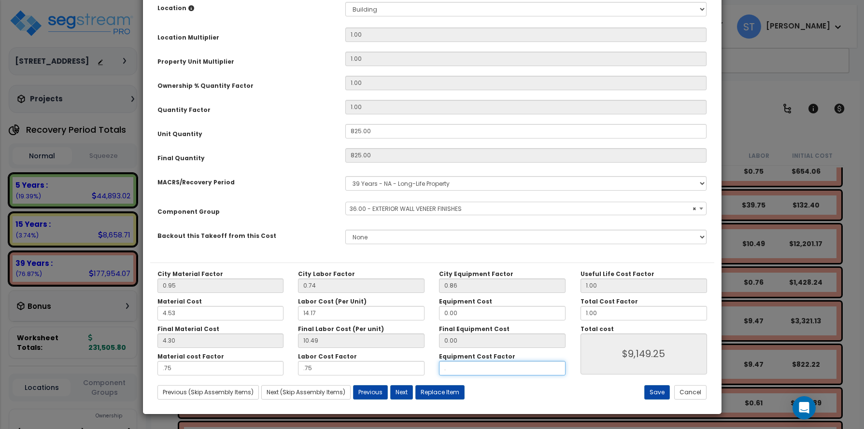
type input ".7"
type input "$9,149.25"
type input ".75"
type input "$9,149.25"
type input ".75"
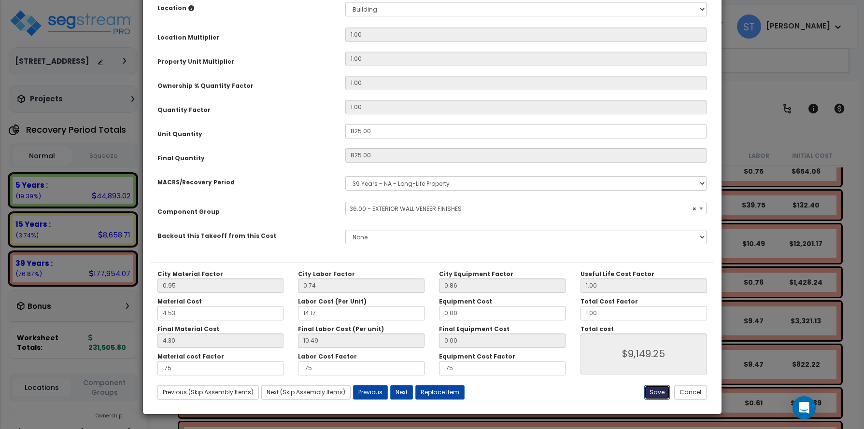
type input "$9,149.25"
click at [651, 393] on button "Save" at bounding box center [657, 392] width 26 height 14
type input "0.75"
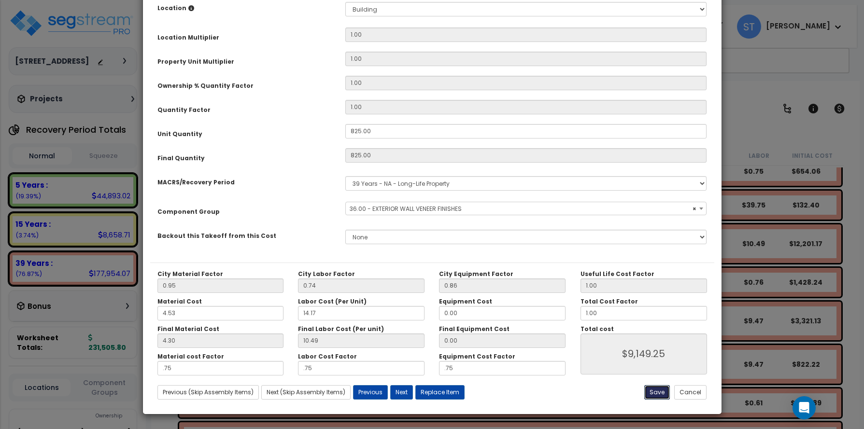
type input "9149.25"
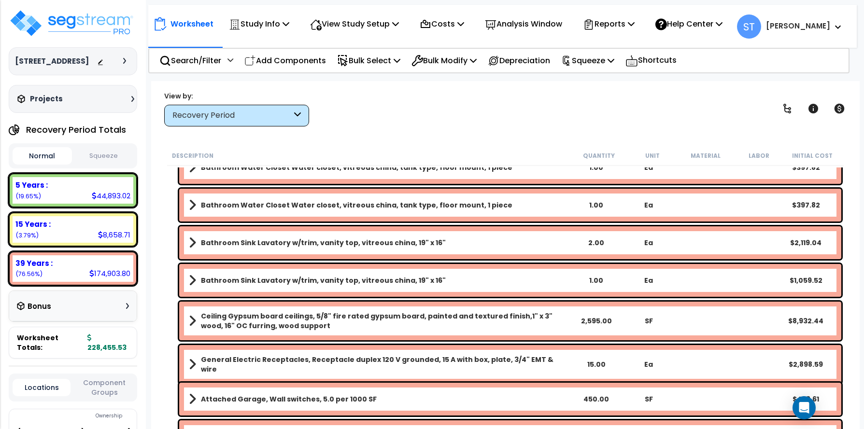
scroll to position [5409, 0]
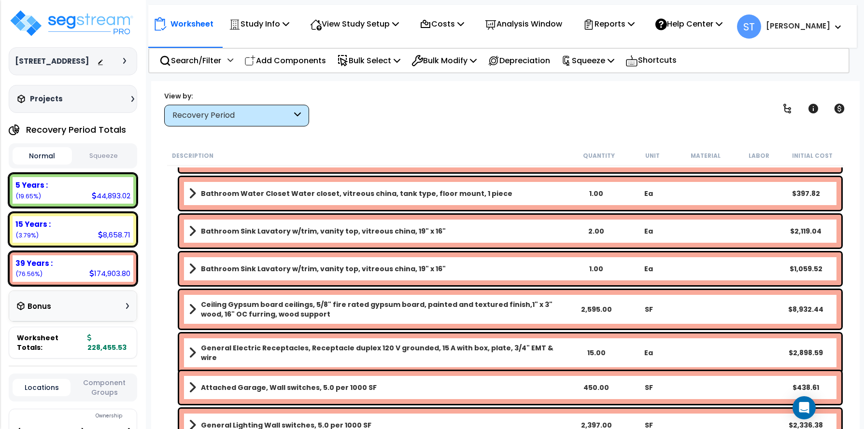
click at [438, 303] on b "Ceiling Gypsum board ceilings, 5/8" fire rated gypsum board, painted and textur…" at bounding box center [385, 309] width 369 height 19
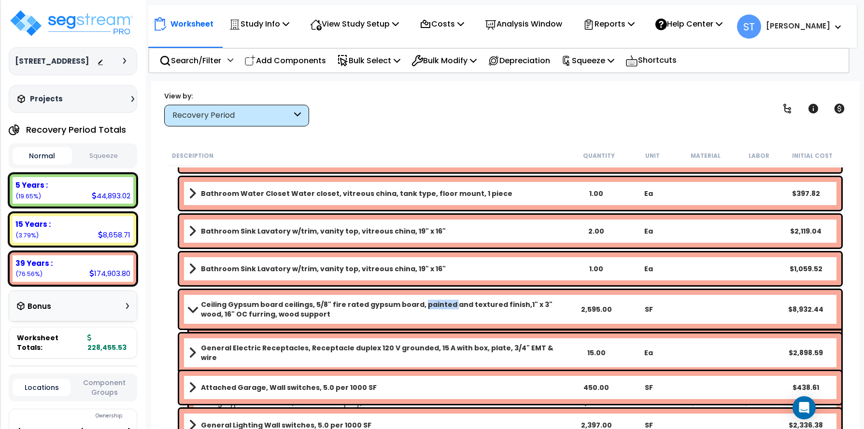
click at [438, 303] on b "Ceiling Gypsum board ceilings, 5/8" fire rated gypsum board, painted and textur…" at bounding box center [385, 309] width 369 height 19
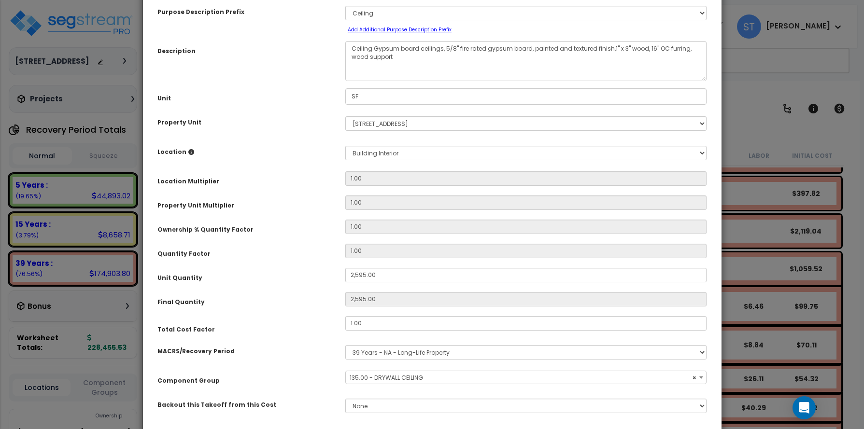
scroll to position [116, 0]
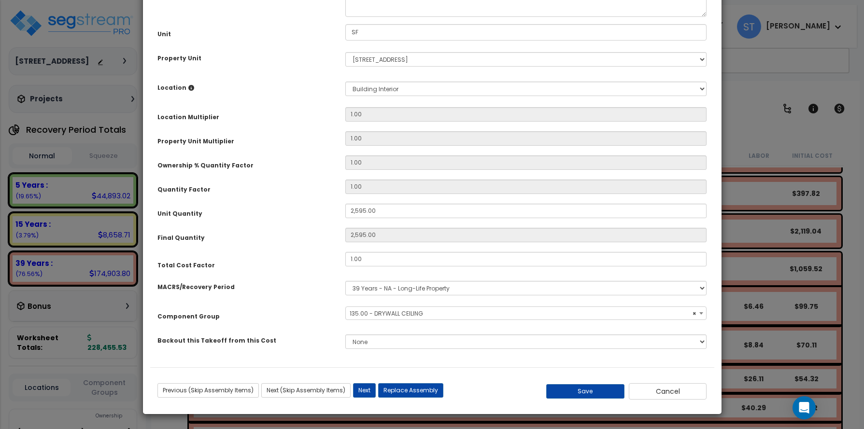
select select "15902"
type input ".75"
click at [598, 396] on button "Save" at bounding box center [585, 391] width 78 height 14
type input "2595.00"
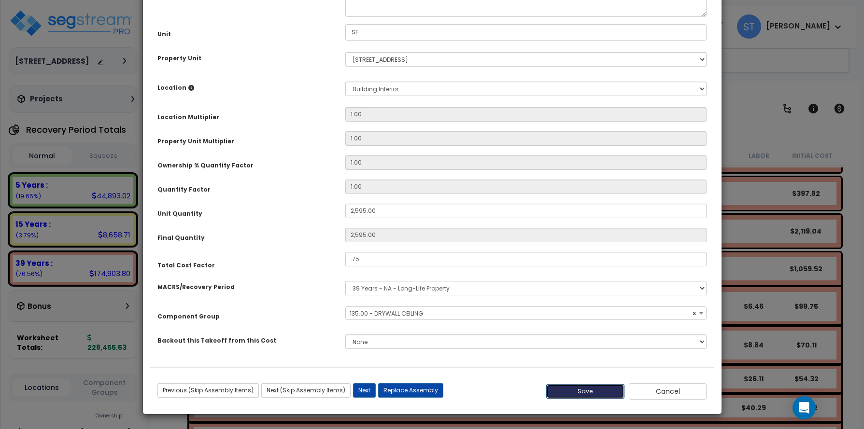
type input "0.75"
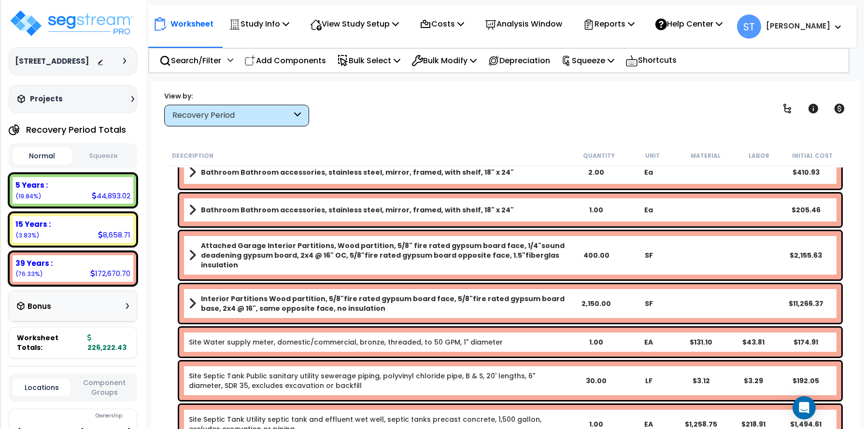
scroll to position [6230, 0]
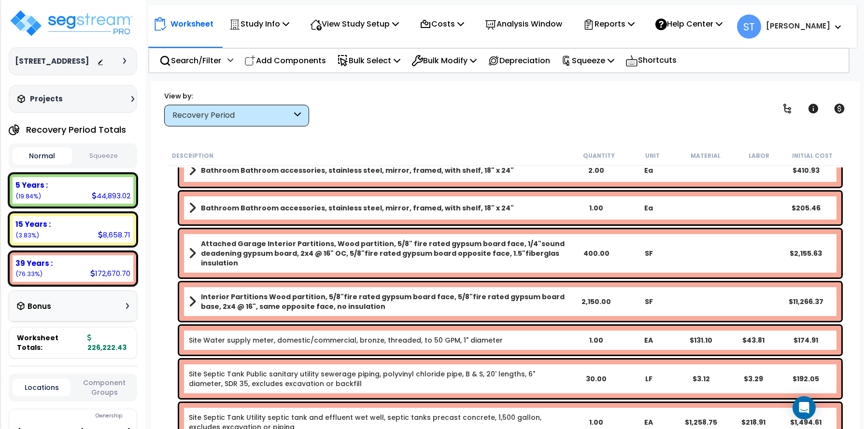
click at [426, 292] on b "Interior Partitions Wood partition, 5/8"fire rated gypsum board face, 5/8"fire …" at bounding box center [385, 301] width 369 height 19
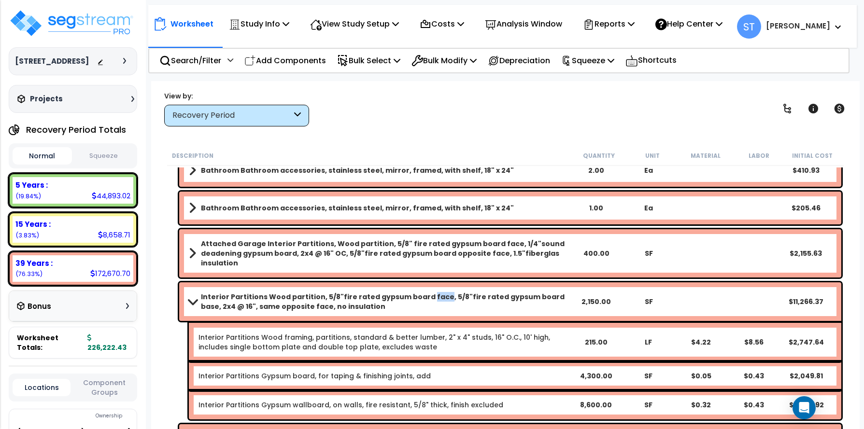
click at [426, 292] on b "Interior Partitions Wood partition, 5/8"fire rated gypsum board face, 5/8"fire …" at bounding box center [385, 301] width 369 height 19
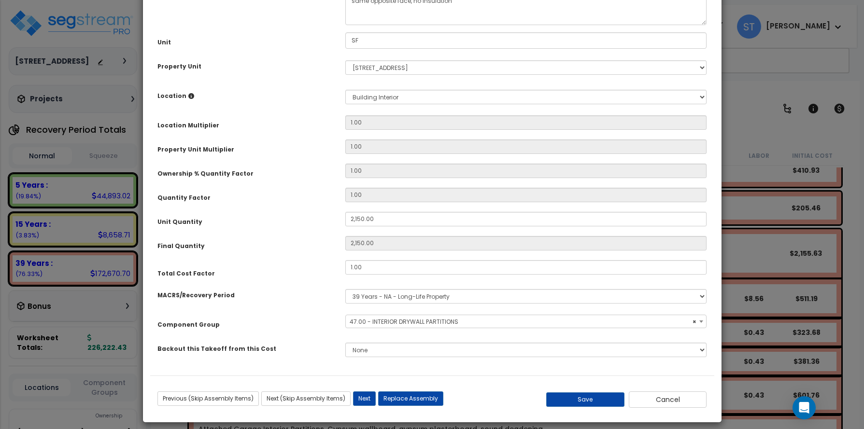
scroll to position [116, 0]
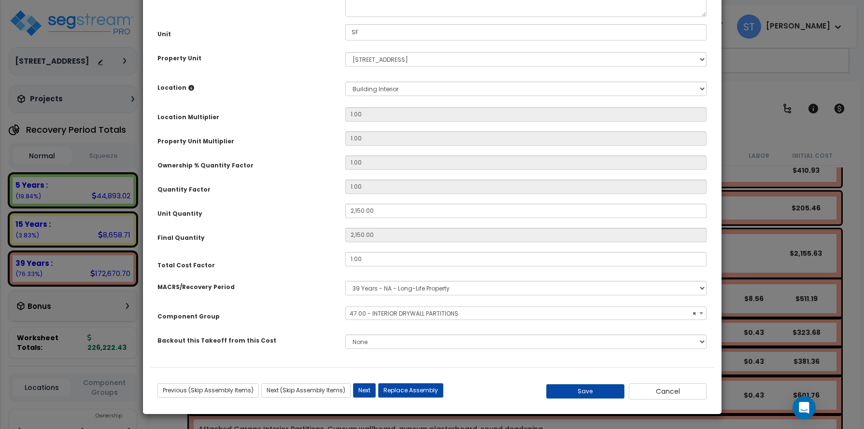
select select "11762"
type input ".75"
click at [569, 393] on button "Save" at bounding box center [585, 391] width 78 height 14
type input "2150.00"
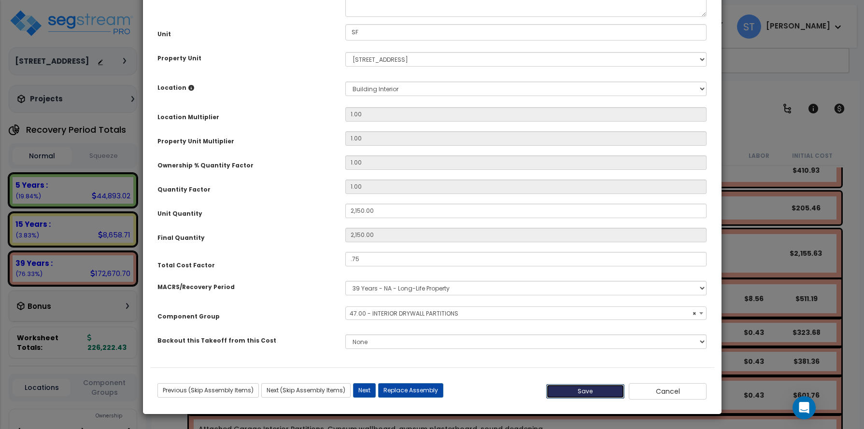
type input "0.75"
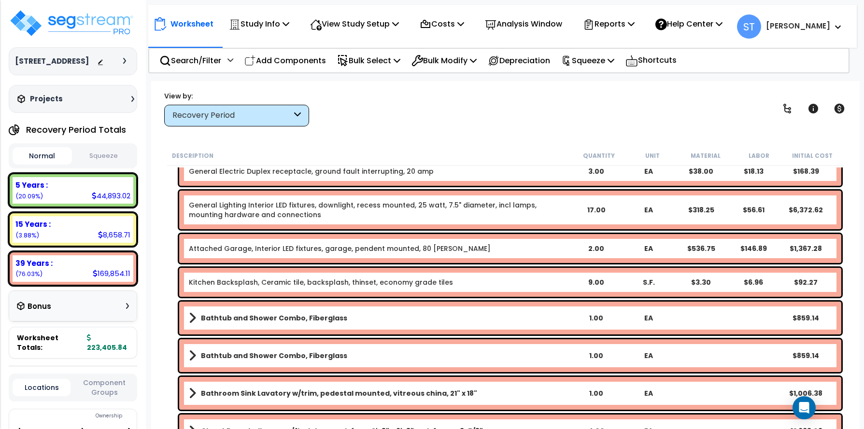
scroll to position [4934, 0]
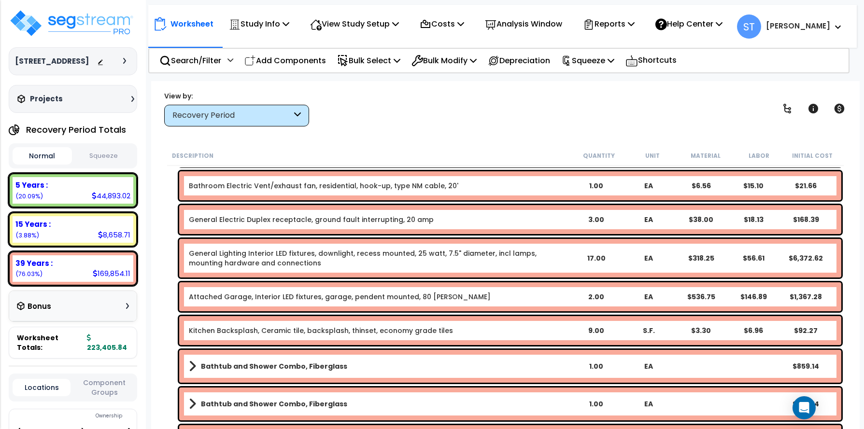
click at [427, 251] on link "General Lighting Interior LED fixtures, downlight, recess mounted, 25 watt, 7.5…" at bounding box center [379, 258] width 381 height 19
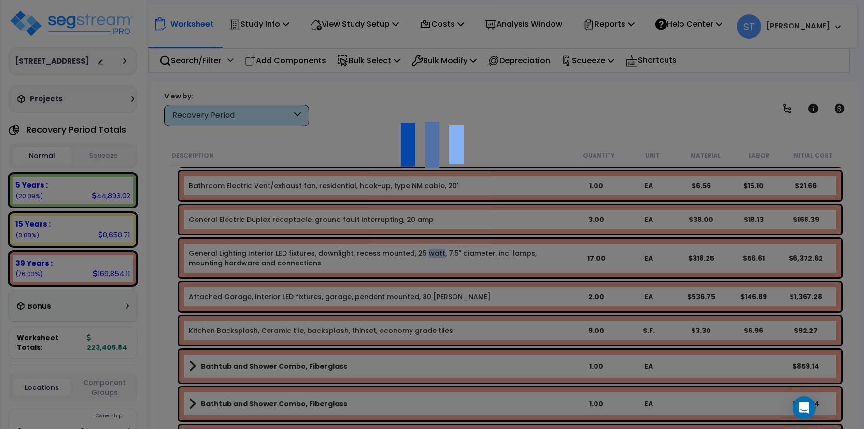
click at [427, 251] on div at bounding box center [432, 214] width 864 height 429
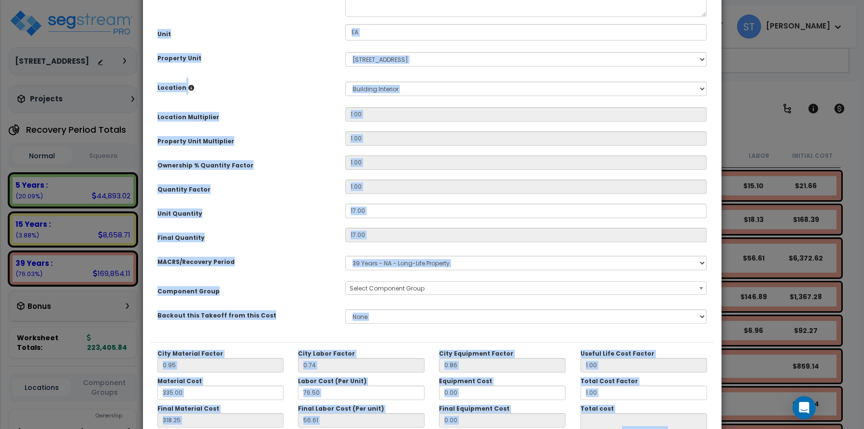
scroll to position [0, 0]
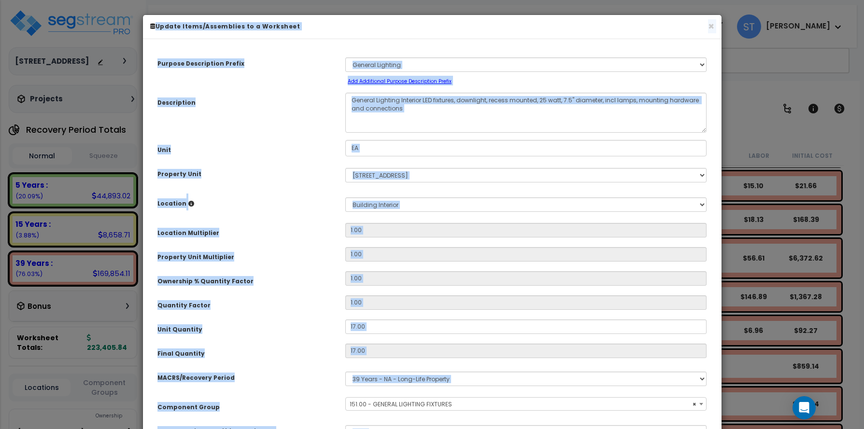
drag, startPoint x: 427, startPoint y: 251, endPoint x: 423, endPoint y: 254, distance: 5.2
click at [423, 254] on input "1.00" at bounding box center [526, 254] width 362 height 14
select select "16466"
click at [413, 323] on input "17.00" at bounding box center [526, 327] width 362 height 14
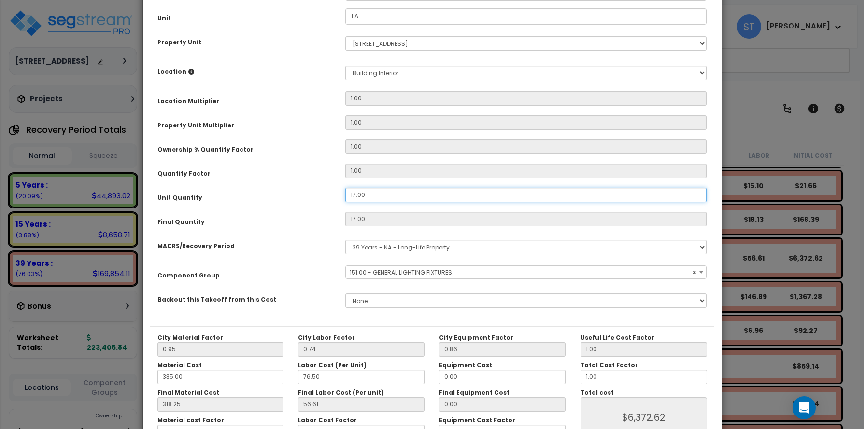
scroll to position [193, 0]
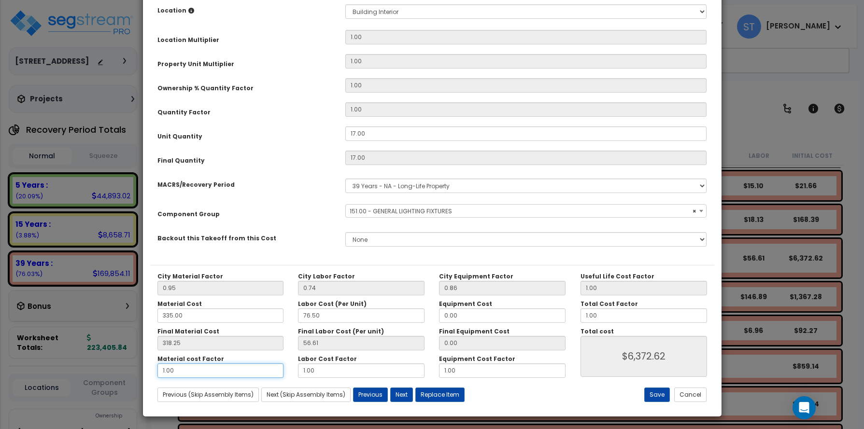
drag, startPoint x: 213, startPoint y: 376, endPoint x: 185, endPoint y: 372, distance: 27.8
click at [185, 372] on input "1.00" at bounding box center [220, 371] width 127 height 14
drag, startPoint x: 173, startPoint y: 370, endPoint x: 143, endPoint y: 365, distance: 31.0
click at [143, 365] on div "Purpose Description Prefix Select A/V System A/V System Equipment A/V System Eq…" at bounding box center [432, 131] width 579 height 556
type input "."
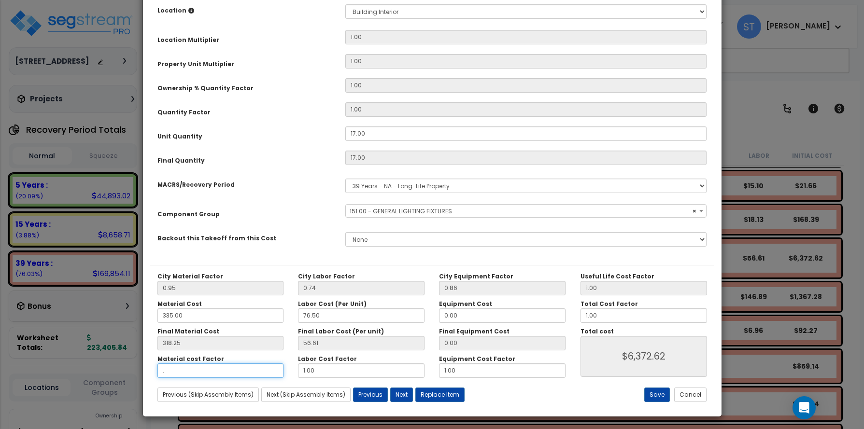
type input "$962.37"
type input ".5"
type input "$3,667.58"
type input ".5"
type input "$3,667.58"
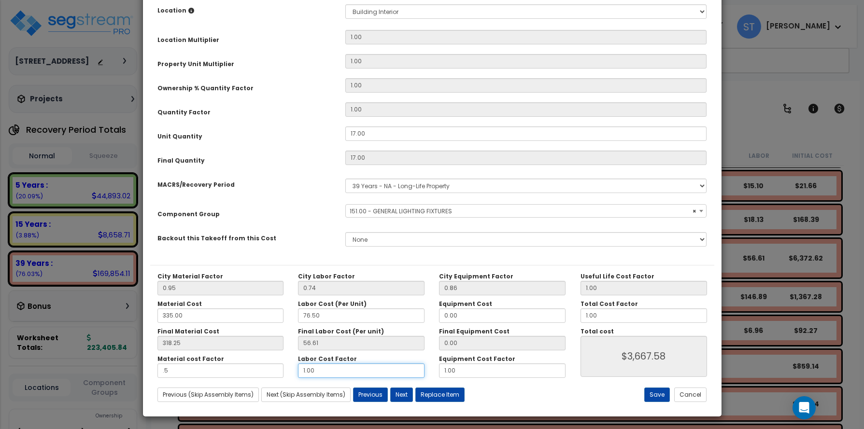
drag, startPoint x: 292, startPoint y: 369, endPoint x: 278, endPoint y: 367, distance: 14.1
click at [278, 367] on div "Material cost Factor .5 Labor Cost Factor 1.00 Equipment Cost Factor 1.00" at bounding box center [361, 366] width 423 height 23
type input "."
type input "$2,705.21"
type input ".5"
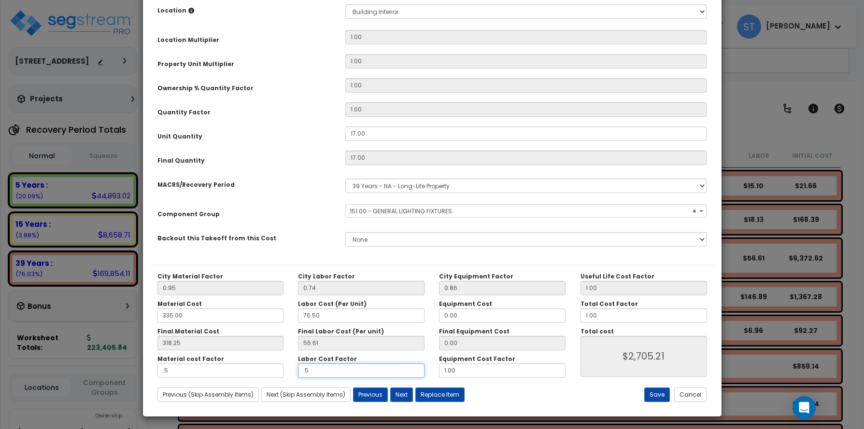
type input "$3,186.31"
type input ".5"
drag, startPoint x: 447, startPoint y: 371, endPoint x: 414, endPoint y: 367, distance: 32.5
click at [414, 367] on div "Material cost Factor .5 Labor Cost Factor .5 Equipment Cost Factor 1.00" at bounding box center [361, 366] width 423 height 23
type input "$3,186.31"
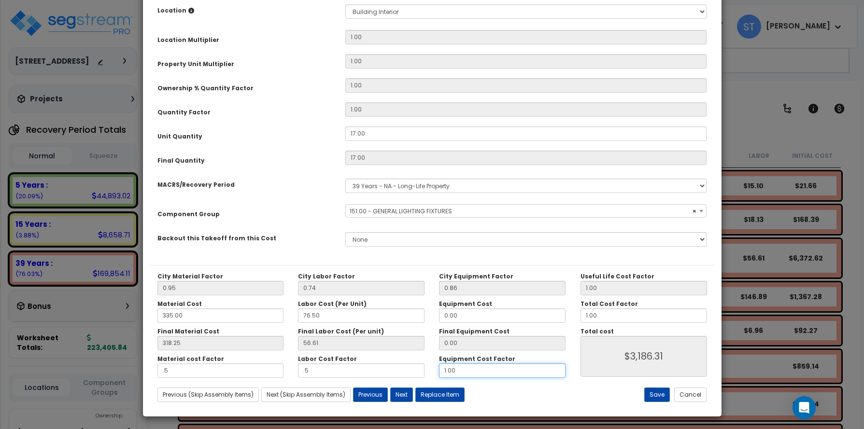
type input "1.0"
type input "$3,186.31"
type input "1."
type input "$3,186.31"
type input "1"
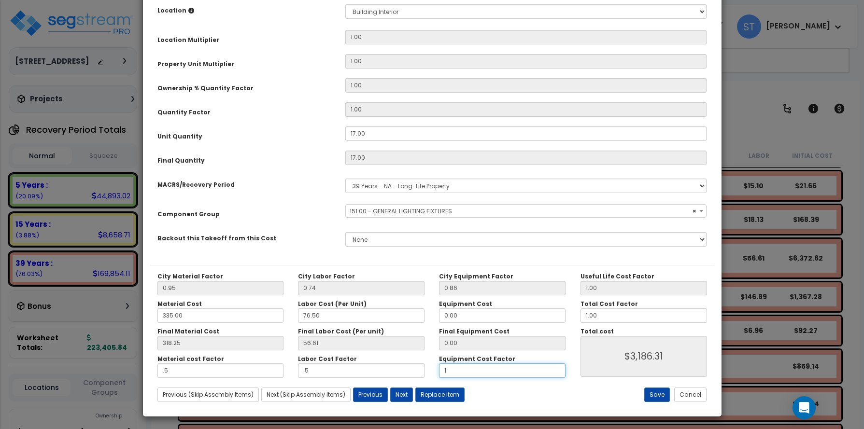
type input "$3,186.31"
type input "1."
type input "$3,186.31"
type input "1.5"
type input "$3,186.31"
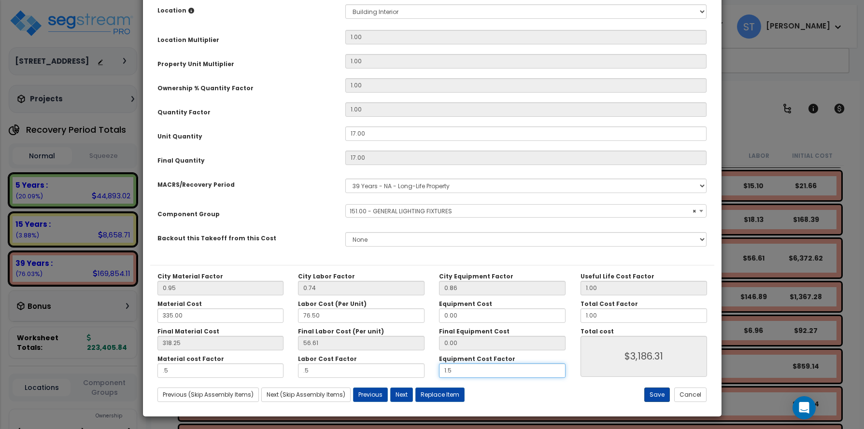
type input "1.5"
type input "$3,186.31"
click at [653, 391] on button "Save" at bounding box center [657, 395] width 26 height 14
type input "0.50"
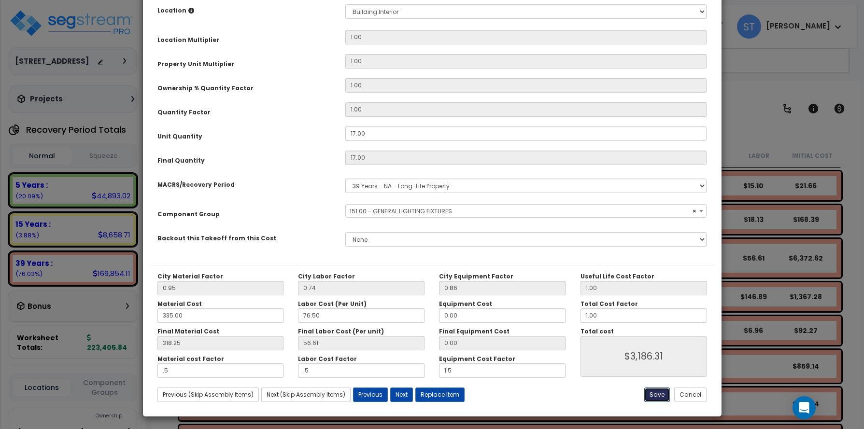
type input "1.50"
type input "3186.31"
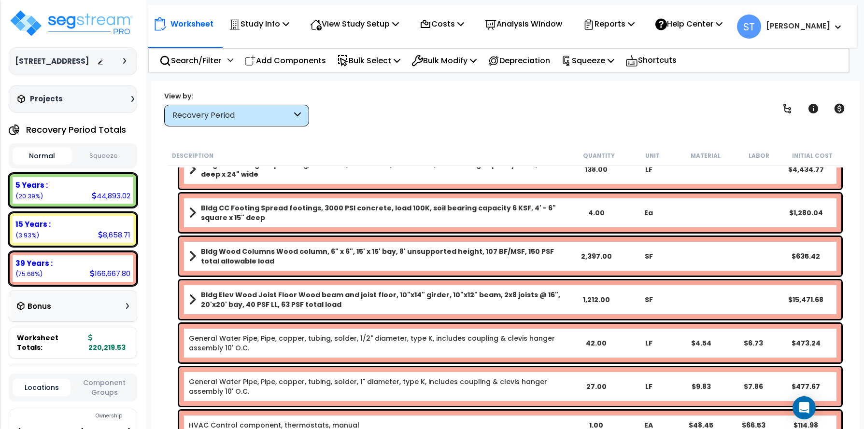
scroll to position [2520, 0]
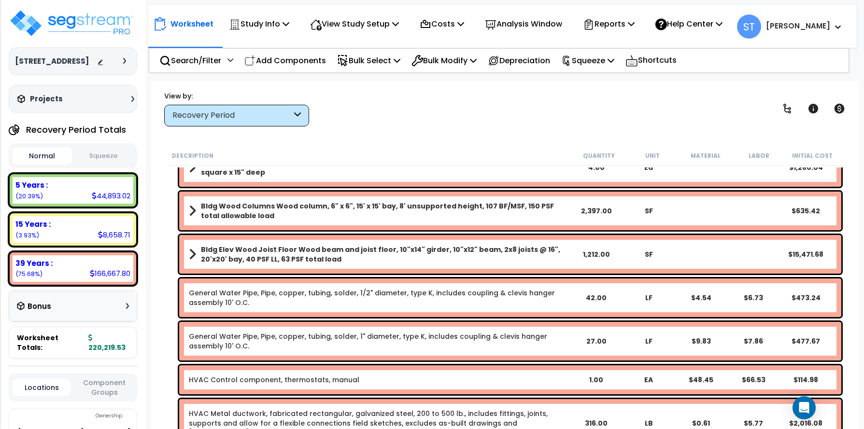
click at [447, 246] on b "Bldg Elev Wood Joist Floor Wood beam and joist floor, 10"x14" girder, 10"x12" b…" at bounding box center [385, 254] width 369 height 19
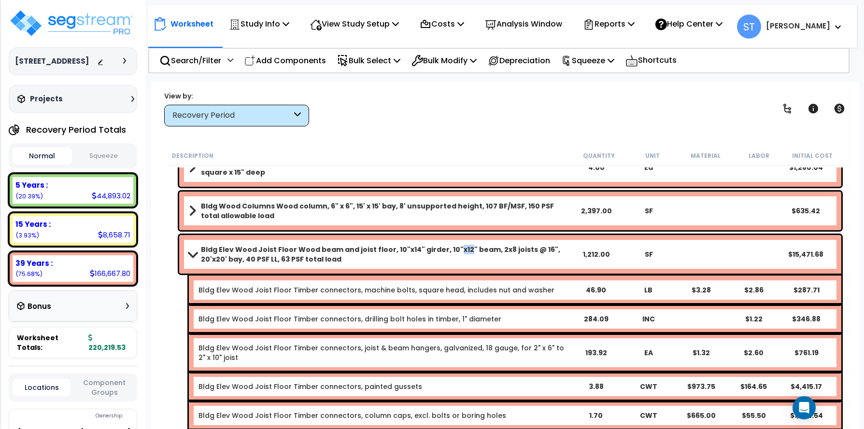
click at [447, 246] on b "Bldg Elev Wood Joist Floor Wood beam and joist floor, 10"x14" girder, 10"x12" b…" at bounding box center [385, 254] width 369 height 19
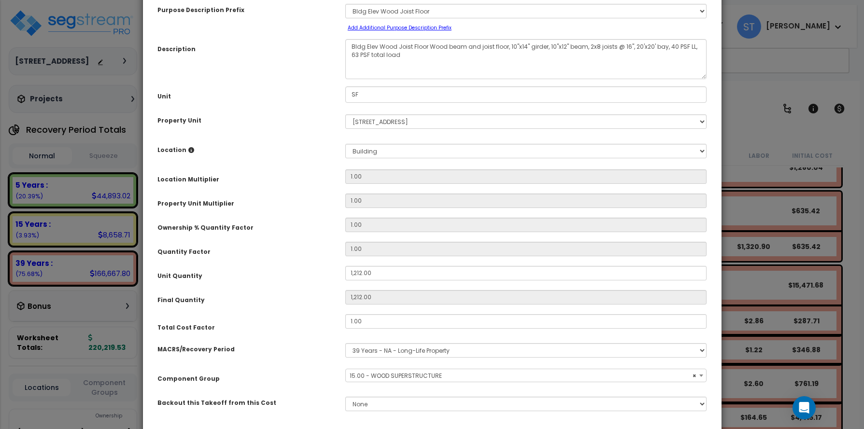
scroll to position [116, 0]
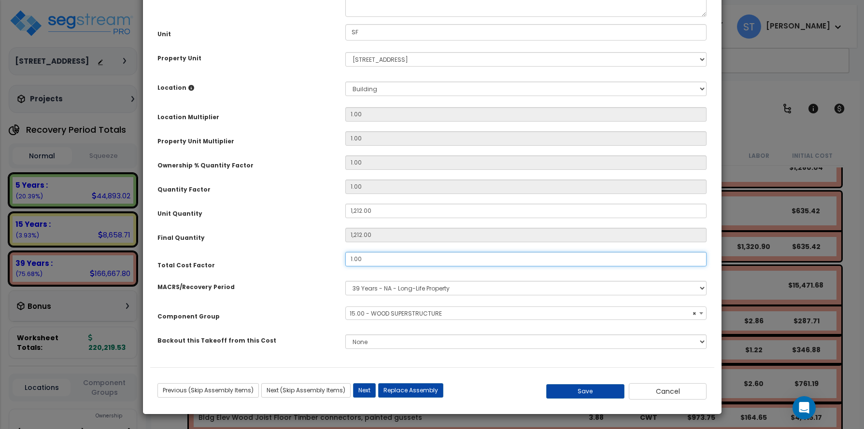
select select "10483"
type input ".75"
click at [579, 390] on button "Save" at bounding box center [585, 391] width 78 height 14
type input "1212.00"
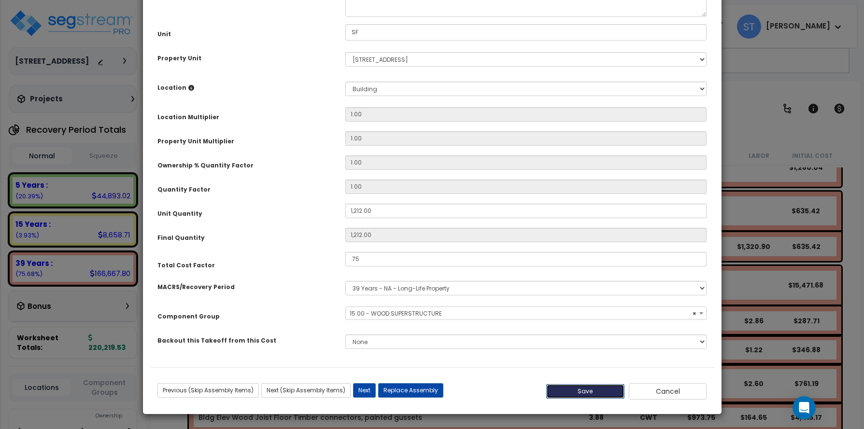
type input "0.75"
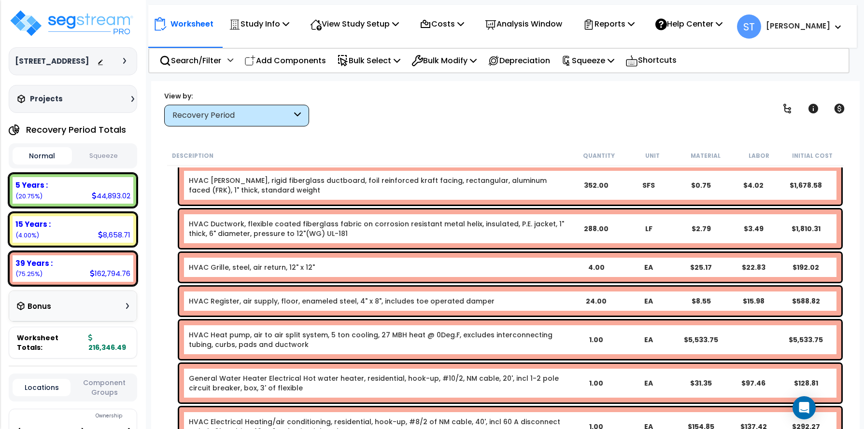
scroll to position [2858, 0]
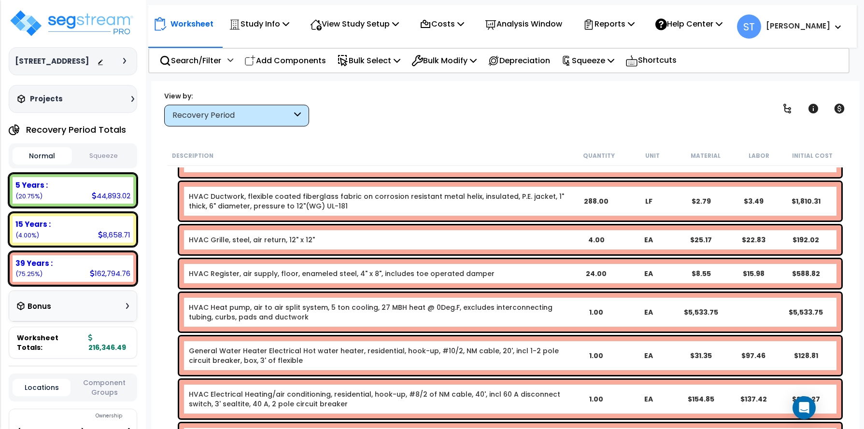
click at [479, 301] on div "HVAC Heat pump, air to air split system, 5 ton cooling, 27 MBH heat @ 0Deg.F, e…" at bounding box center [510, 312] width 662 height 39
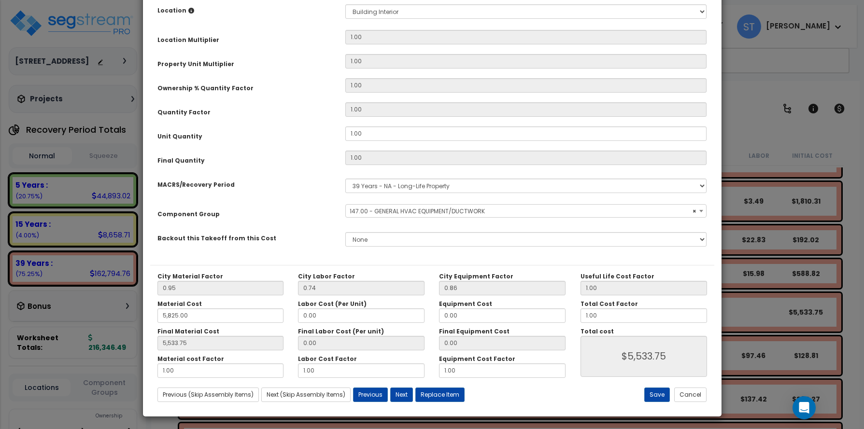
scroll to position [196, 0]
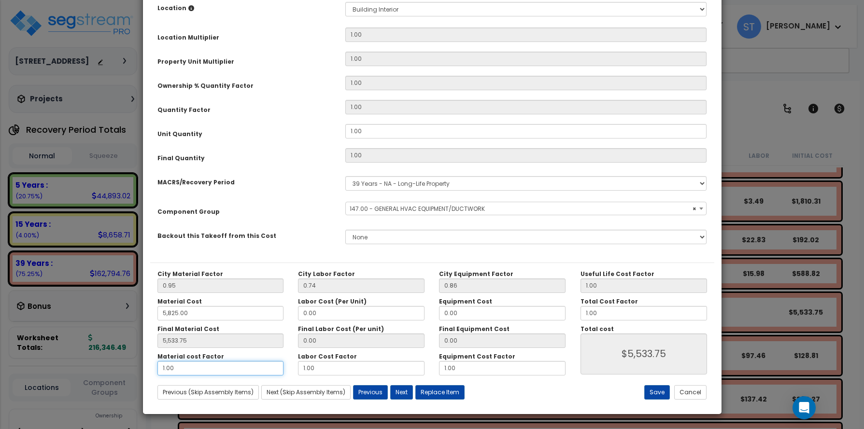
select select "16262"
drag, startPoint x: 198, startPoint y: 364, endPoint x: 136, endPoint y: 363, distance: 61.8
click at [136, 363] on div "× Update Items/Assemblies to a Worksheet Purpose Description Prefix Select A/V …" at bounding box center [432, 214] width 864 height 429
type input "5,533.75"
type input "."
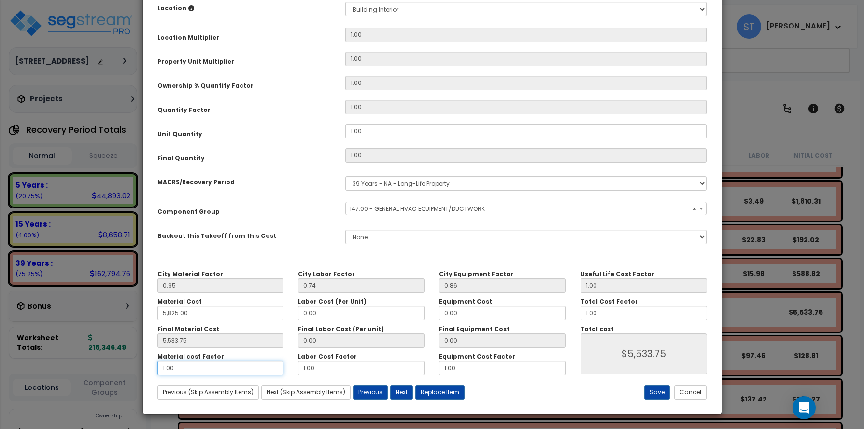
type input "$5,533.75"
type input "5,533.75"
type input "$0.00"
type input "5,533.75"
type input ".7"
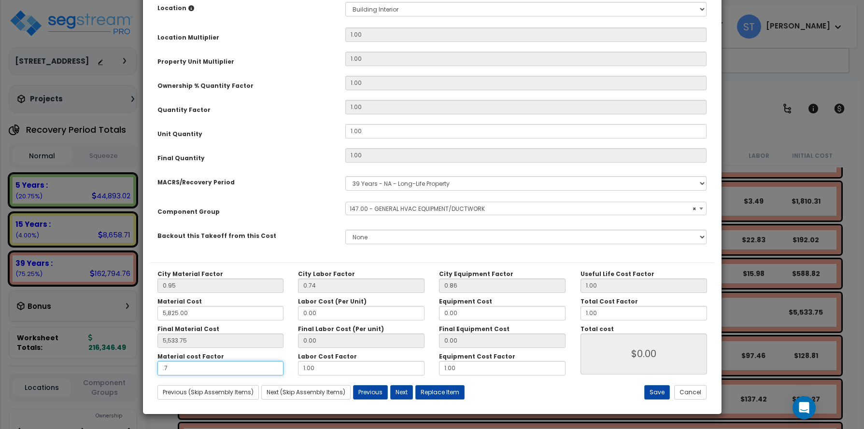
type input "5,533.75"
type input "$3,873.62"
type input "5,533.75"
type input ".75"
type input "$3,873.62"
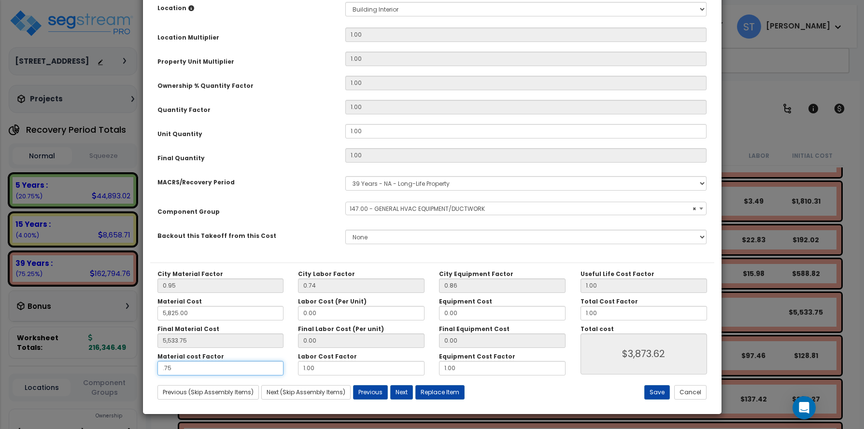
type input "5,533.75"
type input "$4,150.31"
type input ".75"
type input "5,533.75"
type input "$4,150.31"
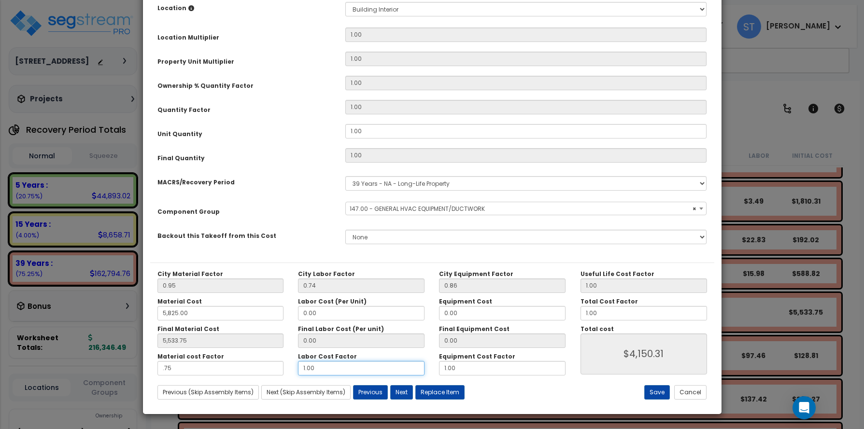
drag, startPoint x: 306, startPoint y: 368, endPoint x: 273, endPoint y: 364, distance: 32.6
click at [273, 365] on div "Material cost Factor .75 Labor Cost Factor 1.00 Equipment Cost Factor 1.00" at bounding box center [361, 364] width 423 height 23
type input "5,533.75"
type input "."
type input "$4,150.31"
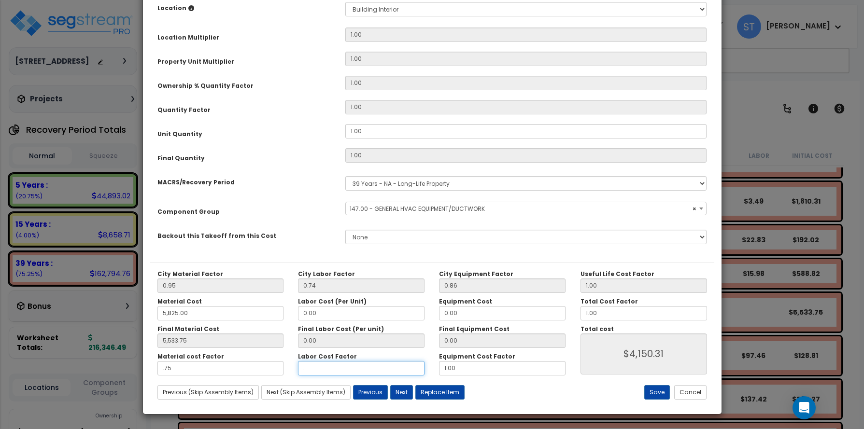
type input "5,533.75"
type input "$4,150.31"
type input "5,533.75"
type input ".7"
type input "$4,150.31"
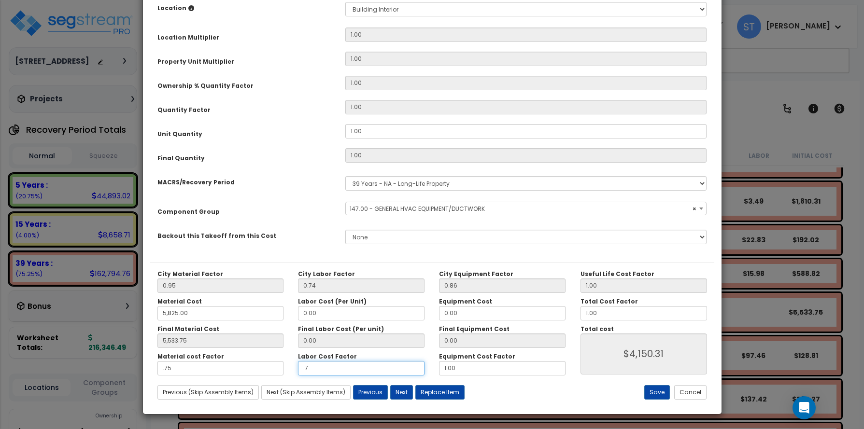
type input "5,533.75"
type input "$4,150.31"
type input "5,533.75"
type input ".75"
type input "$4,150.31"
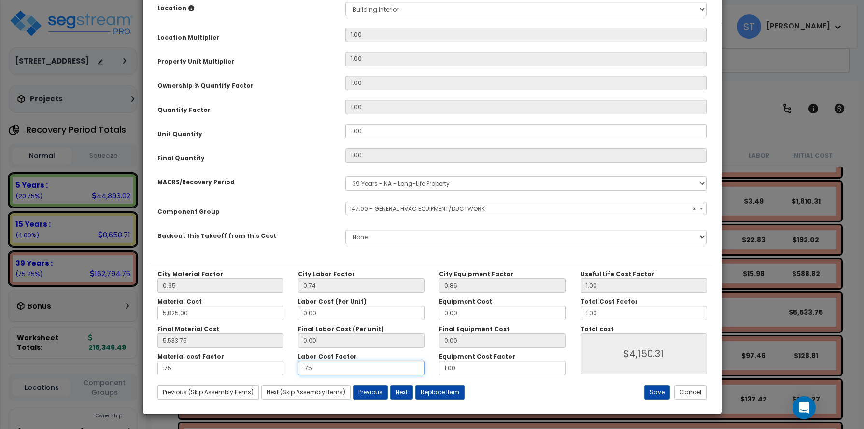
type input "5,533.75"
type input "$4,150.31"
type input ".75"
type input "5,533.75"
type input "$4,150.31"
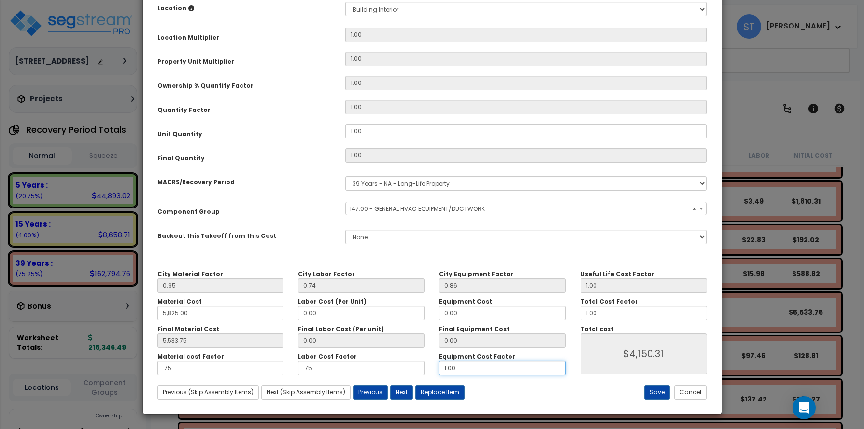
drag, startPoint x: 471, startPoint y: 364, endPoint x: 410, endPoint y: 367, distance: 61.4
click at [410, 367] on div "Material cost Factor .75 Labor Cost Factor .75 Equipment Cost Factor 1.00" at bounding box center [361, 364] width 423 height 23
type input "5,533.75"
type input "."
type input "$4,150.31"
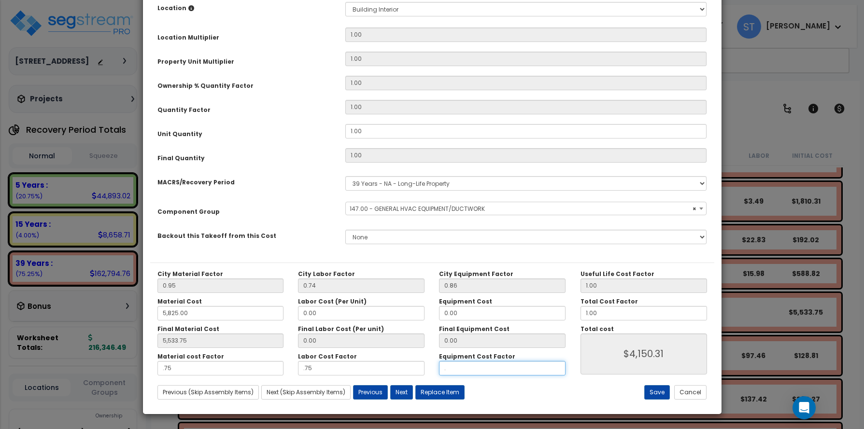
type input "5,533.75"
type input "$4,150.31"
type input "5,533.75"
type input ".7"
type input "$4,150.31"
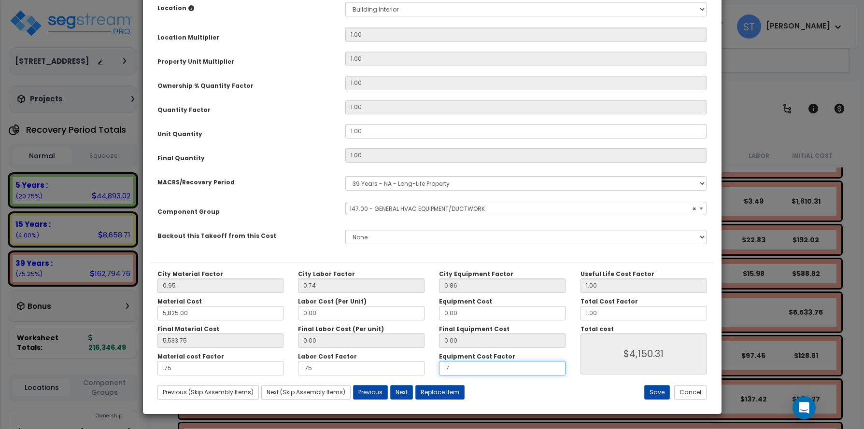
type input "5,533.75"
type input "$4,150.31"
type input "5,533.75"
type input ".75"
type input "$4,150.31"
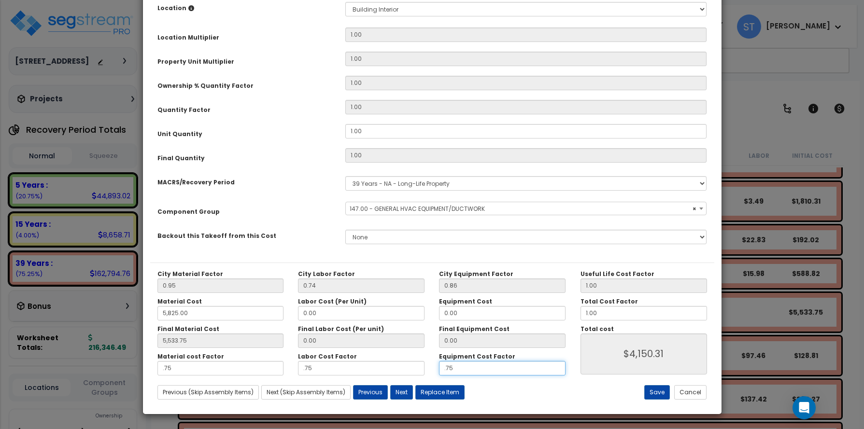
type input "5,533.75"
type input "$4,150.31"
type input ".75"
type input "5,533.75"
type input "$4,150.31"
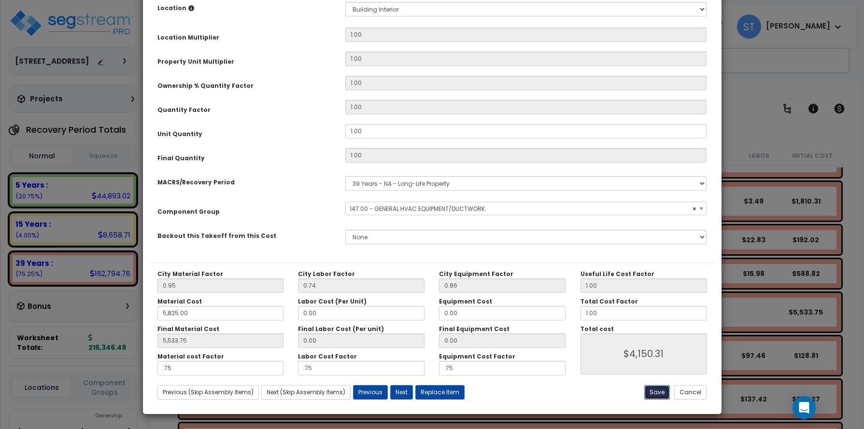
click at [662, 391] on button "Save" at bounding box center [657, 392] width 26 height 14
type input "5825.00"
type input "5533.75"
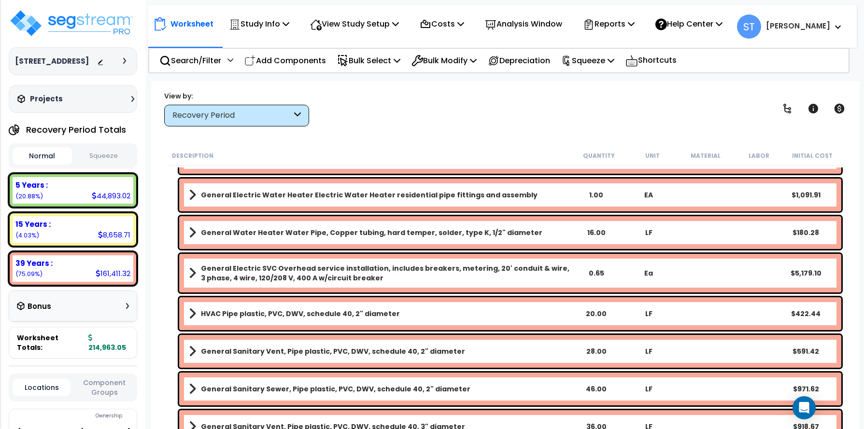
scroll to position [3196, 0]
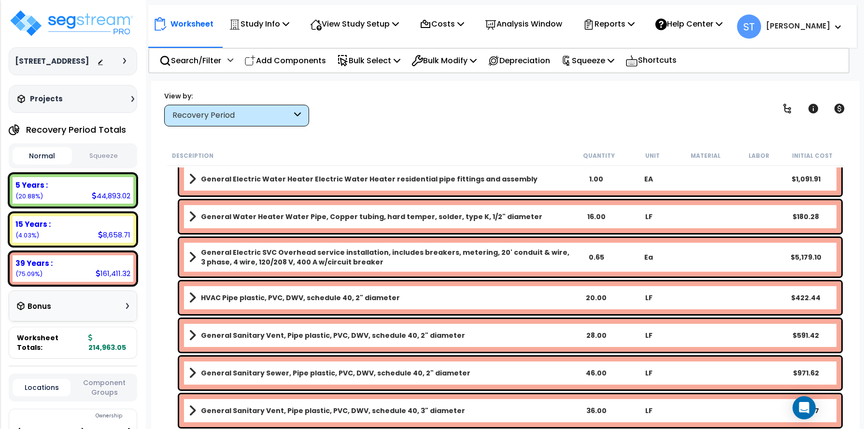
click at [501, 250] on b "General Electric SVC Overhead service installation, includes breakers, metering…" at bounding box center [385, 257] width 369 height 19
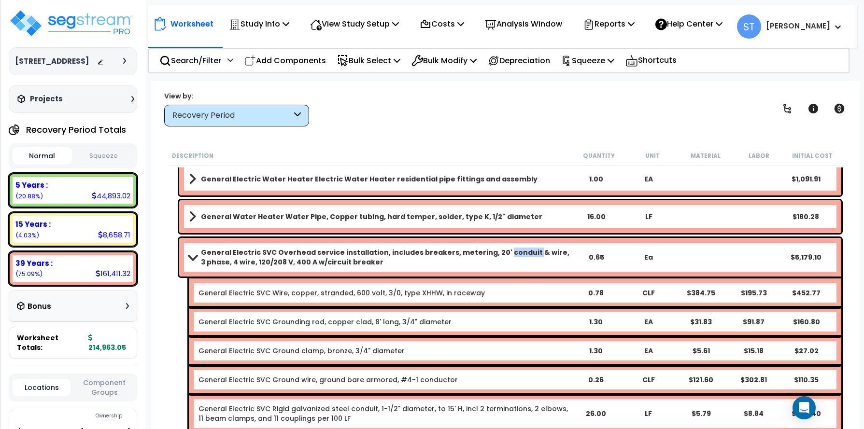
click at [501, 250] on b "General Electric SVC Overhead service installation, includes breakers, metering…" at bounding box center [385, 257] width 369 height 19
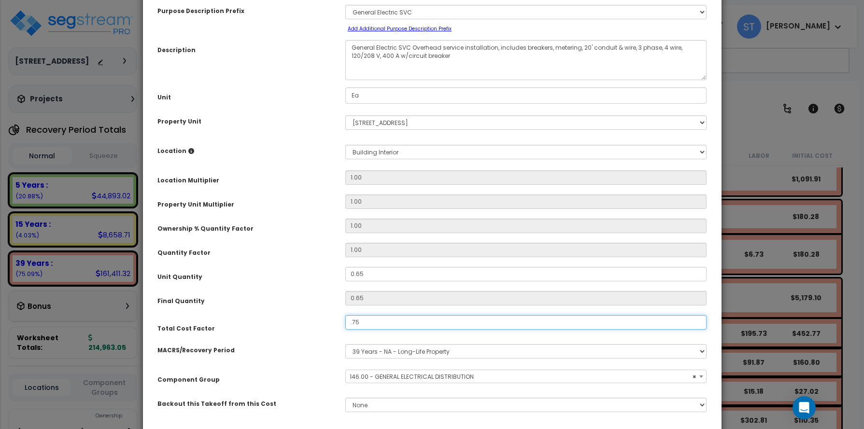
scroll to position [116, 0]
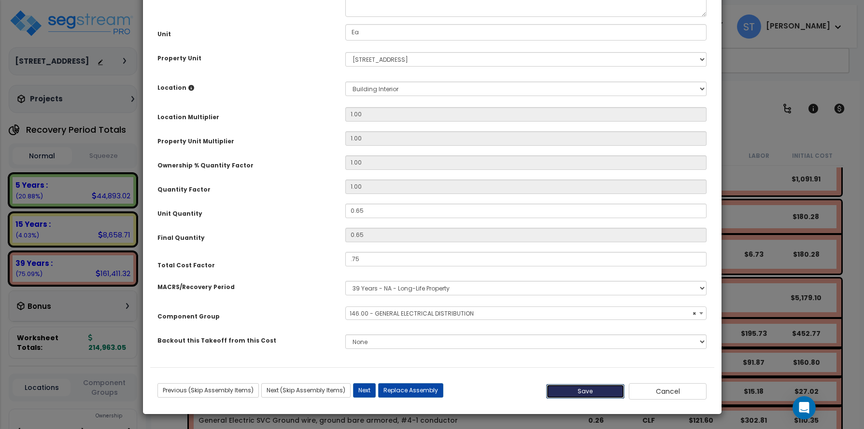
click at [582, 392] on button "Save" at bounding box center [585, 391] width 78 height 14
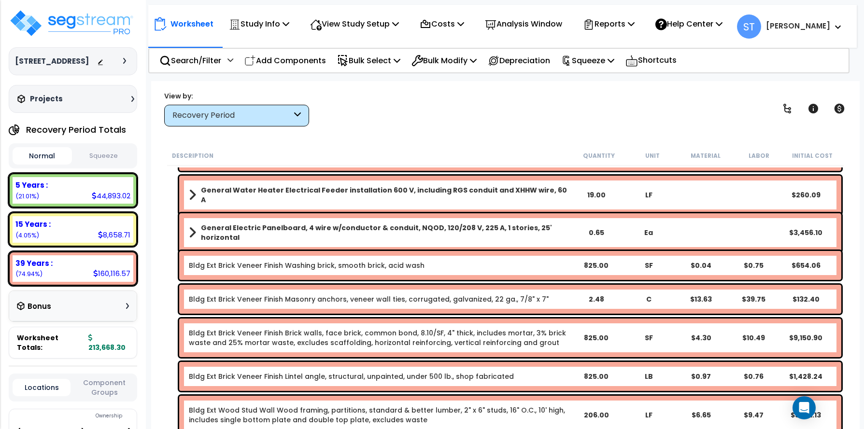
scroll to position [3920, 0]
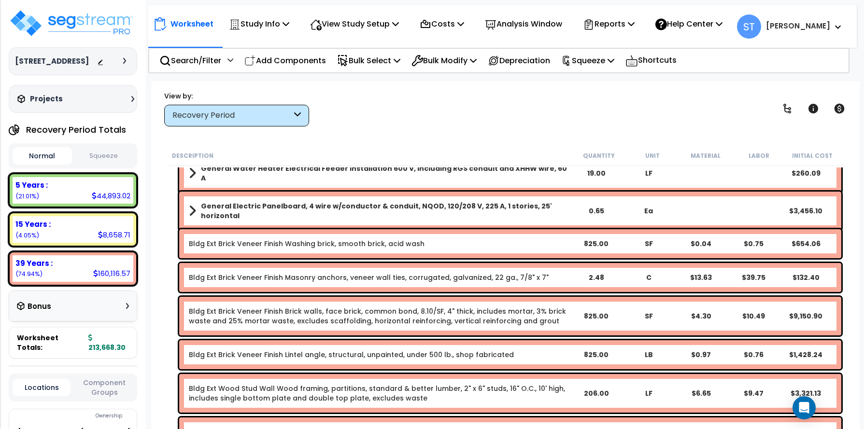
click at [509, 309] on link "Bldg Ext Brick Veneer Finish Brick walls, face brick, common bond, 8.10/SF, 4" …" at bounding box center [379, 316] width 381 height 19
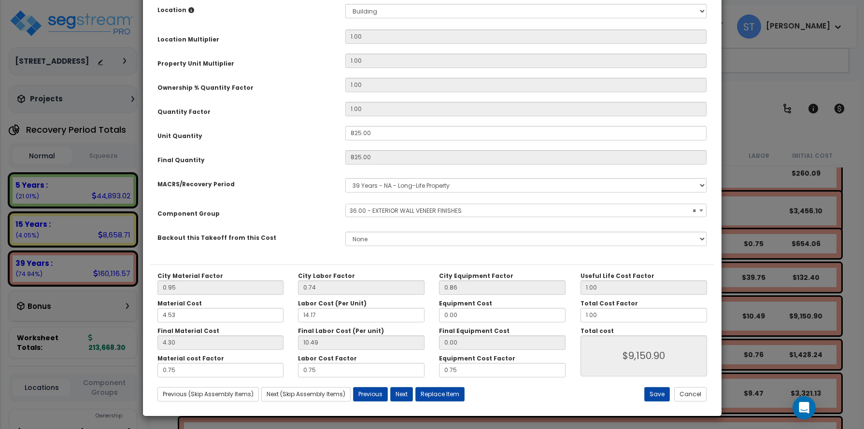
scroll to position [196, 0]
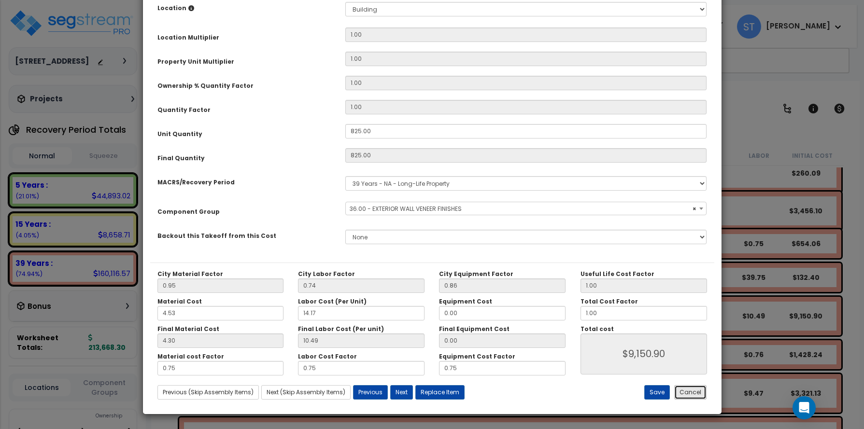
click at [692, 392] on button "Cancel" at bounding box center [690, 392] width 32 height 14
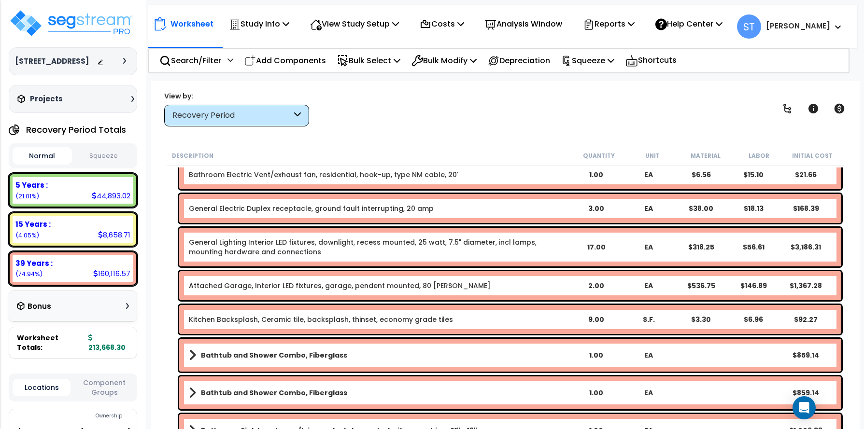
scroll to position [5321, 0]
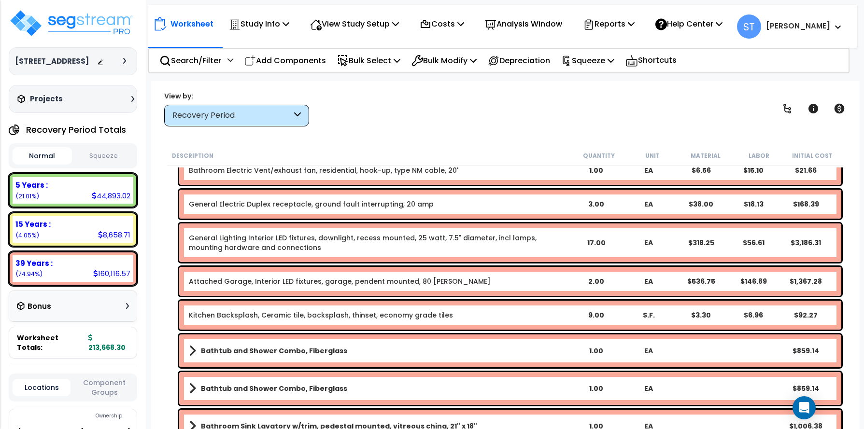
click at [430, 235] on link "General Lighting Interior LED fixtures, downlight, recess mounted, 25 watt, 7.5…" at bounding box center [379, 242] width 381 height 19
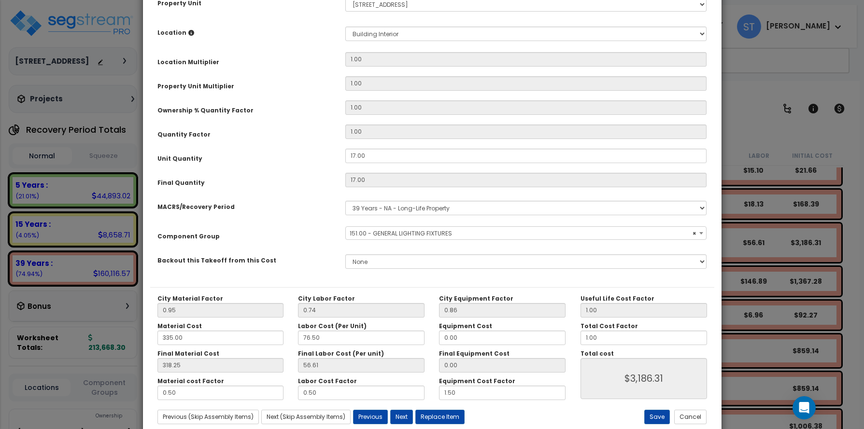
scroll to position [196, 0]
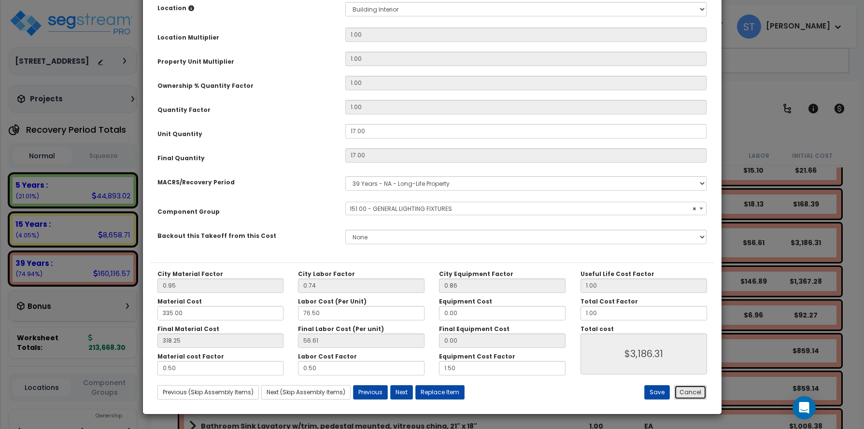
click at [689, 390] on button "Cancel" at bounding box center [690, 392] width 32 height 14
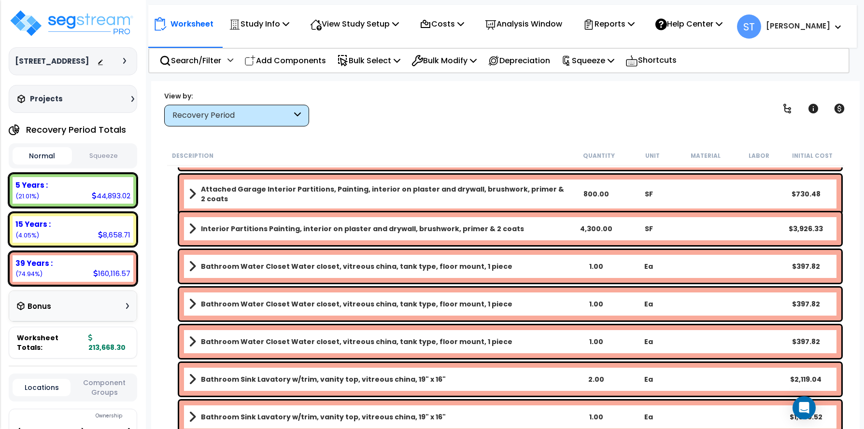
scroll to position [5659, 0]
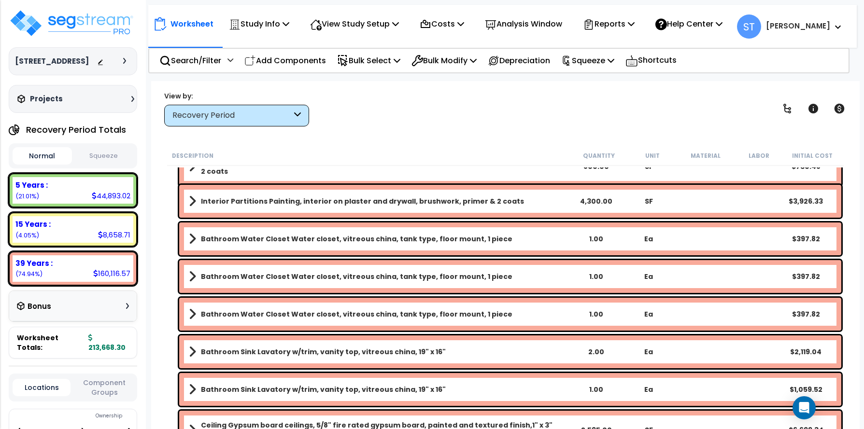
click at [464, 201] on b "Interior Partitions Painting, interior on plaster and drywall, brushwork, prime…" at bounding box center [362, 202] width 323 height 10
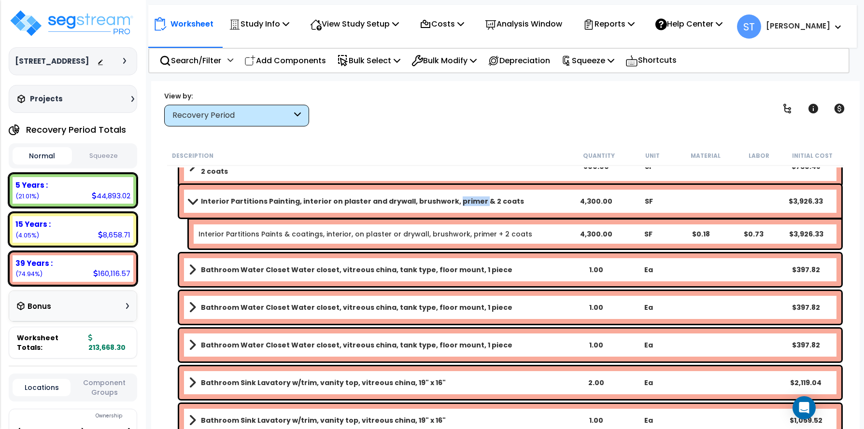
click at [464, 201] on b "Interior Partitions Painting, interior on plaster and drywall, brushwork, prime…" at bounding box center [362, 202] width 323 height 10
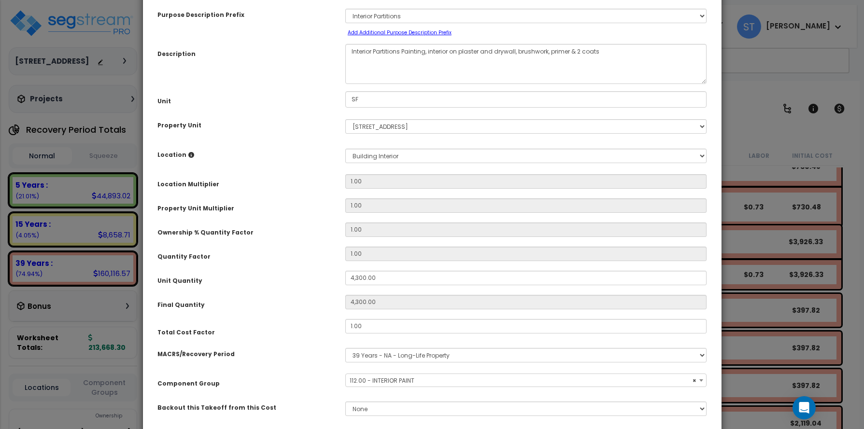
scroll to position [116, 0]
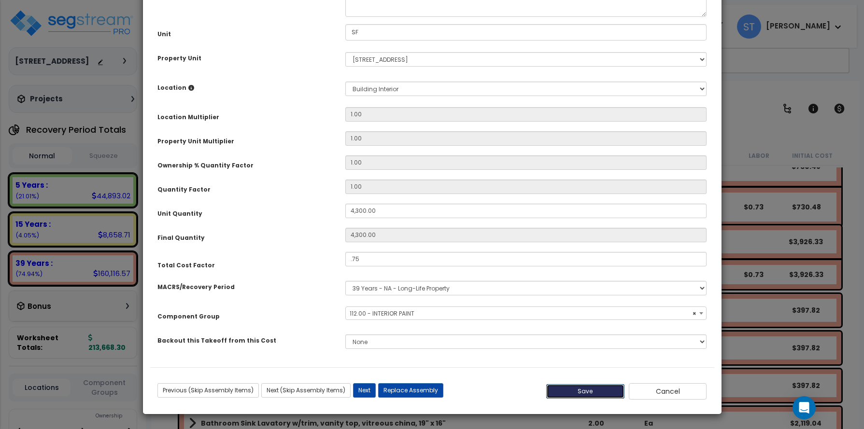
click at [576, 390] on button "Save" at bounding box center [585, 391] width 78 height 14
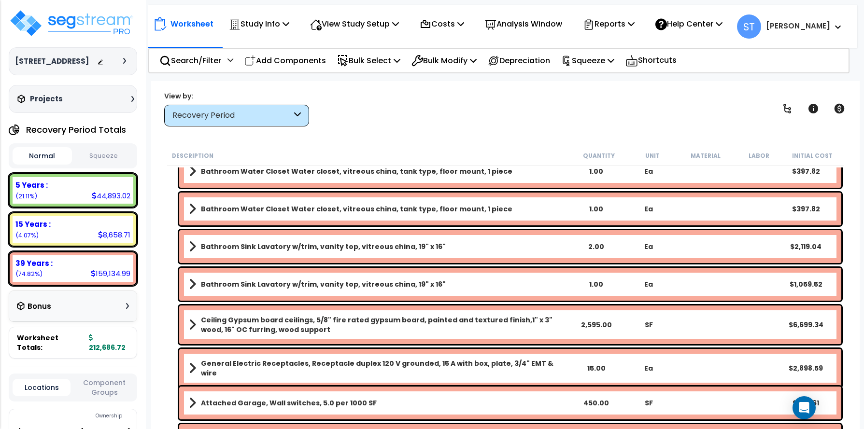
scroll to position [5852, 0]
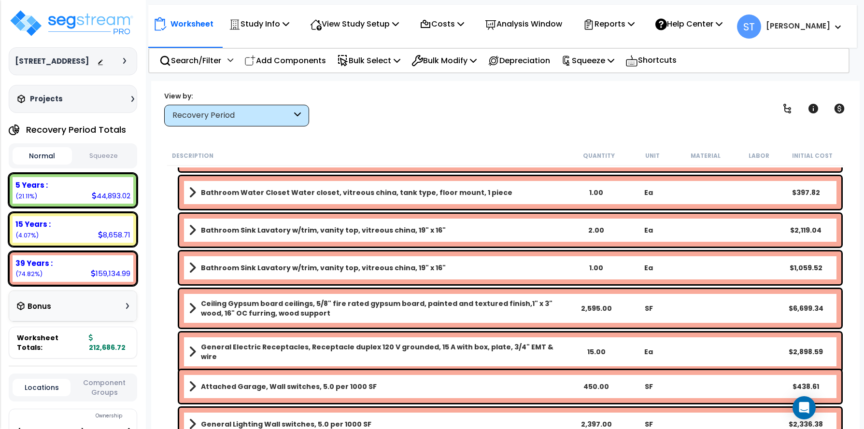
click at [462, 300] on b "Ceiling Gypsum board ceilings, 5/8" fire rated gypsum board, painted and textur…" at bounding box center [385, 308] width 369 height 19
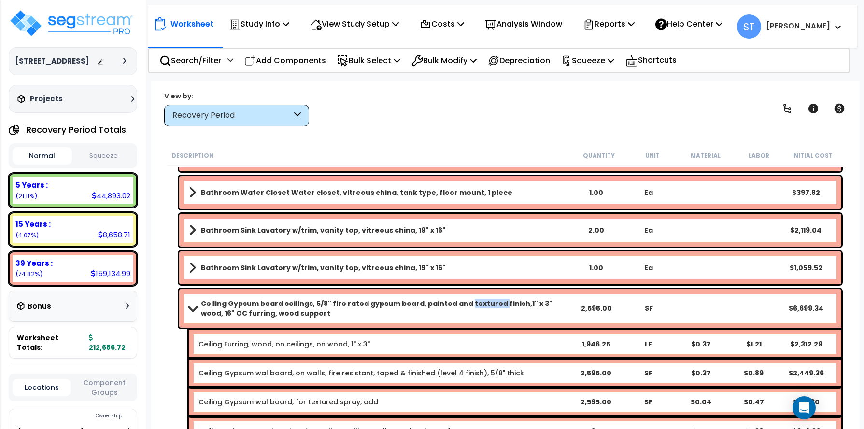
click at [462, 300] on b "Ceiling Gypsum board ceilings, 5/8" fire rated gypsum board, painted and textur…" at bounding box center [385, 308] width 369 height 19
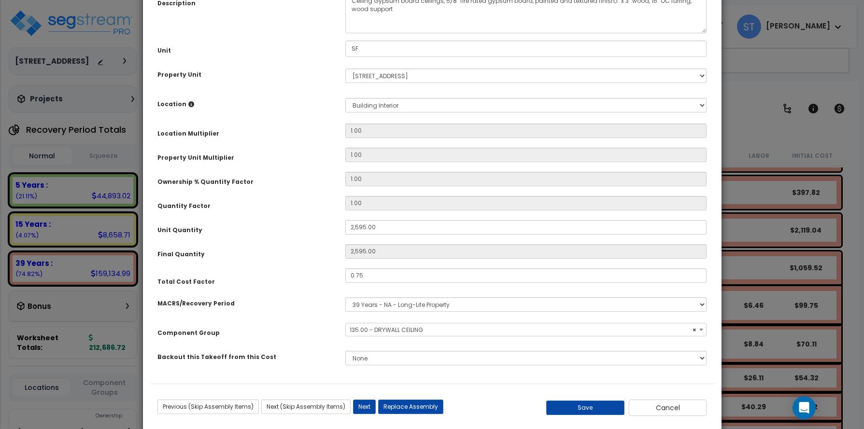
scroll to position [116, 0]
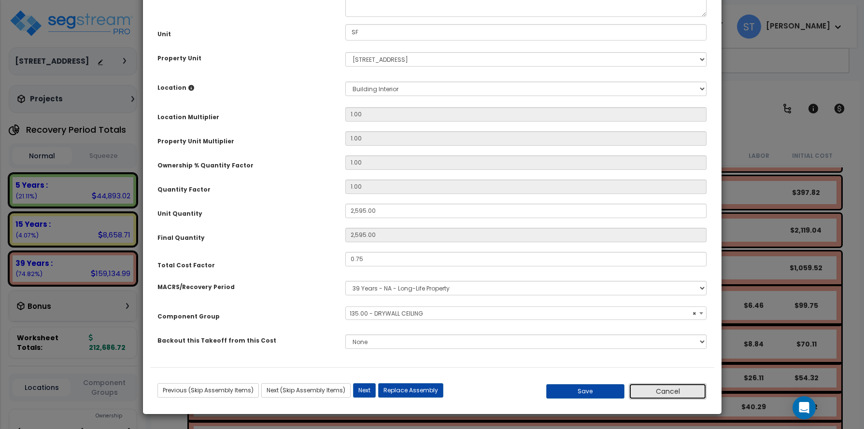
click at [666, 394] on button "Cancel" at bounding box center [668, 391] width 78 height 16
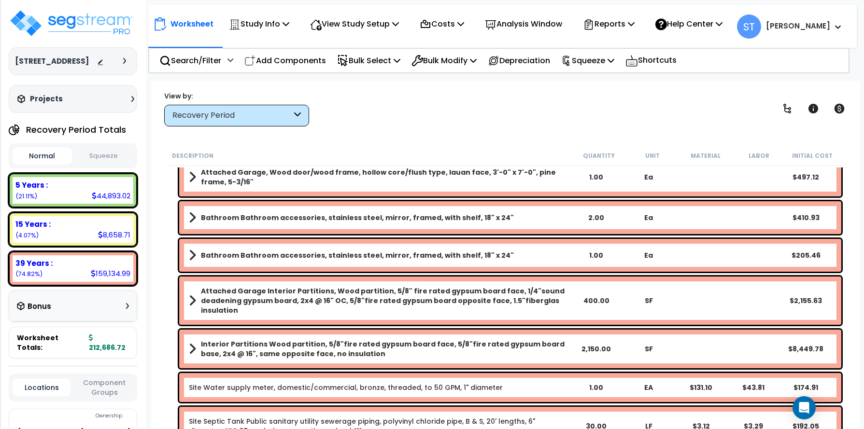
scroll to position [6673, 0]
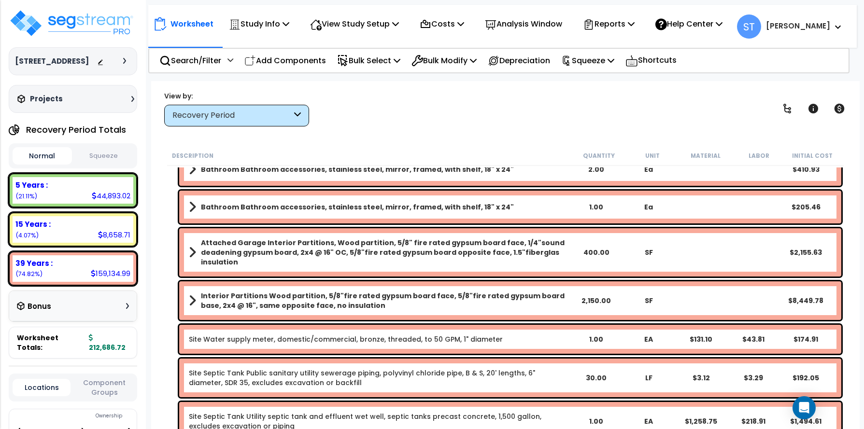
click at [500, 296] on b "Interior Partitions Wood partition, 5/8"fire rated gypsum board face, 5/8"fire …" at bounding box center [385, 300] width 369 height 19
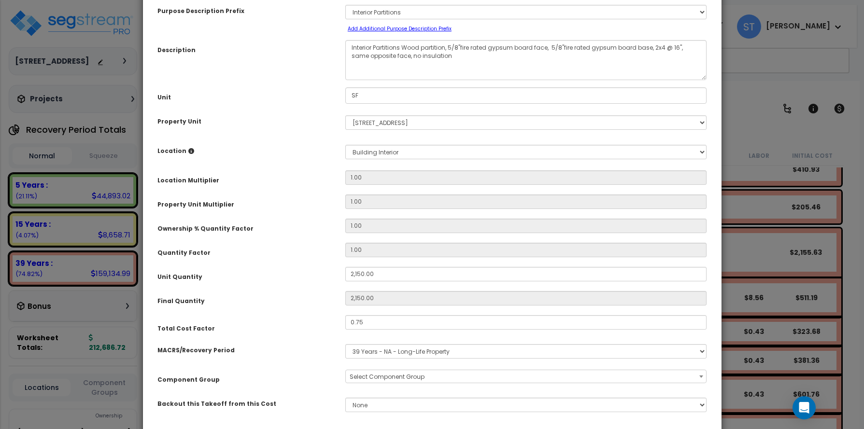
scroll to position [116, 0]
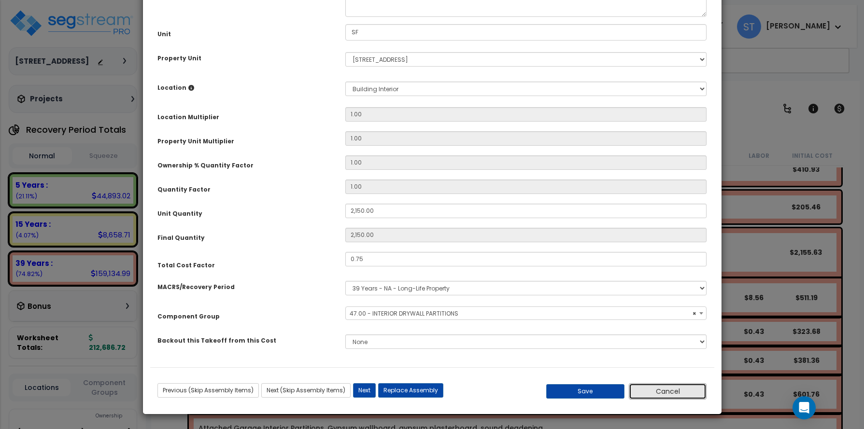
drag, startPoint x: 655, startPoint y: 393, endPoint x: 644, endPoint y: 389, distance: 11.8
click at [655, 393] on button "Cancel" at bounding box center [668, 391] width 78 height 16
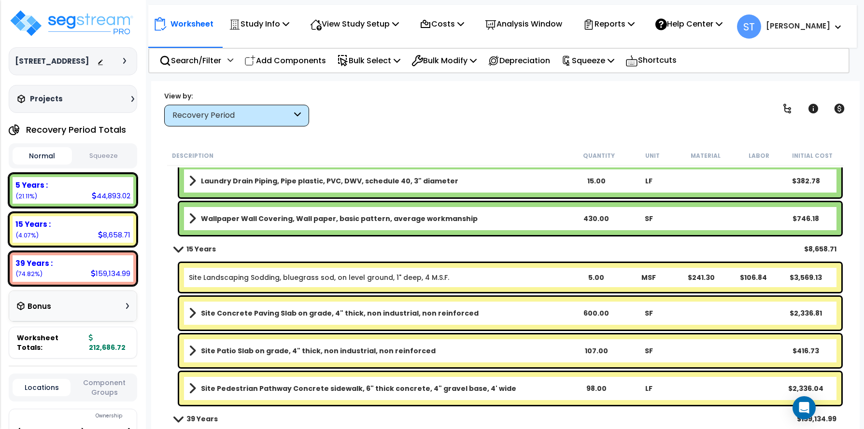
scroll to position [1642, 0]
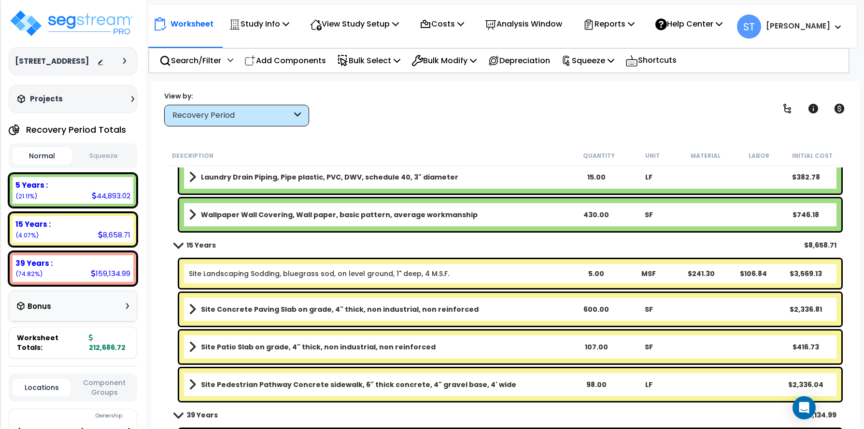
click at [433, 307] on b "Site Concrete Paving Slab on grade, 4" thick, non industrial, non reinforced" at bounding box center [340, 310] width 278 height 10
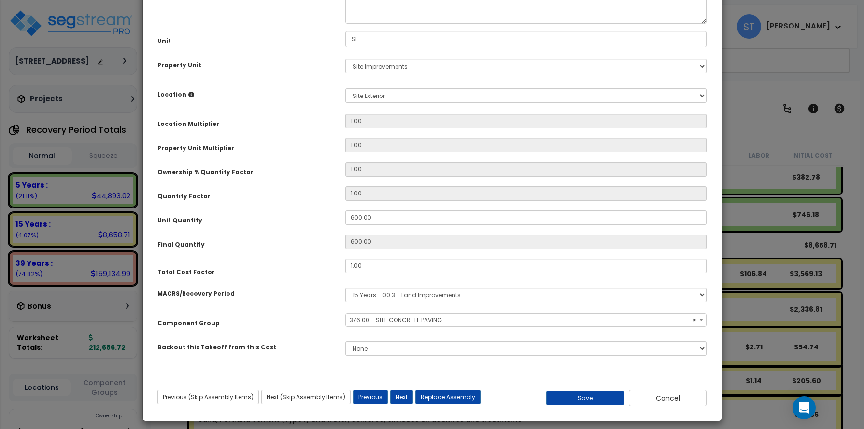
scroll to position [116, 0]
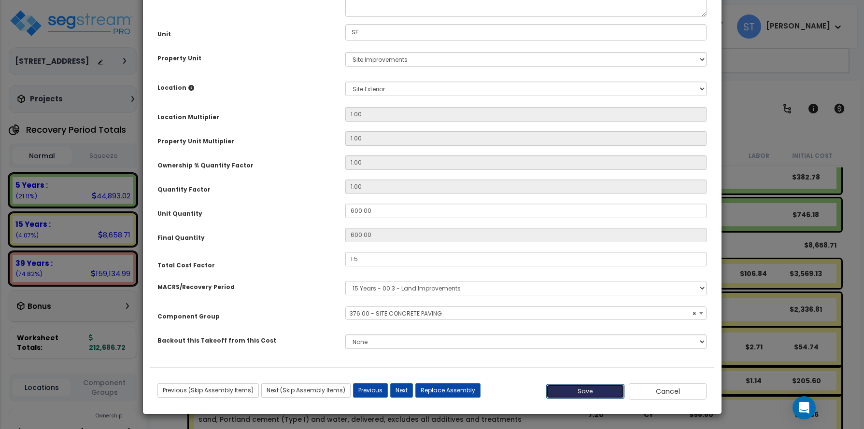
click at [573, 385] on button "Save" at bounding box center [585, 391] width 78 height 14
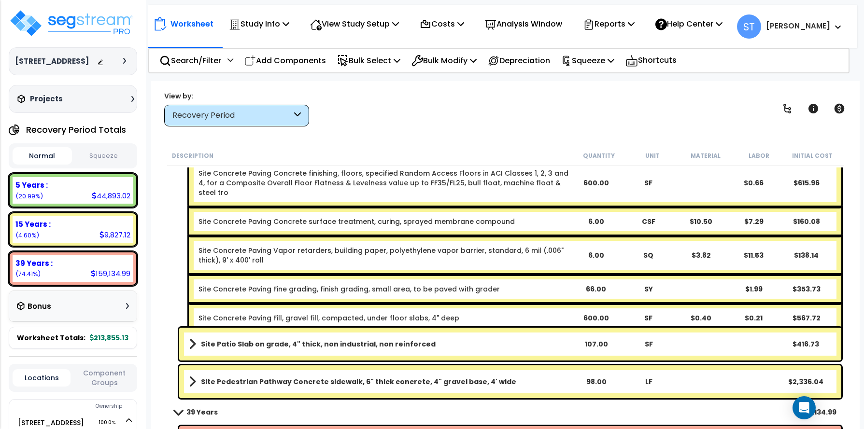
scroll to position [1980, 0]
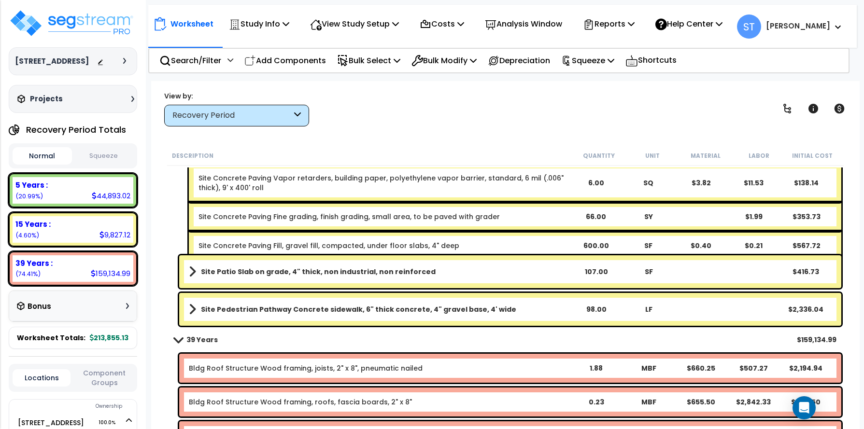
scroll to position [1883, 0]
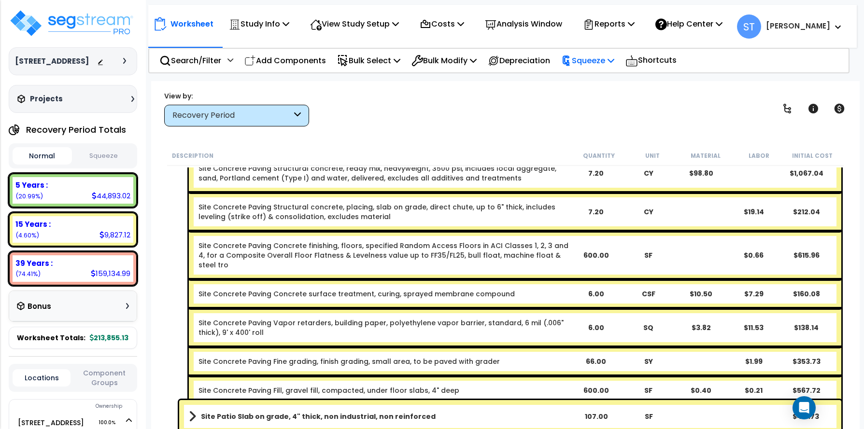
click at [602, 59] on p "Squeeze" at bounding box center [587, 60] width 53 height 13
click at [605, 80] on link "Squeeze" at bounding box center [604, 81] width 96 height 19
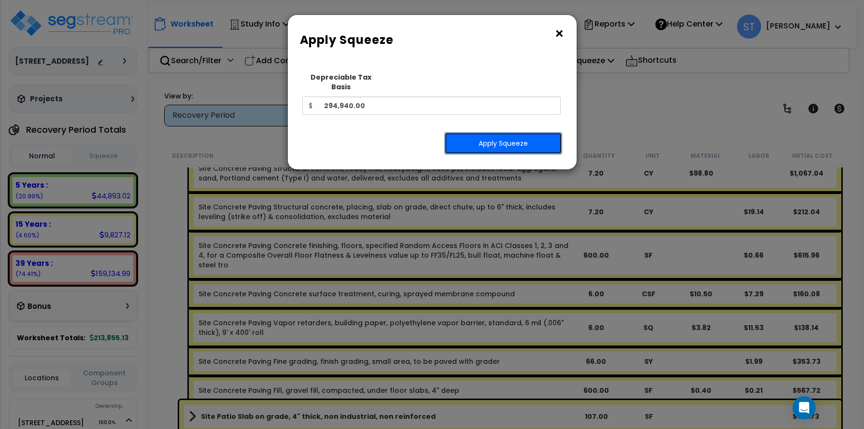
click at [527, 132] on button "Apply Squeeze" at bounding box center [503, 143] width 118 height 22
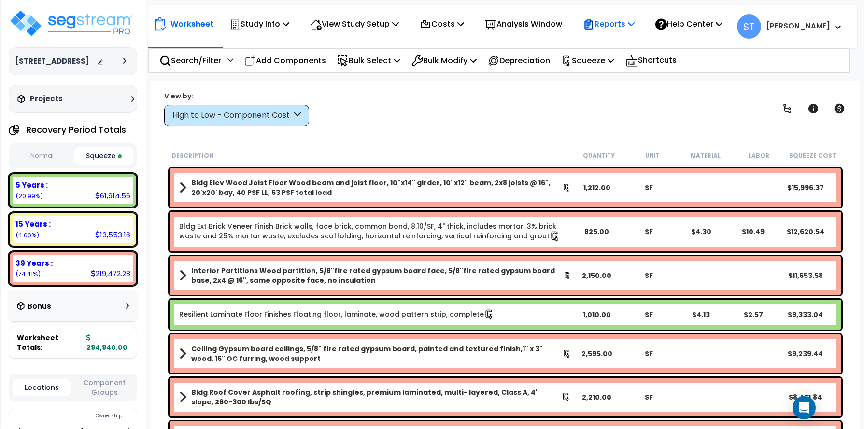
click at [620, 26] on p "Reports" at bounding box center [609, 23] width 52 height 13
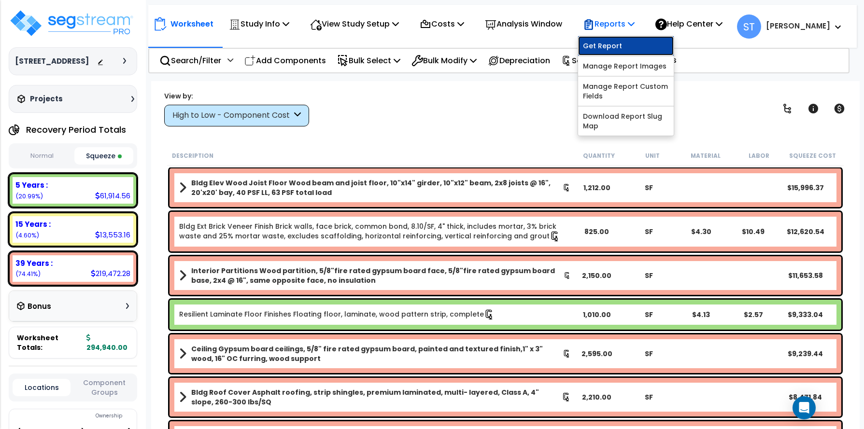
click at [618, 40] on link "Get Report" at bounding box center [626, 45] width 96 height 19
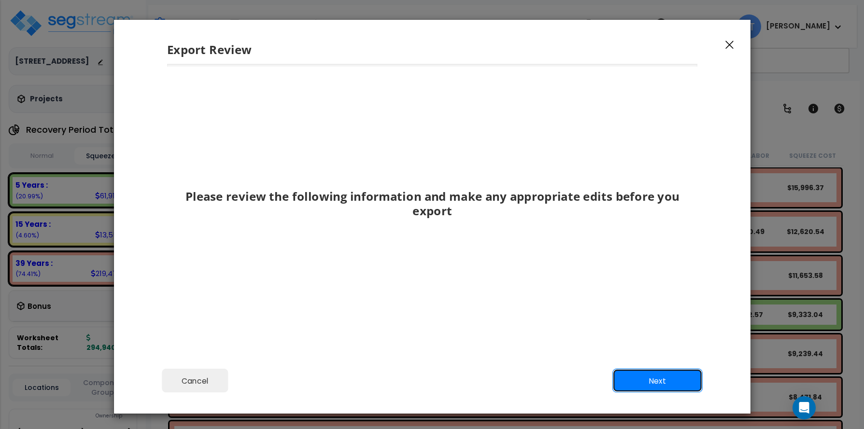
click at [654, 378] on button "Next" at bounding box center [657, 381] width 90 height 24
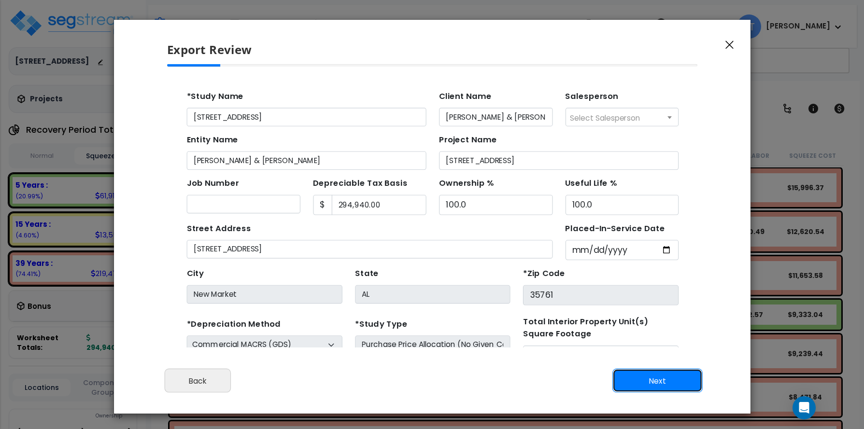
click at [654, 373] on button "Next" at bounding box center [657, 381] width 90 height 24
type input "14747"
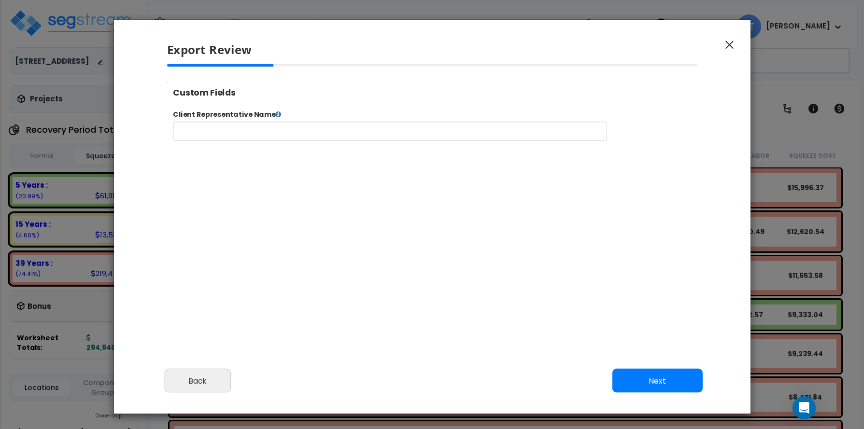
select select "2025"
click at [655, 375] on button "Next" at bounding box center [657, 381] width 90 height 24
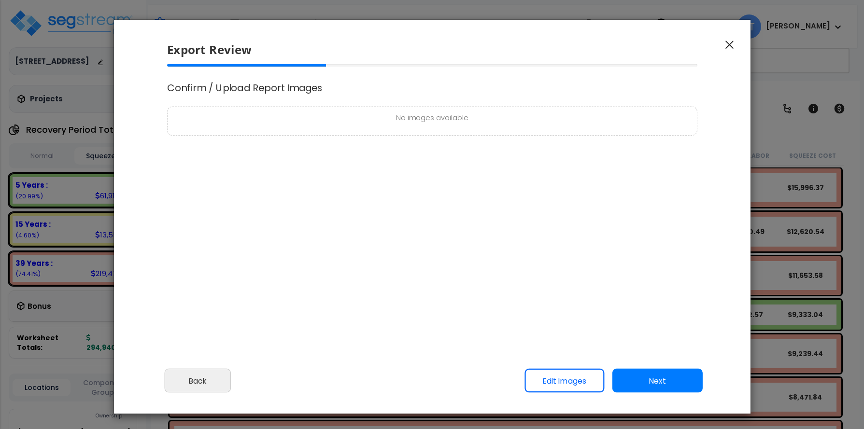
scroll to position [0, 0]
click at [661, 376] on button "Next" at bounding box center [657, 381] width 90 height 24
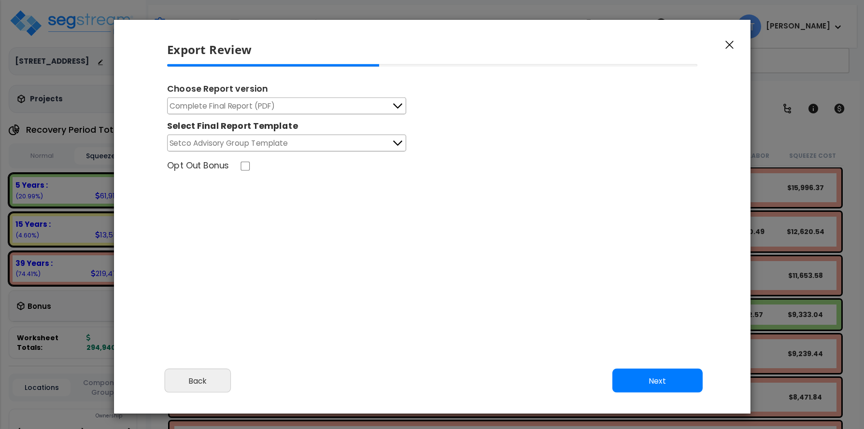
click at [382, 102] on button "Complete Final Report (PDF)" at bounding box center [286, 106] width 239 height 17
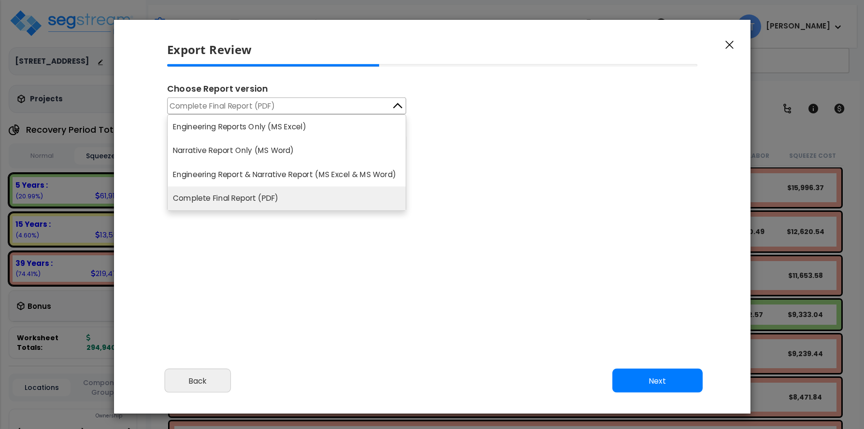
click at [385, 120] on li "Engineering Reports Only (MS Excel)" at bounding box center [287, 127] width 238 height 24
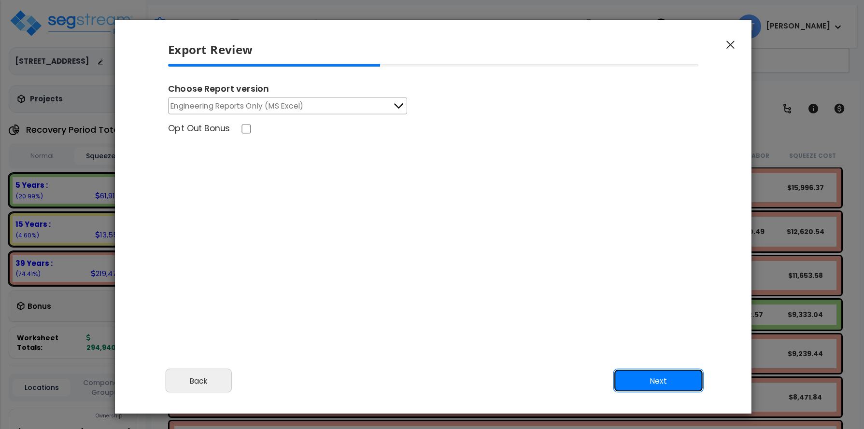
click at [659, 378] on button "Next" at bounding box center [658, 381] width 90 height 24
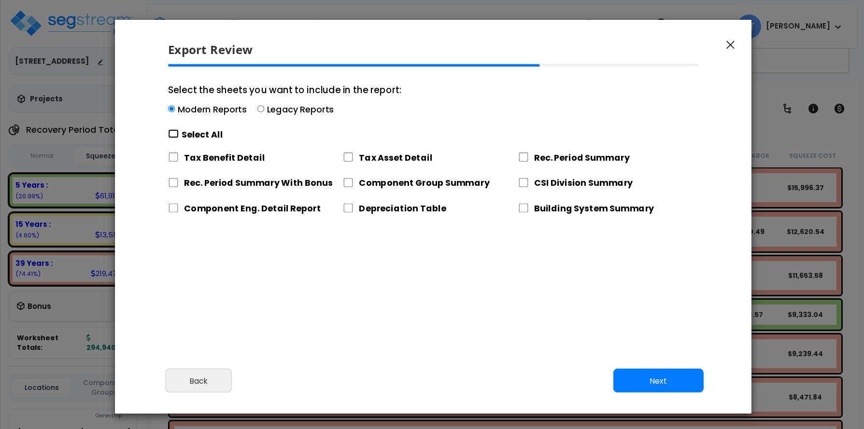
click at [174, 133] on input "Select the sheets you want to include in the report: Modern Reports Legacy Repo…" at bounding box center [173, 133] width 11 height 9
checkbox input "true"
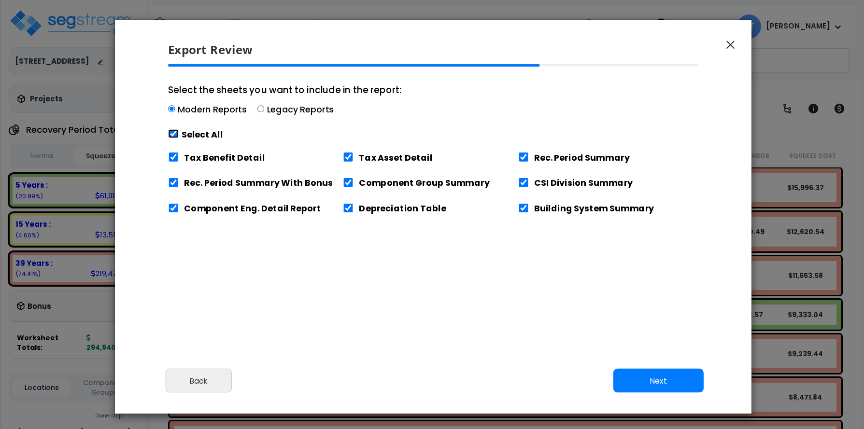
checkbox input "true"
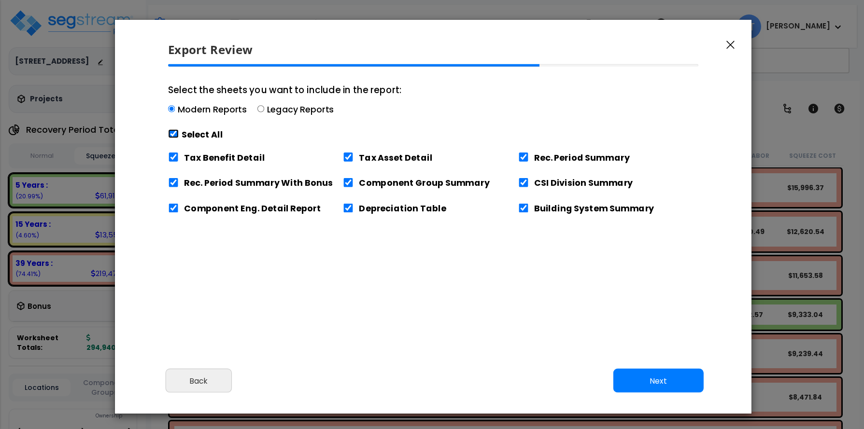
checkbox input "true"
click at [176, 157] on input "Tax Benefit Detail" at bounding box center [173, 157] width 11 height 9
checkbox input "false"
click at [349, 156] on input "Tax Asset Detail" at bounding box center [348, 157] width 11 height 9
checkbox input "false"
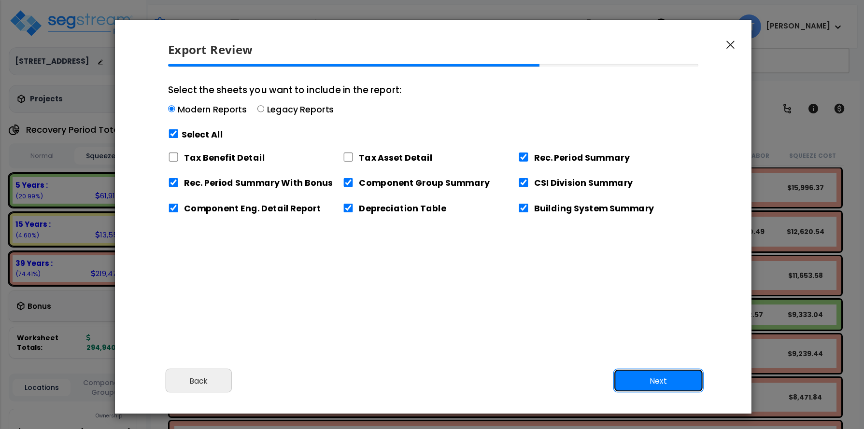
click at [660, 382] on button "Next" at bounding box center [658, 381] width 90 height 24
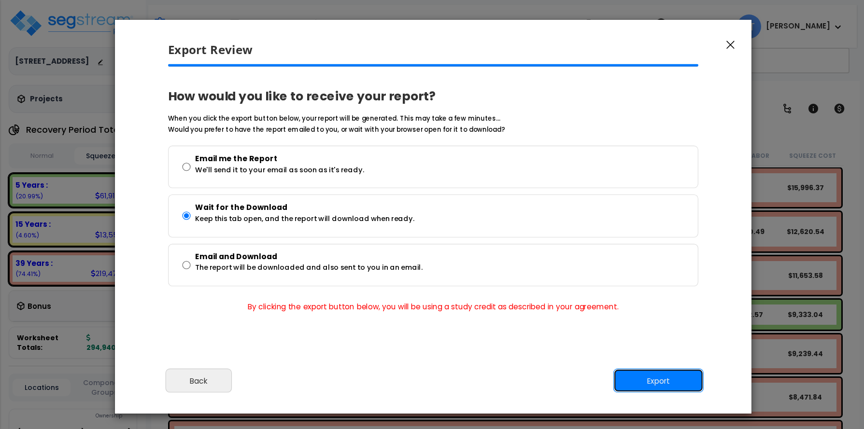
click at [660, 382] on button "Export" at bounding box center [658, 381] width 90 height 24
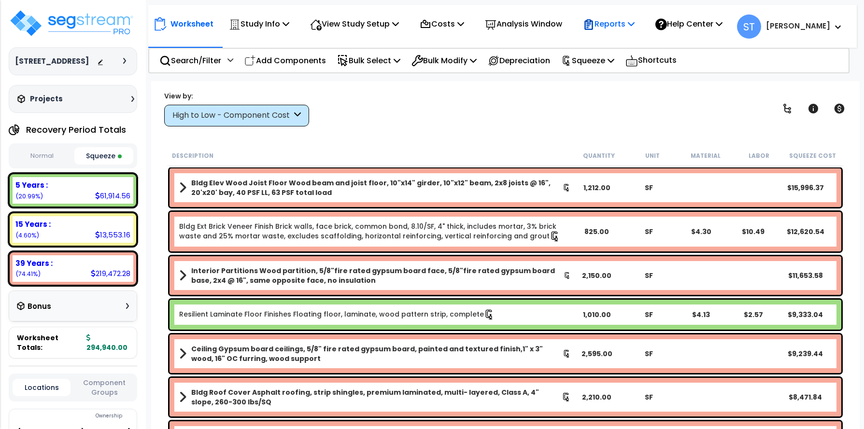
click at [620, 20] on p "Reports" at bounding box center [609, 23] width 52 height 13
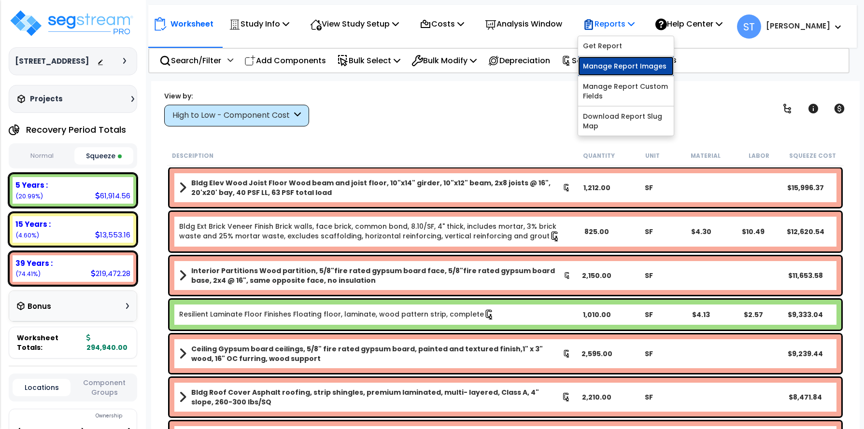
click at [640, 64] on link "Manage Report Images" at bounding box center [626, 66] width 96 height 19
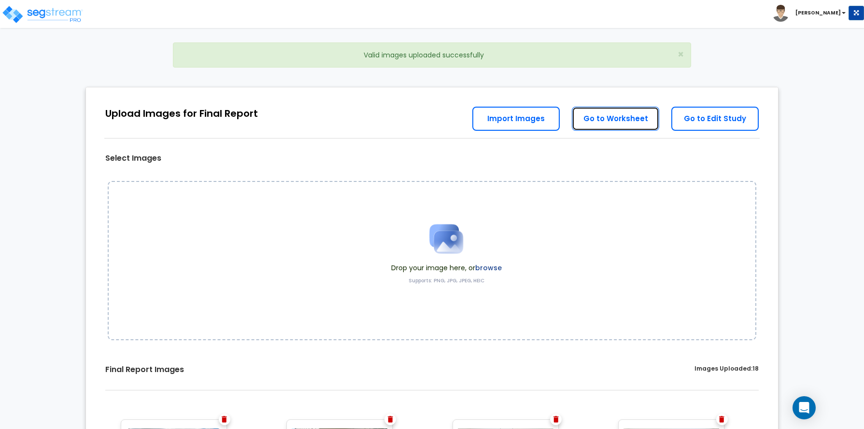
click at [624, 121] on link "Go to Worksheet" at bounding box center [615, 119] width 87 height 24
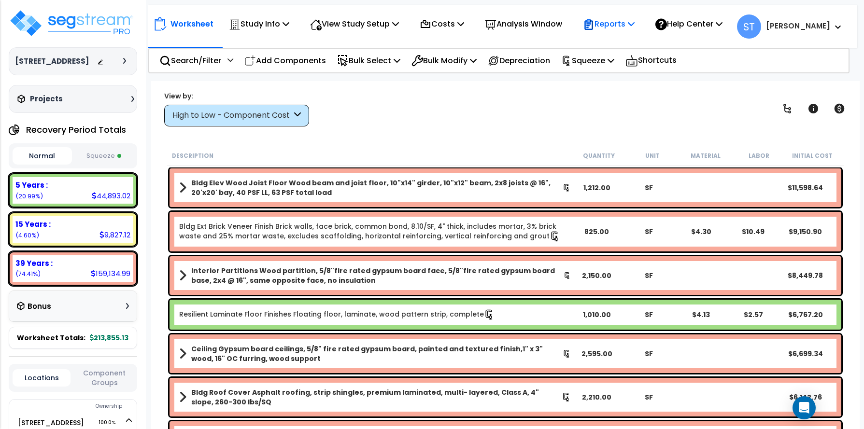
click at [629, 27] on p "Reports" at bounding box center [609, 23] width 52 height 13
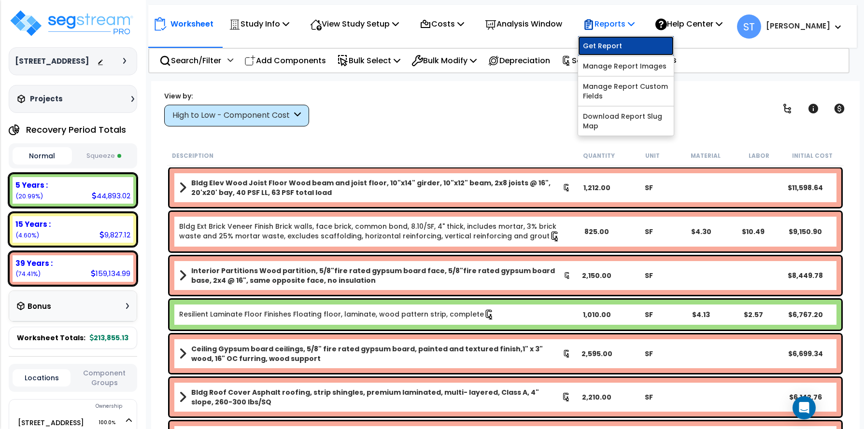
click at [624, 44] on link "Get Report" at bounding box center [626, 45] width 96 height 19
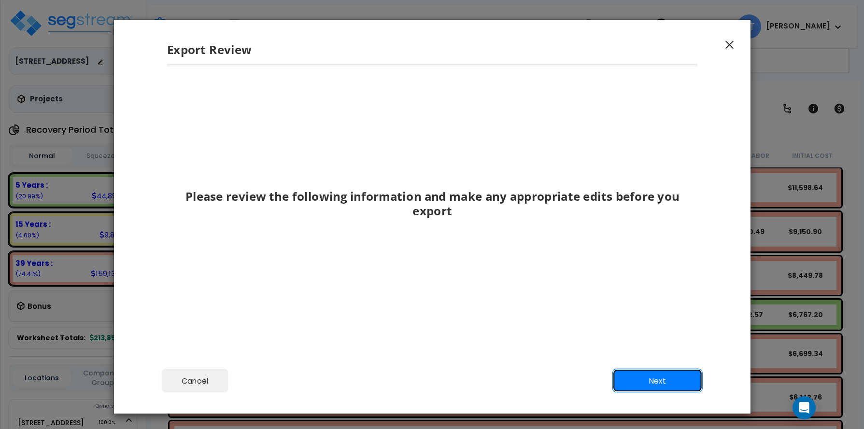
click at [645, 377] on button "Next" at bounding box center [657, 381] width 90 height 24
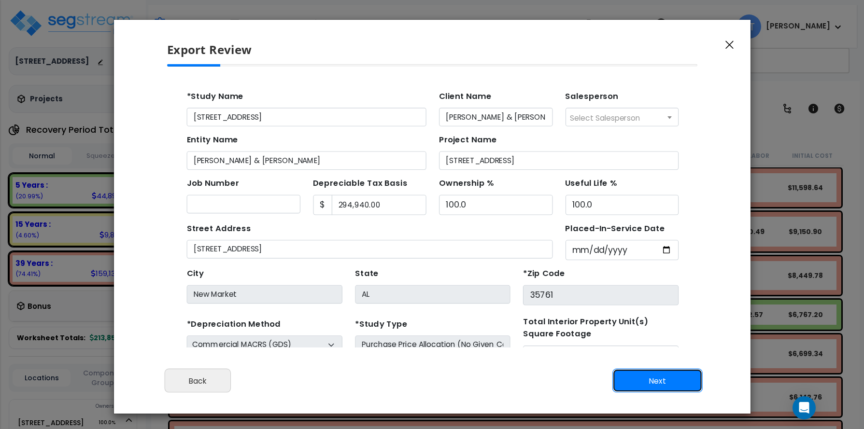
click at [645, 376] on button "Next" at bounding box center [657, 381] width 90 height 24
type input "14747"
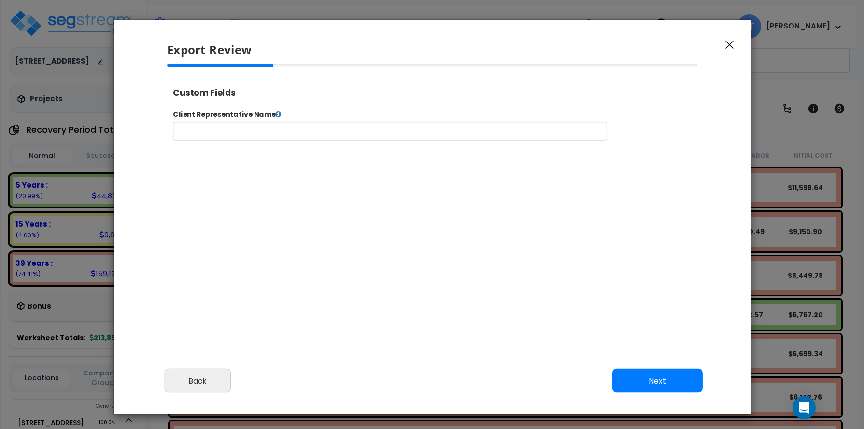
select select "2025"
click at [645, 376] on button "Next" at bounding box center [657, 381] width 90 height 24
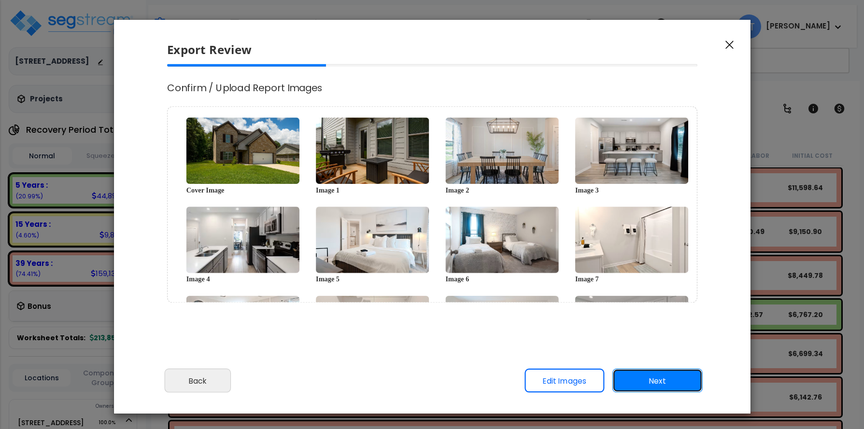
scroll to position [0, 0]
click at [648, 378] on button "Next" at bounding box center [657, 381] width 90 height 24
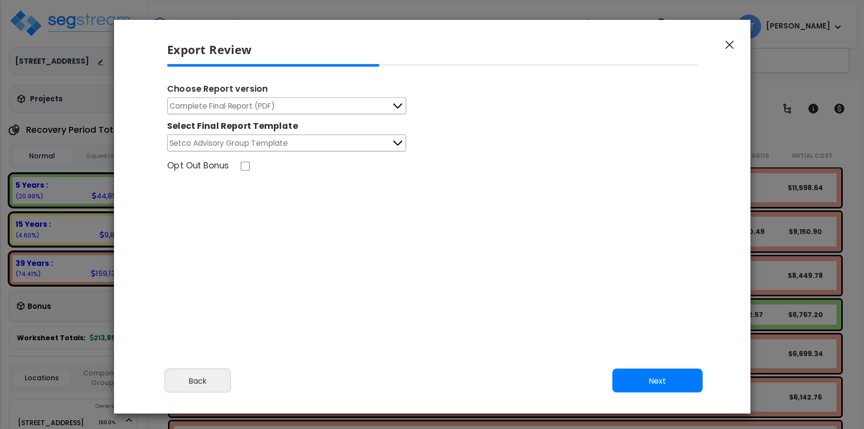
click at [290, 104] on button "Complete Final Report (PDF)" at bounding box center [286, 106] width 239 height 17
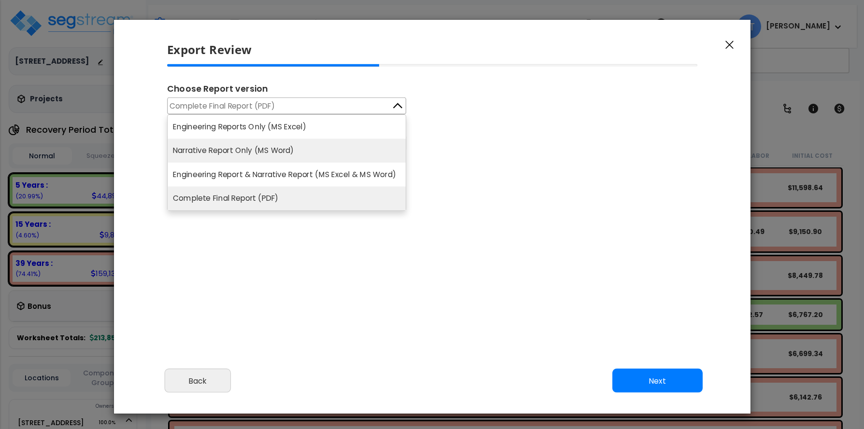
click at [287, 145] on li "Narrative Report Only (MS Word)" at bounding box center [287, 151] width 238 height 24
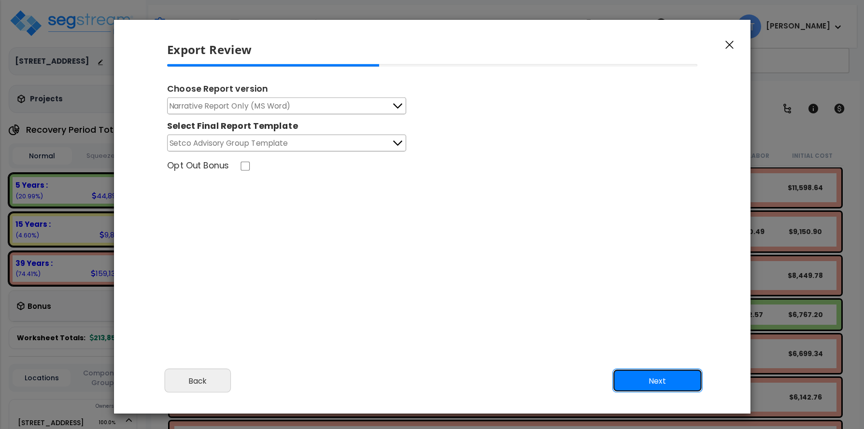
click at [649, 377] on button "Next" at bounding box center [657, 381] width 90 height 24
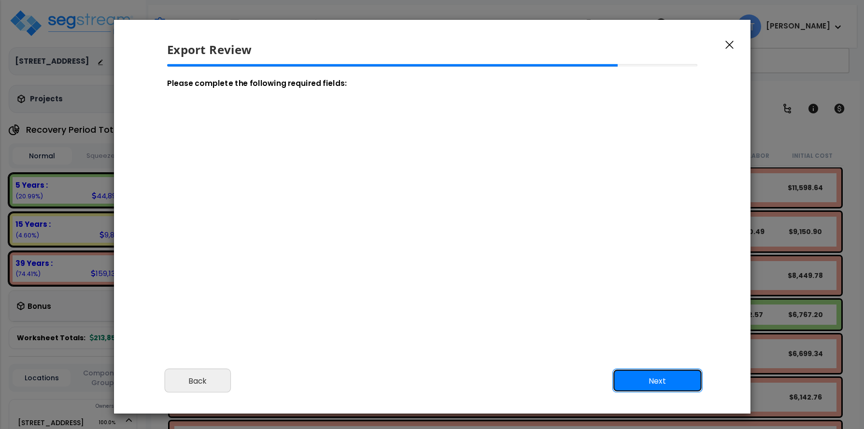
click at [641, 374] on button "Next" at bounding box center [657, 381] width 90 height 24
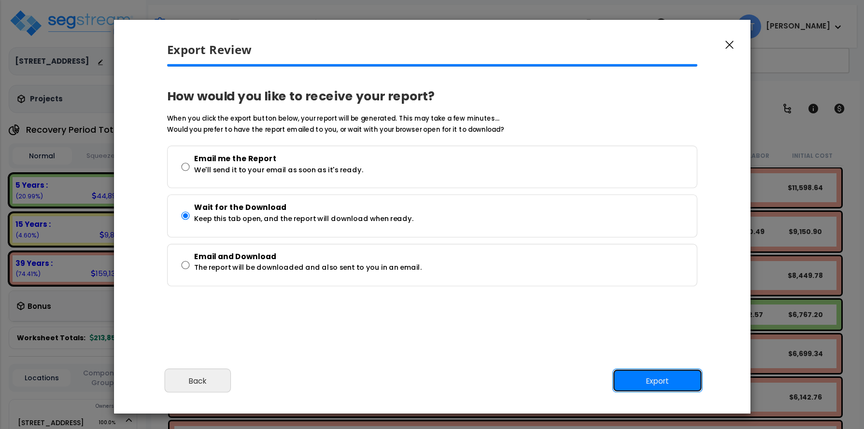
click at [662, 381] on button "Export" at bounding box center [657, 381] width 90 height 24
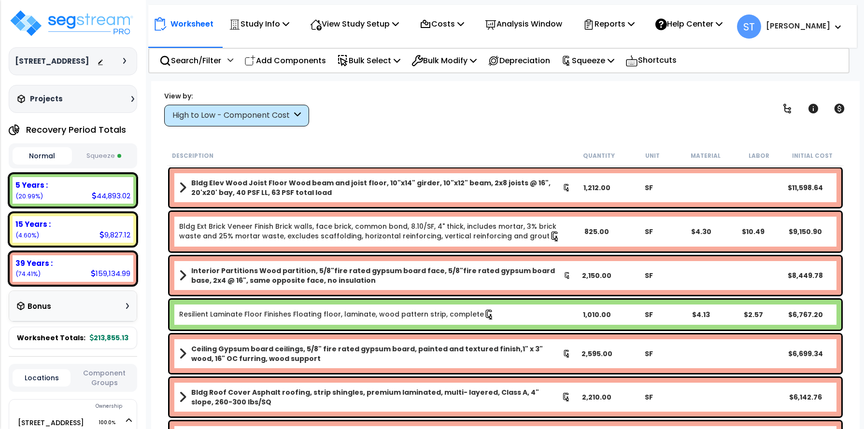
click at [473, 120] on div "View by: High to Low - Component Cost High to Low - Component Cost" at bounding box center [505, 109] width 689 height 36
